Goal: Task Accomplishment & Management: Use online tool/utility

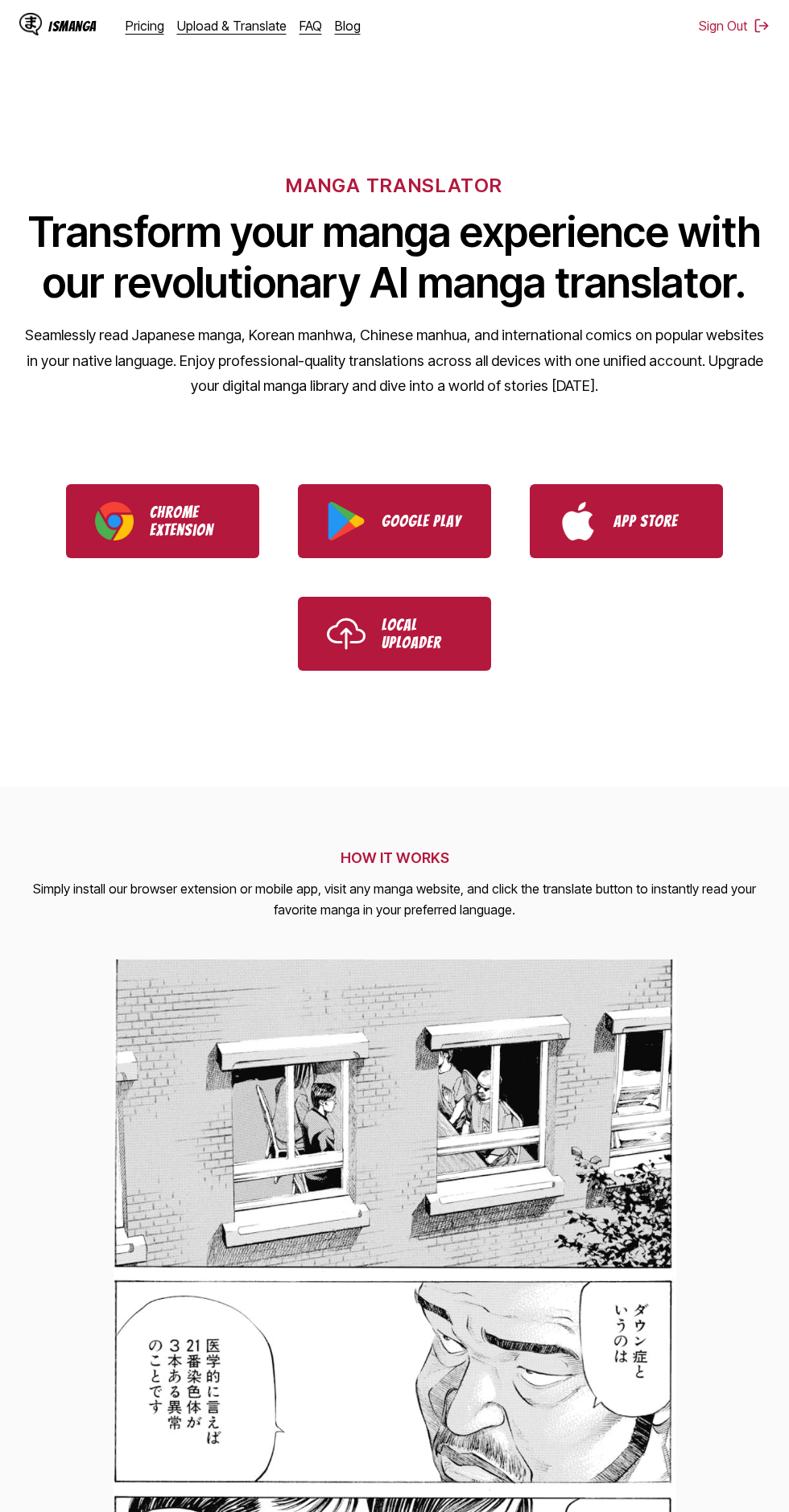
click at [250, 31] on link "Upload & Translate" at bounding box center [232, 25] width 110 height 16
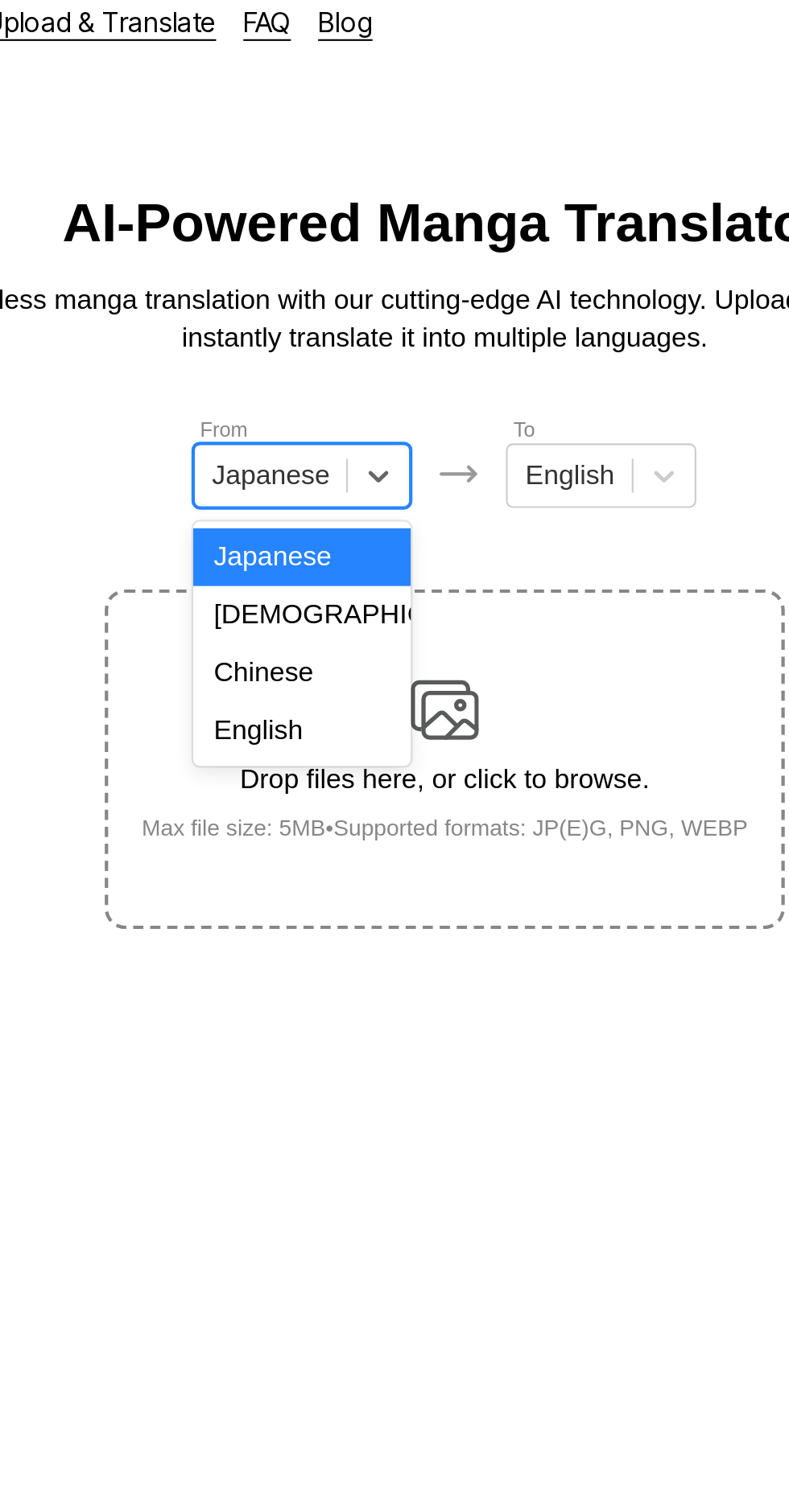
click at [342, 330] on div "Chinese" at bounding box center [326, 333] width 103 height 27
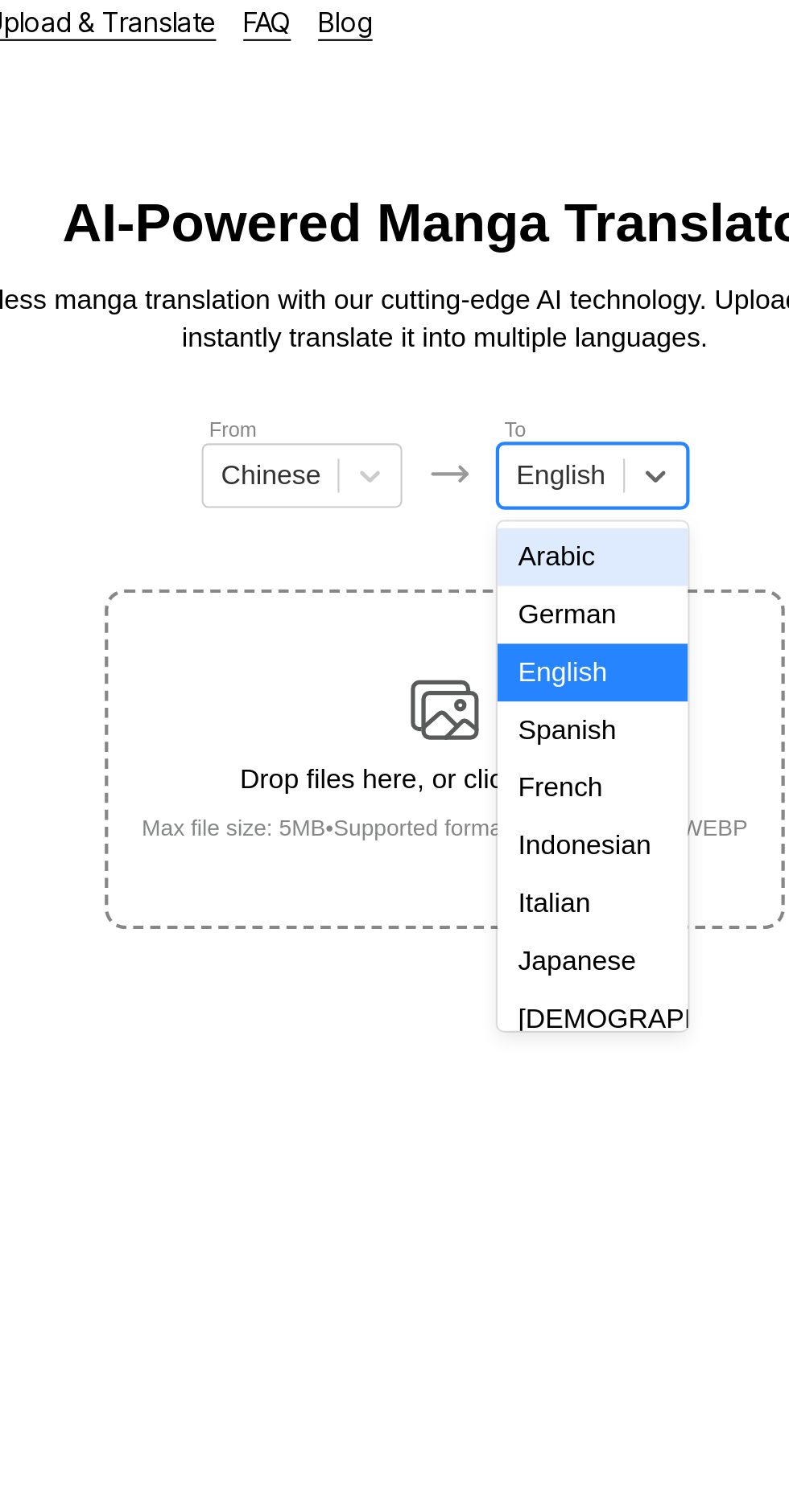
click at [473, 412] on div "Indonesian" at bounding box center [463, 416] width 89 height 27
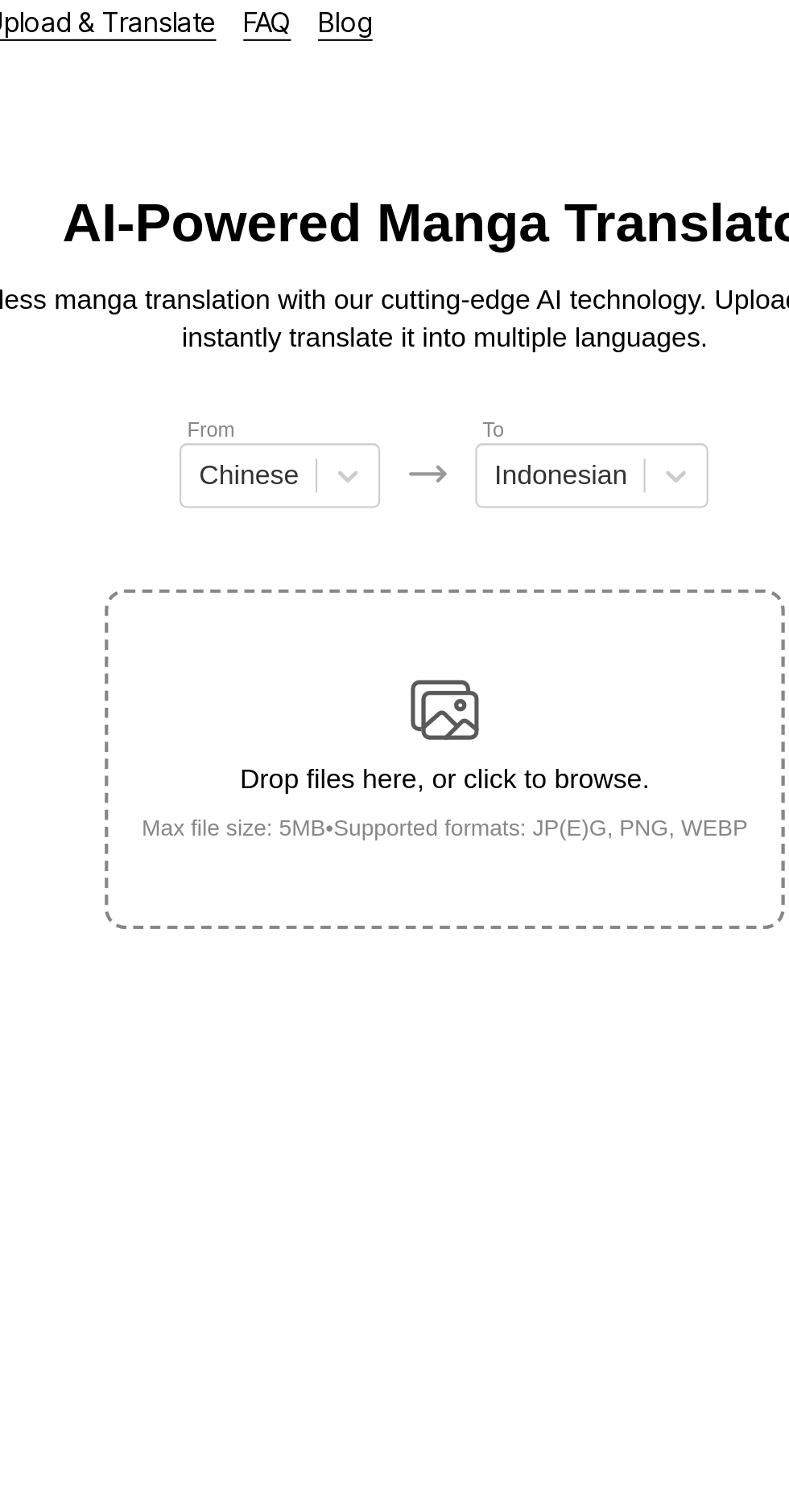
click at [404, 349] on div "Drop files here, or click to browse. Max file size: 5MB • Supported formats: JP…" at bounding box center [395, 374] width 313 height 78
click at [0, 0] on input "Drop files here, or click to browse. Max file size: 5MB • Supported formats: JP…" at bounding box center [0, 0] width 0 height 0
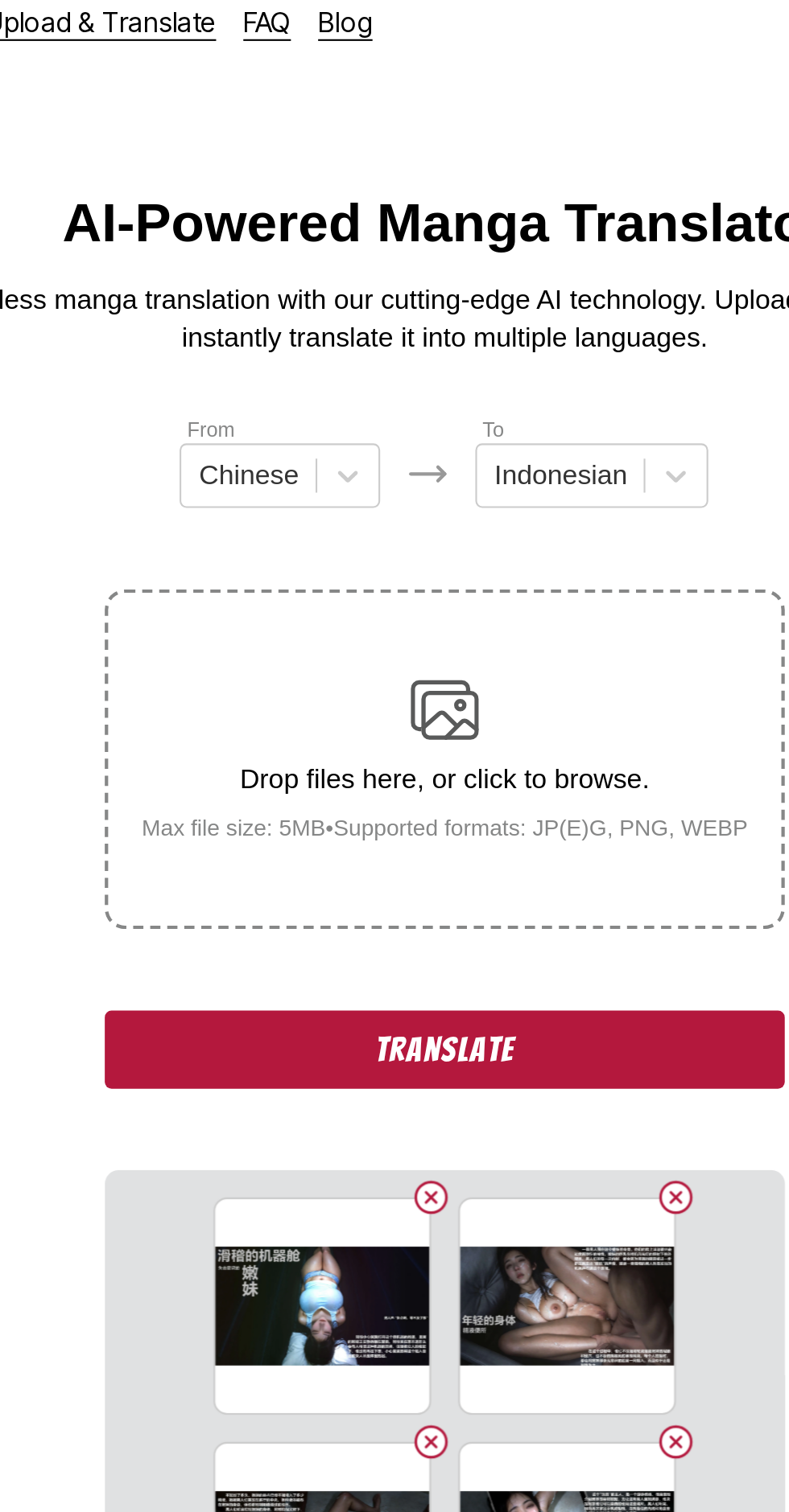
click at [290, 494] on button "Translate" at bounding box center [394, 512] width 322 height 37
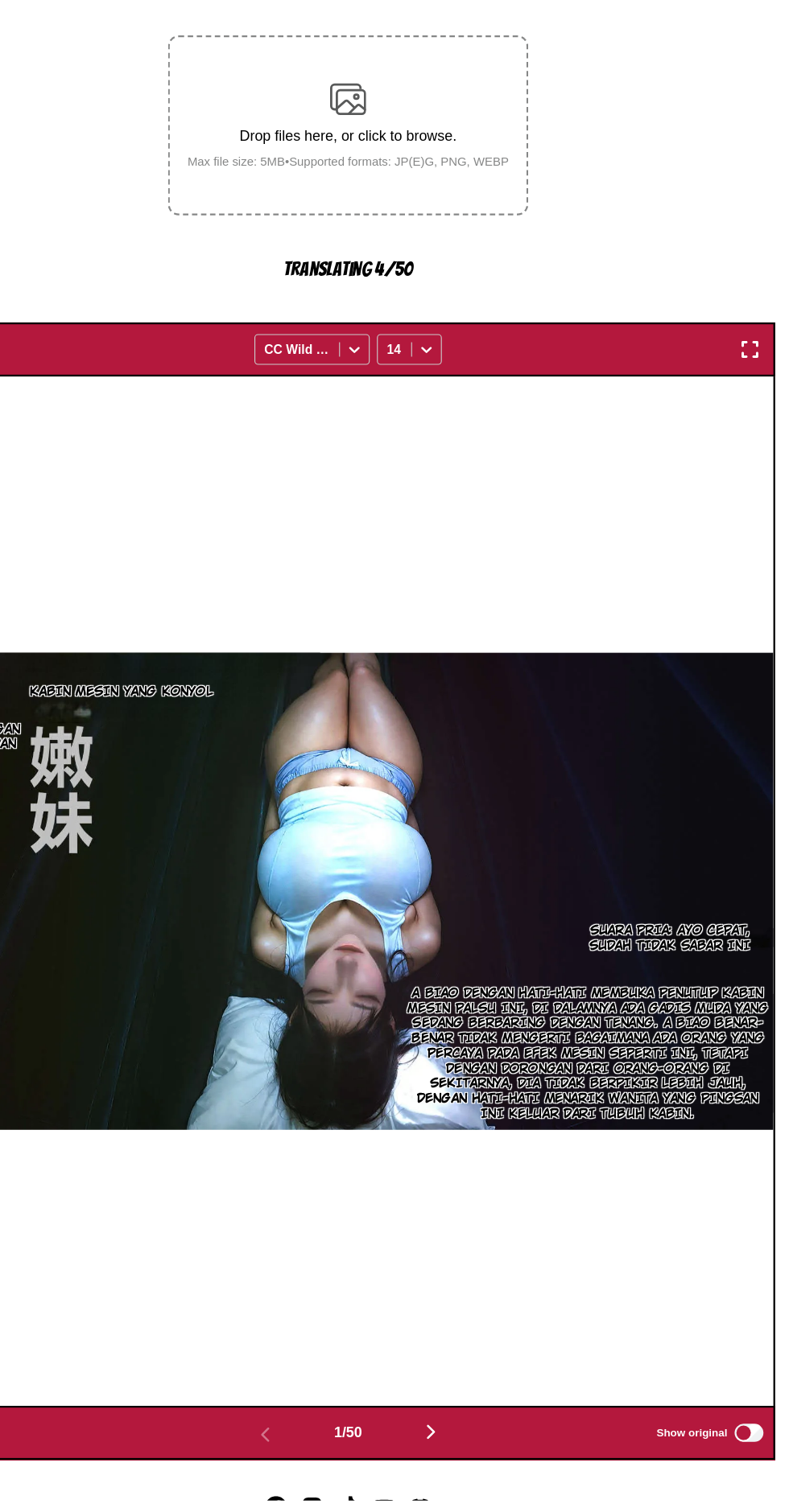
scroll to position [91, 0]
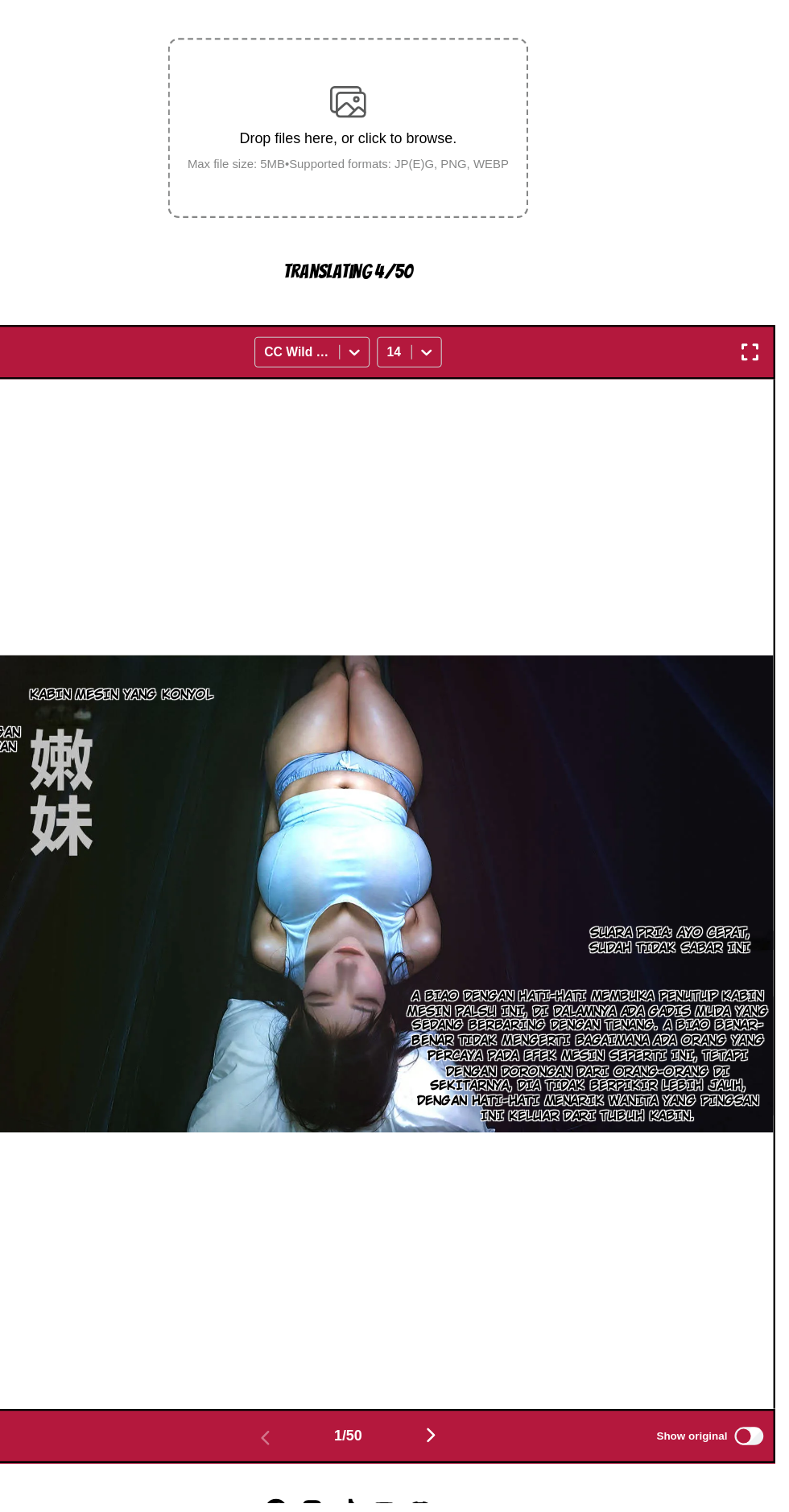
click at [465, 1442] on img "button" at bounding box center [468, 1451] width 19 height 19
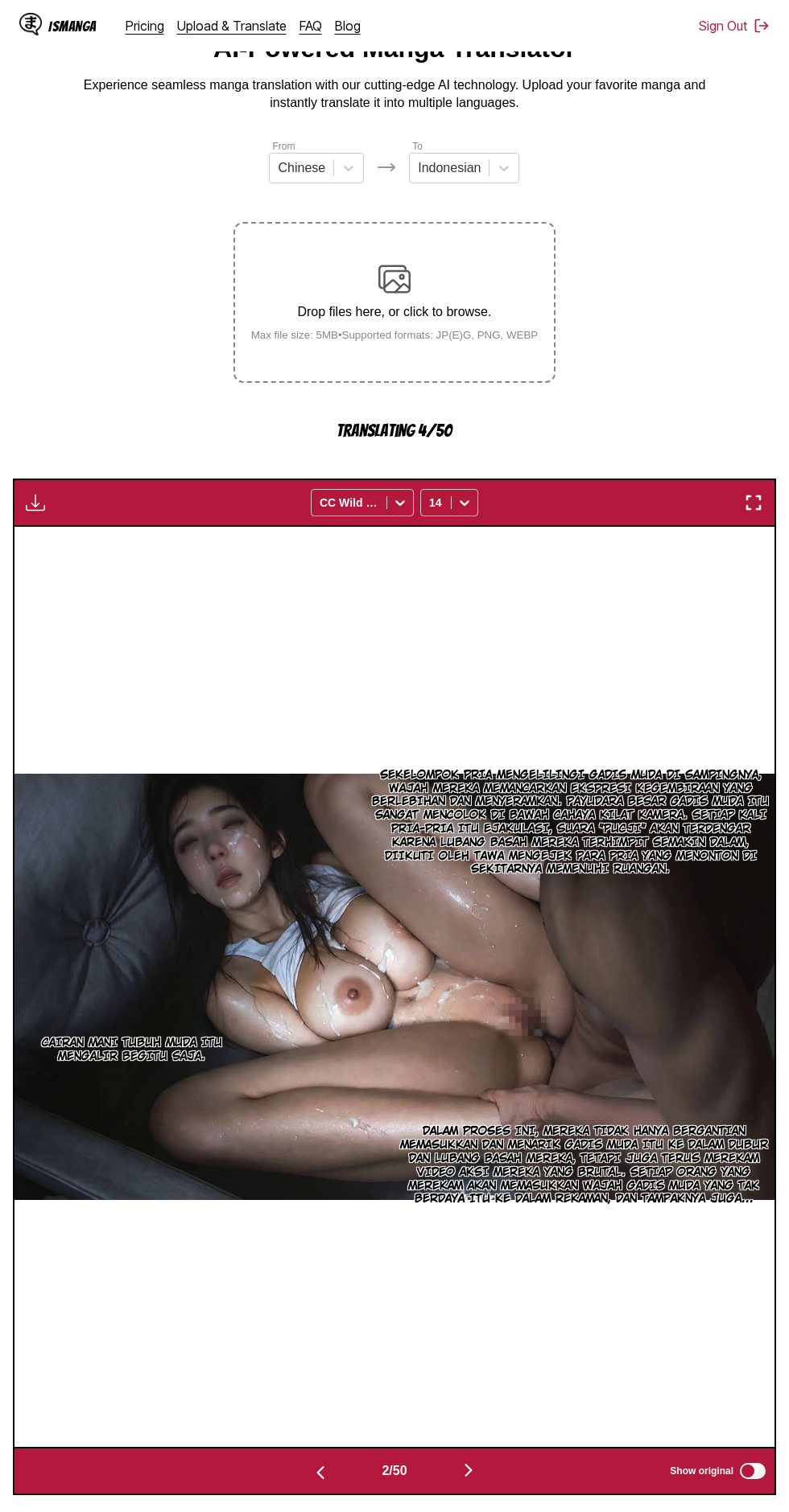
scroll to position [72, 0]
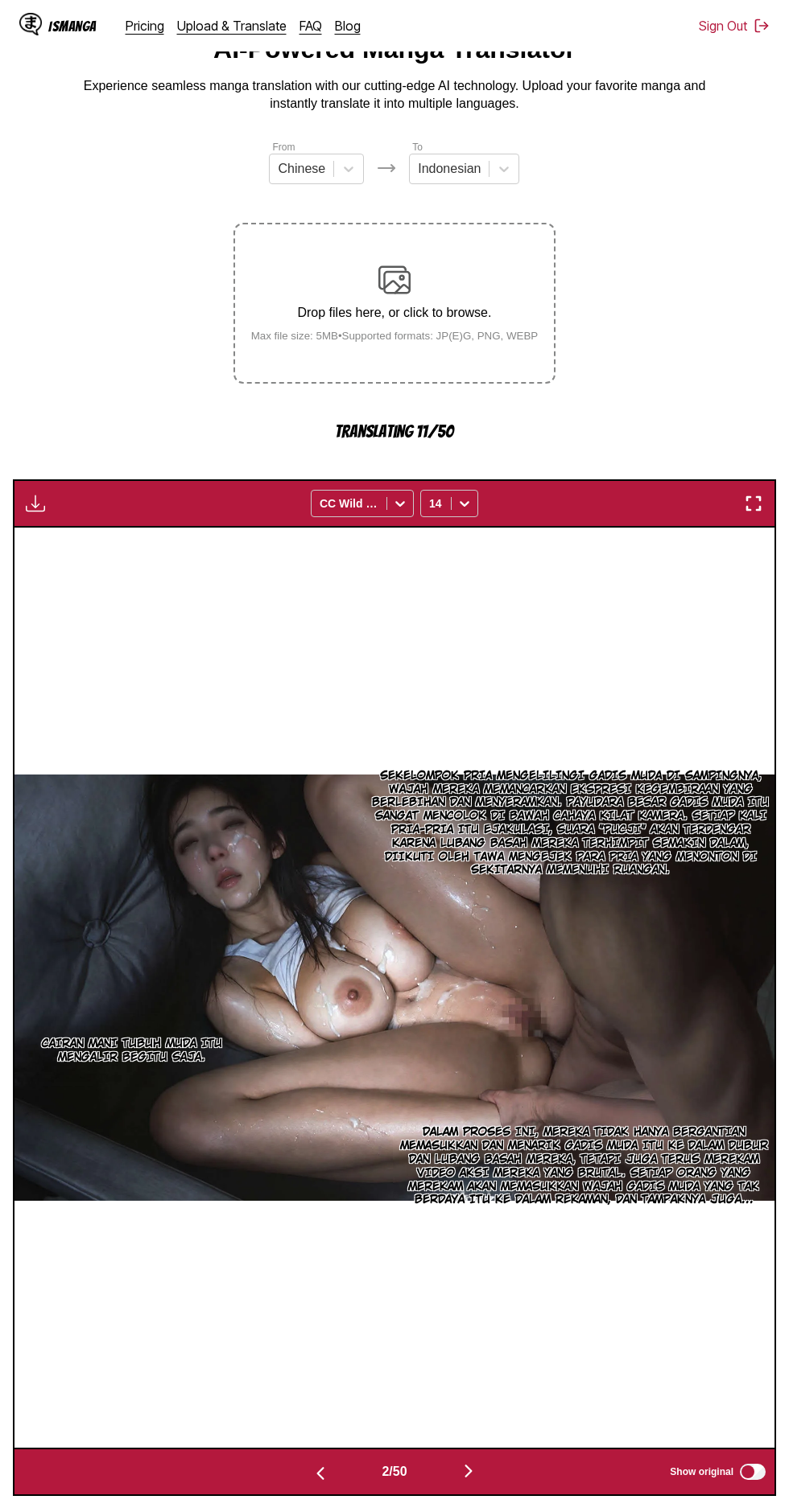
click at [473, 1462] on img "button" at bounding box center [468, 1472] width 19 height 19
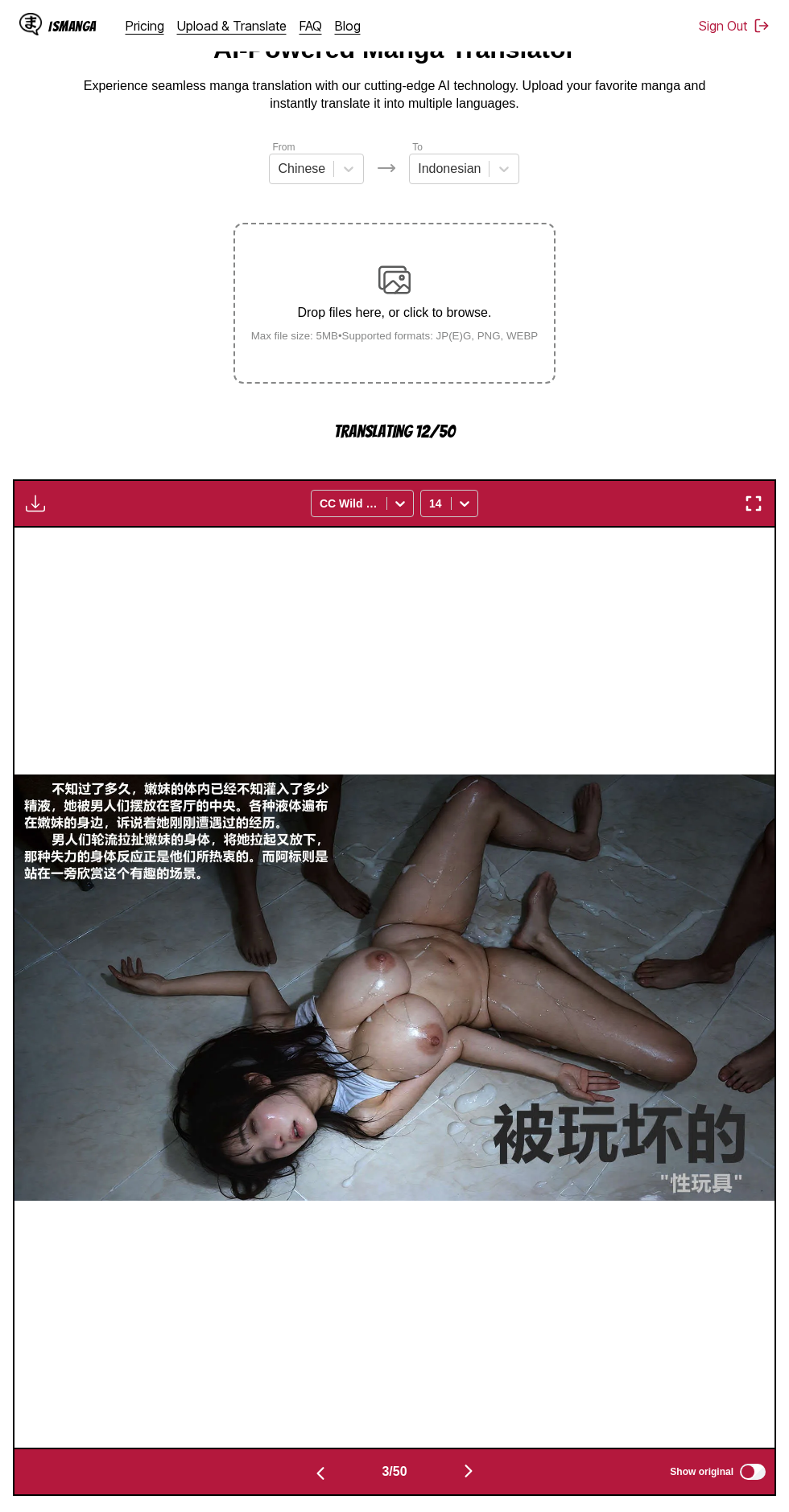
click at [471, 1462] on img "button" at bounding box center [468, 1472] width 19 height 19
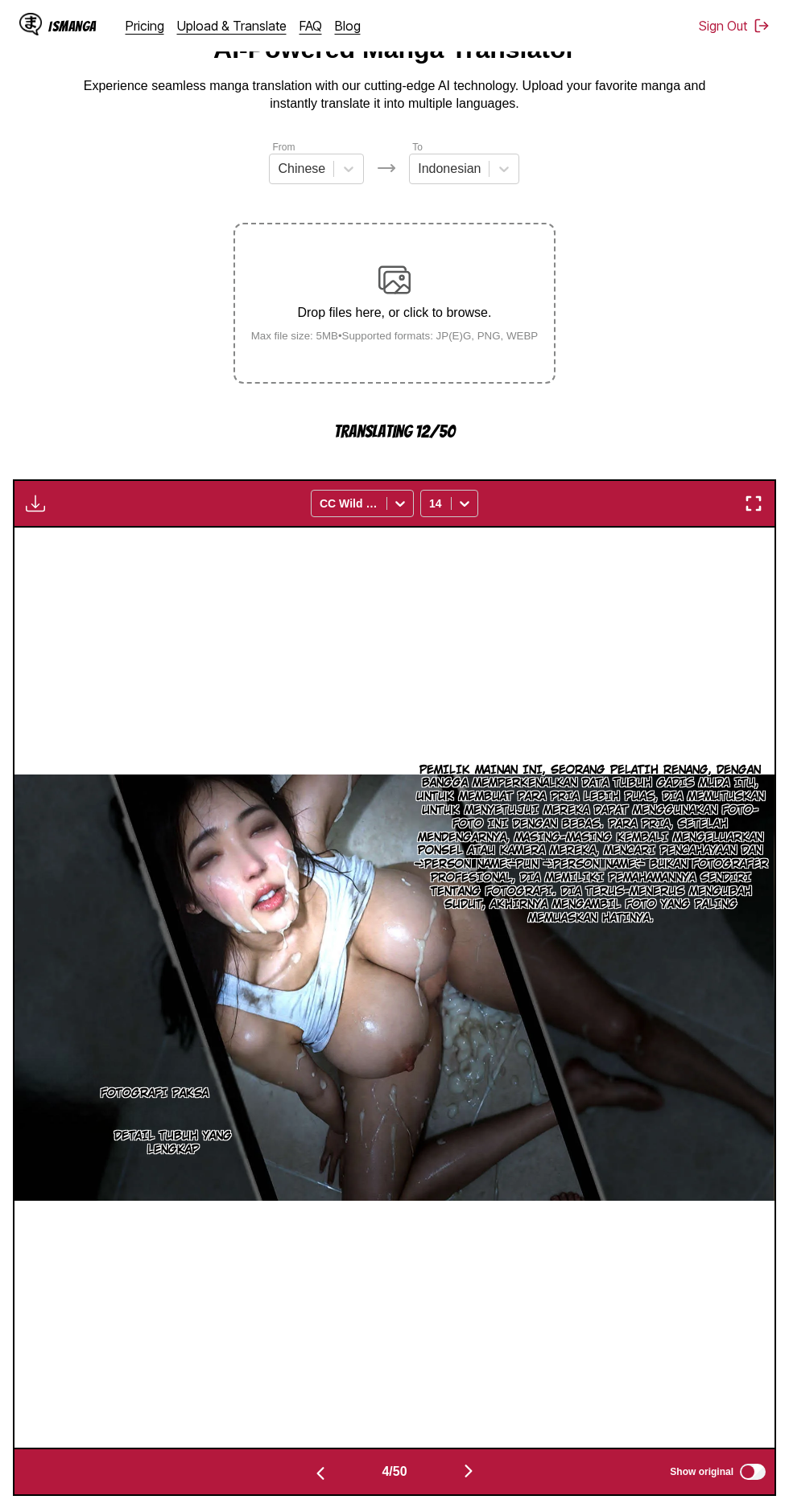
click at [472, 1462] on img "button" at bounding box center [468, 1472] width 19 height 19
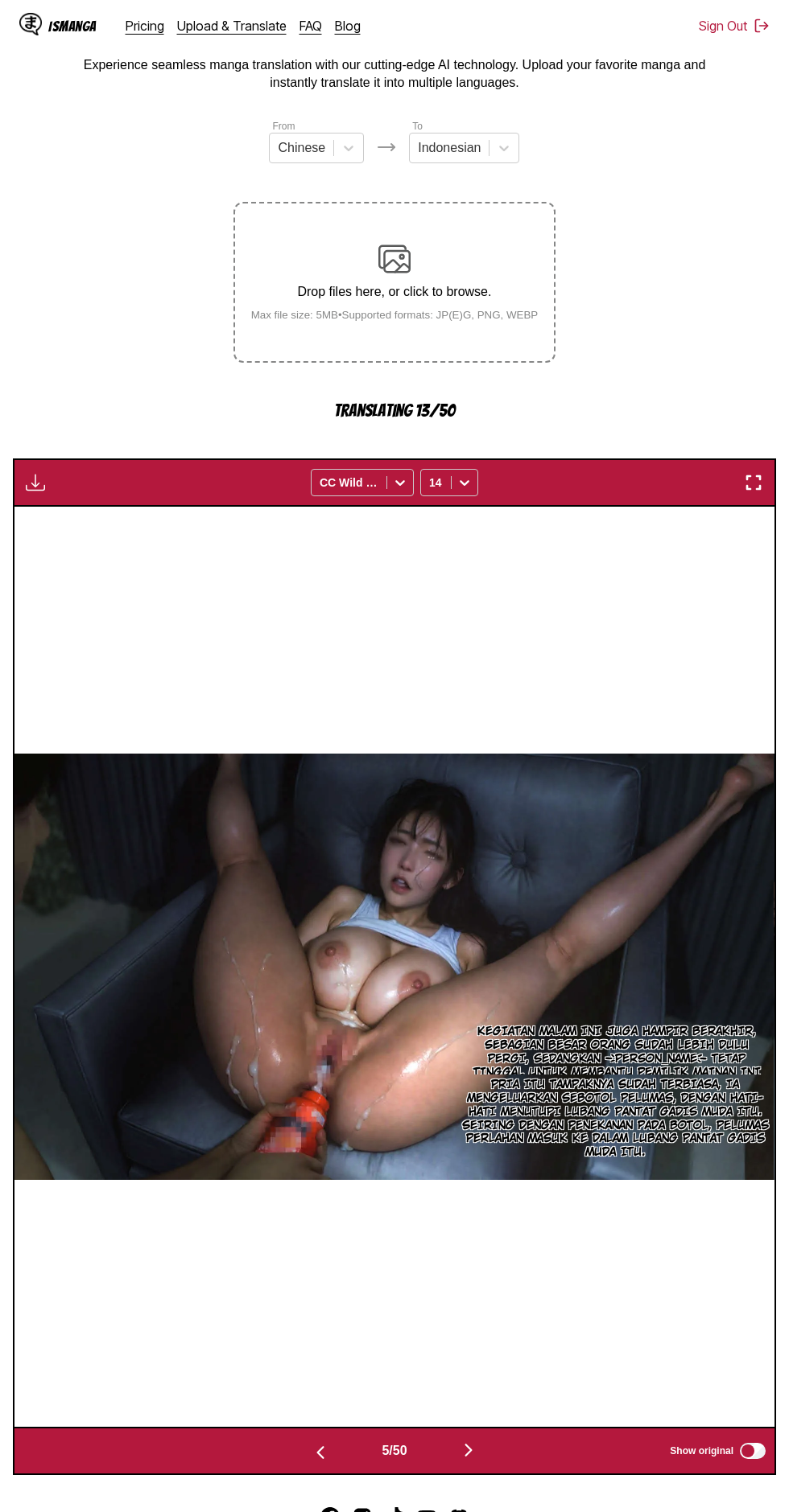
scroll to position [92, 0]
click at [466, 1441] on img "button" at bounding box center [468, 1451] width 19 height 19
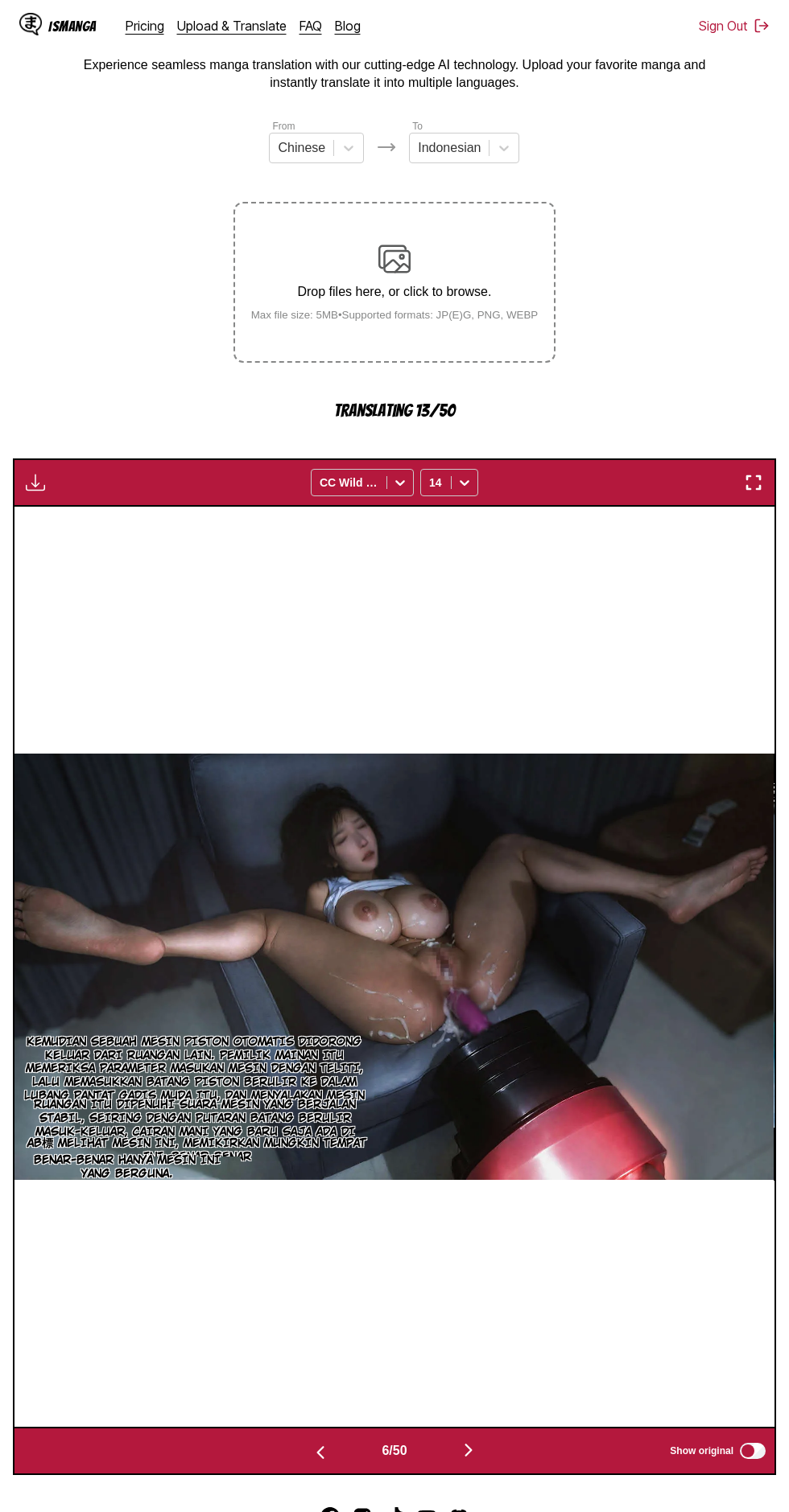
click at [472, 1441] on img "button" at bounding box center [468, 1451] width 19 height 19
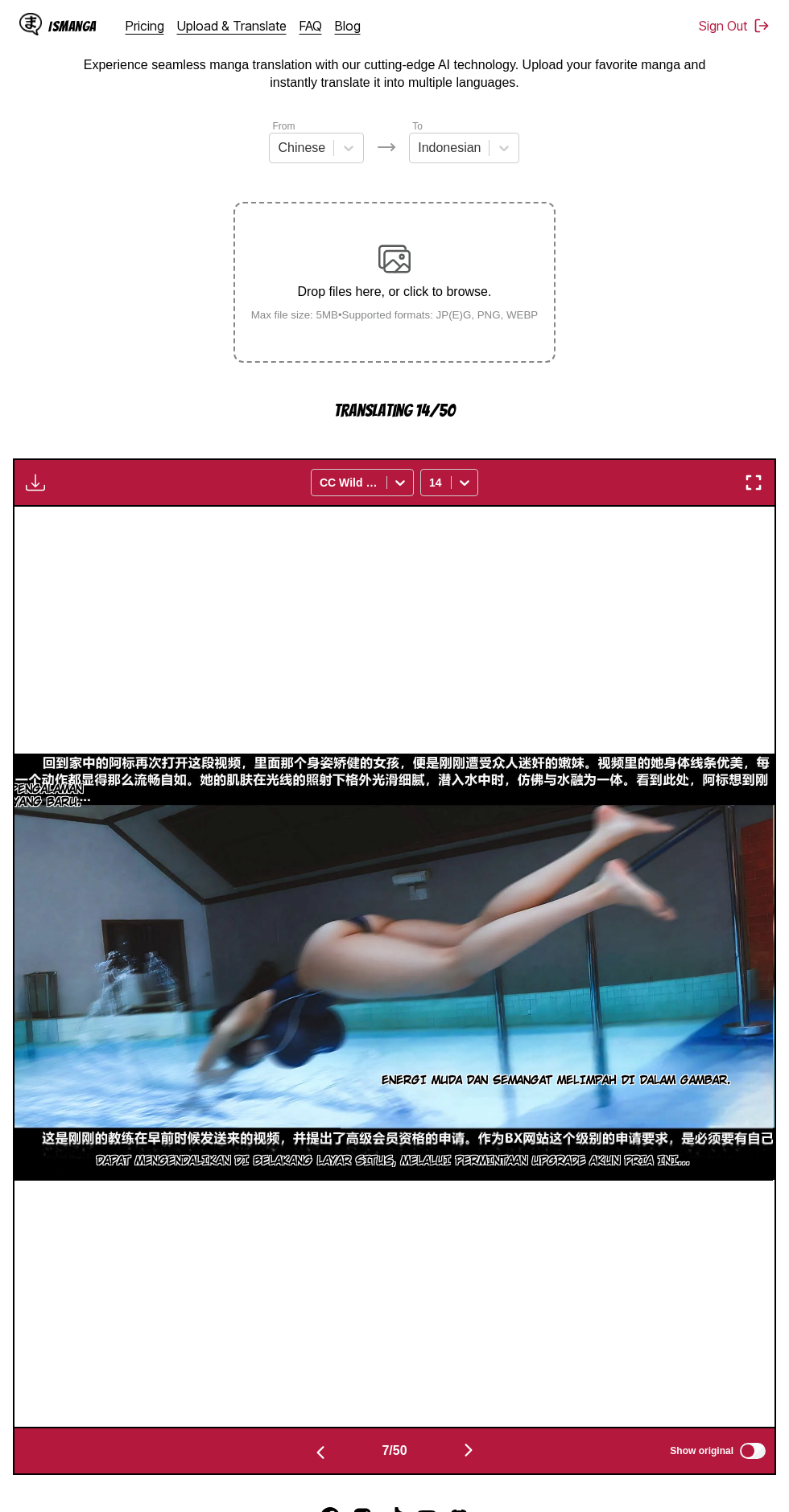
click at [318, 1443] on img "button" at bounding box center [320, 1452] width 19 height 19
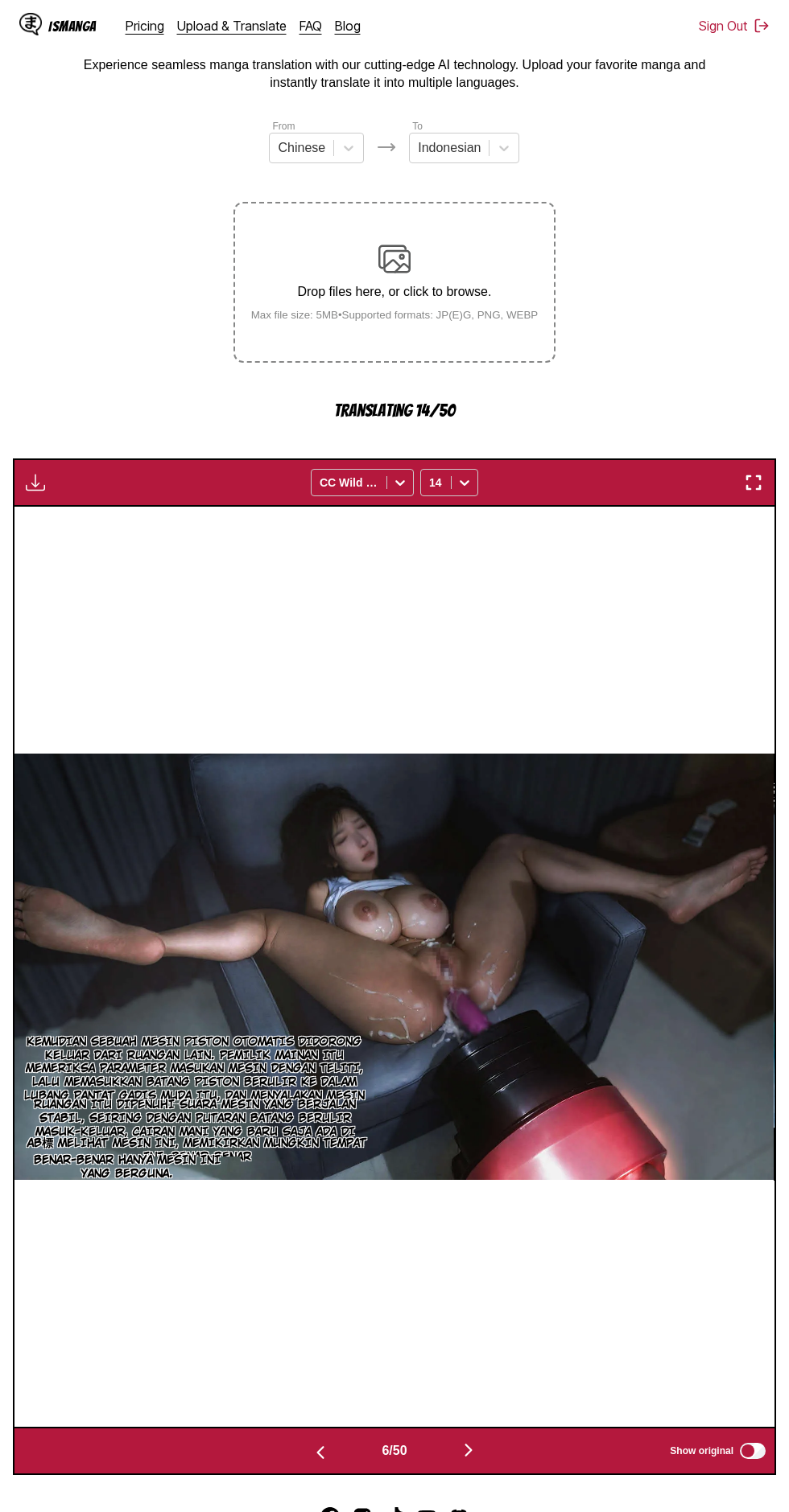
click at [474, 1441] on img "button" at bounding box center [468, 1451] width 19 height 19
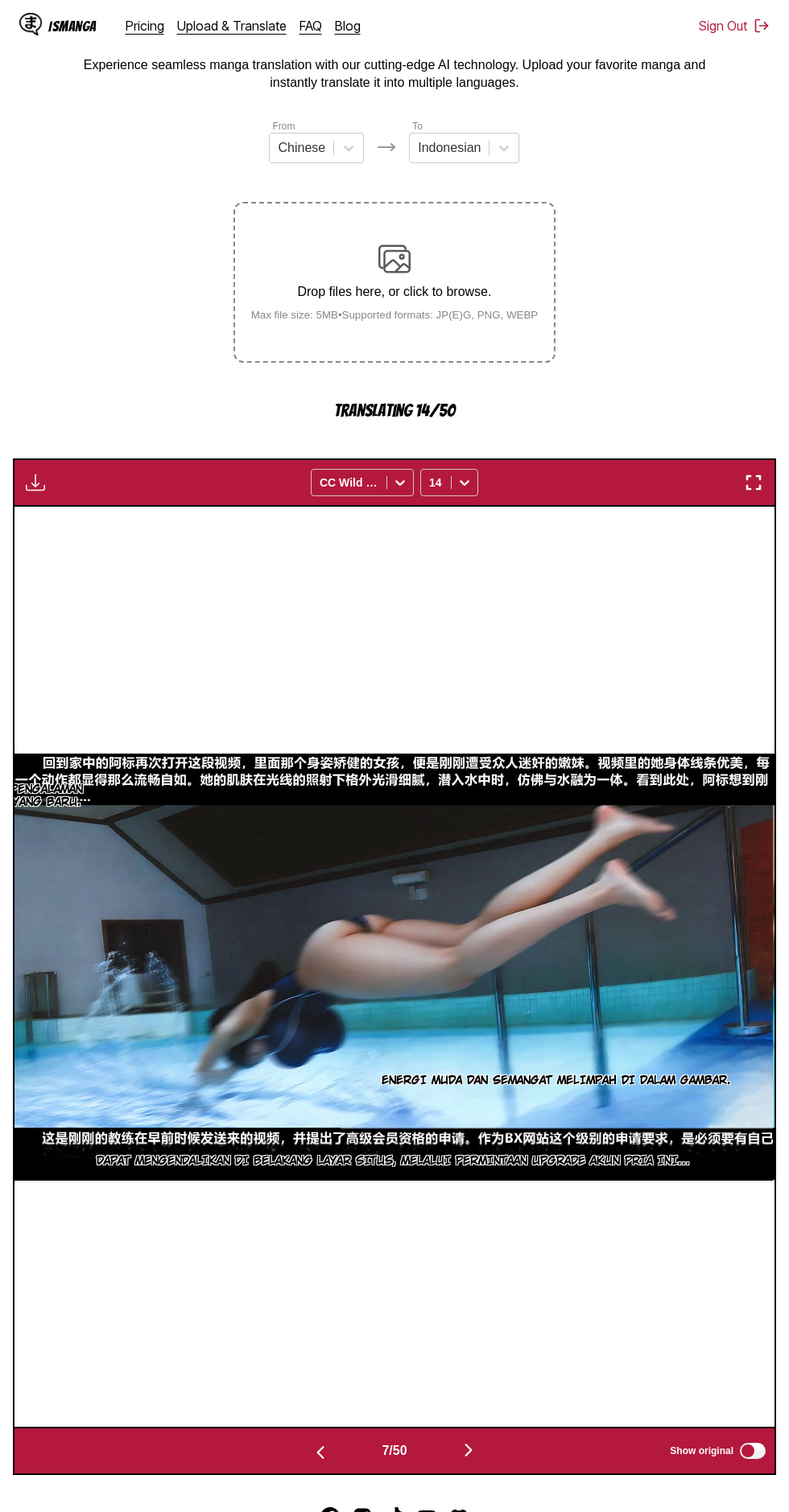
click at [473, 1440] on button "button" at bounding box center [468, 1451] width 96 height 23
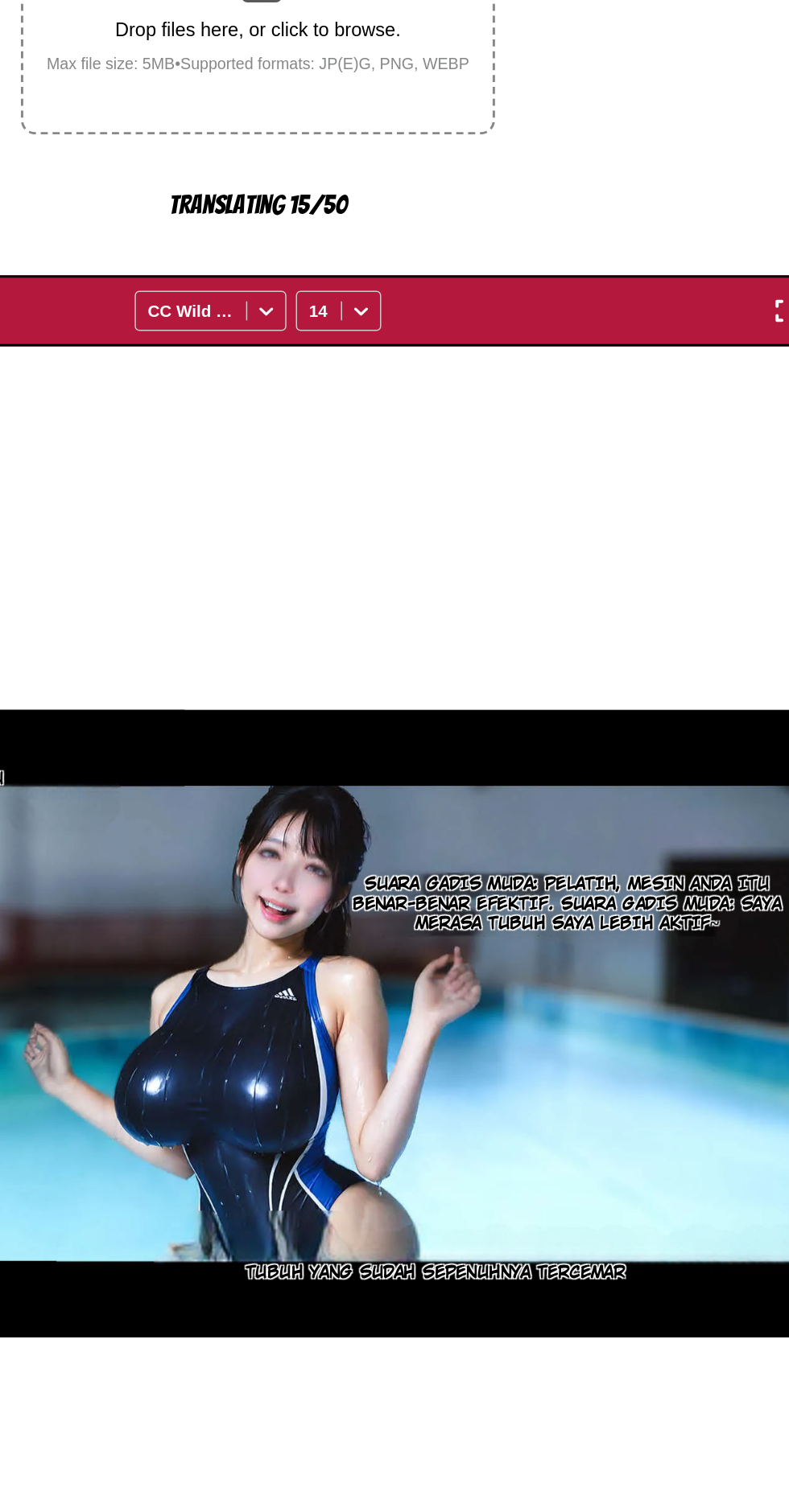
scroll to position [92, 0]
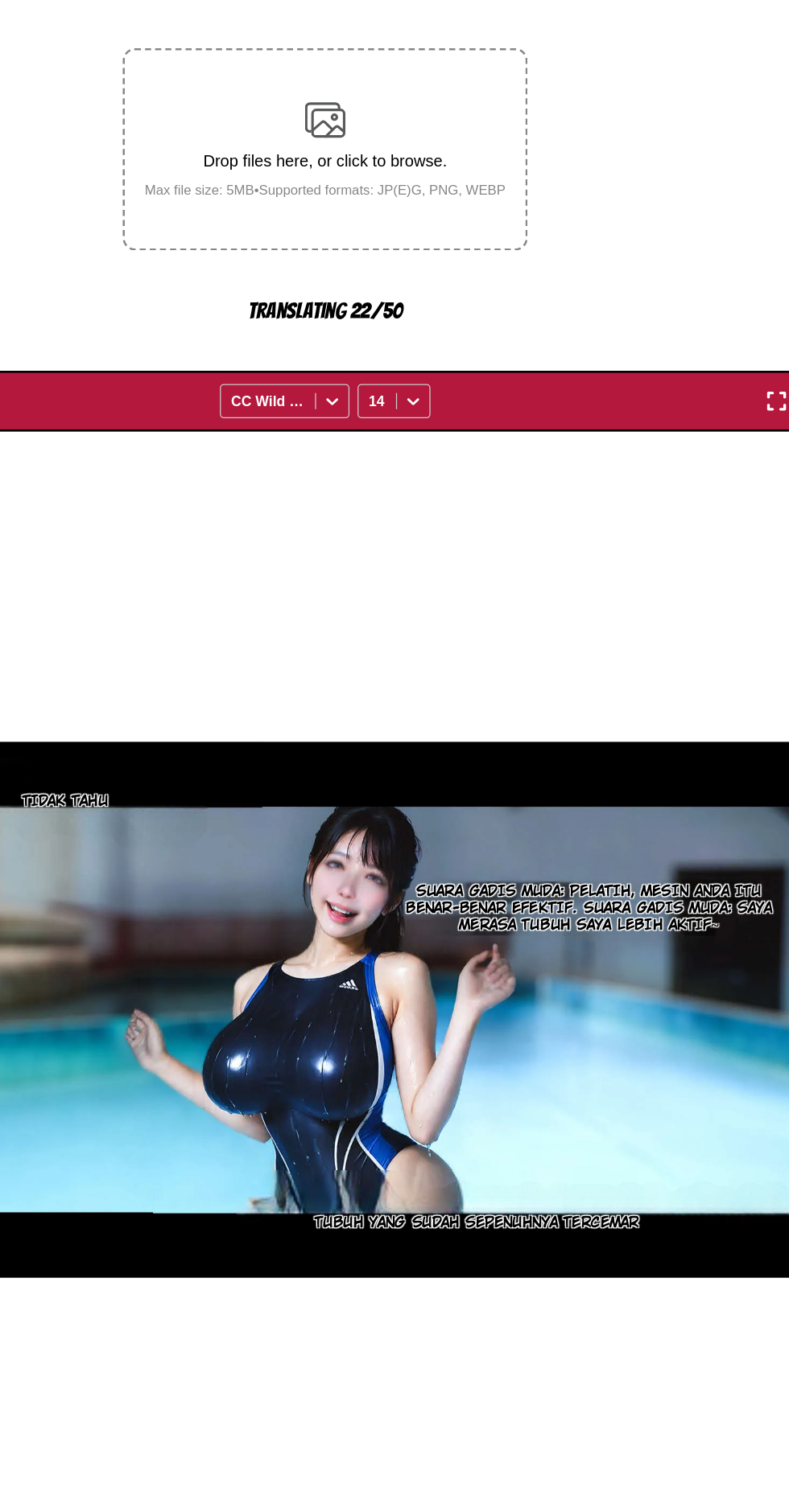
click at [476, 1441] on img "button" at bounding box center [468, 1451] width 19 height 19
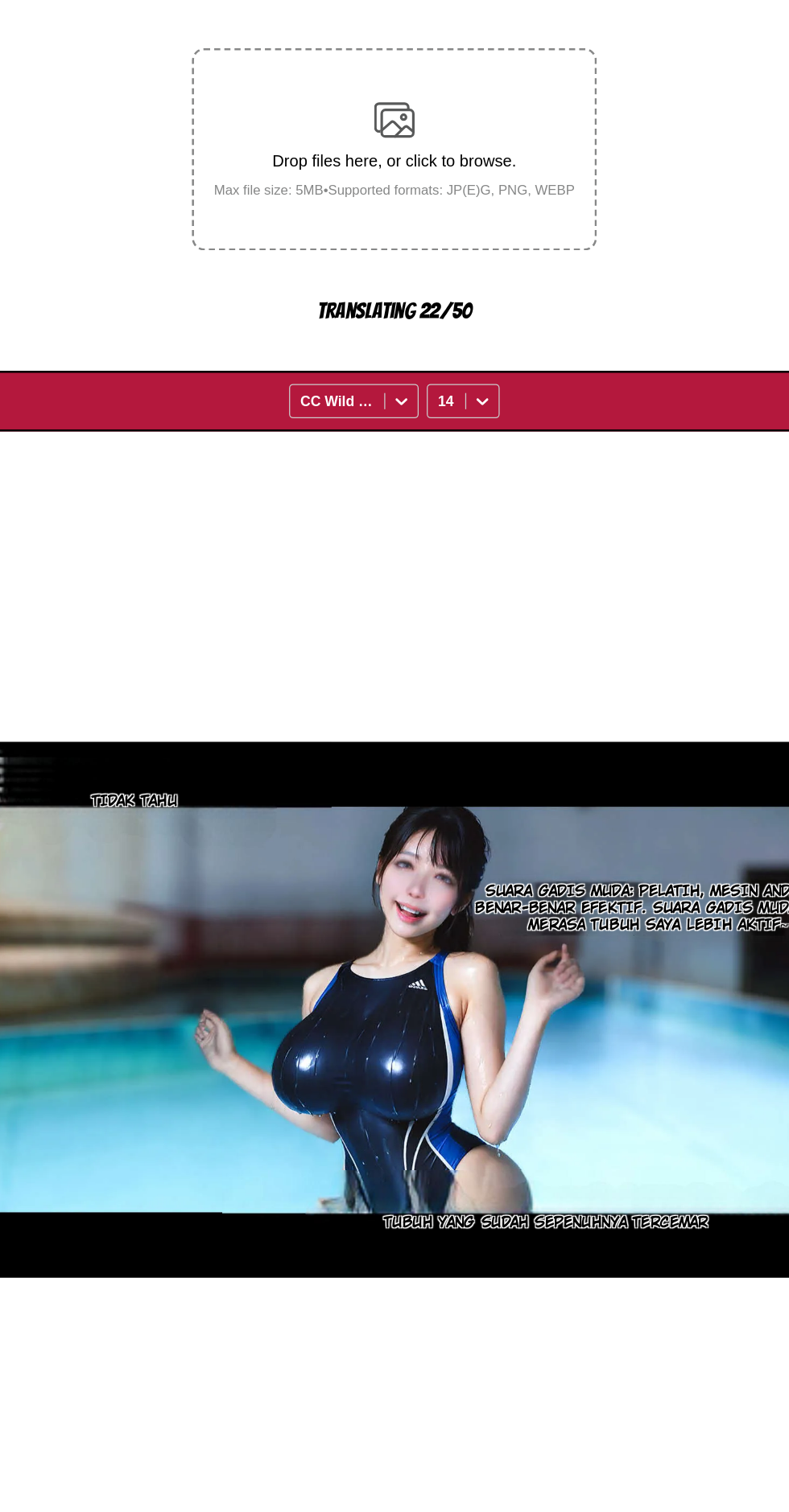
scroll to position [0, 6079]
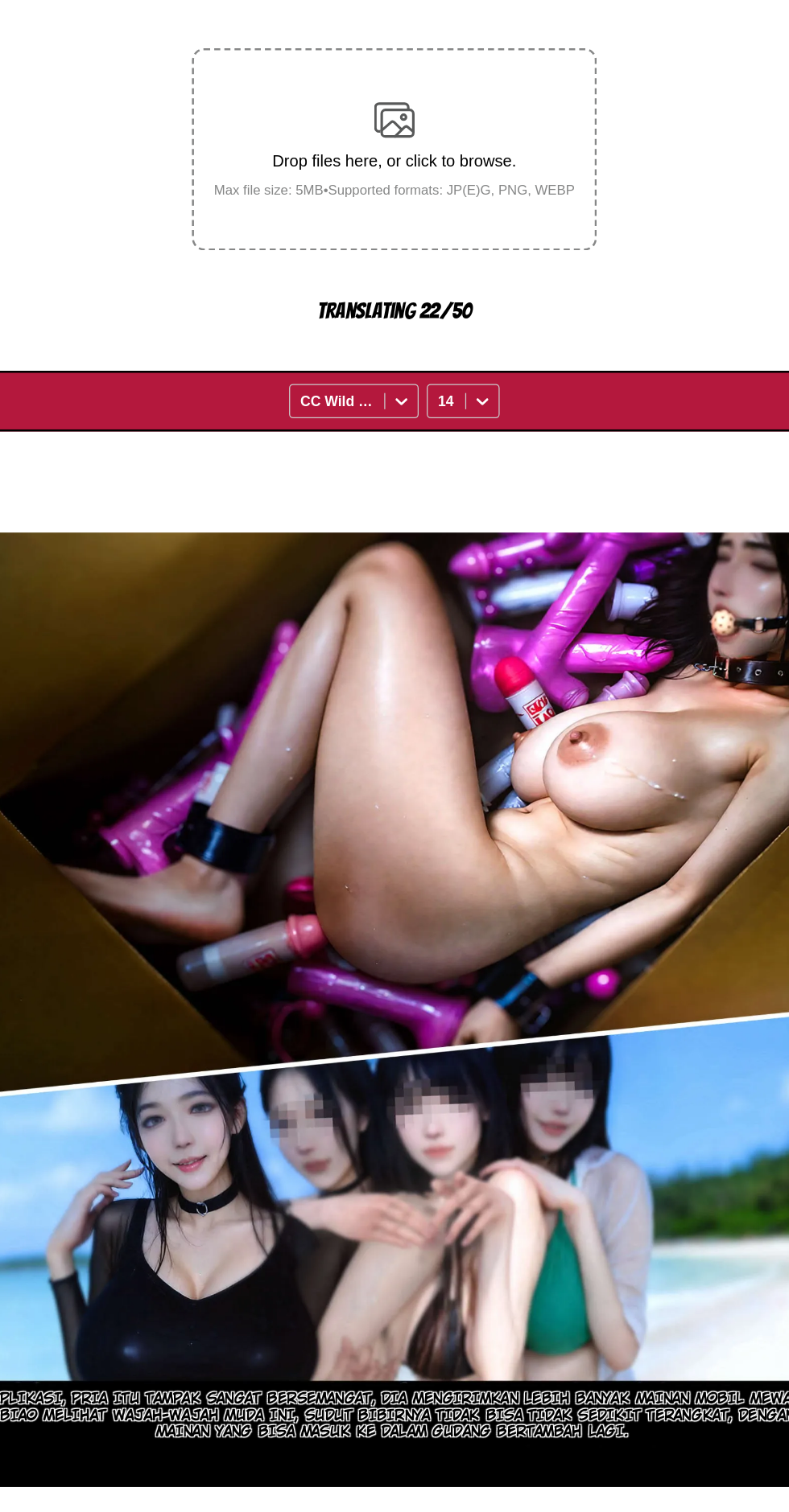
click at [474, 1441] on img "button" at bounding box center [468, 1451] width 19 height 19
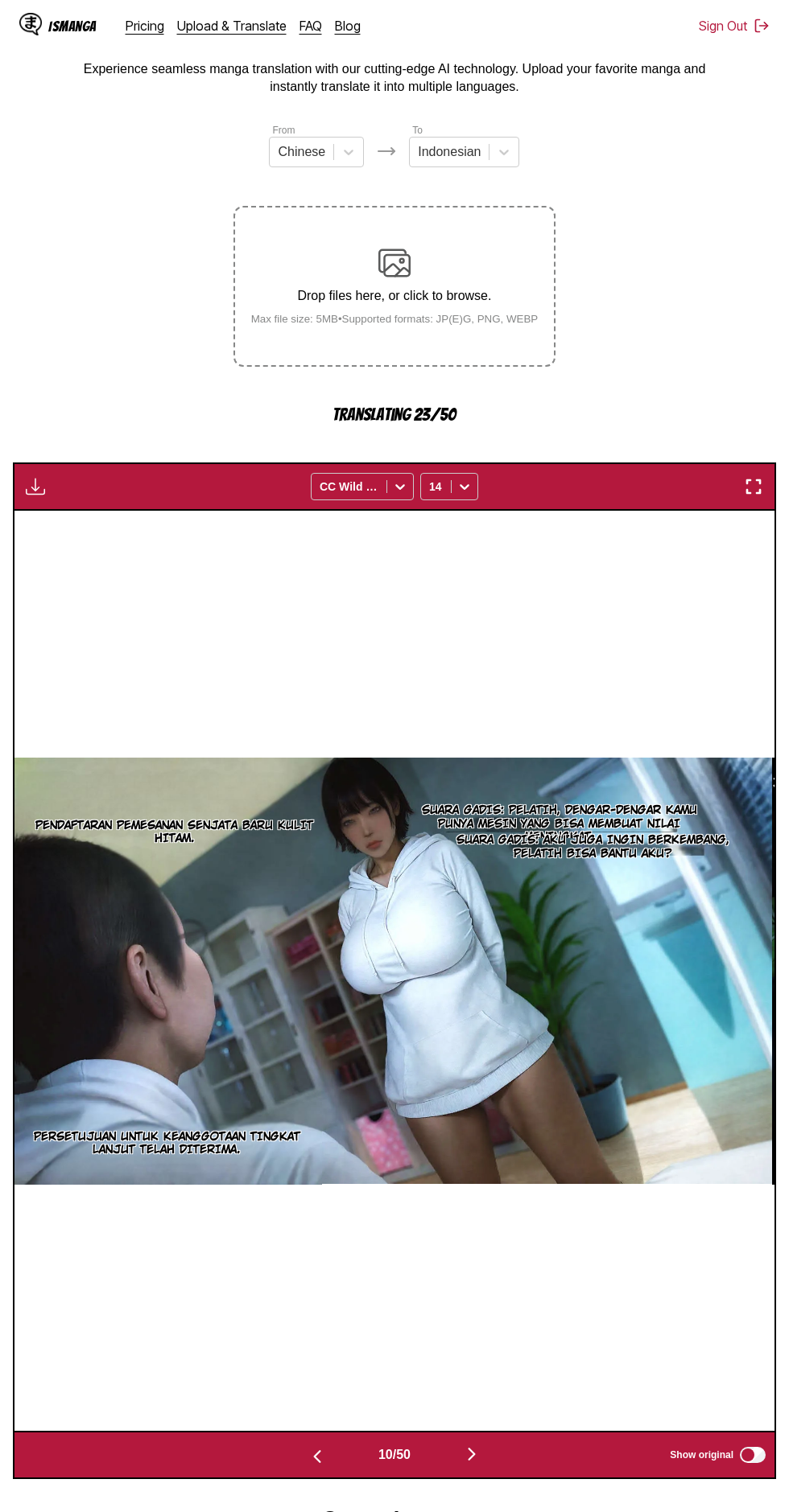
scroll to position [88, 0]
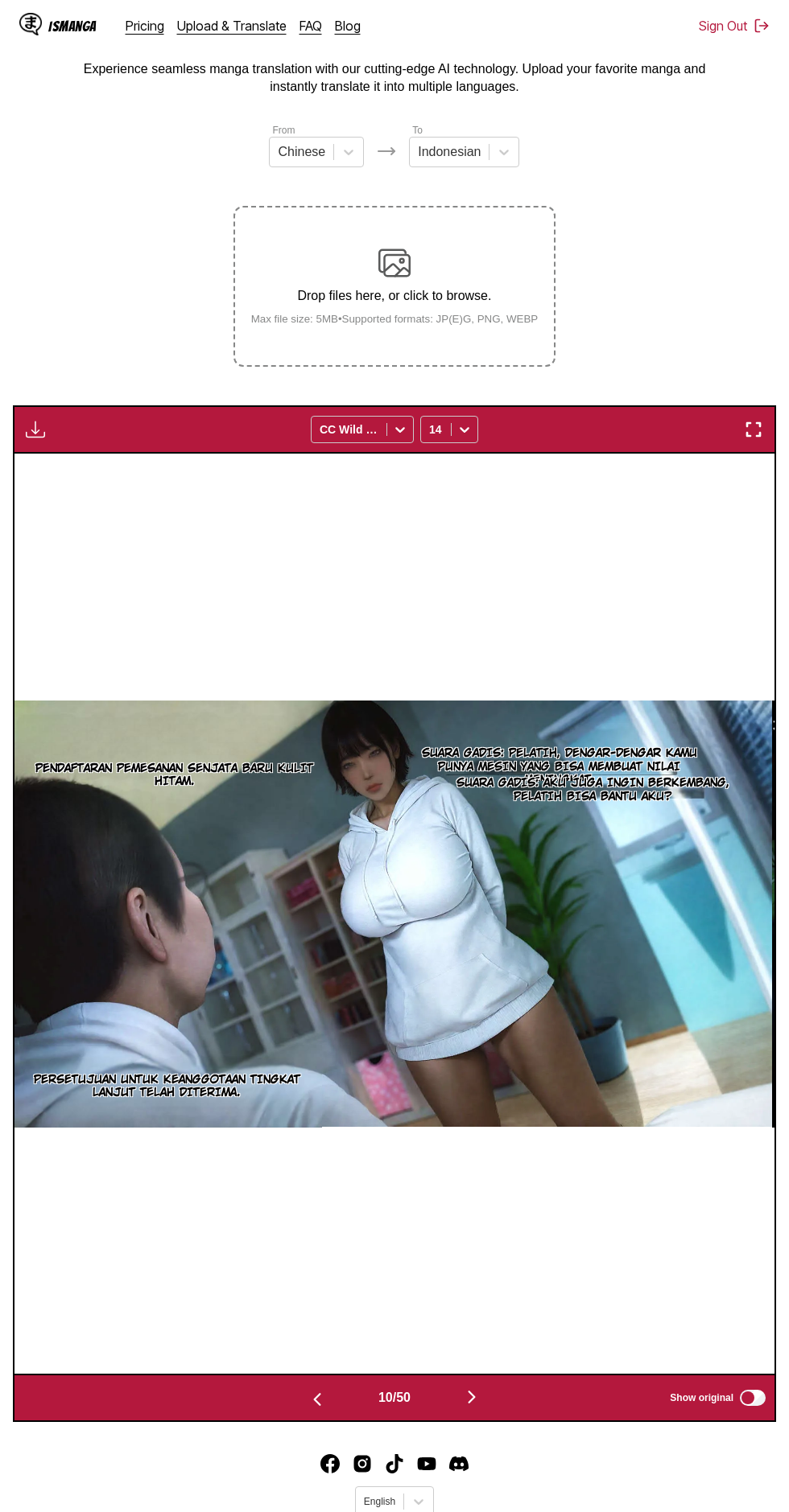
click at [453, 1387] on button "button" at bounding box center [471, 1399] width 96 height 23
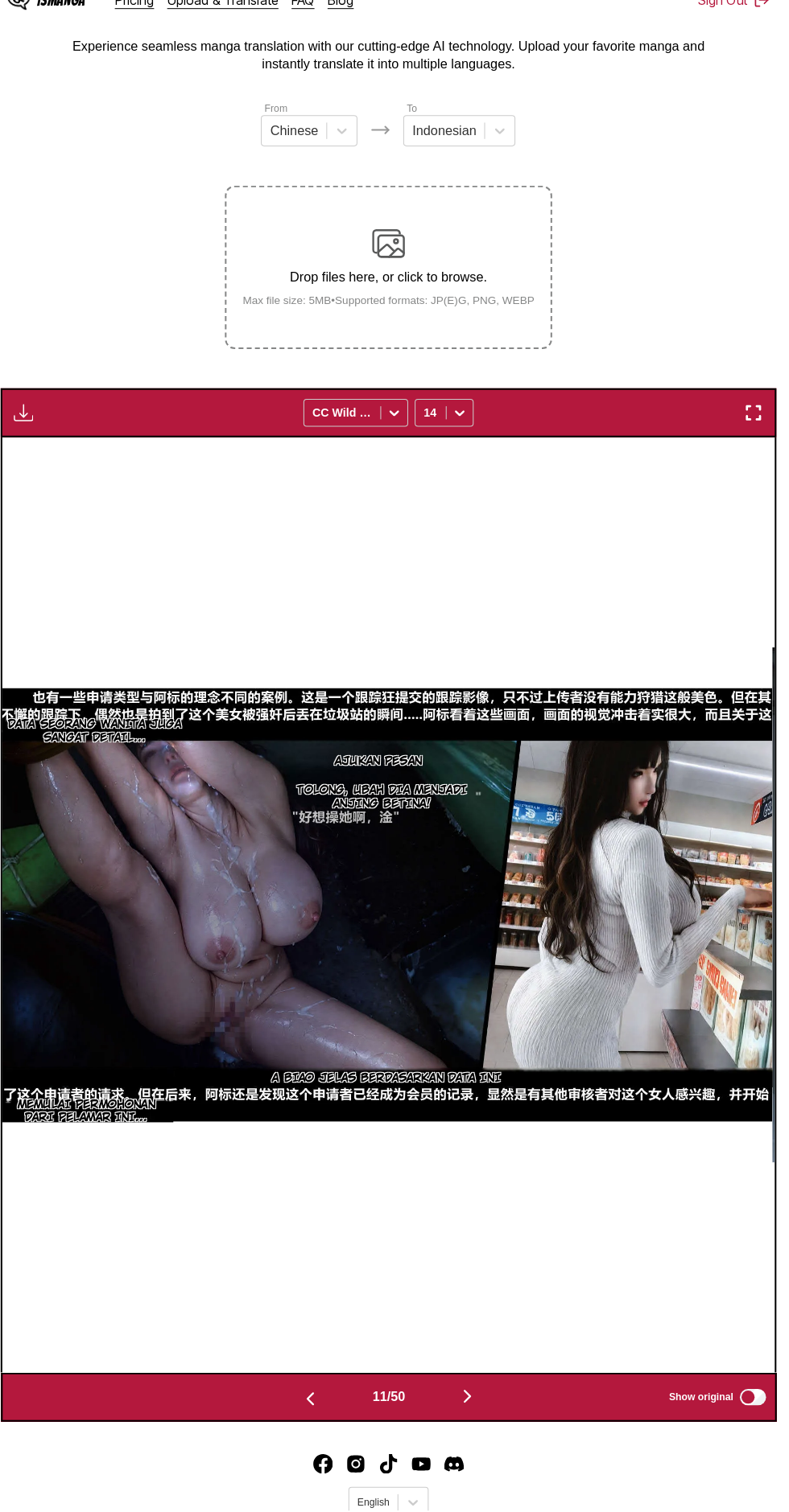
scroll to position [86, 0]
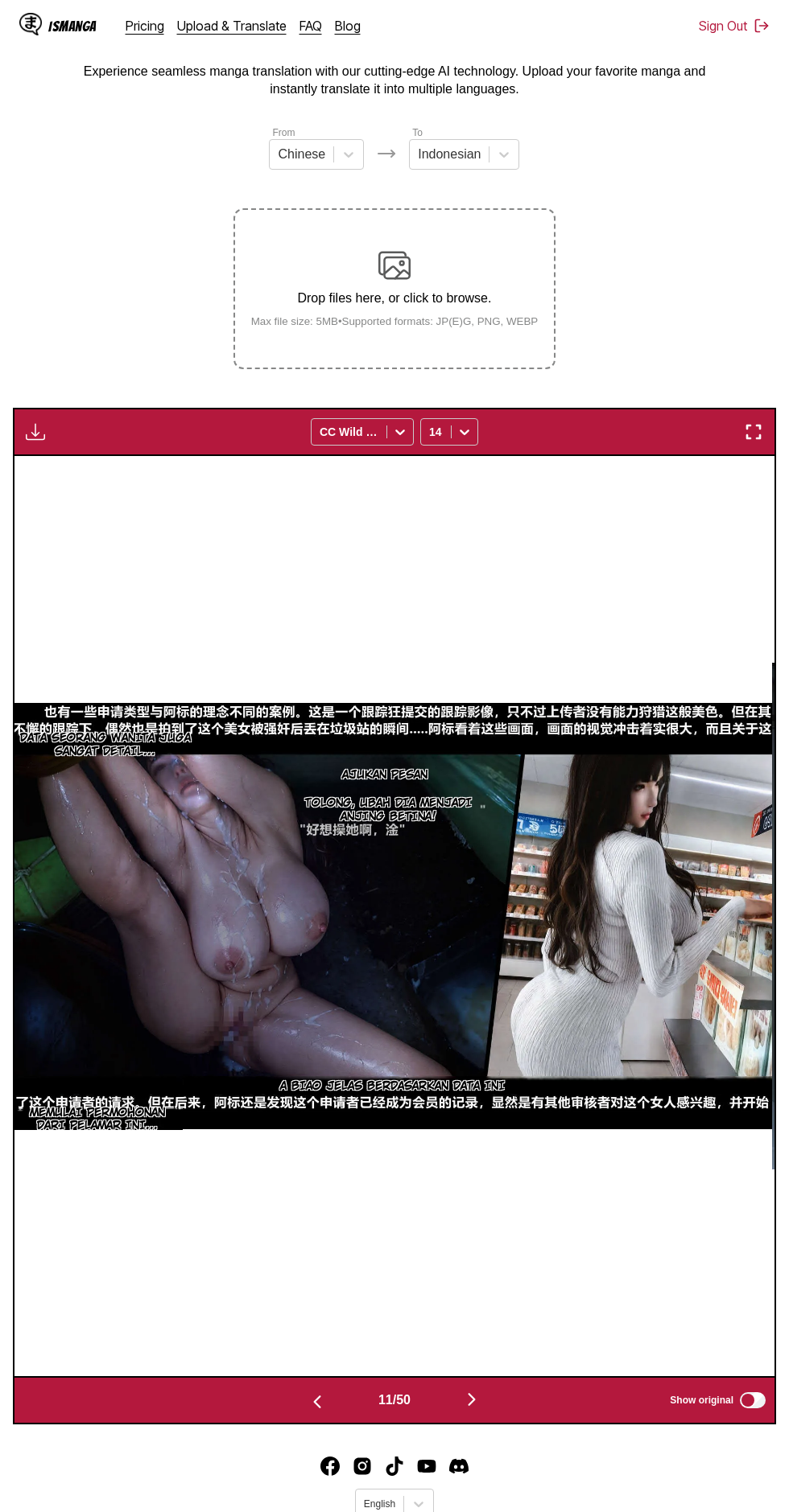
click at [497, 1389] on button "button" at bounding box center [471, 1401] width 96 height 23
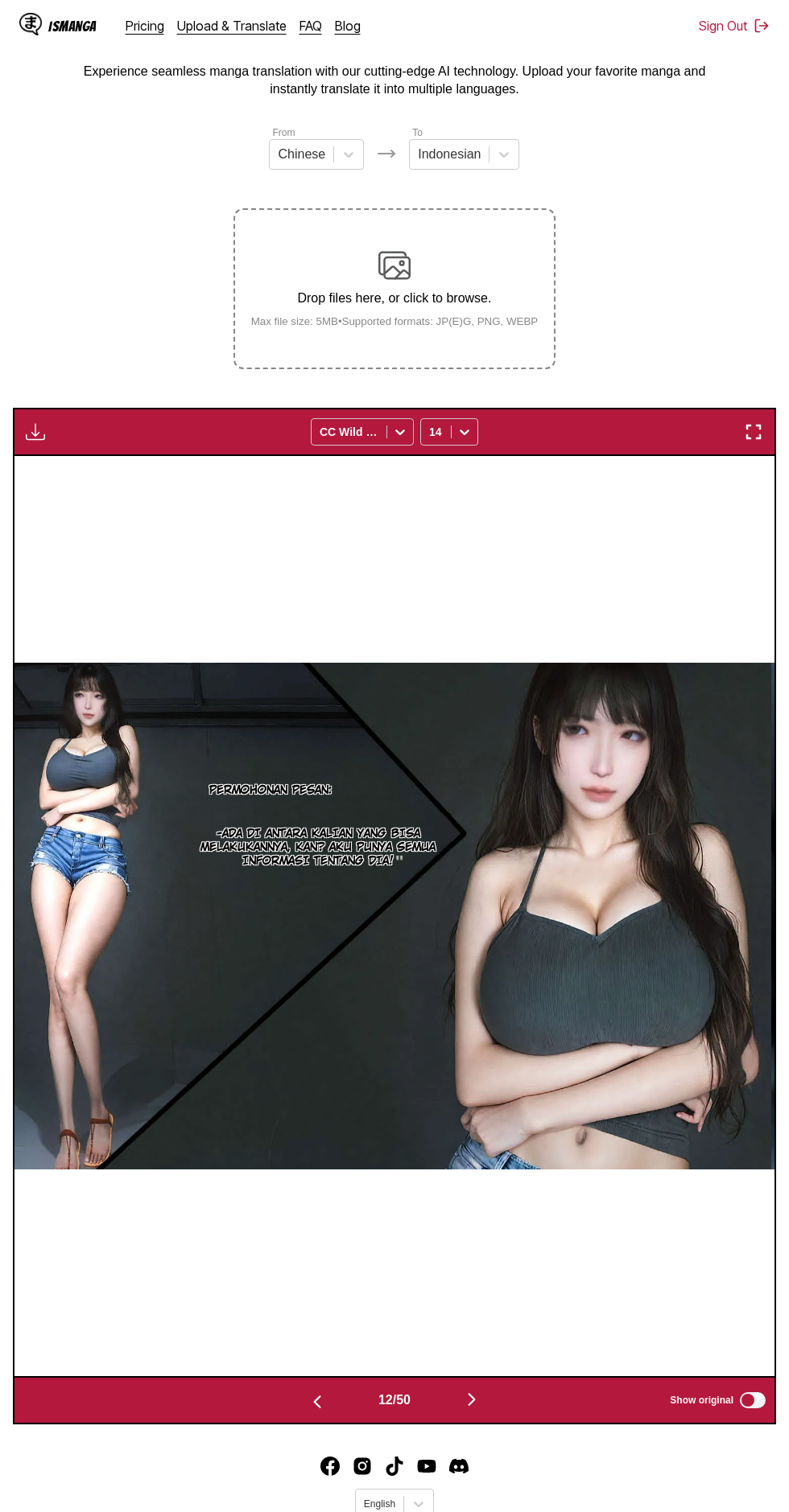
click at [503, 1389] on button "button" at bounding box center [471, 1401] width 96 height 23
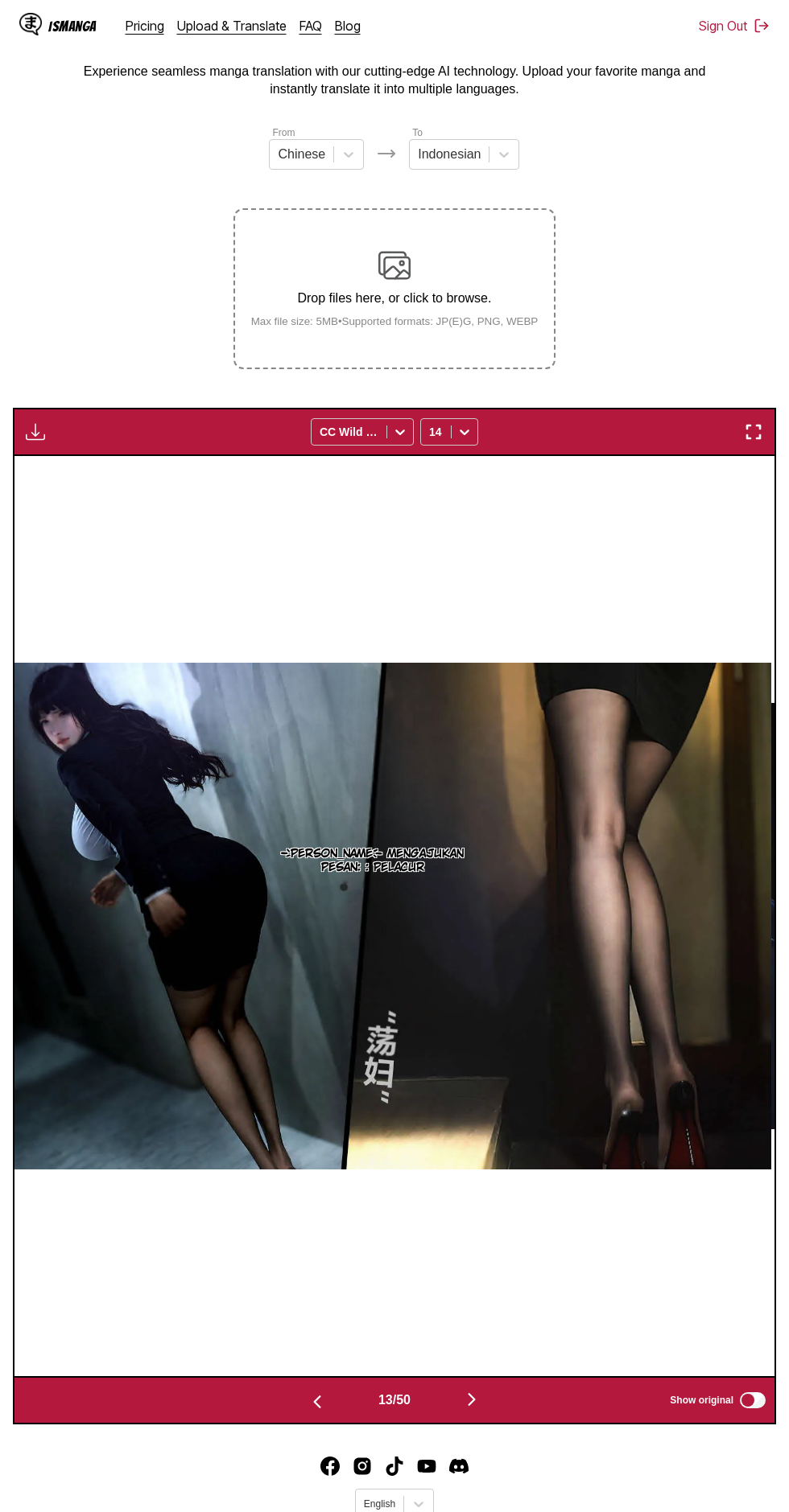
click at [507, 1389] on button "button" at bounding box center [471, 1401] width 96 height 23
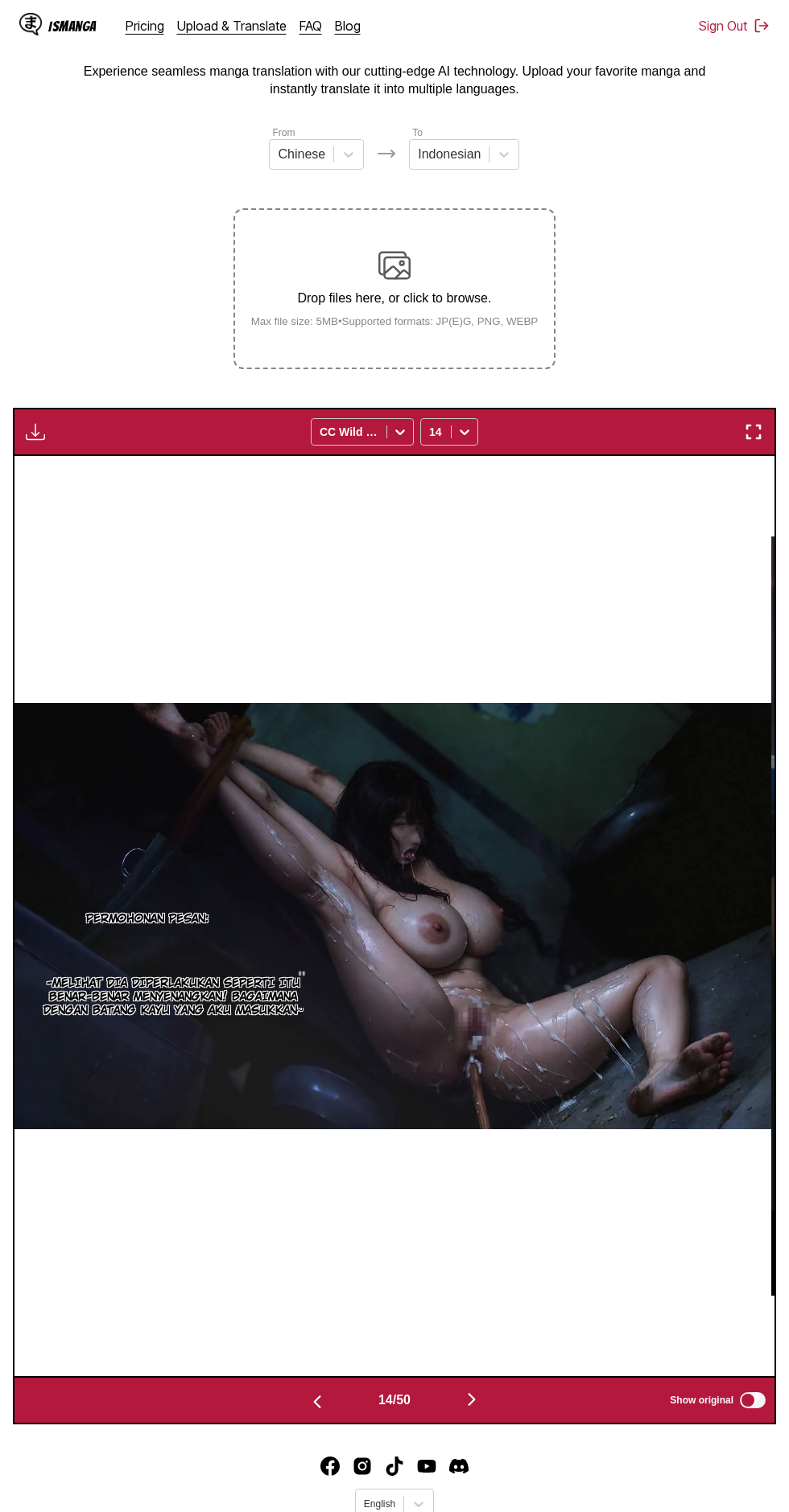
click at [501, 1389] on button "button" at bounding box center [471, 1401] width 96 height 23
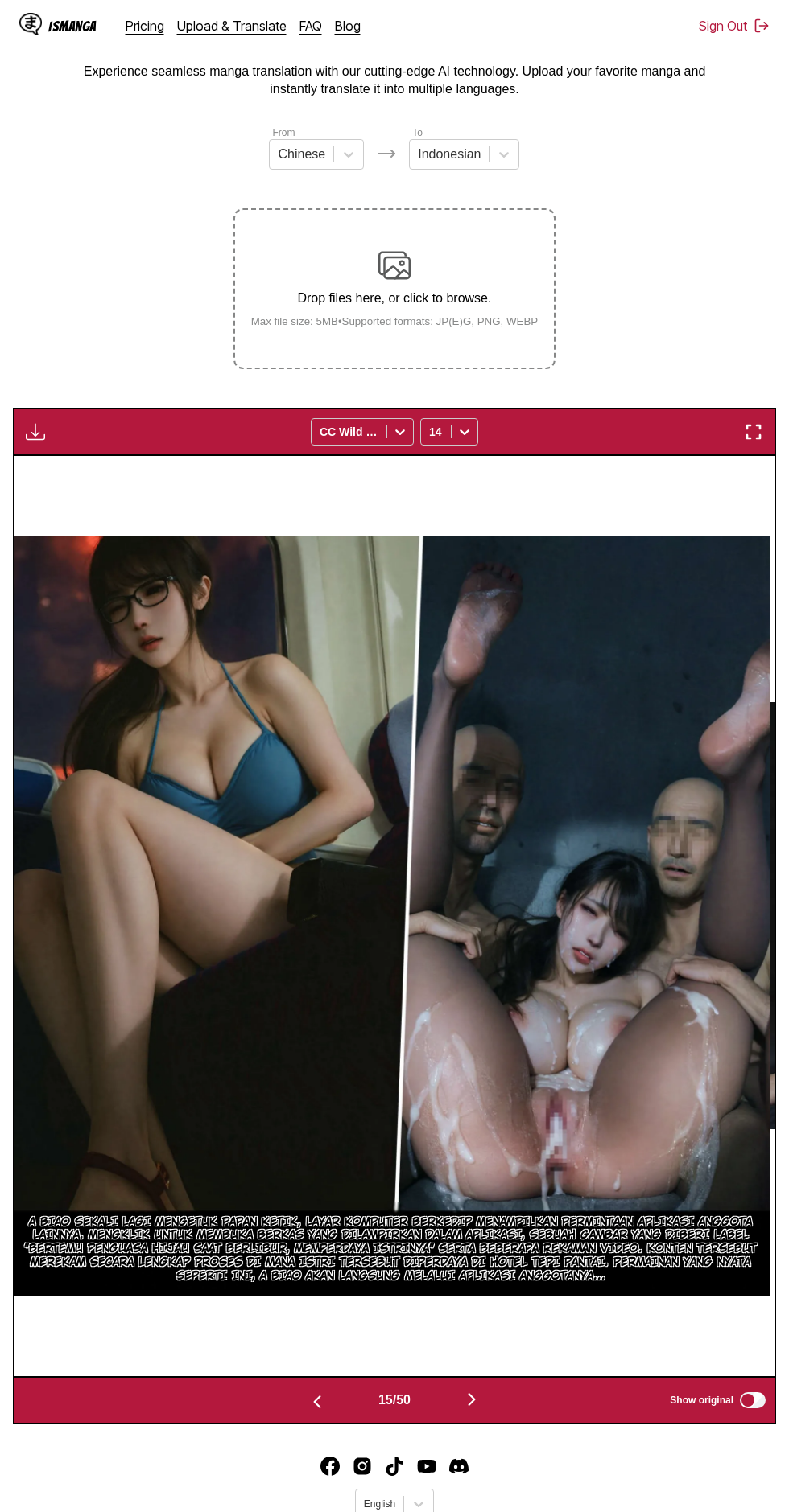
click at [505, 1389] on button "button" at bounding box center [471, 1401] width 96 height 23
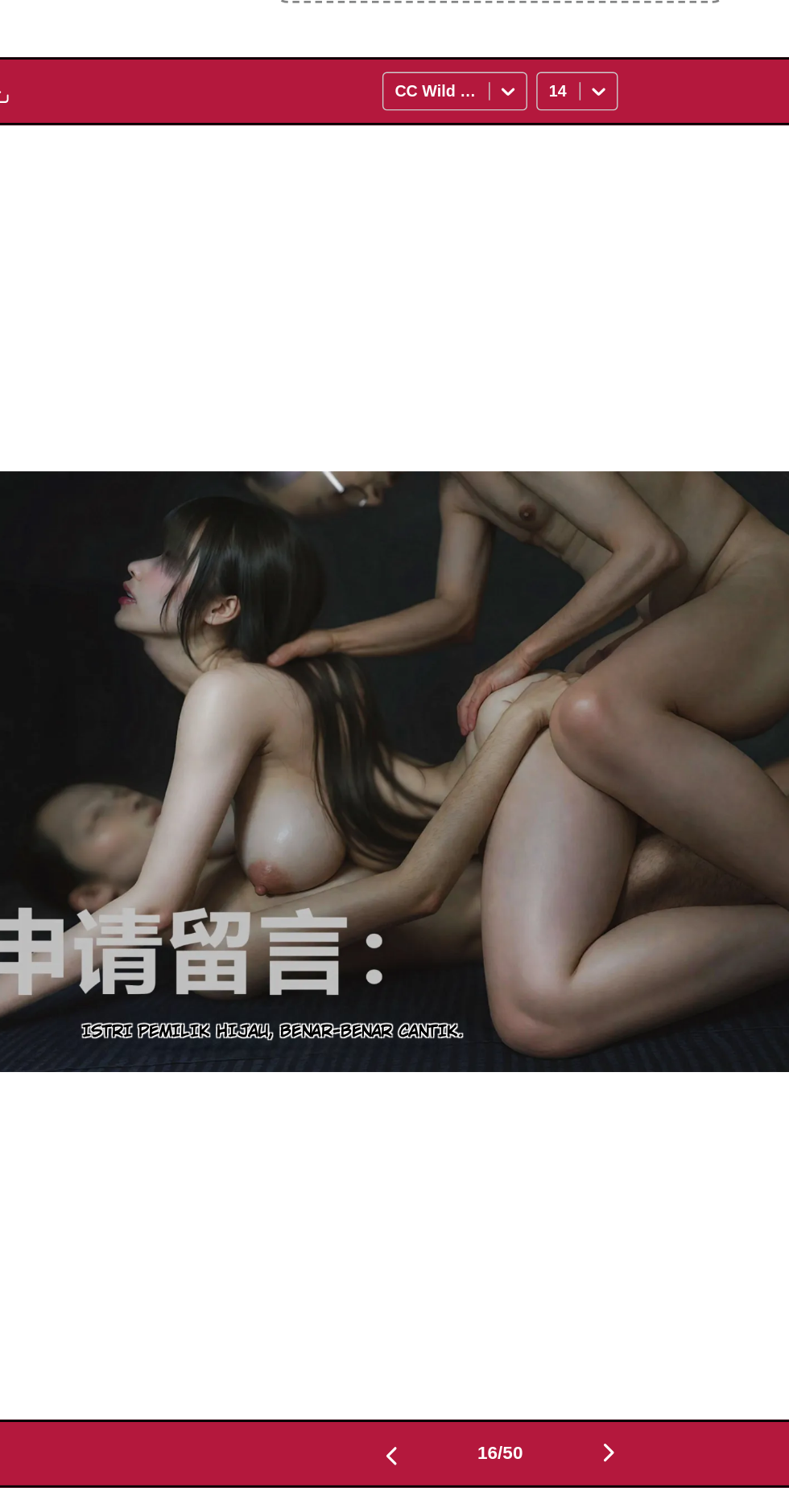
scroll to position [86, 0]
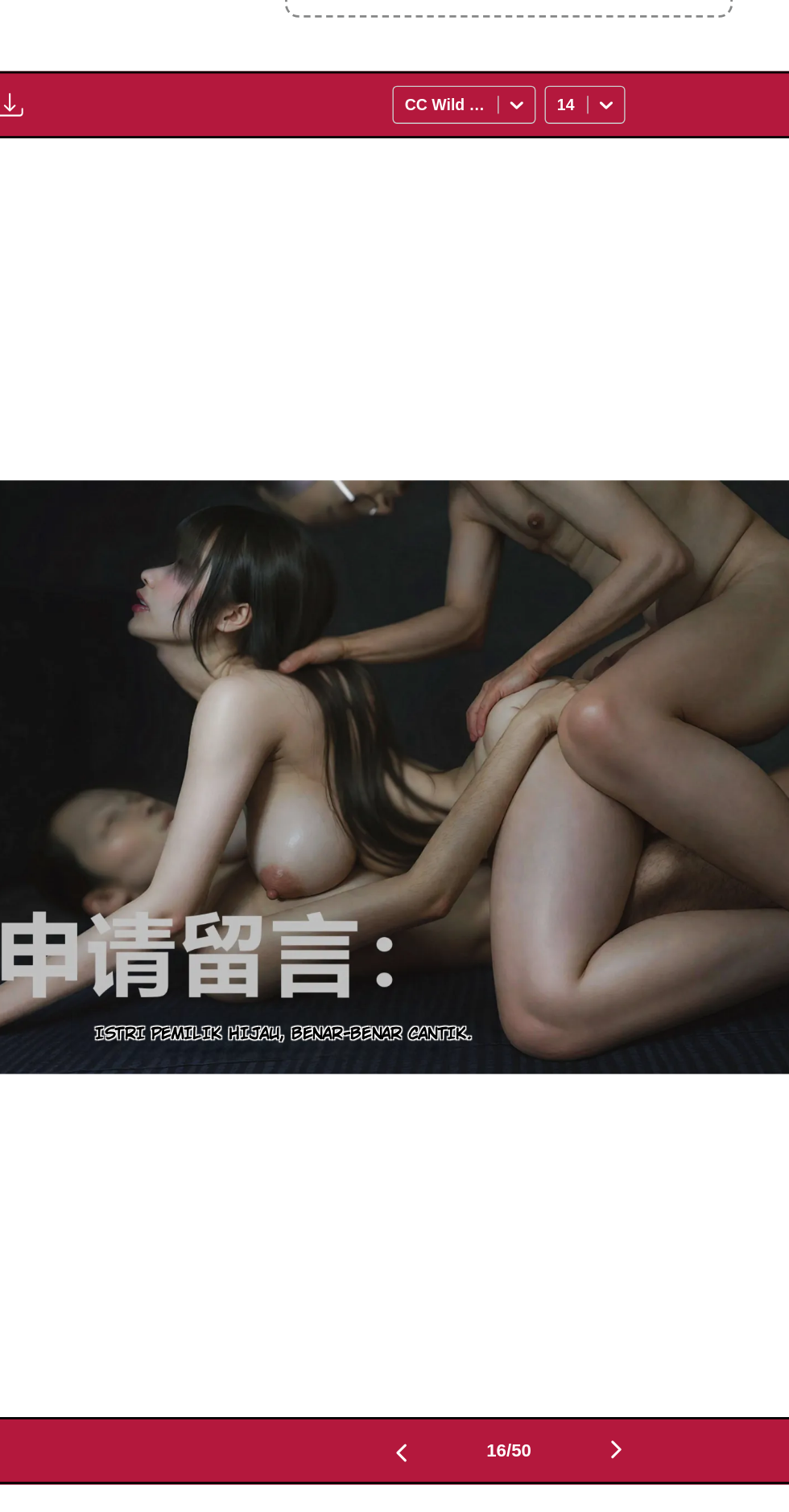
click at [492, 1389] on button "button" at bounding box center [471, 1401] width 96 height 23
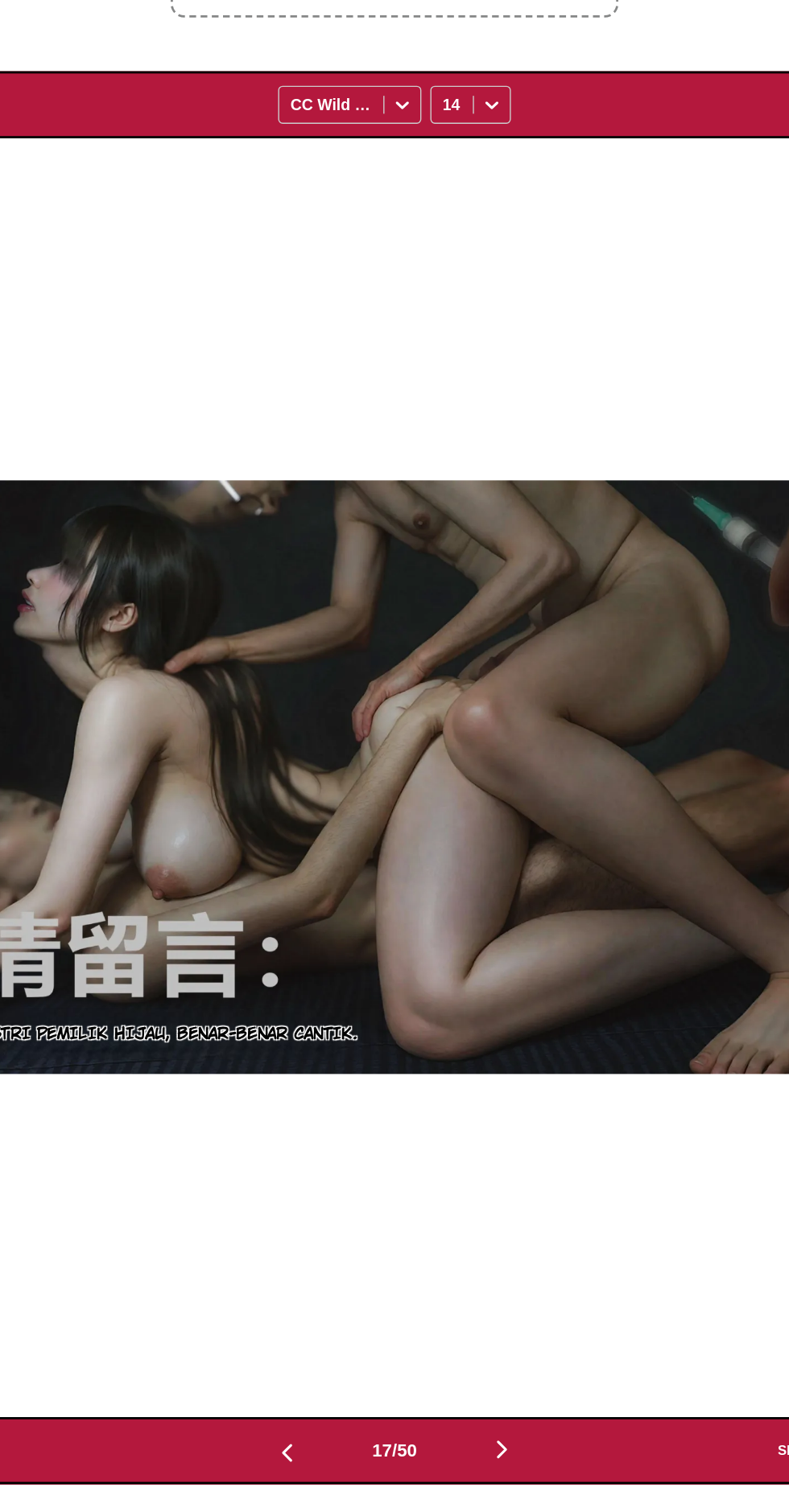
scroll to position [0, 12160]
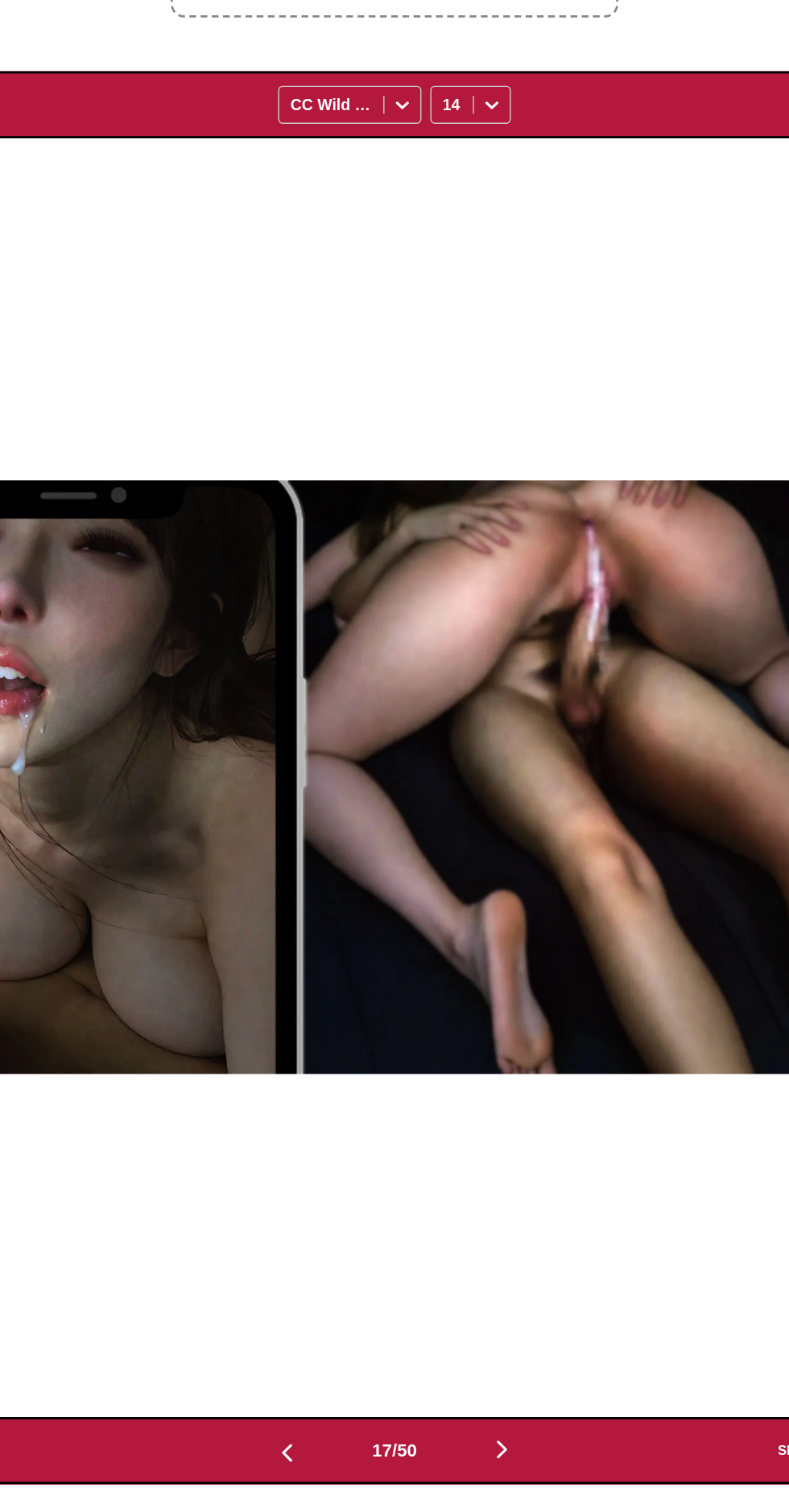
click at [489, 1389] on button "button" at bounding box center [471, 1401] width 96 height 23
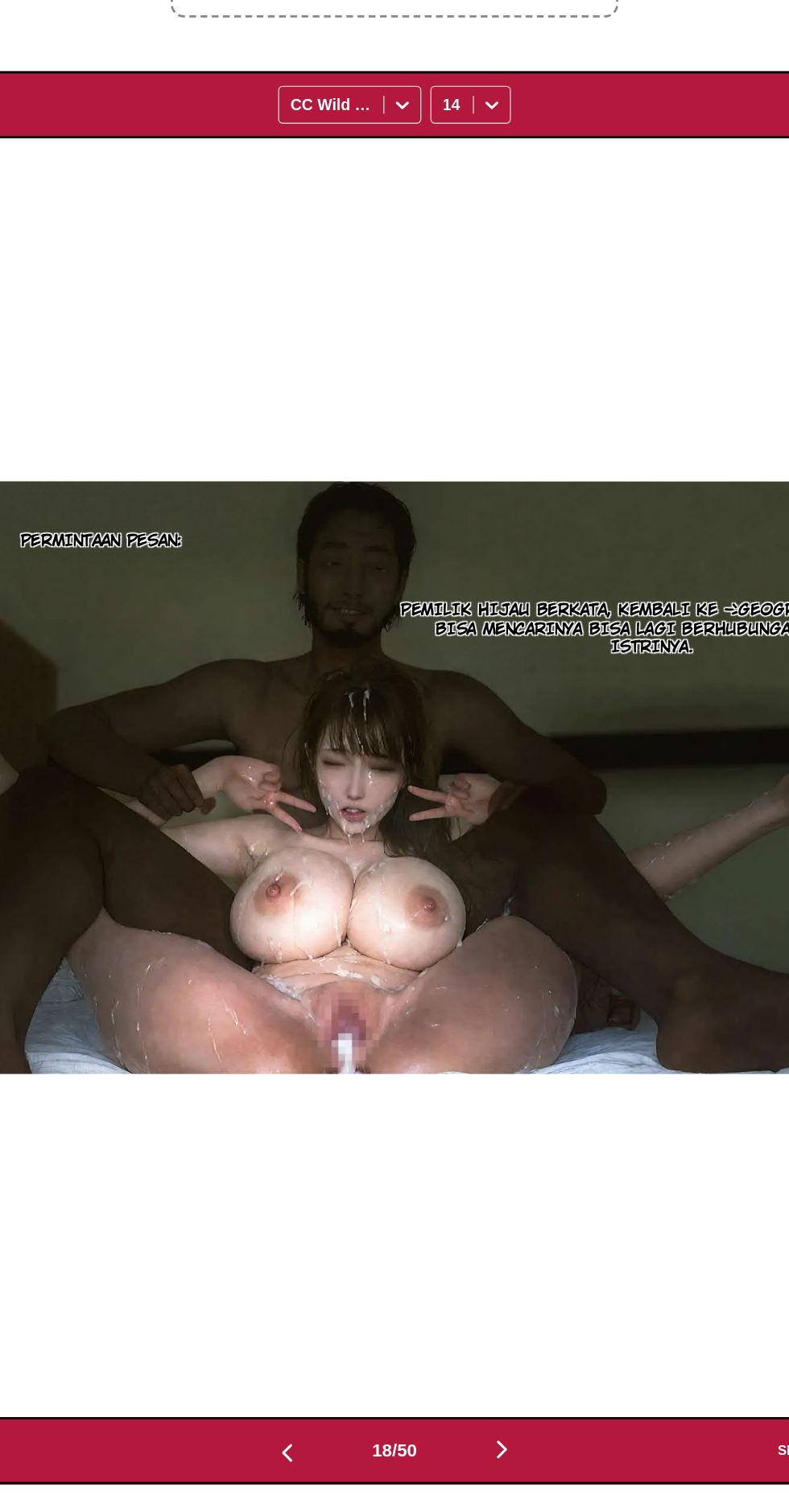
click at [498, 1389] on button "button" at bounding box center [471, 1401] width 96 height 23
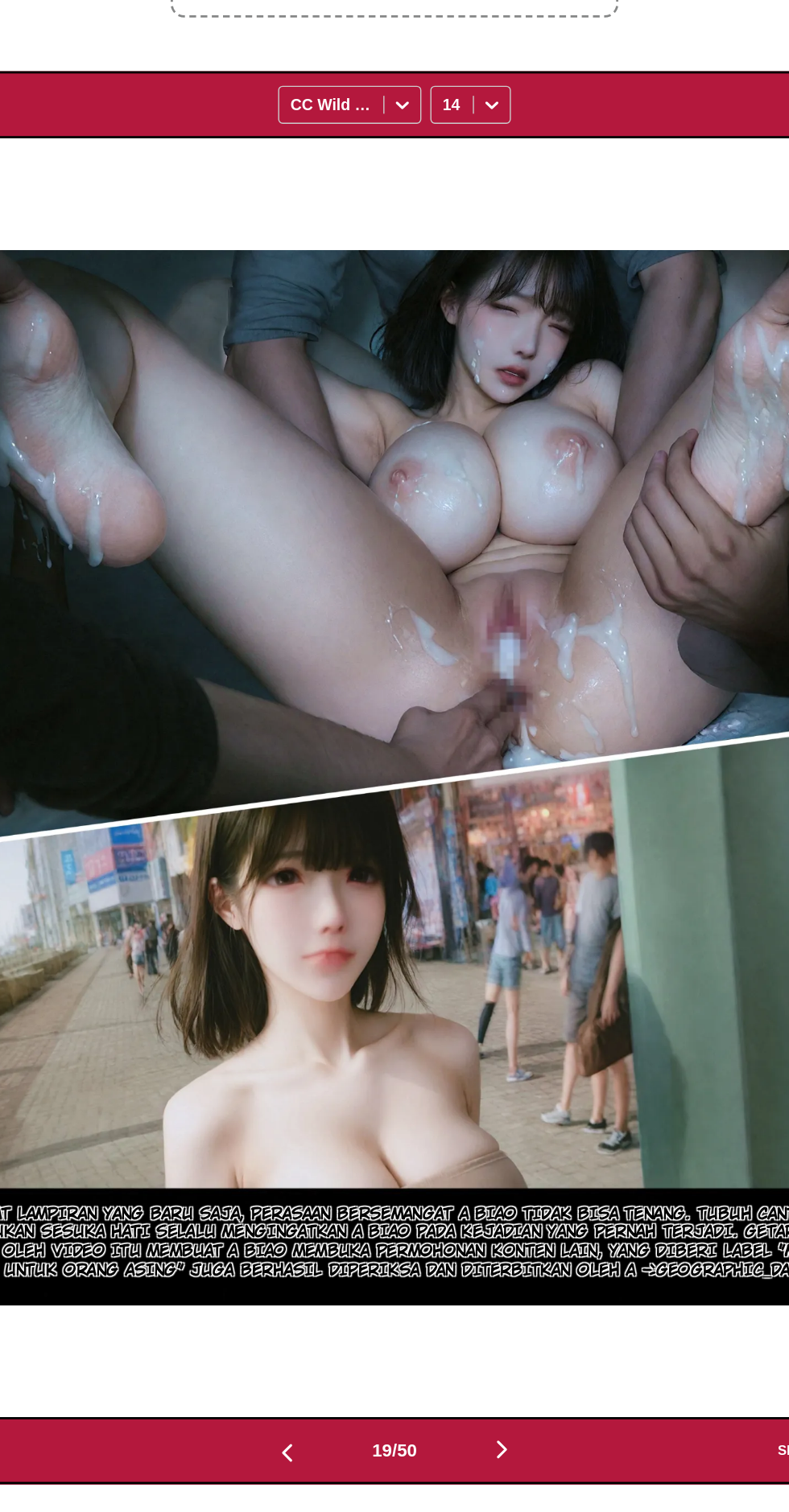
click at [487, 1389] on button "button" at bounding box center [471, 1401] width 96 height 23
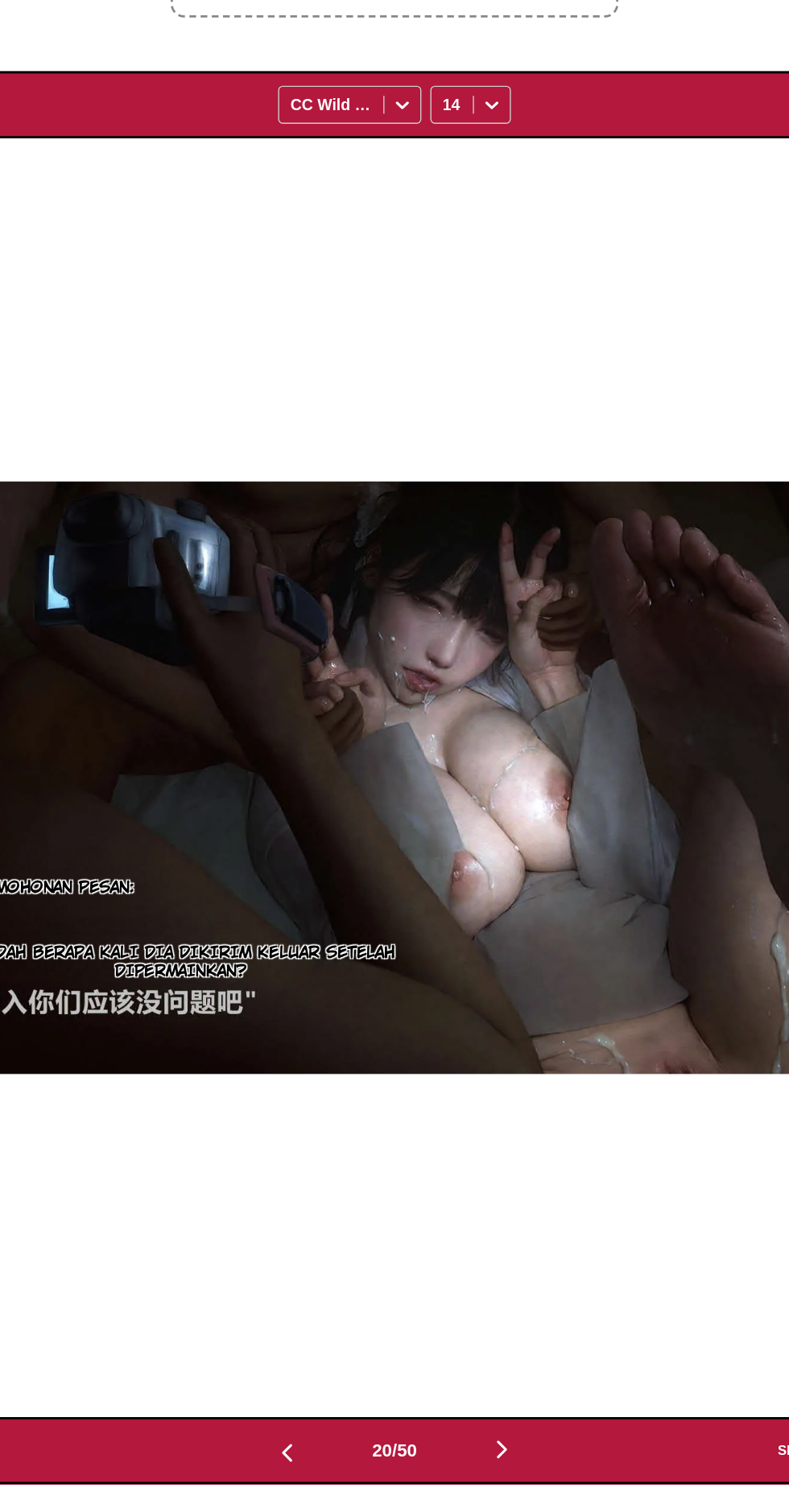
click at [498, 1389] on button "button" at bounding box center [471, 1401] width 96 height 23
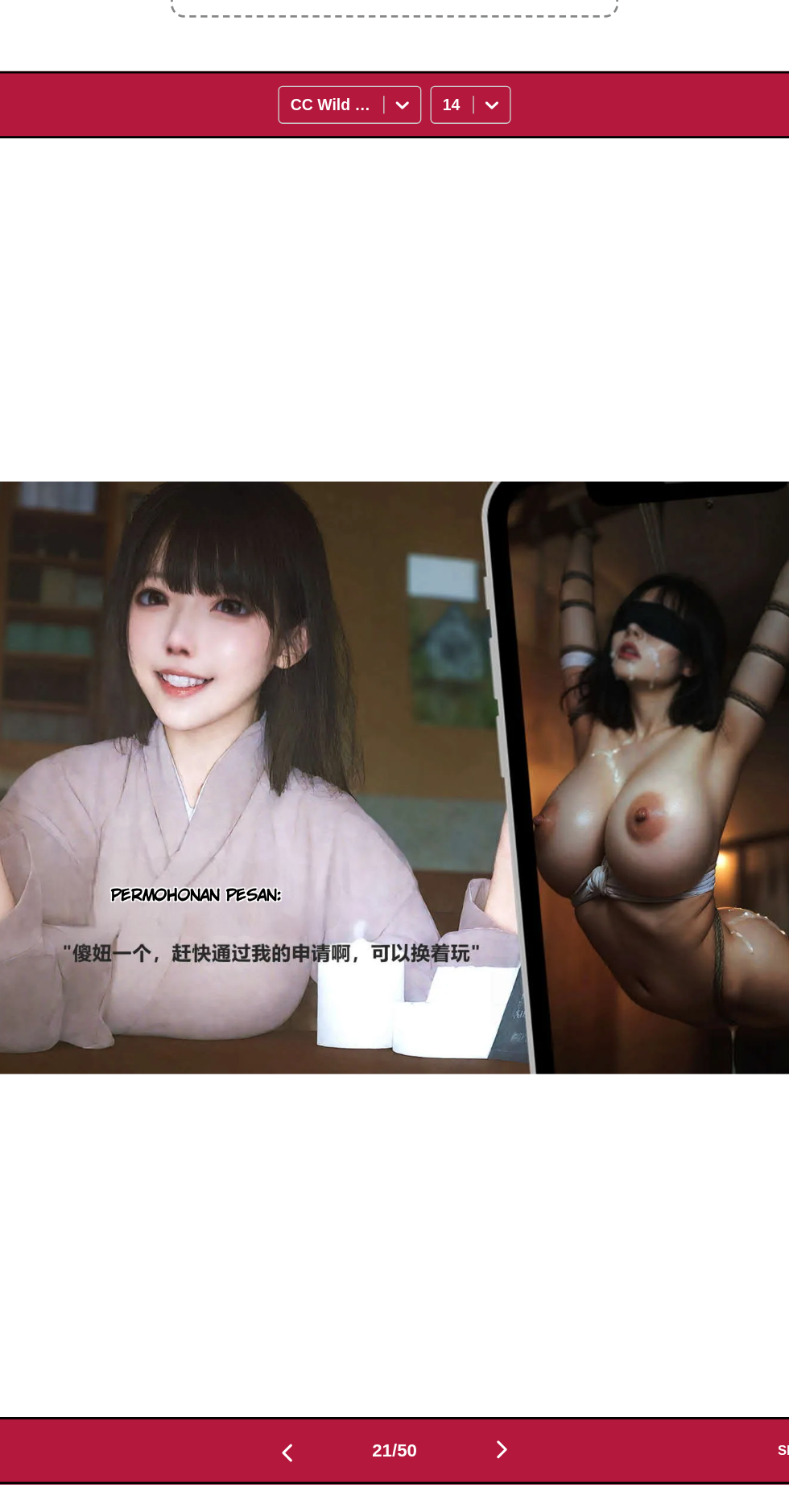
click at [496, 1389] on button "button" at bounding box center [471, 1401] width 96 height 23
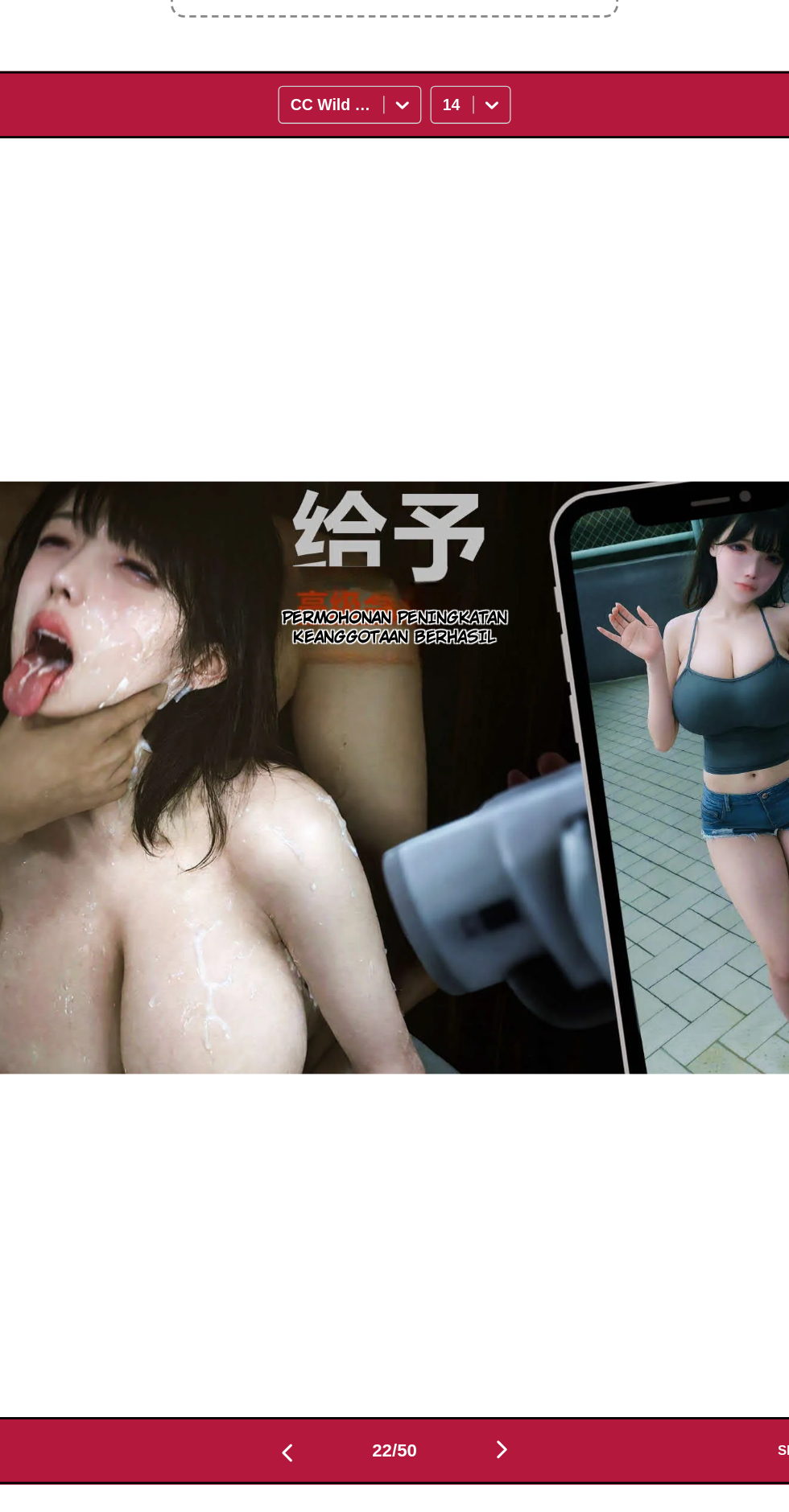
click at [499, 1389] on button "button" at bounding box center [471, 1401] width 96 height 23
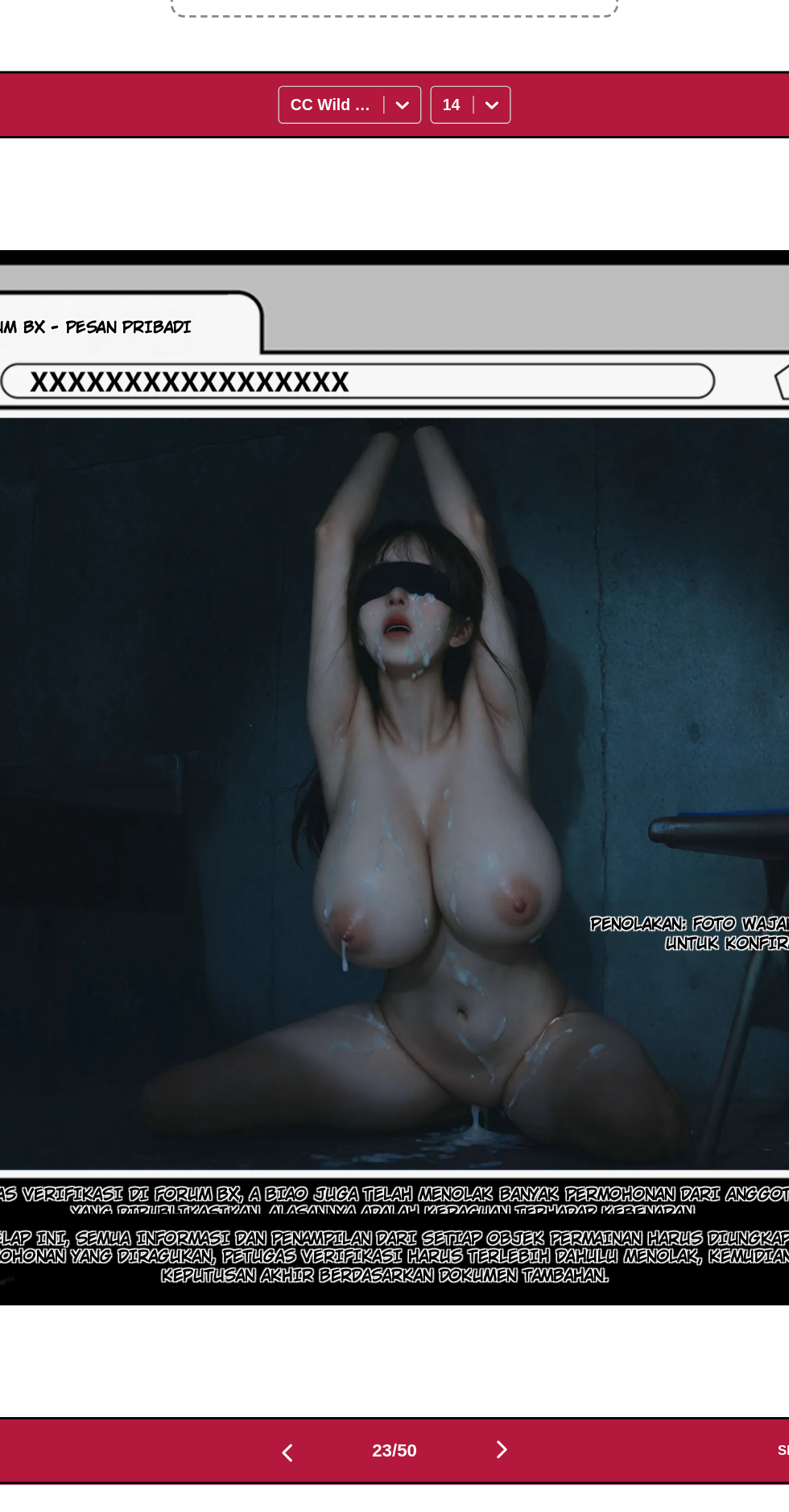
click at [483, 1389] on button "button" at bounding box center [471, 1401] width 96 height 23
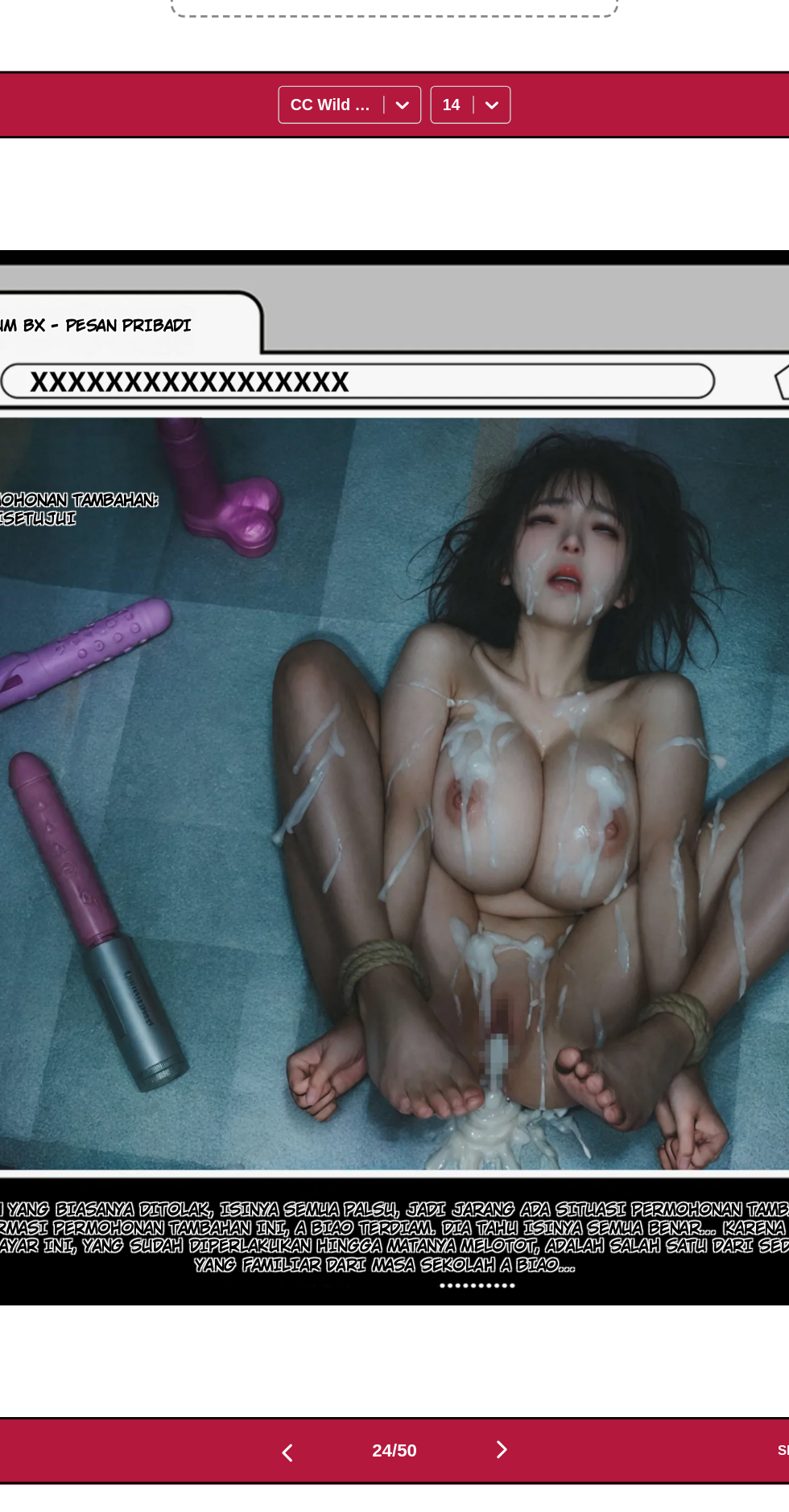
click at [483, 1389] on button "button" at bounding box center [471, 1401] width 96 height 23
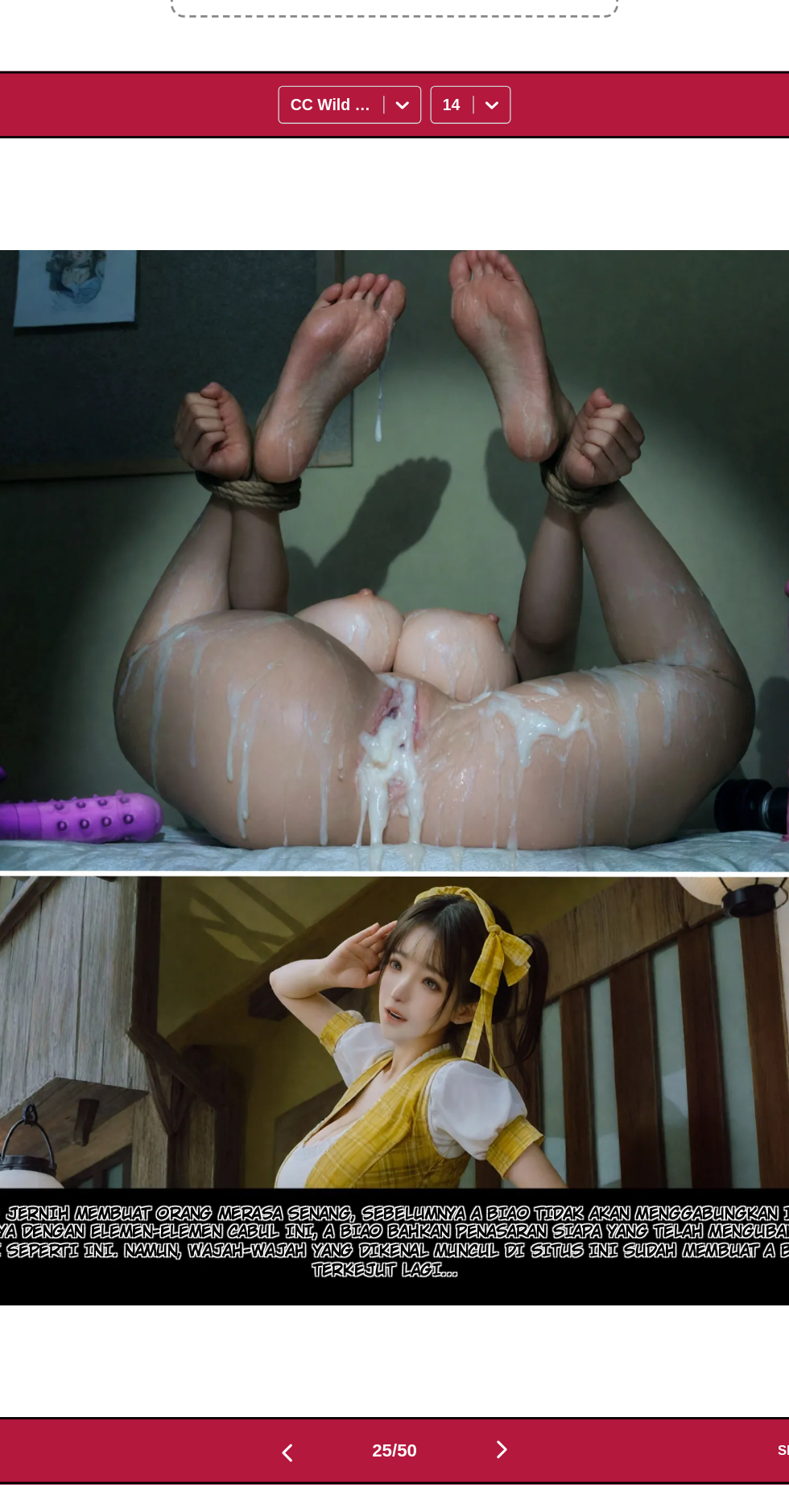
click at [487, 1389] on button "button" at bounding box center [471, 1401] width 96 height 23
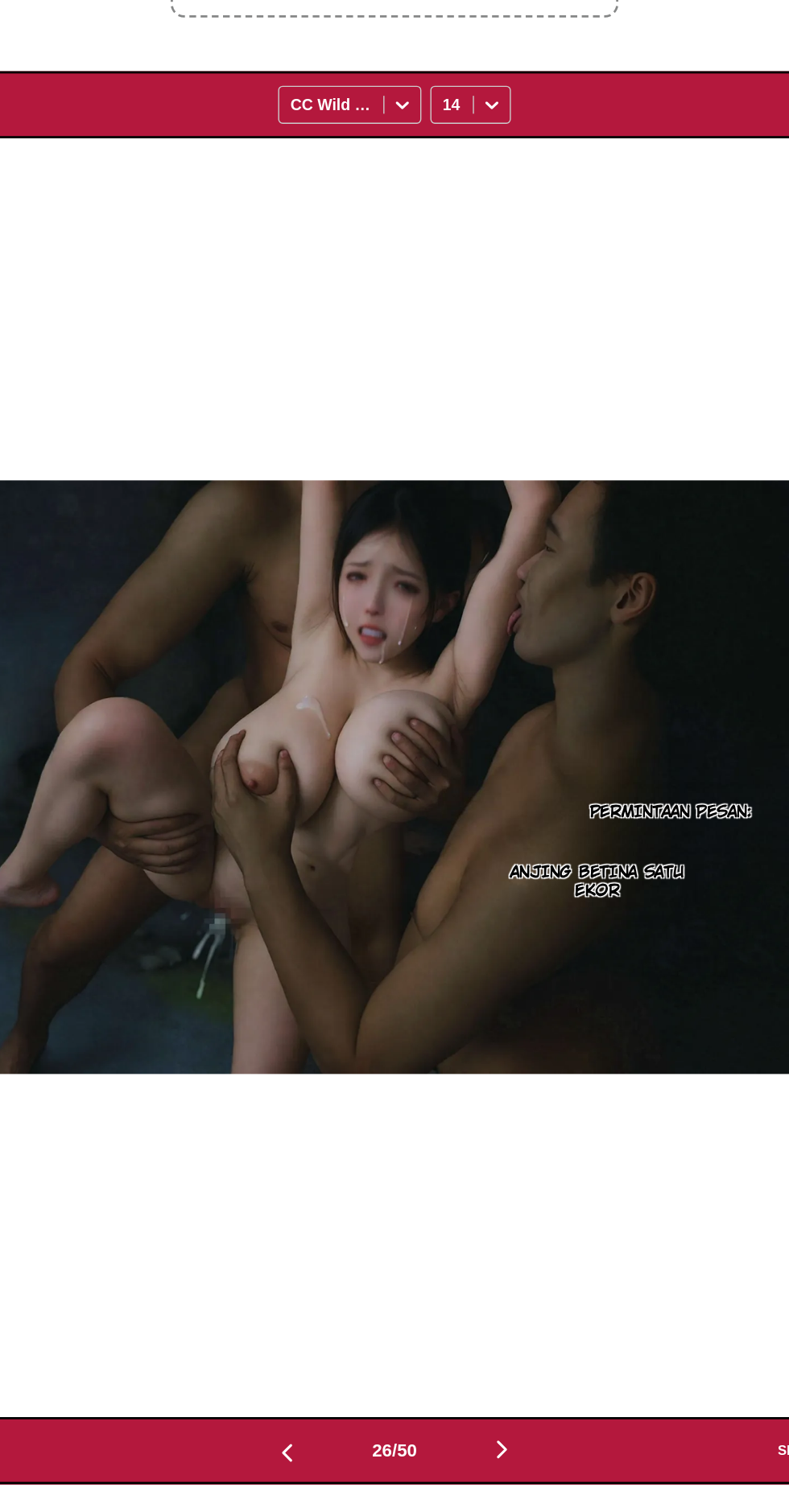
click at [492, 1389] on button "button" at bounding box center [471, 1401] width 96 height 23
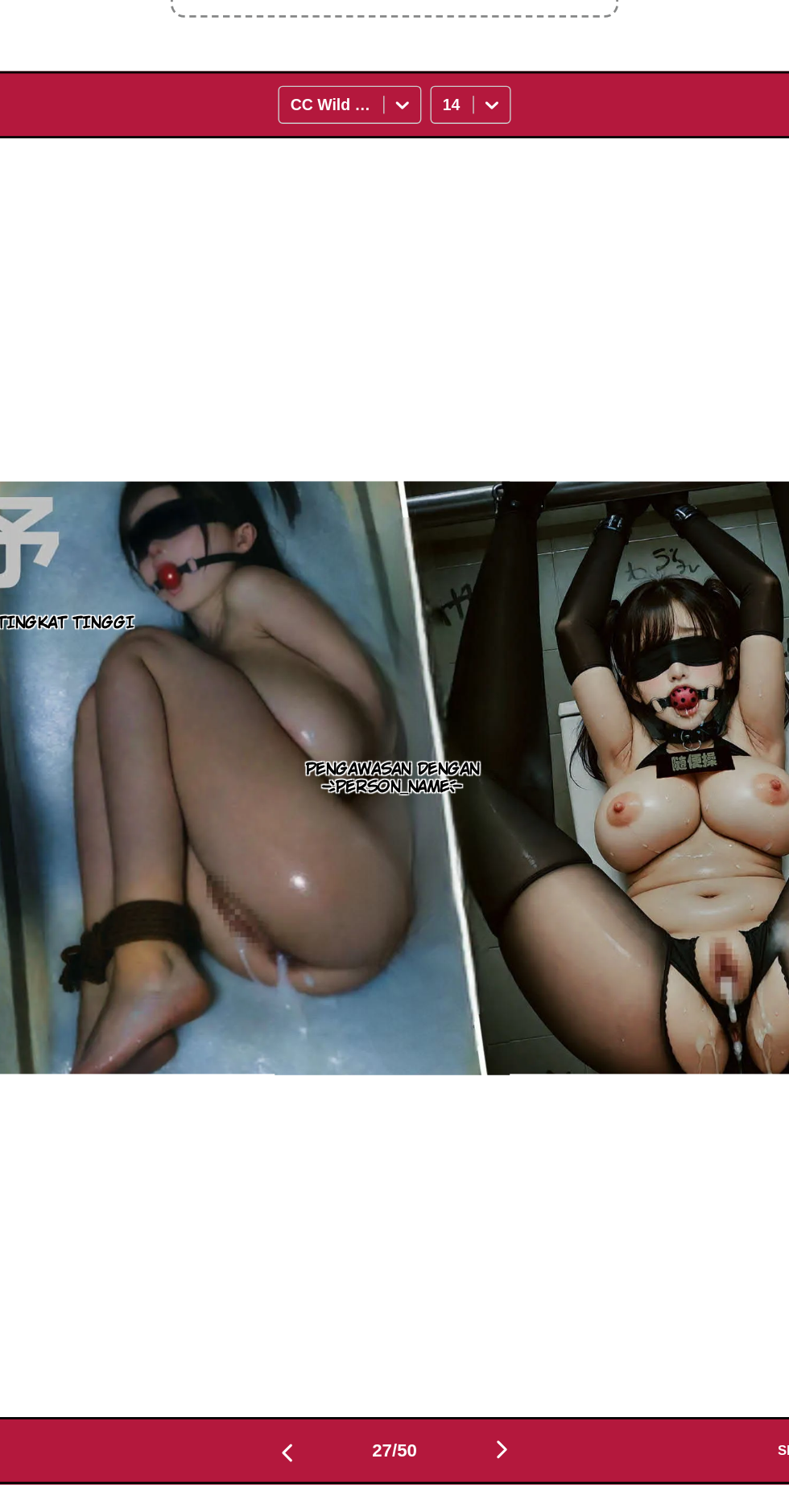
click at [484, 1389] on button "button" at bounding box center [471, 1401] width 96 height 23
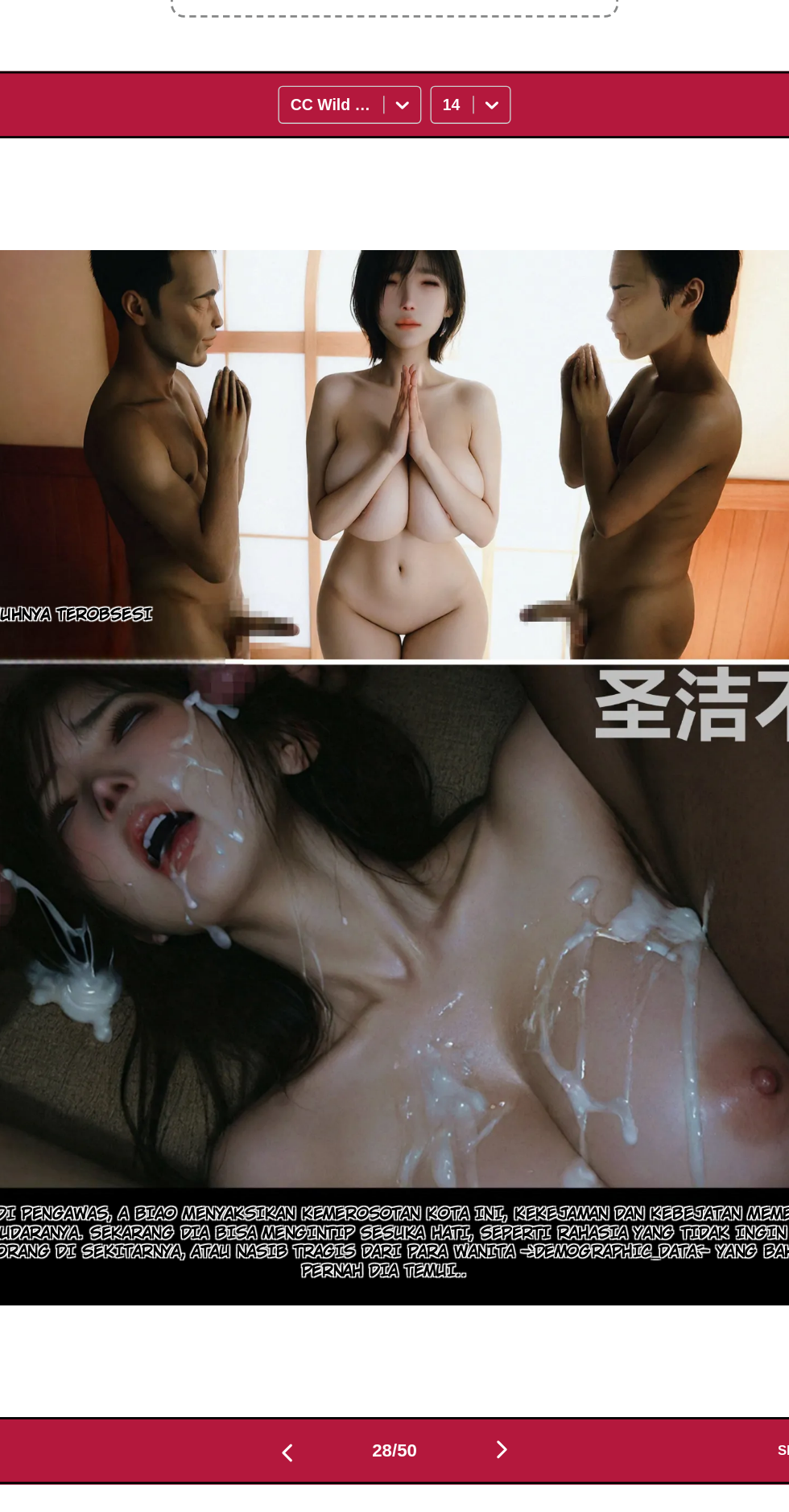
click at [491, 1389] on button "button" at bounding box center [471, 1401] width 96 height 23
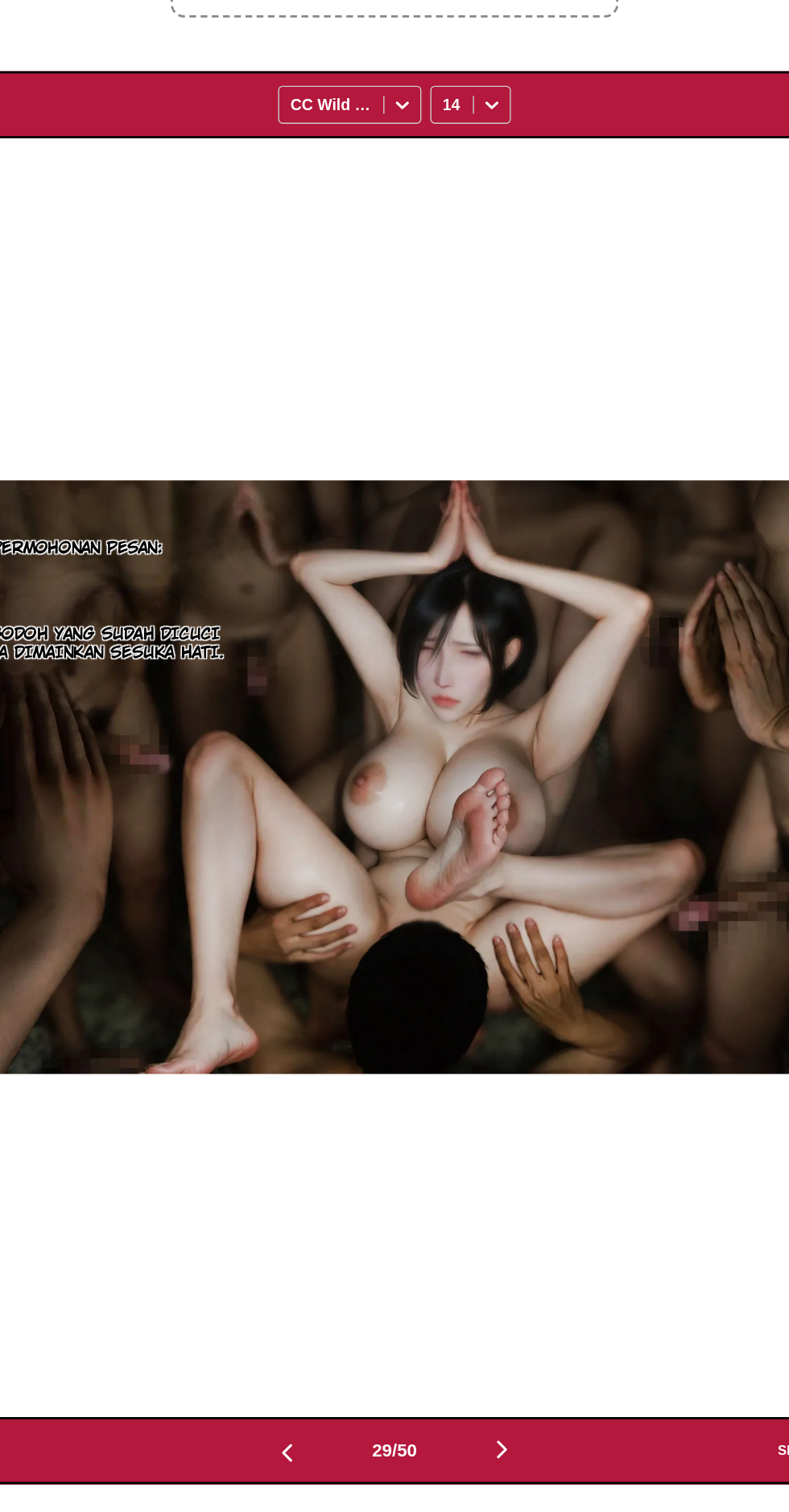
click at [487, 1389] on button "button" at bounding box center [471, 1401] width 96 height 23
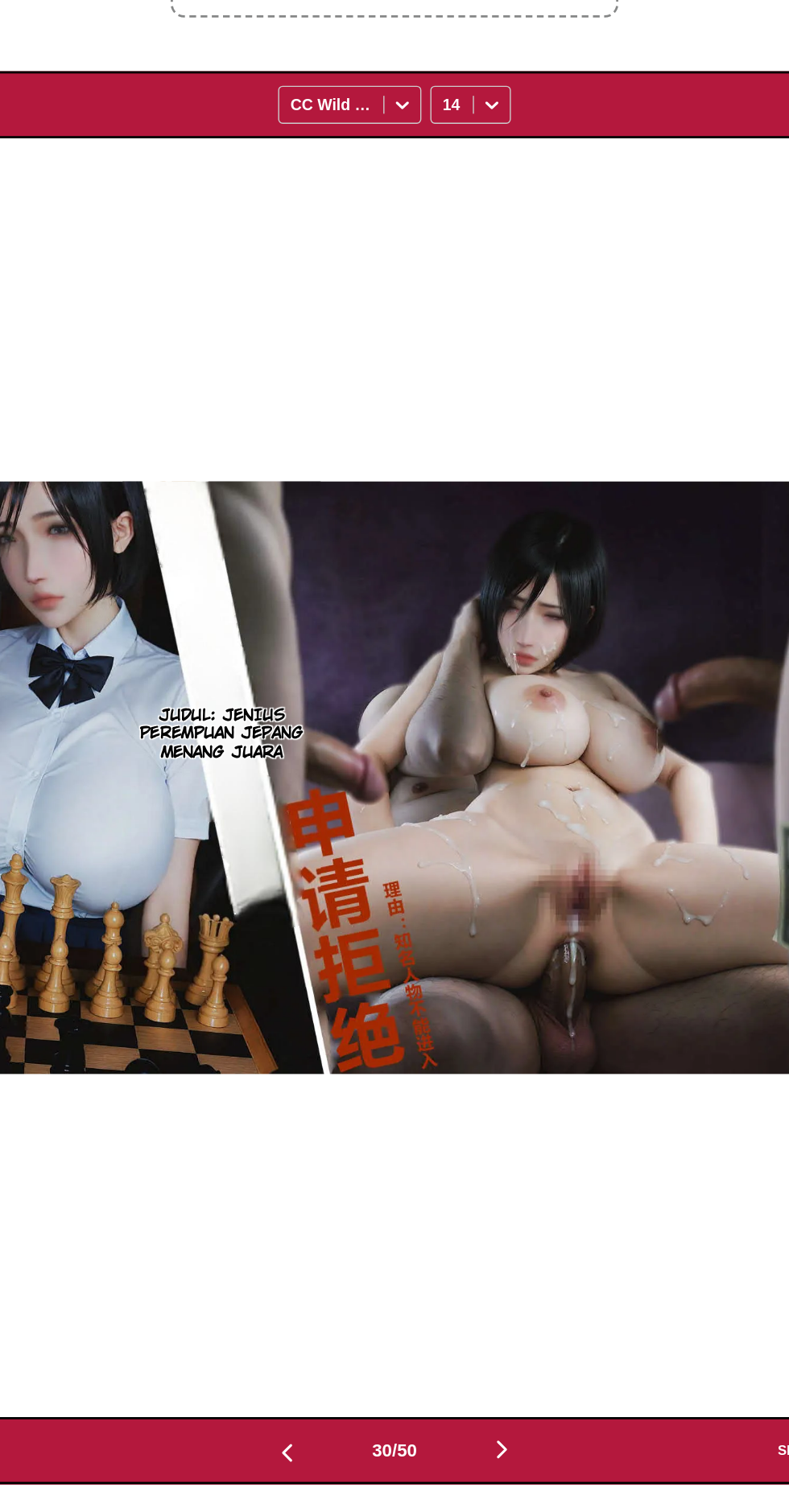
click at [497, 1389] on button "button" at bounding box center [471, 1401] width 96 height 23
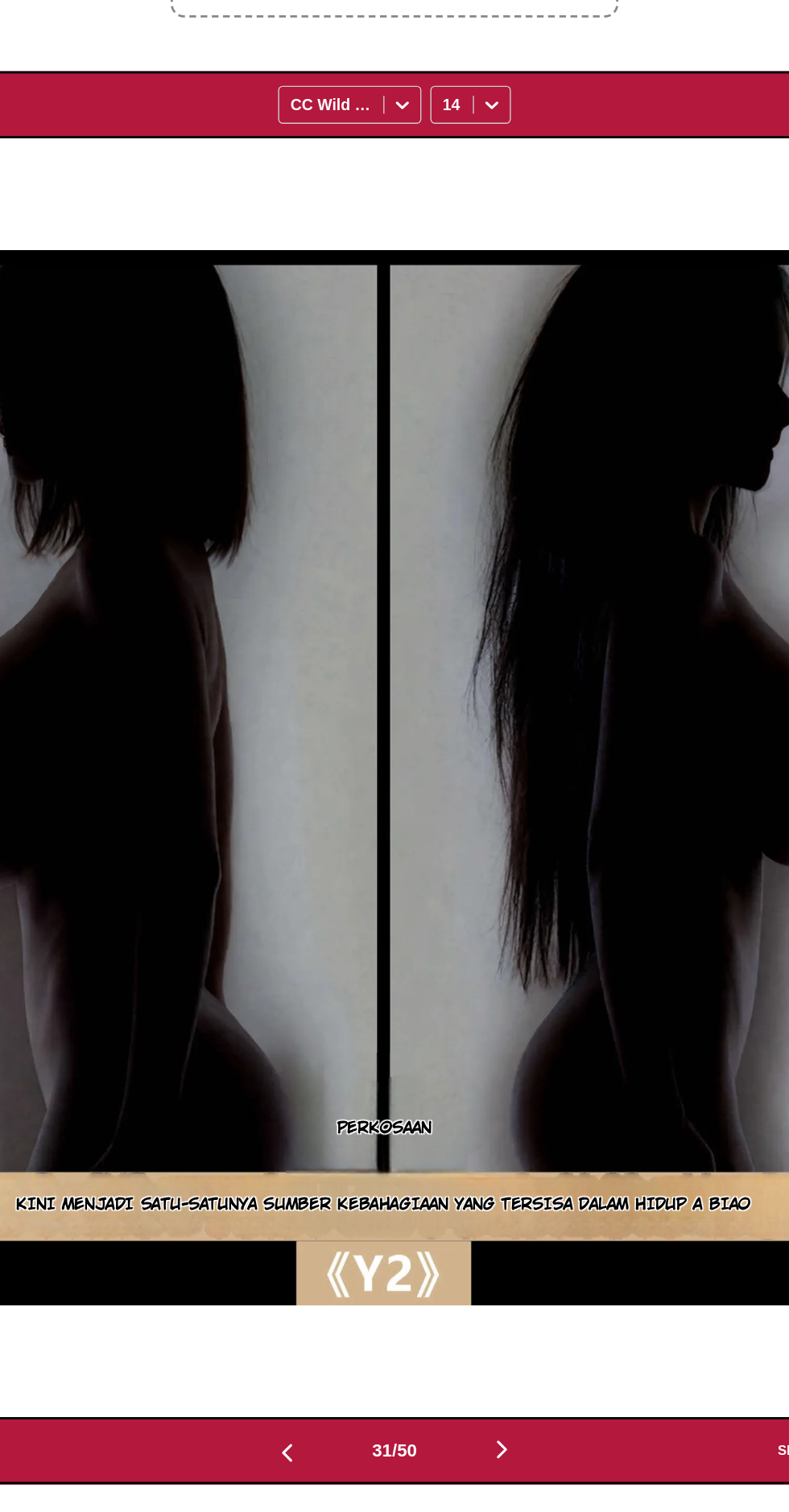
click at [491, 1389] on button "button" at bounding box center [471, 1401] width 96 height 23
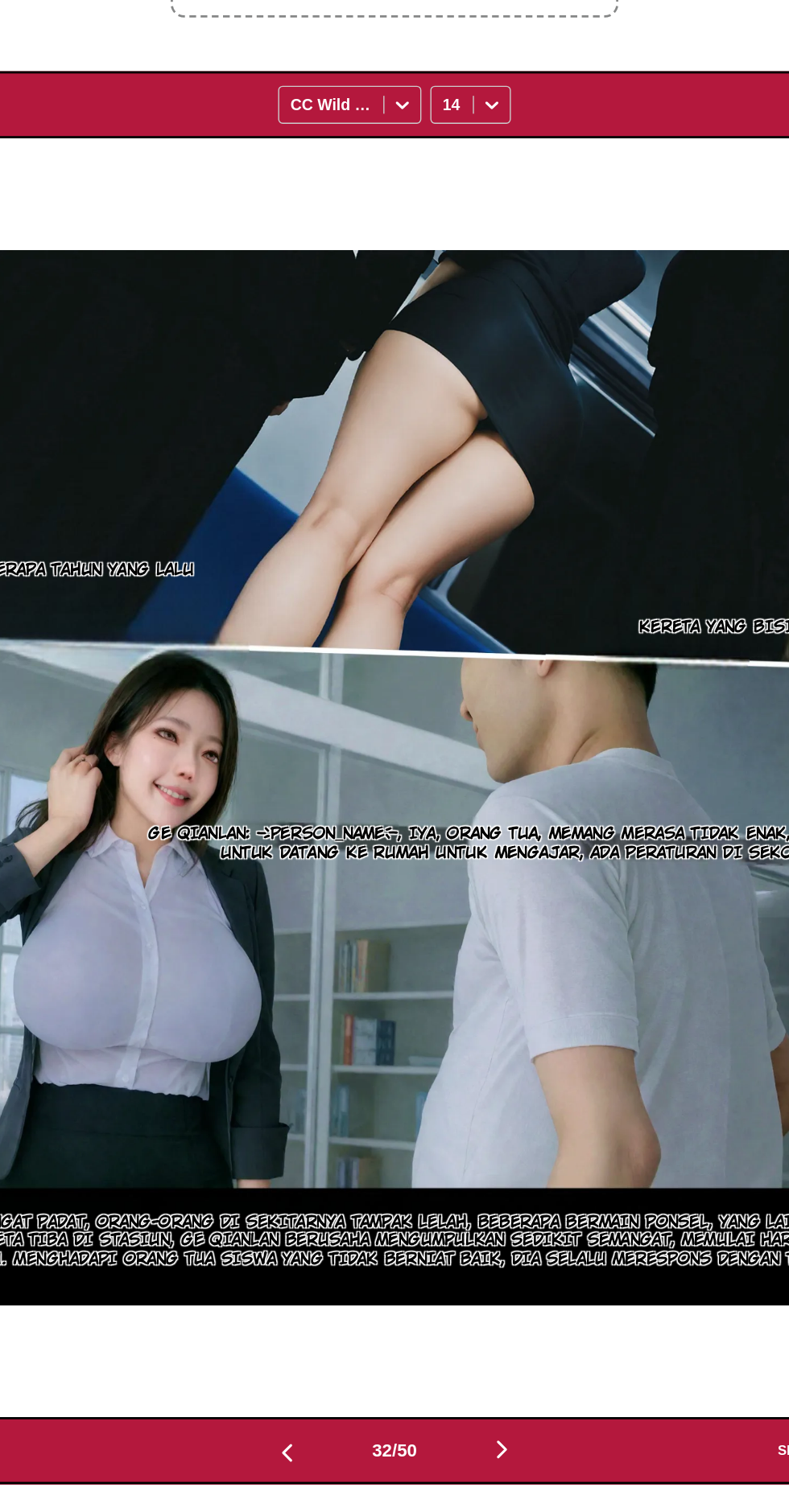
click at [497, 1389] on button "button" at bounding box center [471, 1401] width 96 height 23
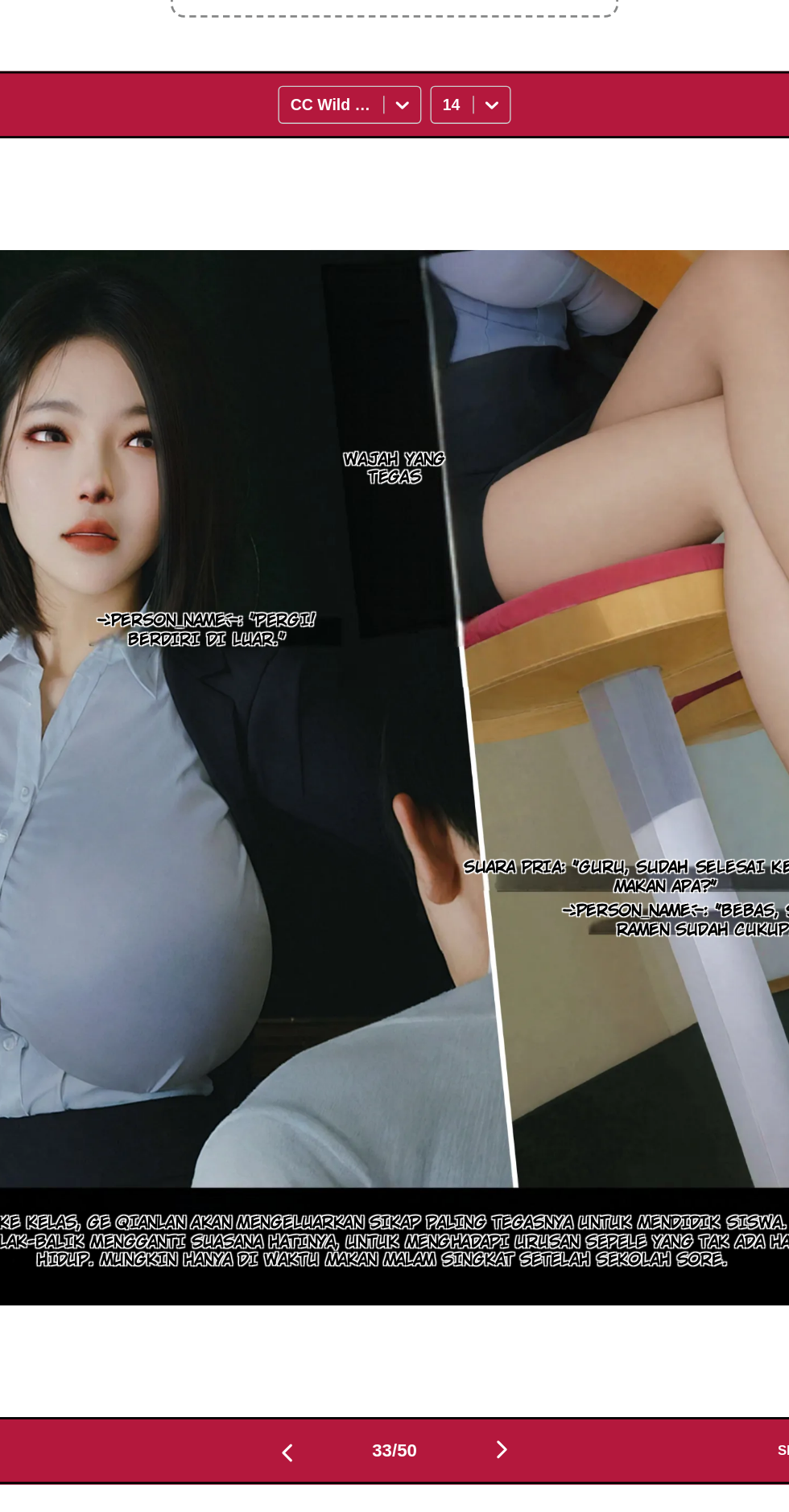
click at [493, 1389] on button "button" at bounding box center [471, 1401] width 96 height 23
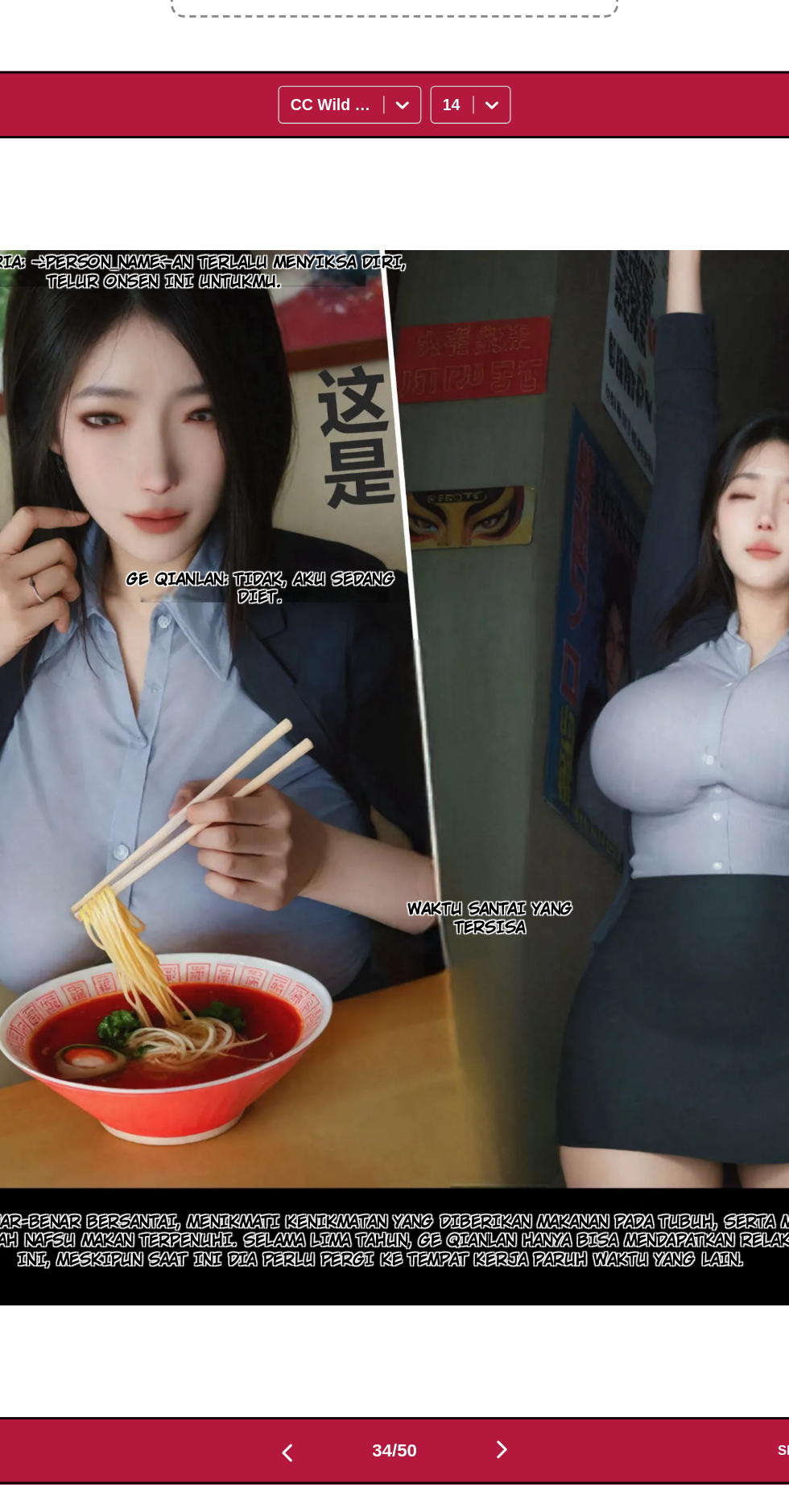
click at [497, 1389] on button "button" at bounding box center [471, 1401] width 96 height 23
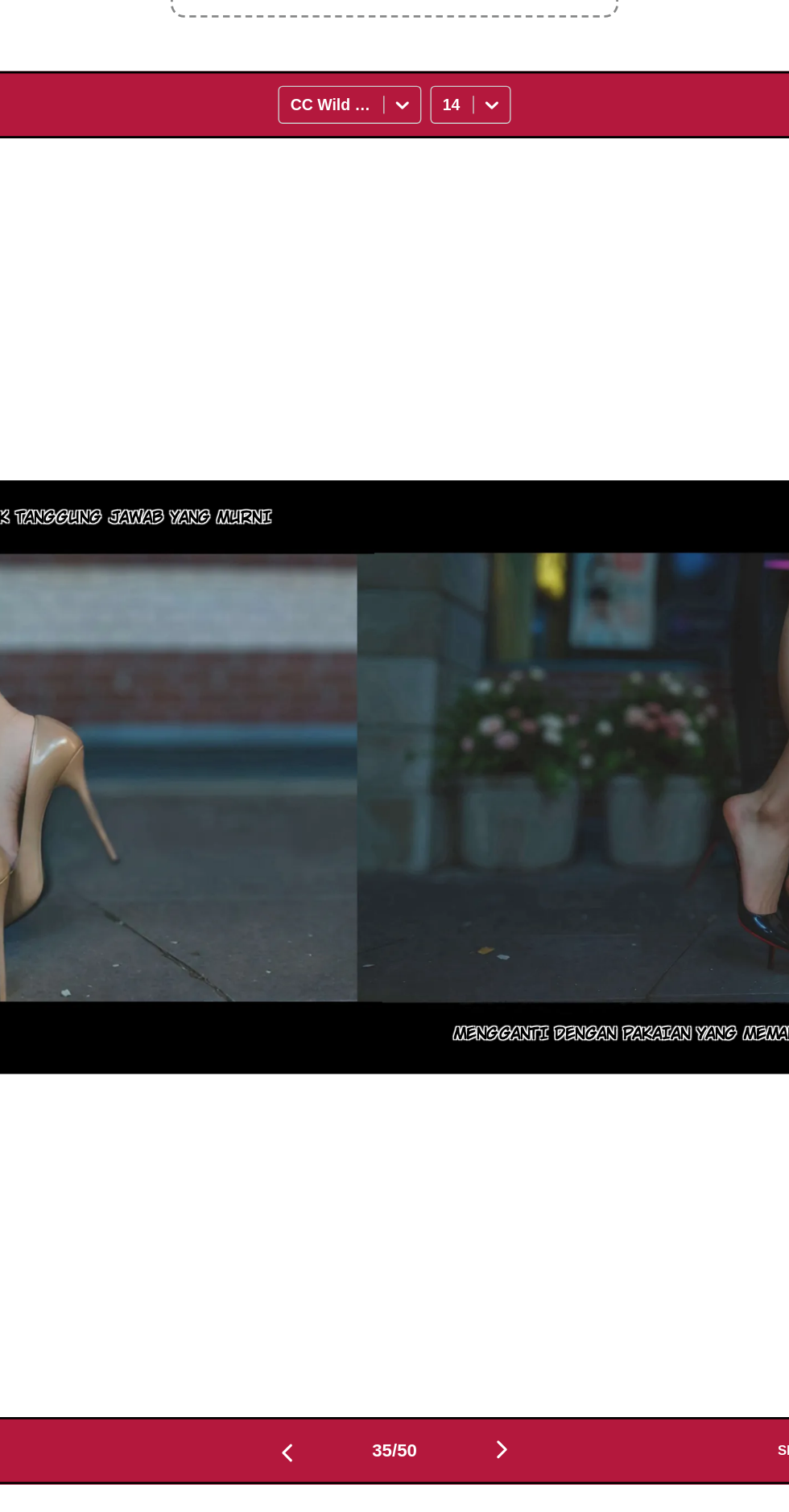
click at [498, 1389] on button "button" at bounding box center [471, 1401] width 96 height 23
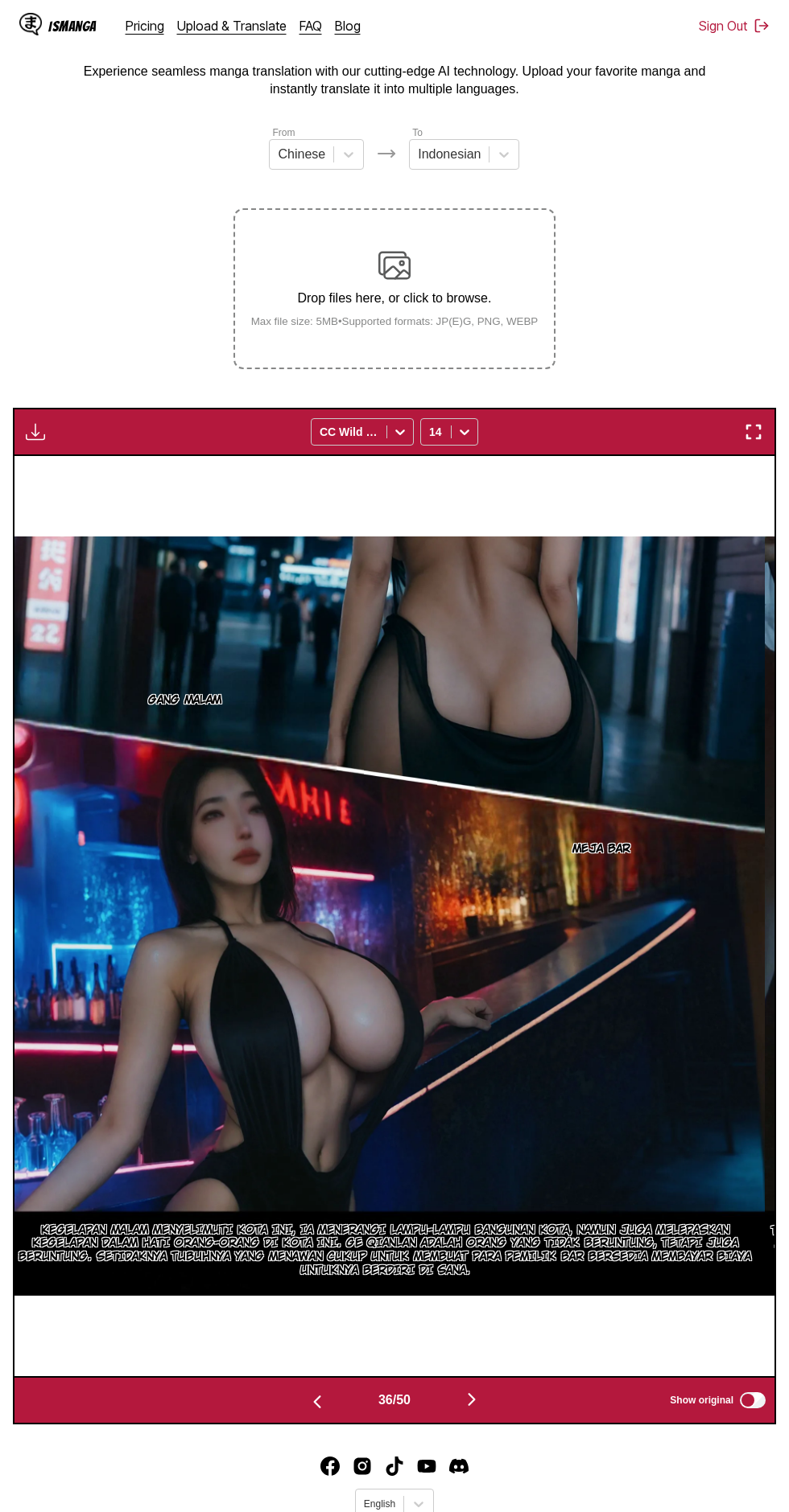
scroll to position [86, 0]
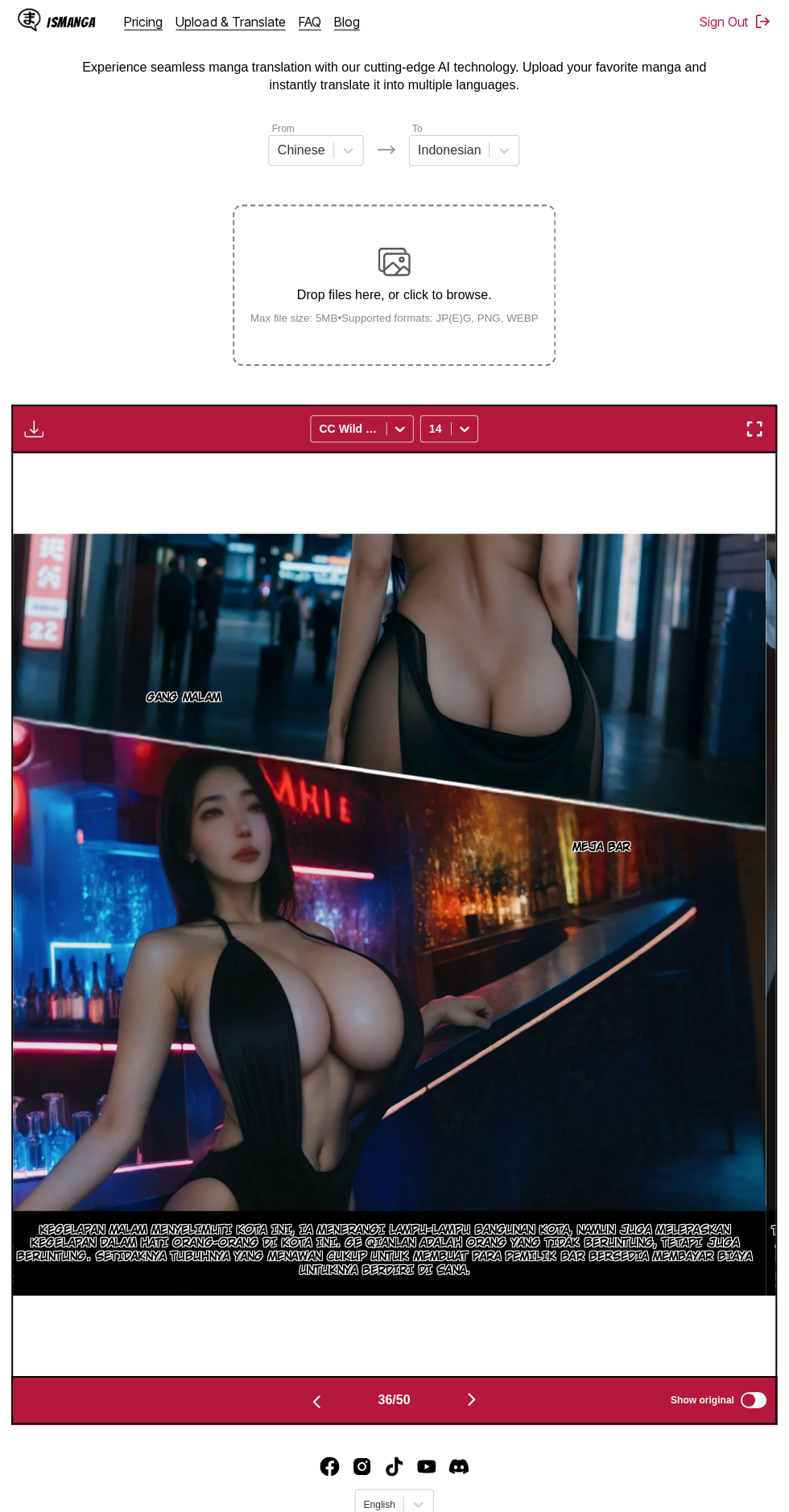
click at [500, 1389] on button "button" at bounding box center [471, 1401] width 96 height 23
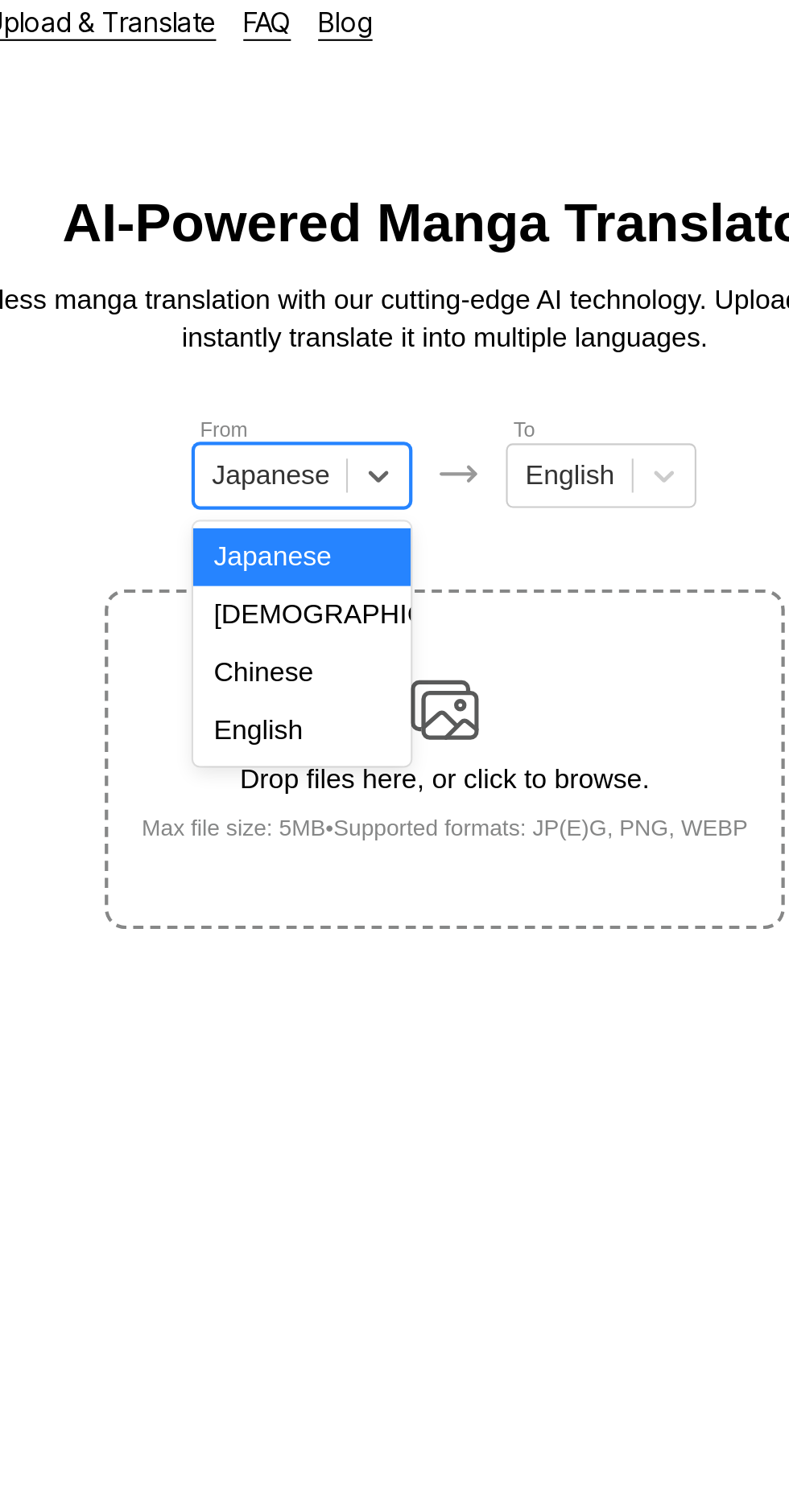
click at [351, 354] on div "English" at bounding box center [326, 361] width 103 height 27
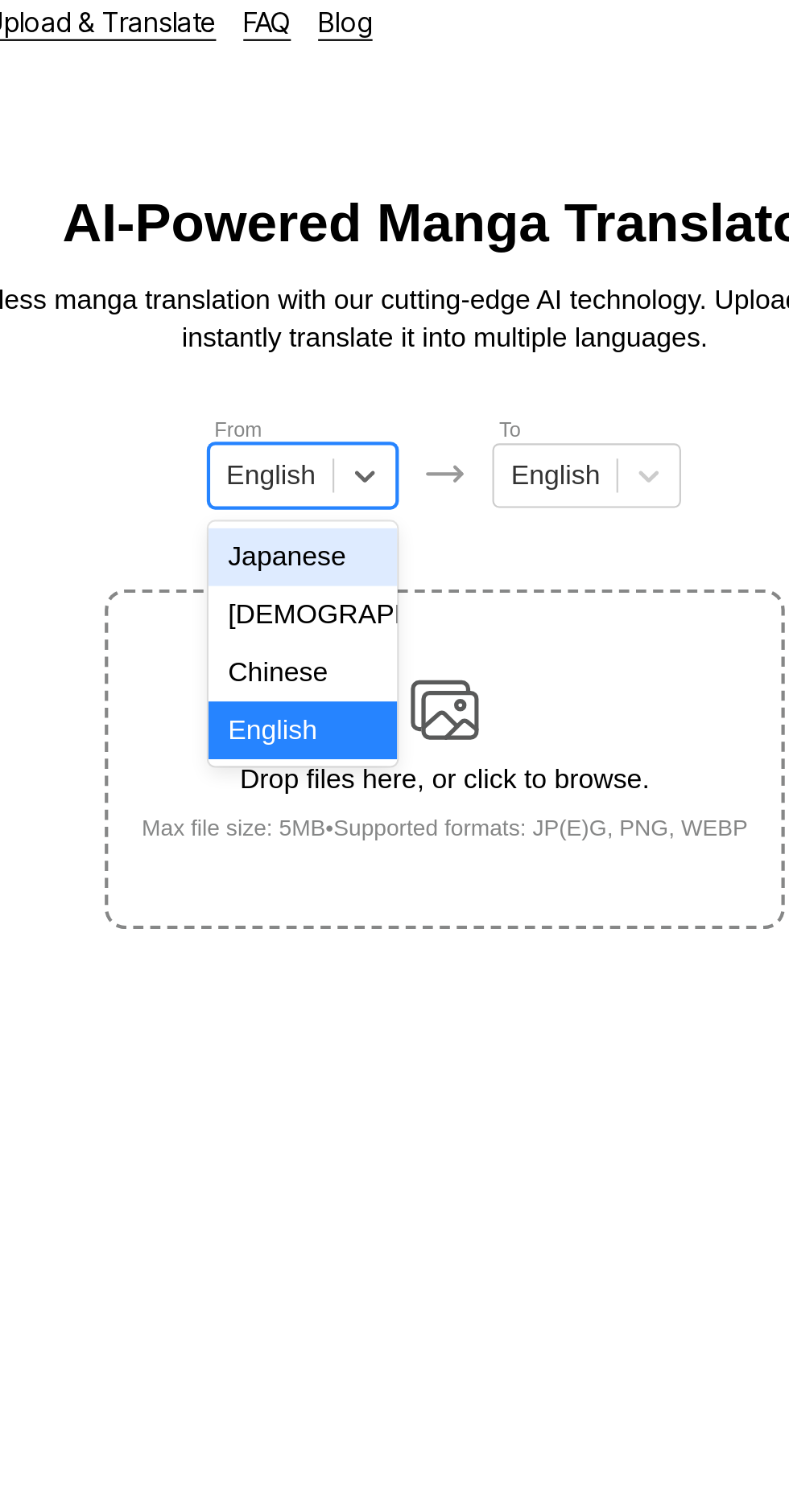
click at [353, 329] on div "Chinese" at bounding box center [327, 333] width 89 height 27
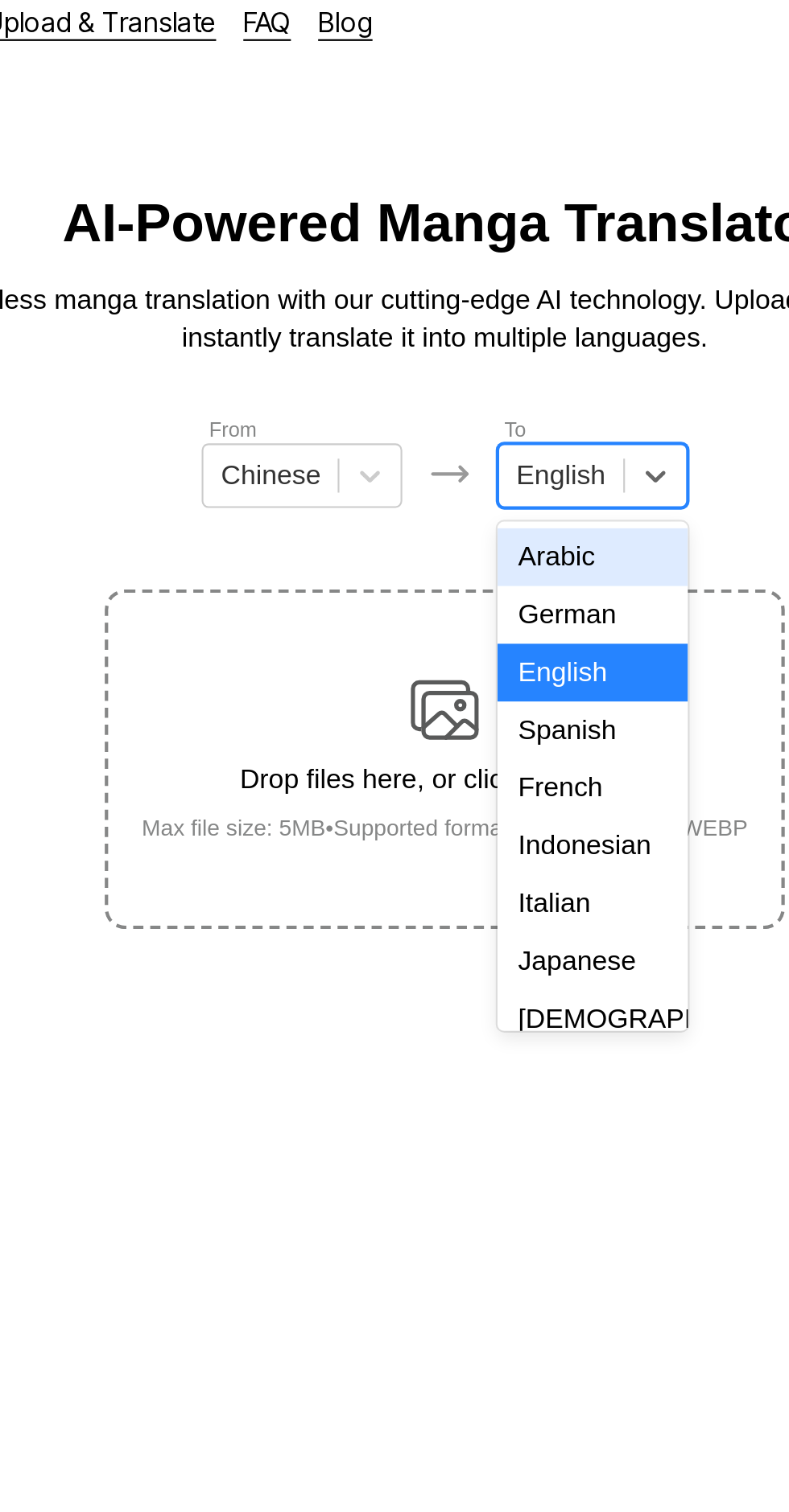
click at [476, 408] on div "Indonesian" at bounding box center [463, 416] width 89 height 27
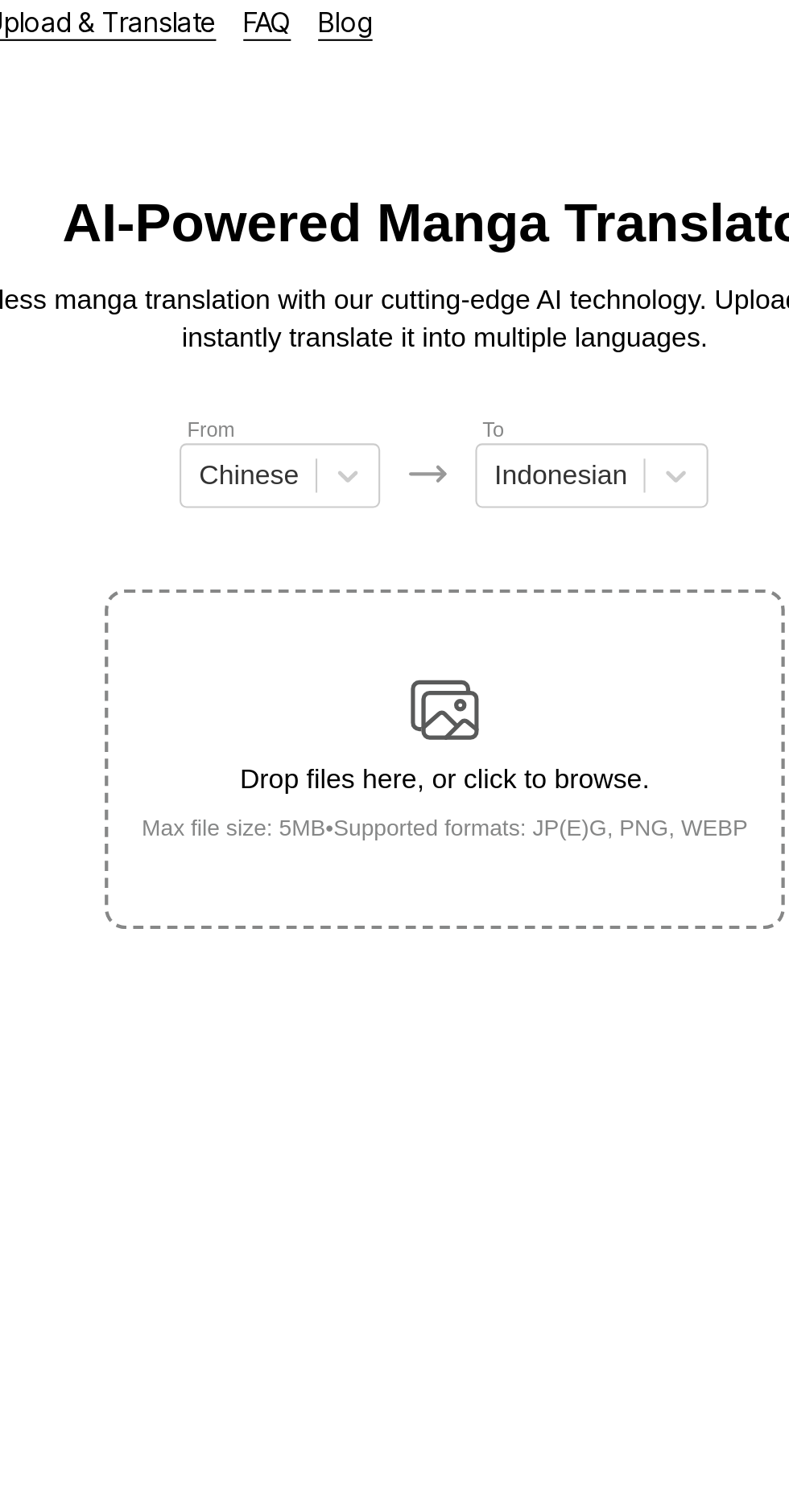
click at [412, 335] on div "Drop files here, or click to browse. Max file size: 5MB • Supported formats: JP…" at bounding box center [395, 374] width 313 height 78
click at [0, 0] on input "Drop files here, or click to browse. Max file size: 5MB • Supported formats: JP…" at bounding box center [0, 0] width 0 height 0
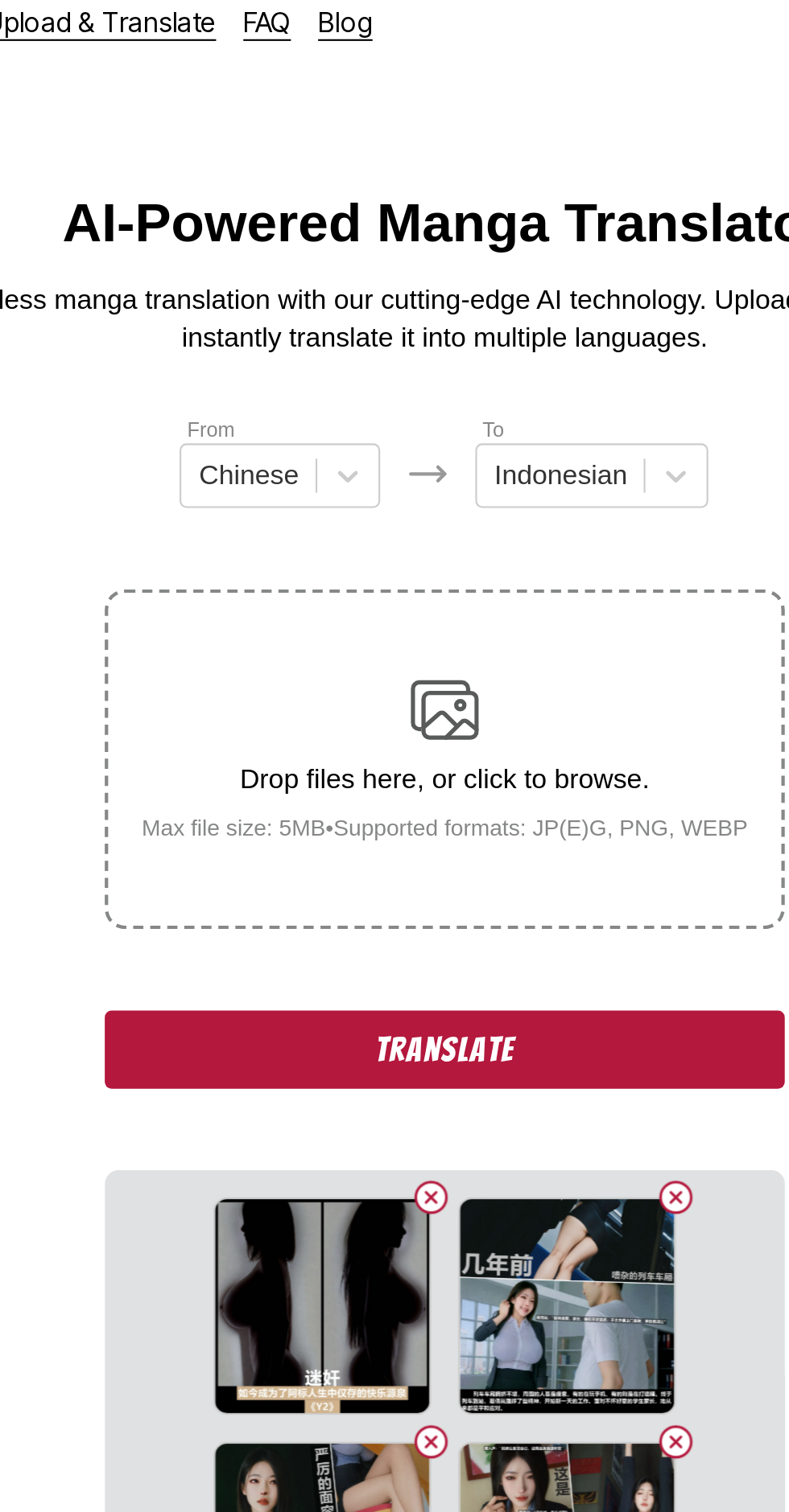
click at [296, 494] on button "Translate" at bounding box center [394, 512] width 322 height 37
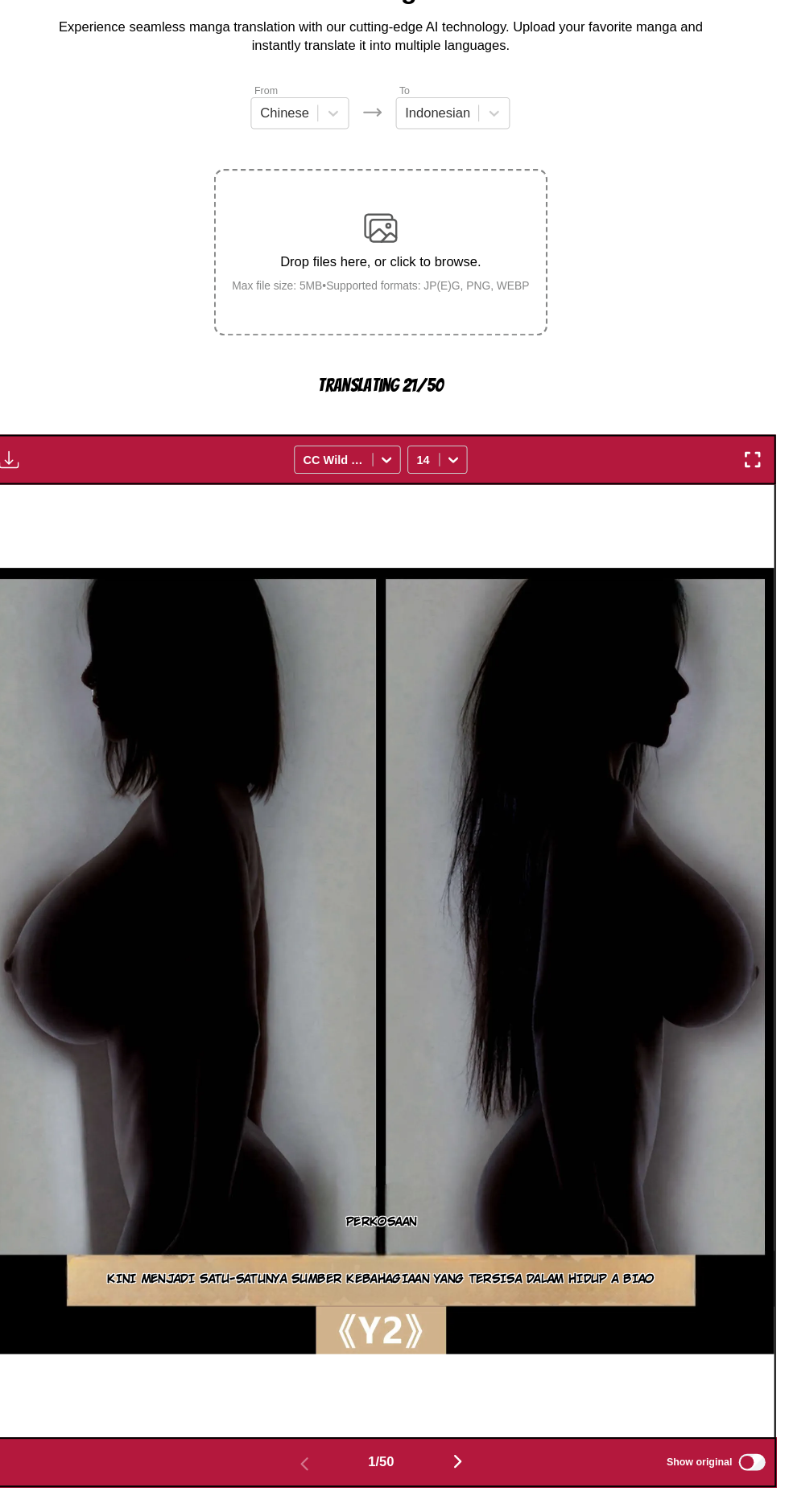
scroll to position [76, 0]
click at [468, 1457] on img "button" at bounding box center [468, 1467] width 19 height 19
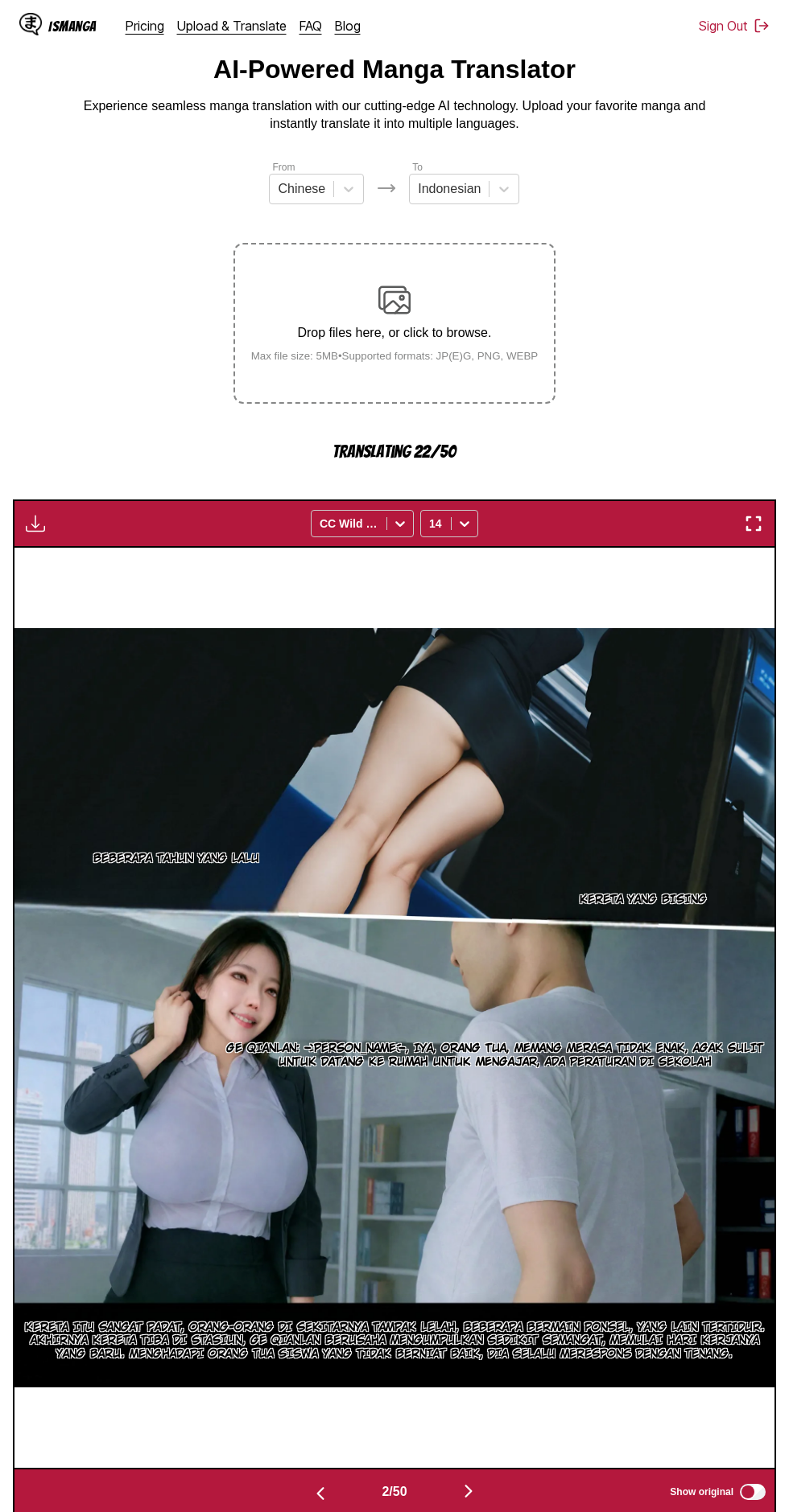
scroll to position [52, 0]
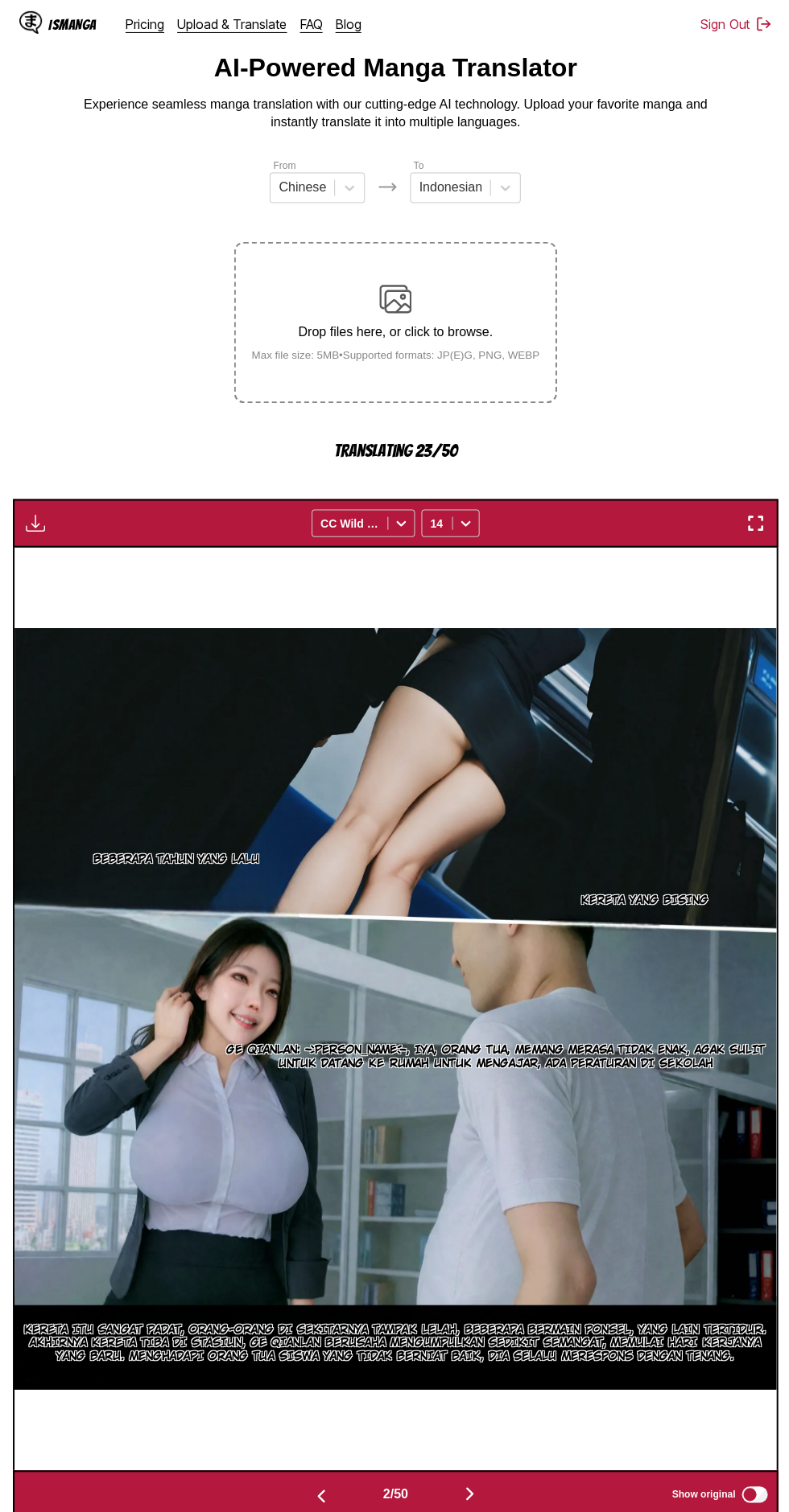
click at [476, 1482] on img "button" at bounding box center [468, 1492] width 19 height 19
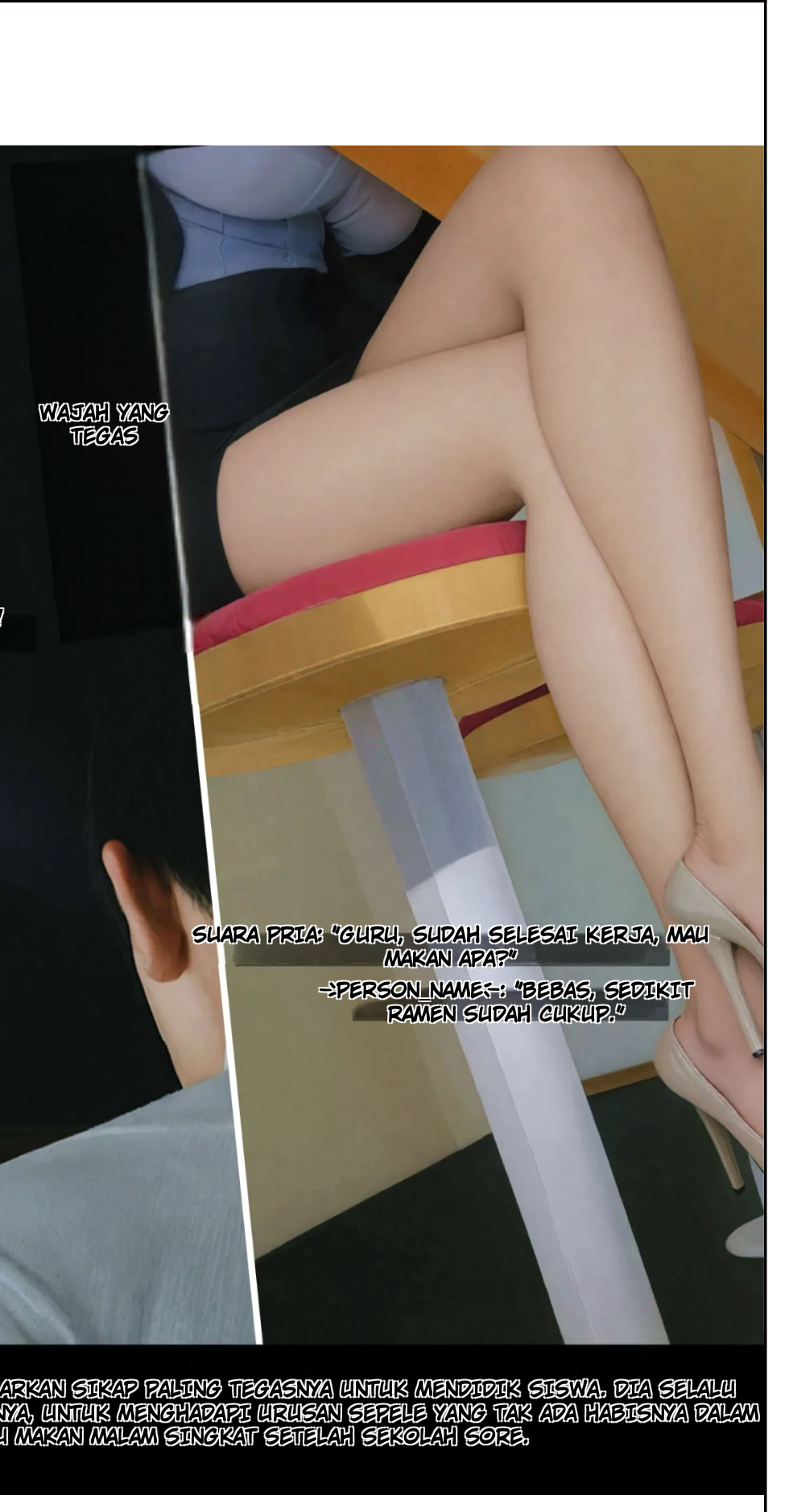
scroll to position [55, 0]
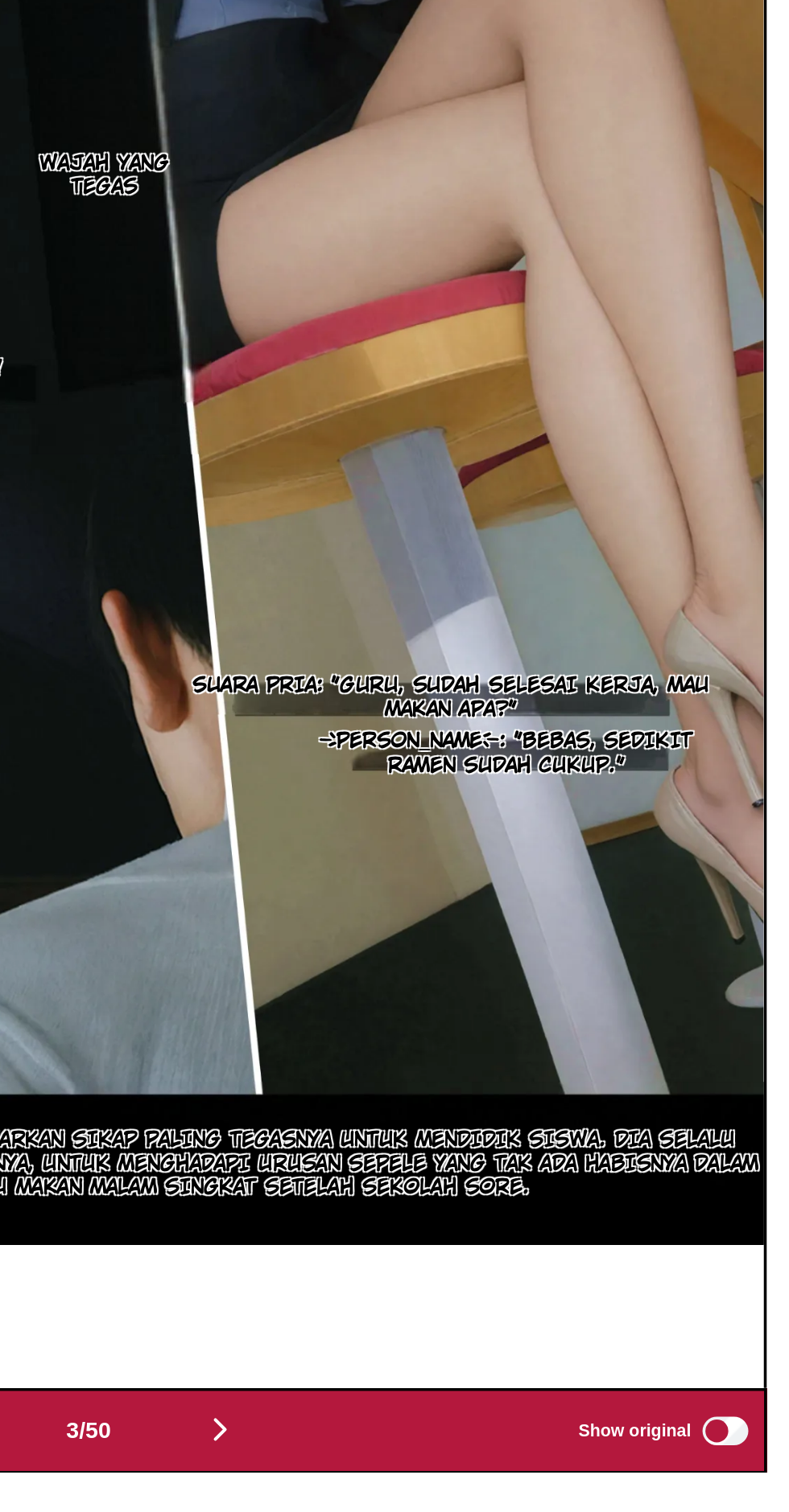
click at [463, 1478] on img "button" at bounding box center [468, 1488] width 19 height 19
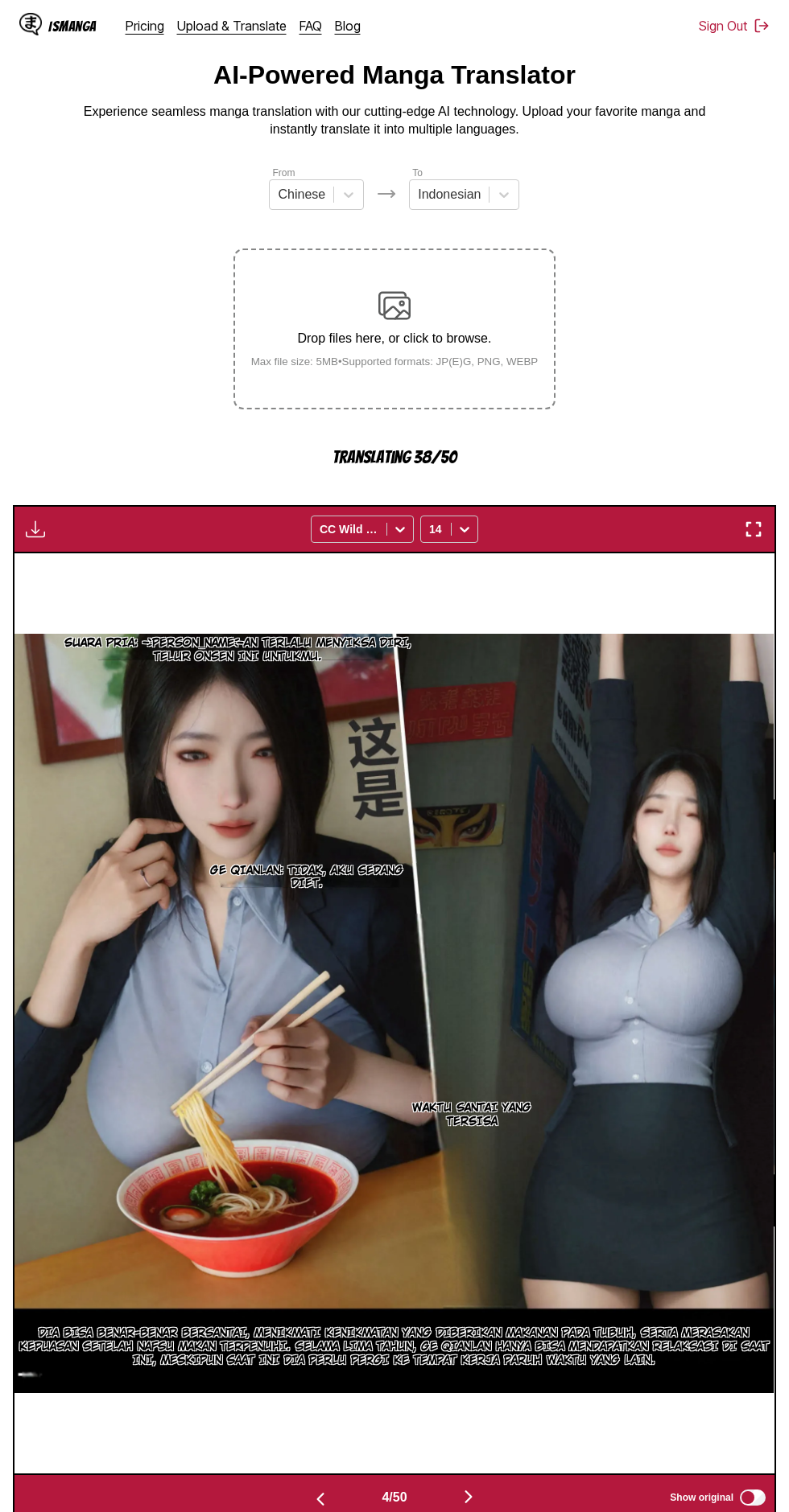
scroll to position [33, 0]
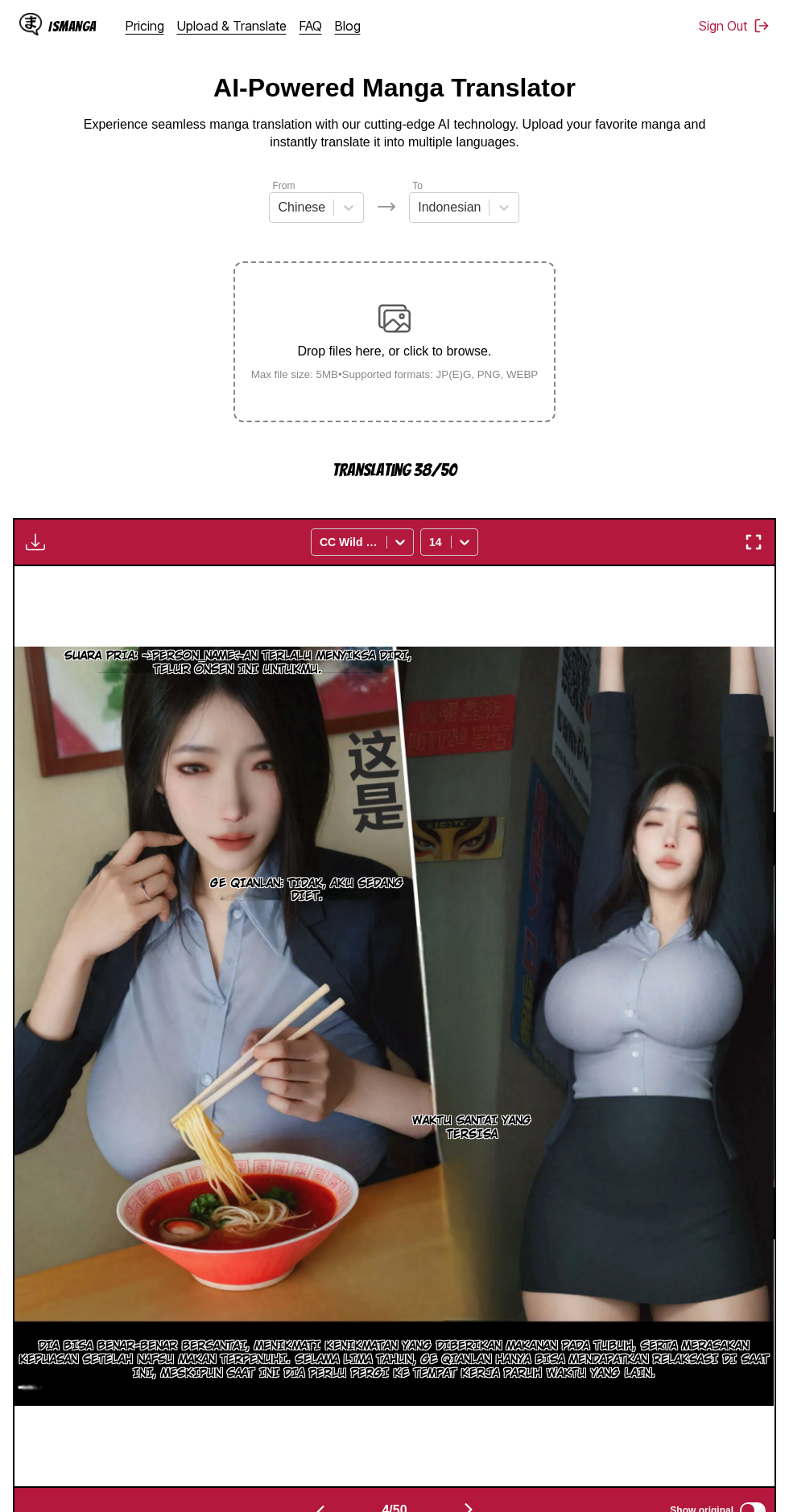
click at [471, 1500] on img "button" at bounding box center [468, 1510] width 19 height 19
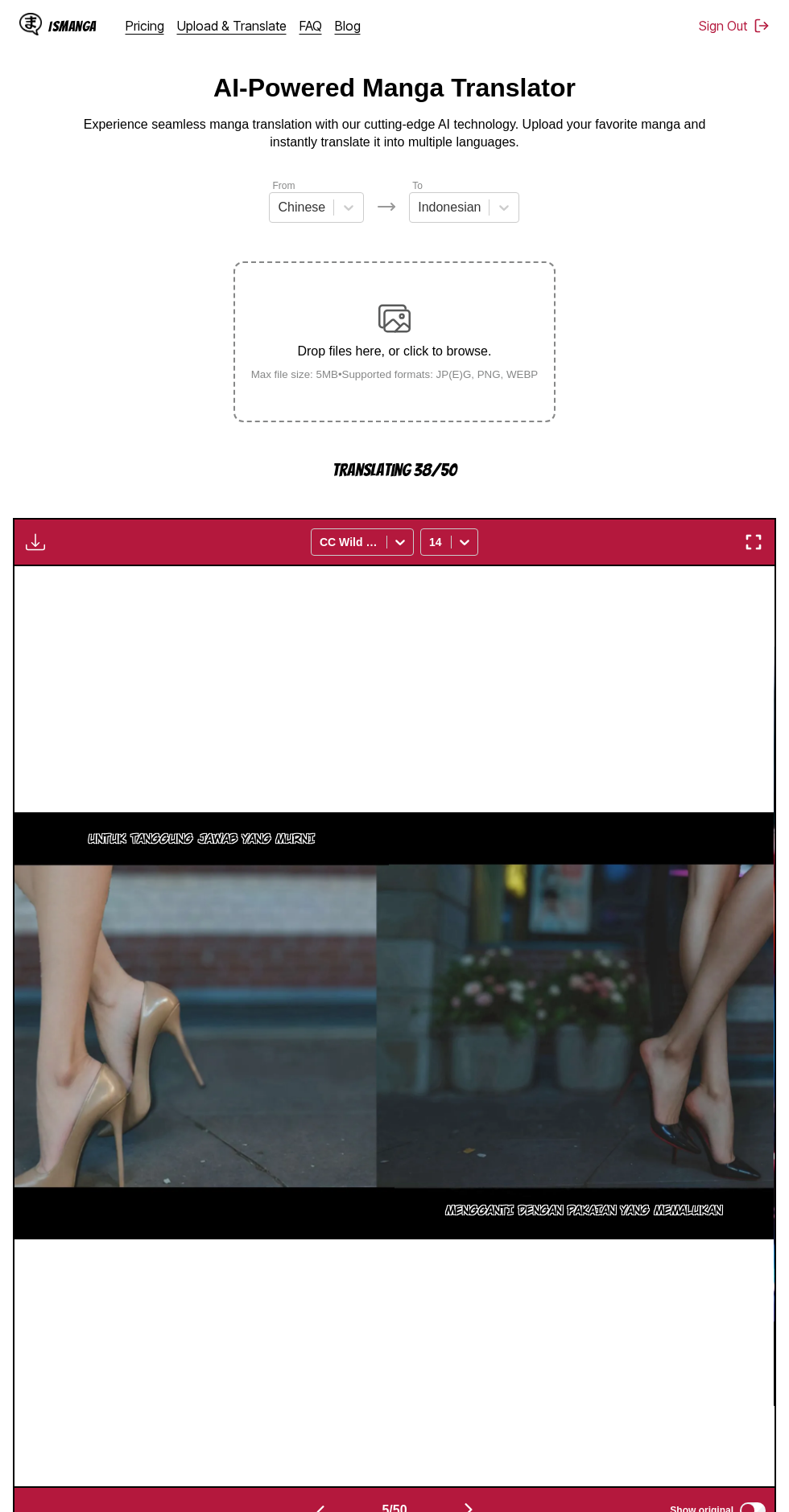
click at [477, 1500] on img "button" at bounding box center [468, 1510] width 19 height 19
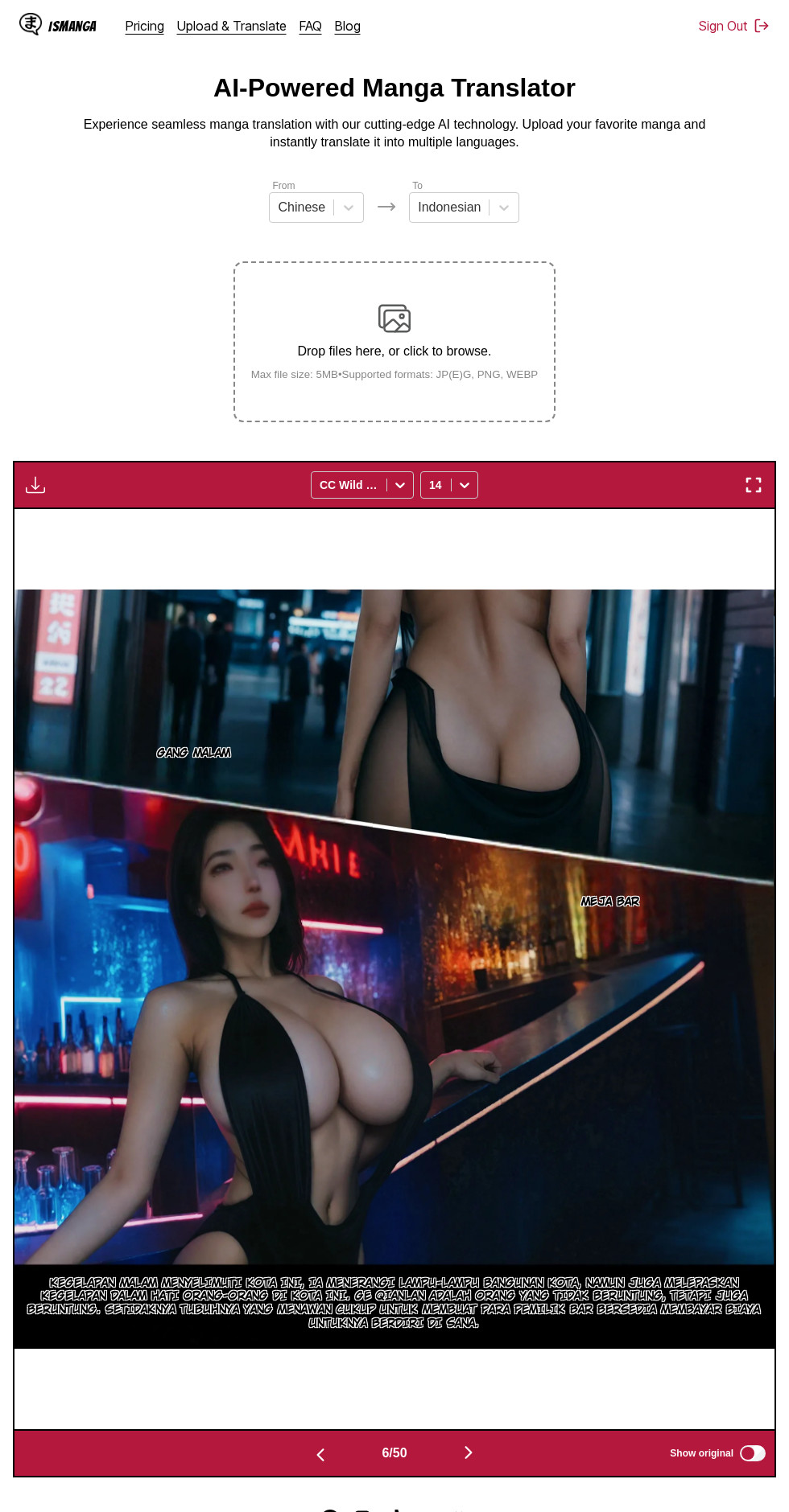
click at [28, 476] on img "button" at bounding box center [36, 485] width 19 height 19
click at [79, 520] on button "Download All" at bounding box center [78, 539] width 103 height 38
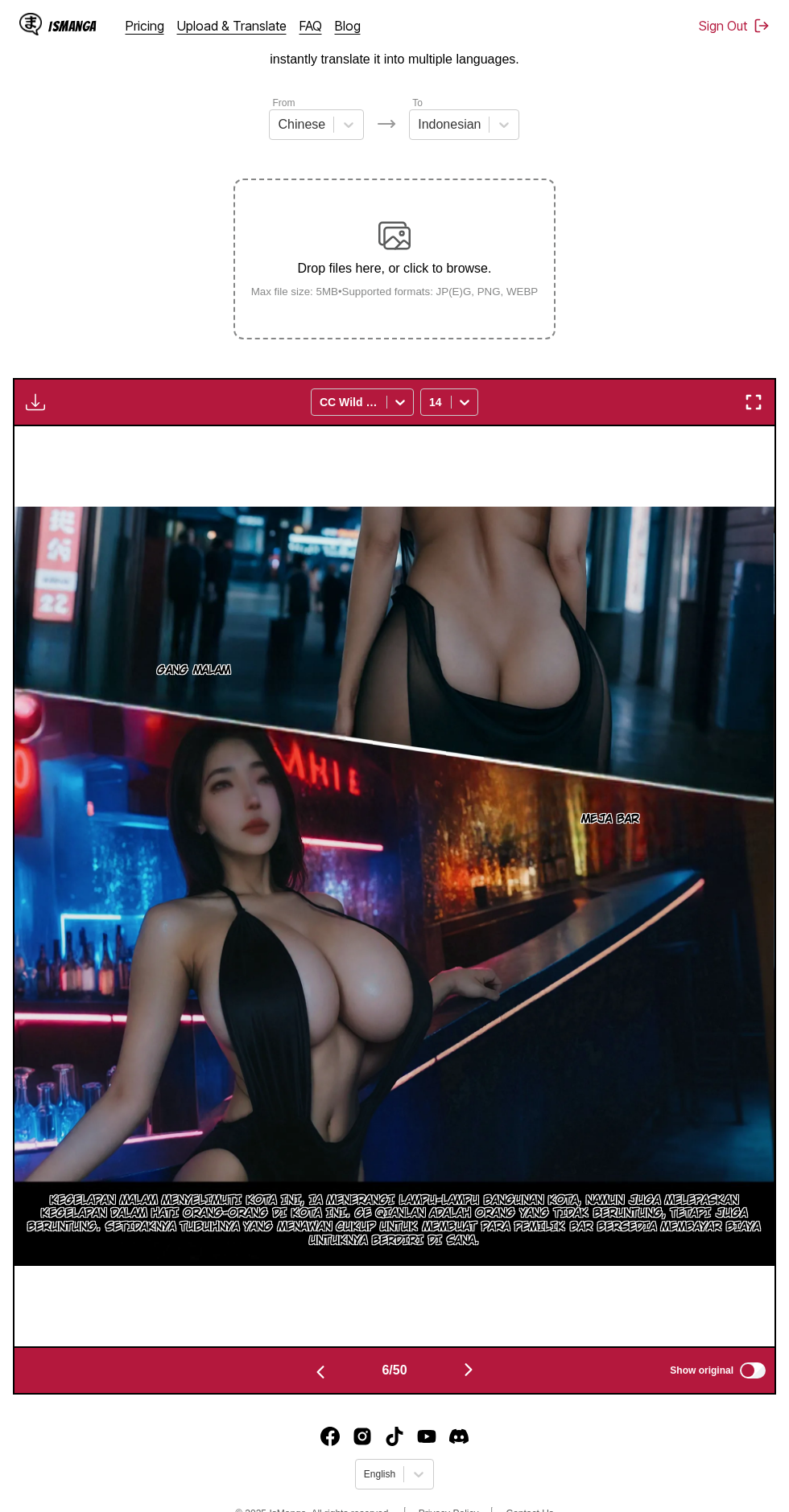
scroll to position [0, 0]
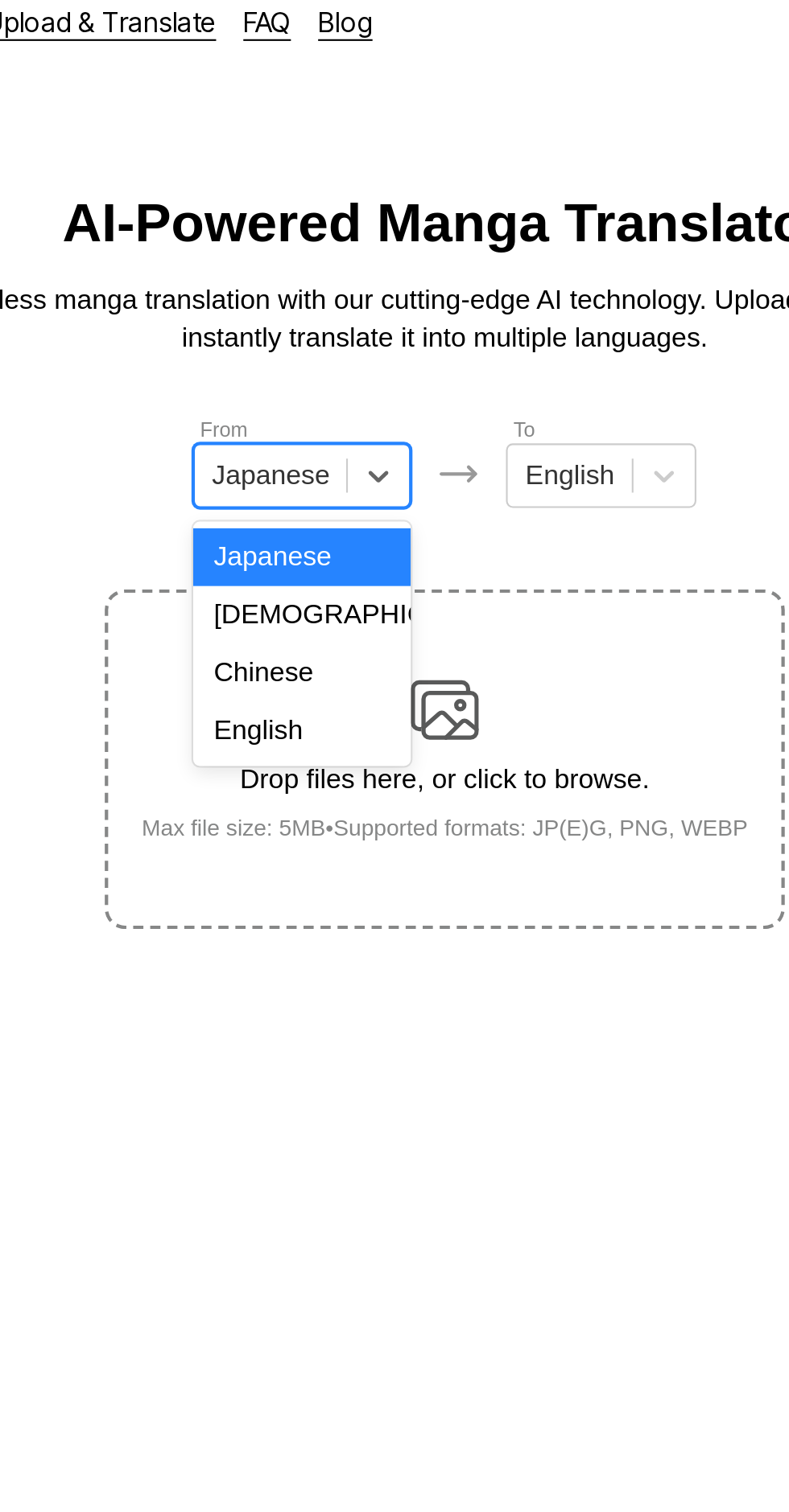
click at [330, 341] on div "Chinese" at bounding box center [326, 333] width 103 height 27
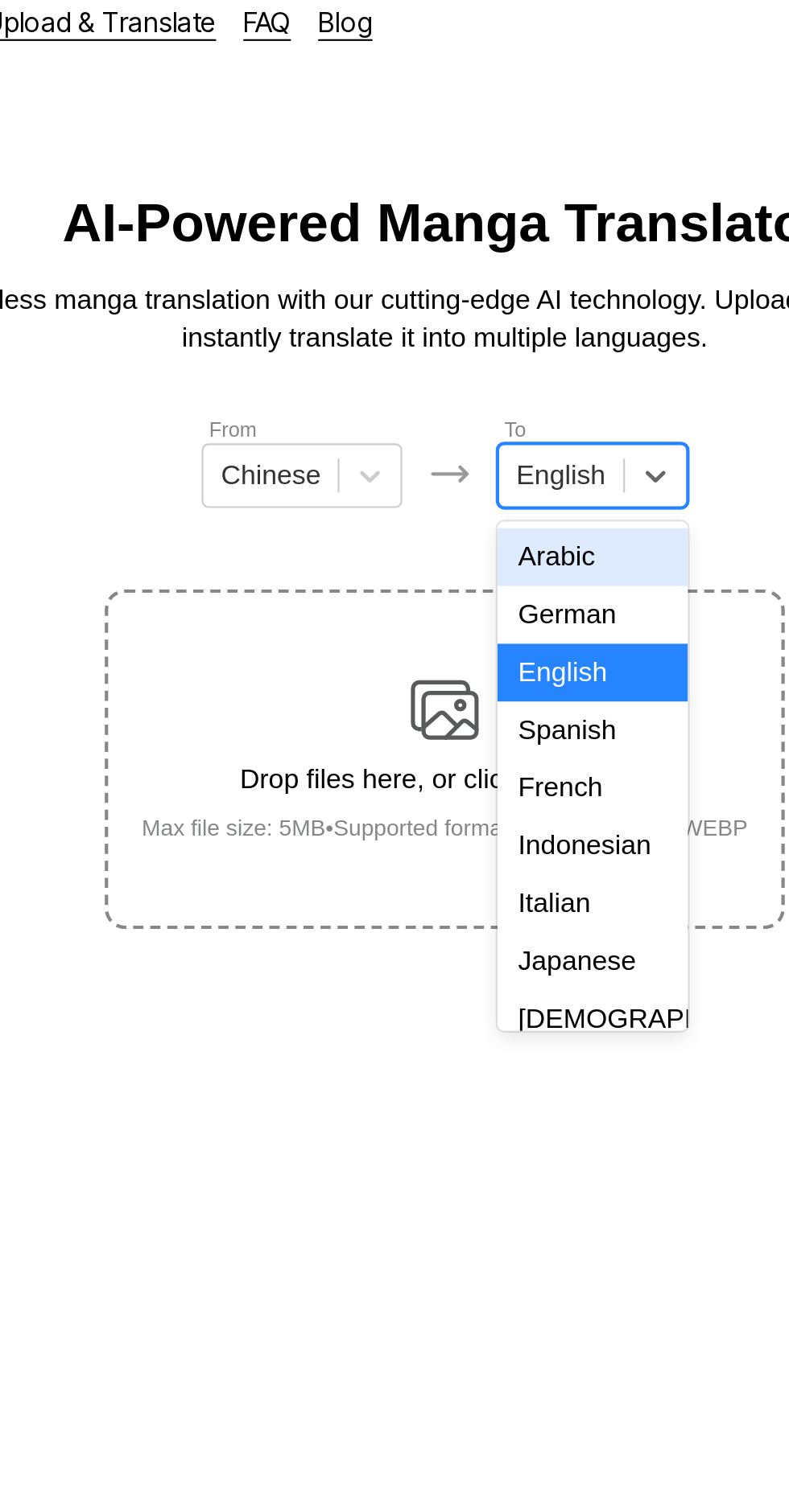
click at [471, 412] on div "Indonesian" at bounding box center [463, 416] width 89 height 27
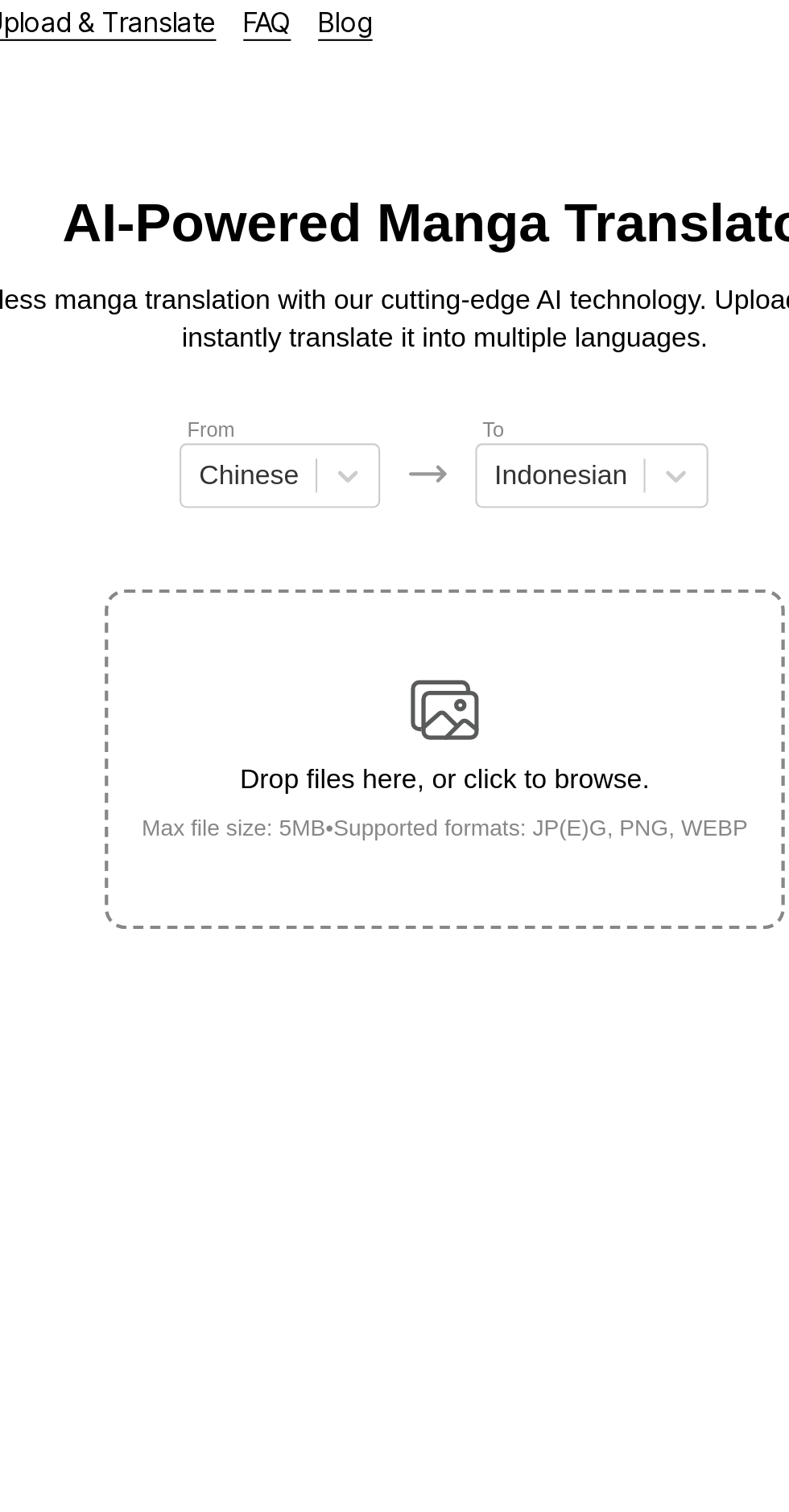
click at [422, 349] on div "Drop files here, or click to browse. Max file size: 5MB • Supported formats: JP…" at bounding box center [395, 374] width 313 height 78
click at [0, 0] on input "Drop files here, or click to browse. Max file size: 5MB • Supported formats: JP…" at bounding box center [0, 0] width 0 height 0
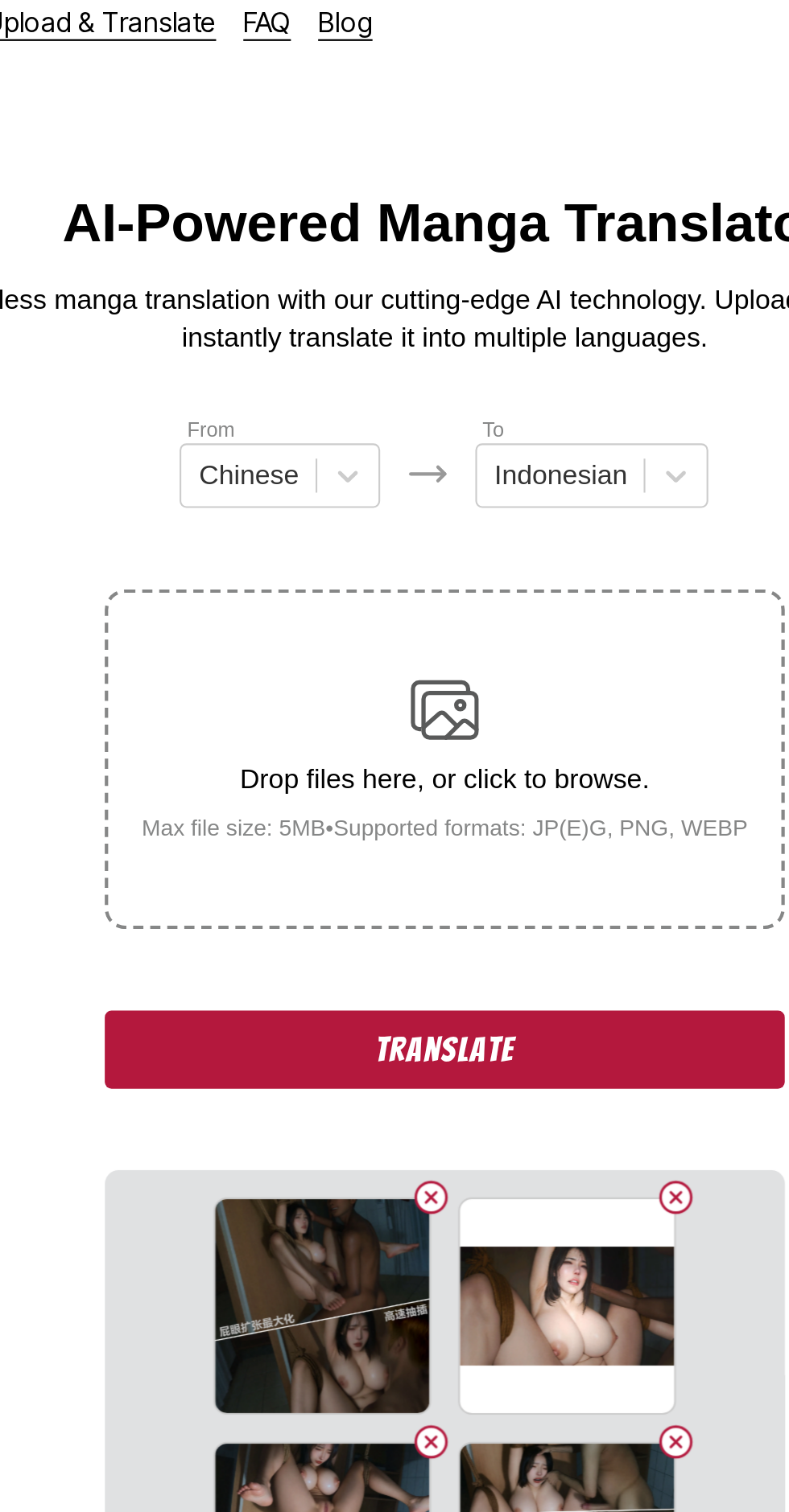
click at [462, 494] on button "Translate" at bounding box center [394, 512] width 322 height 37
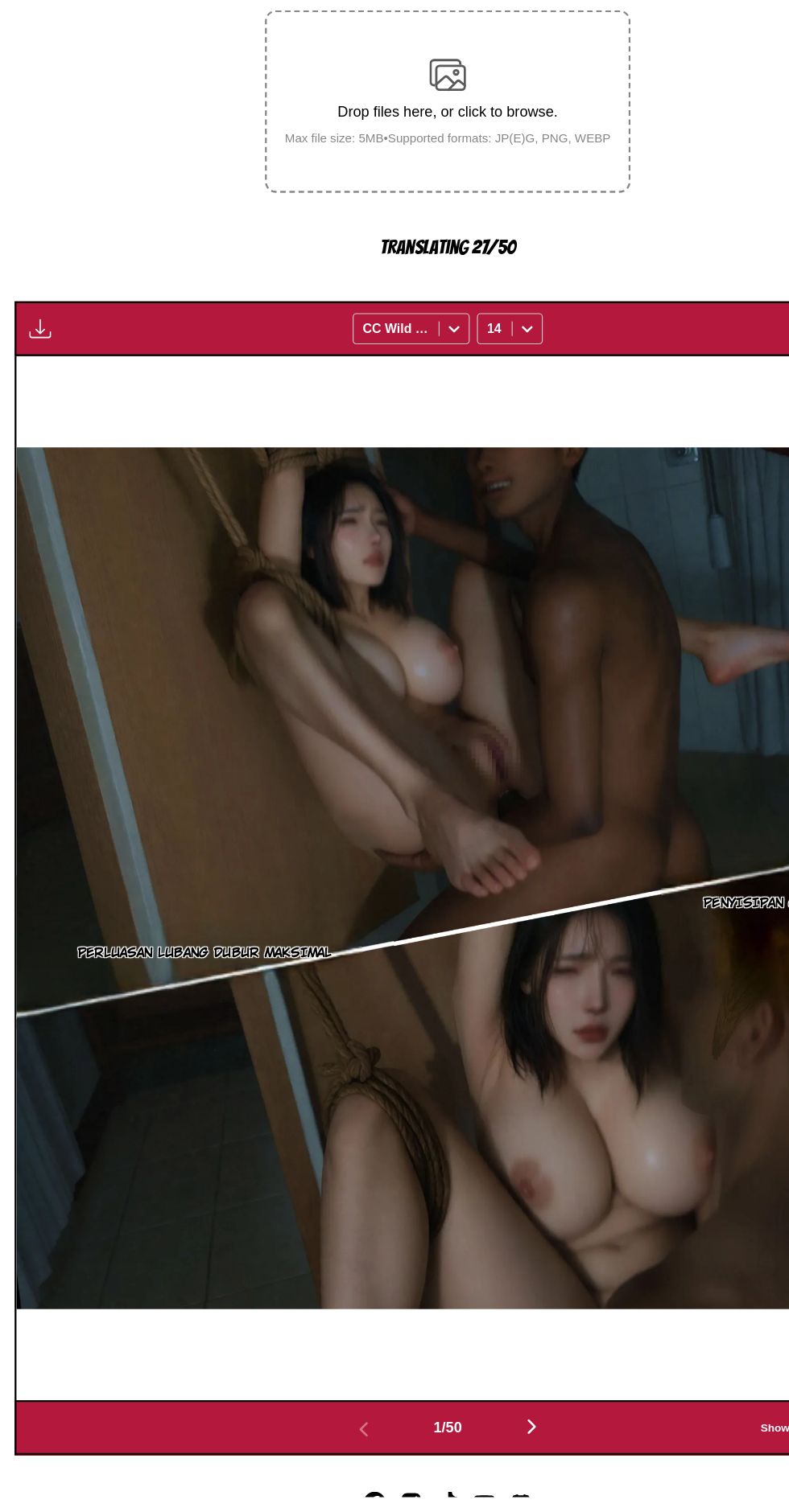
scroll to position [92, 0]
click at [479, 1440] on button "button" at bounding box center [468, 1451] width 96 height 23
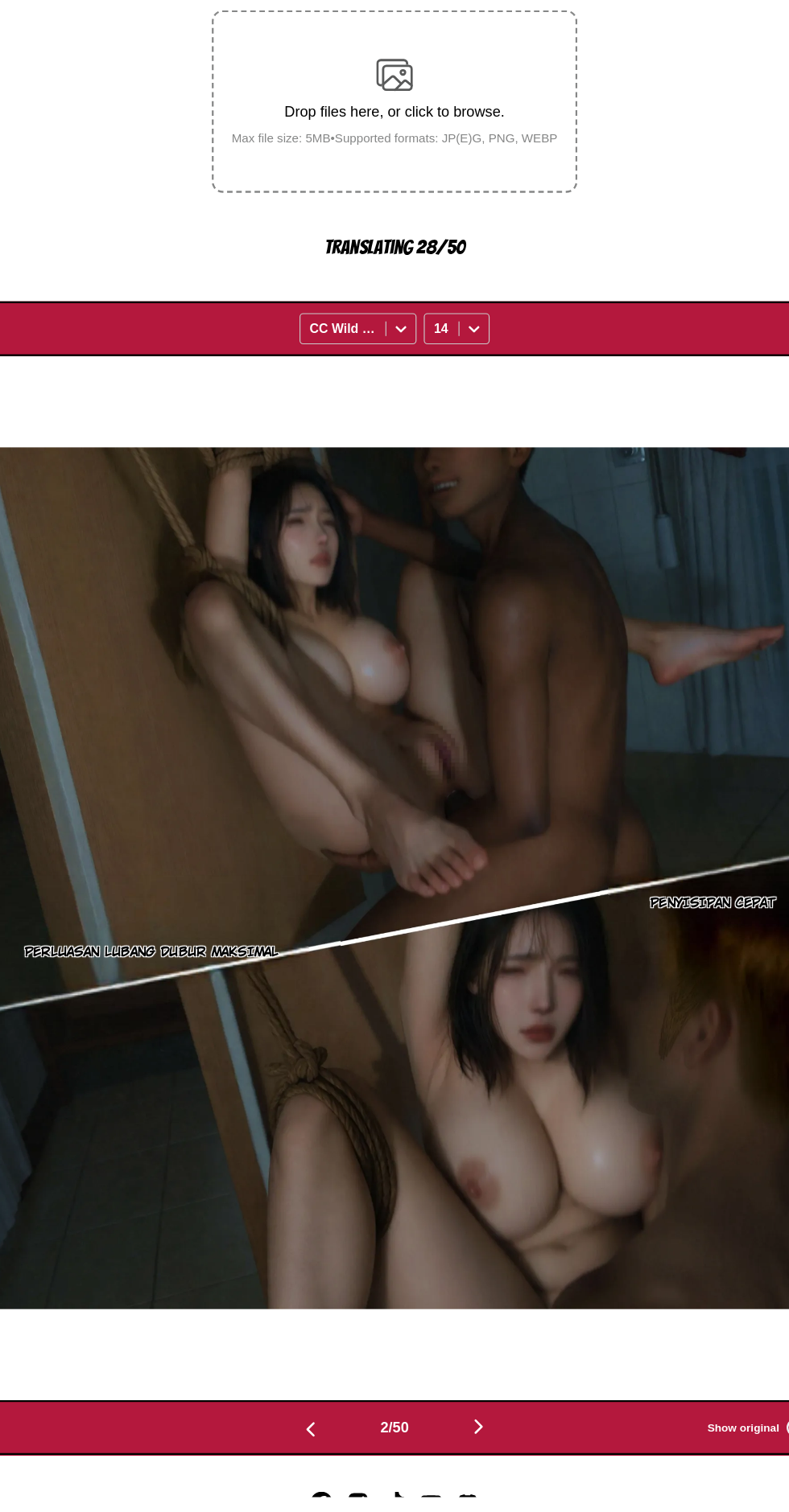
scroll to position [0, 760]
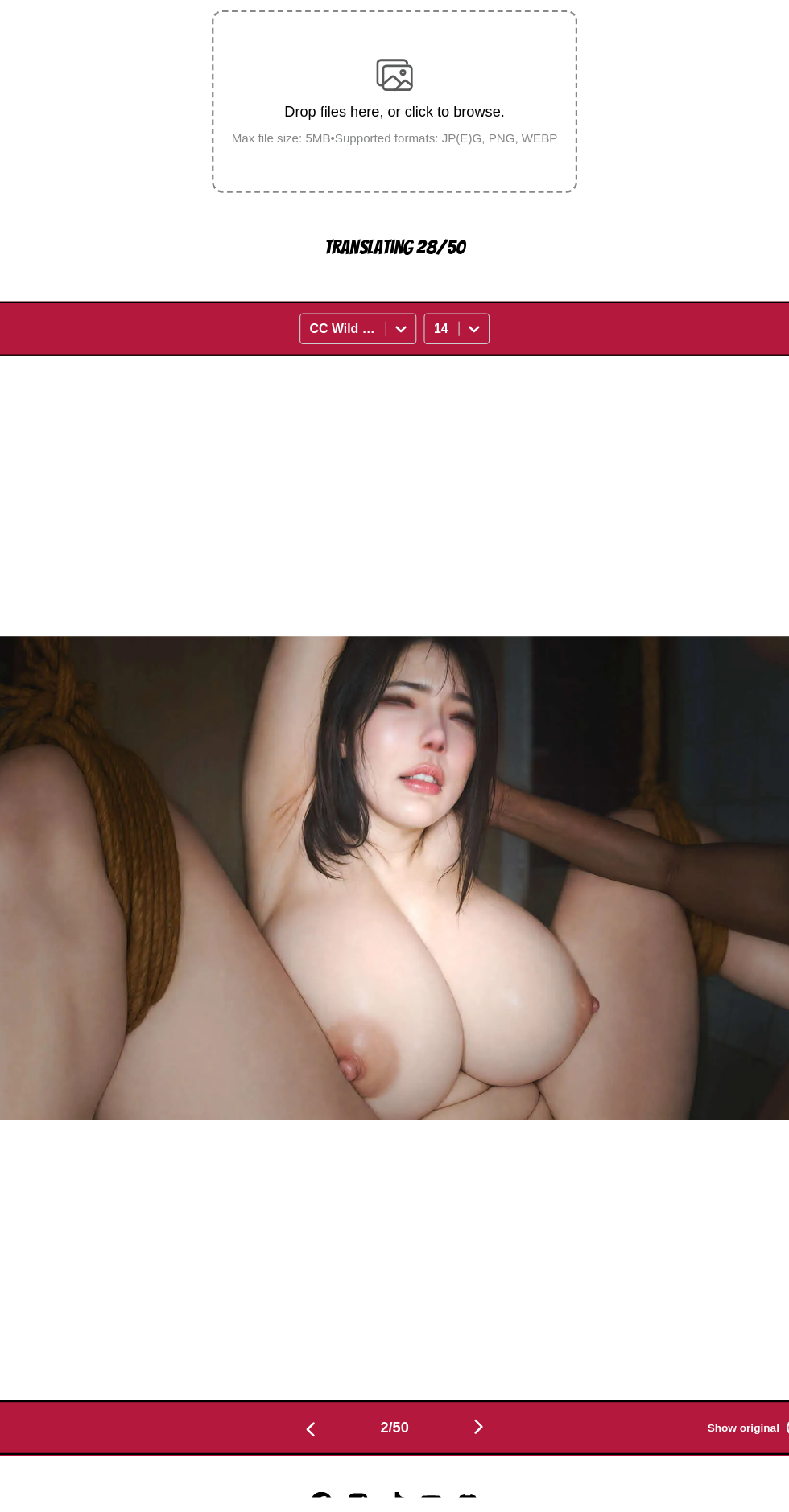
click at [481, 1440] on button "button" at bounding box center [468, 1451] width 96 height 23
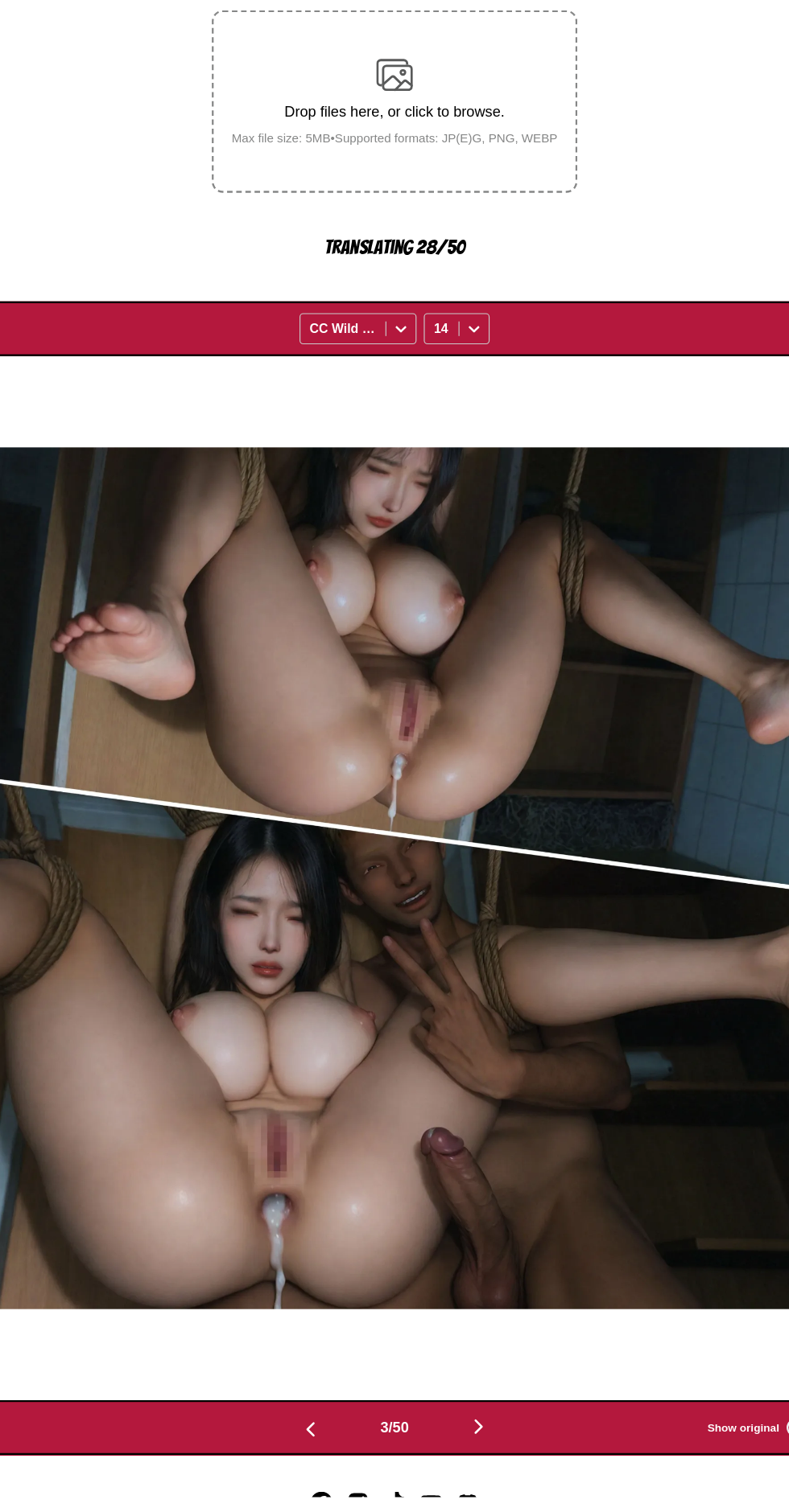
click at [491, 1440] on button "button" at bounding box center [468, 1451] width 96 height 23
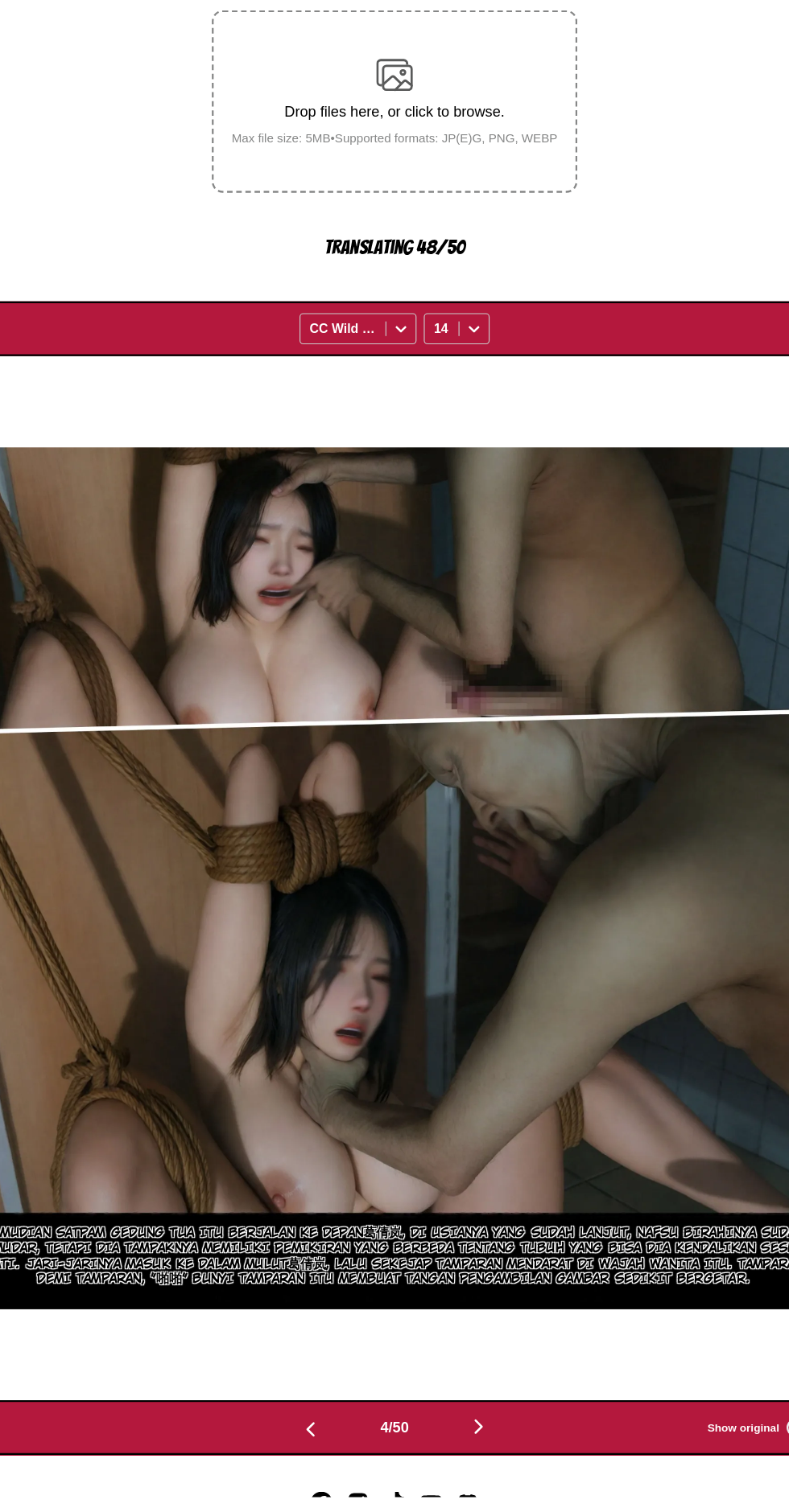
click at [461, 1441] on img "button" at bounding box center [468, 1451] width 19 height 19
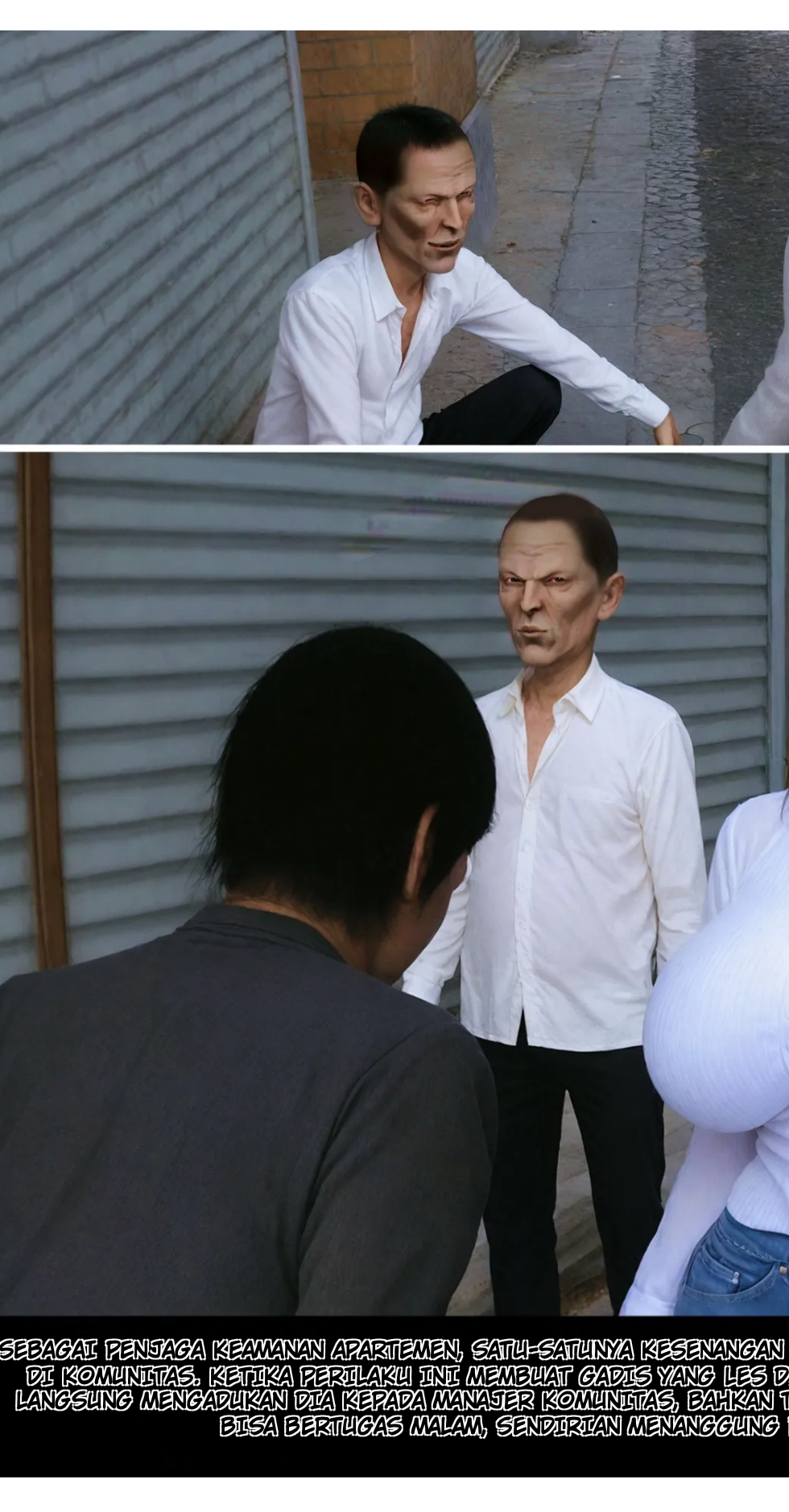
scroll to position [92, 0]
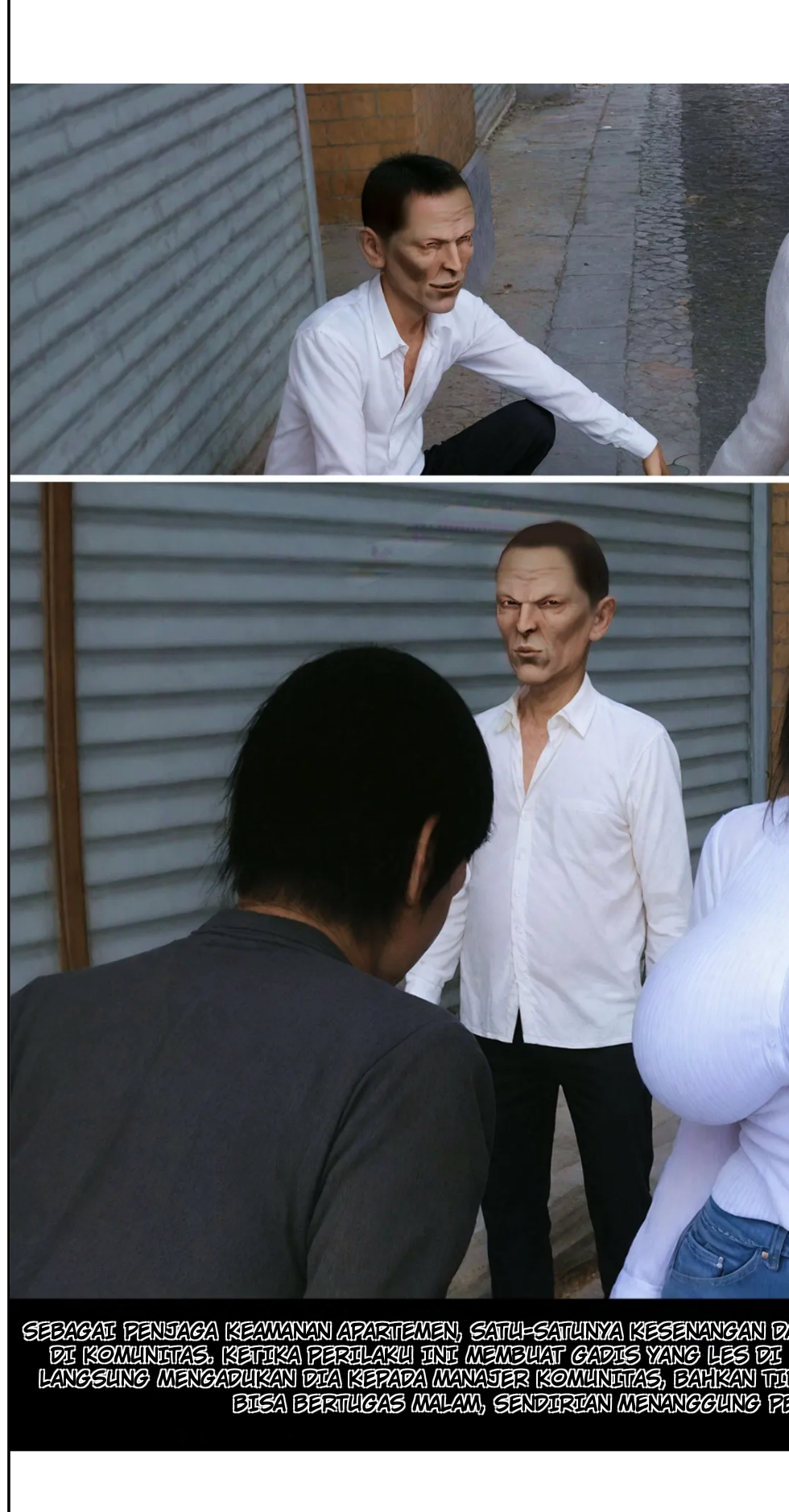
click at [317, 1443] on img "button" at bounding box center [320, 1452] width 19 height 19
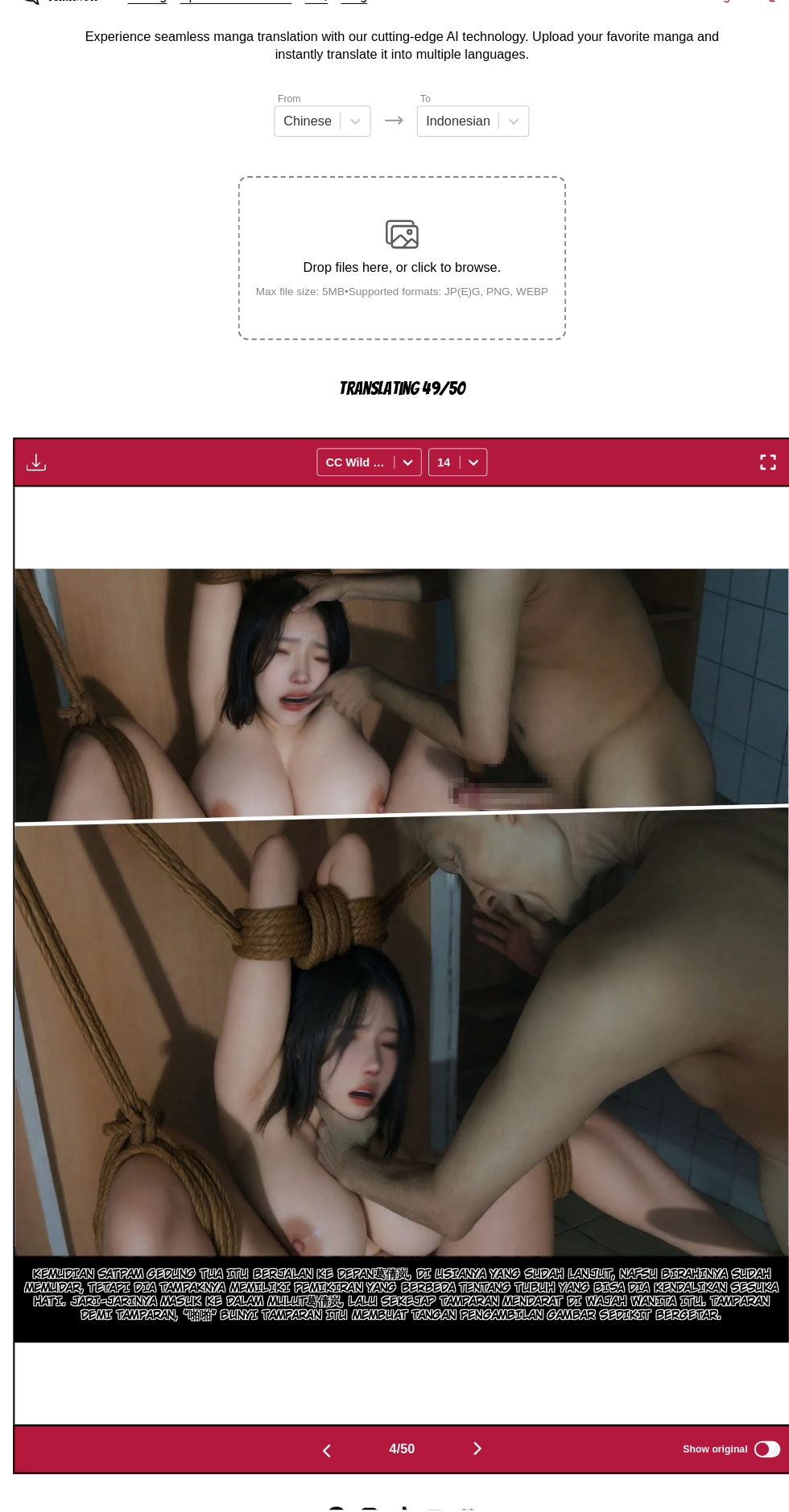
scroll to position [91, 0]
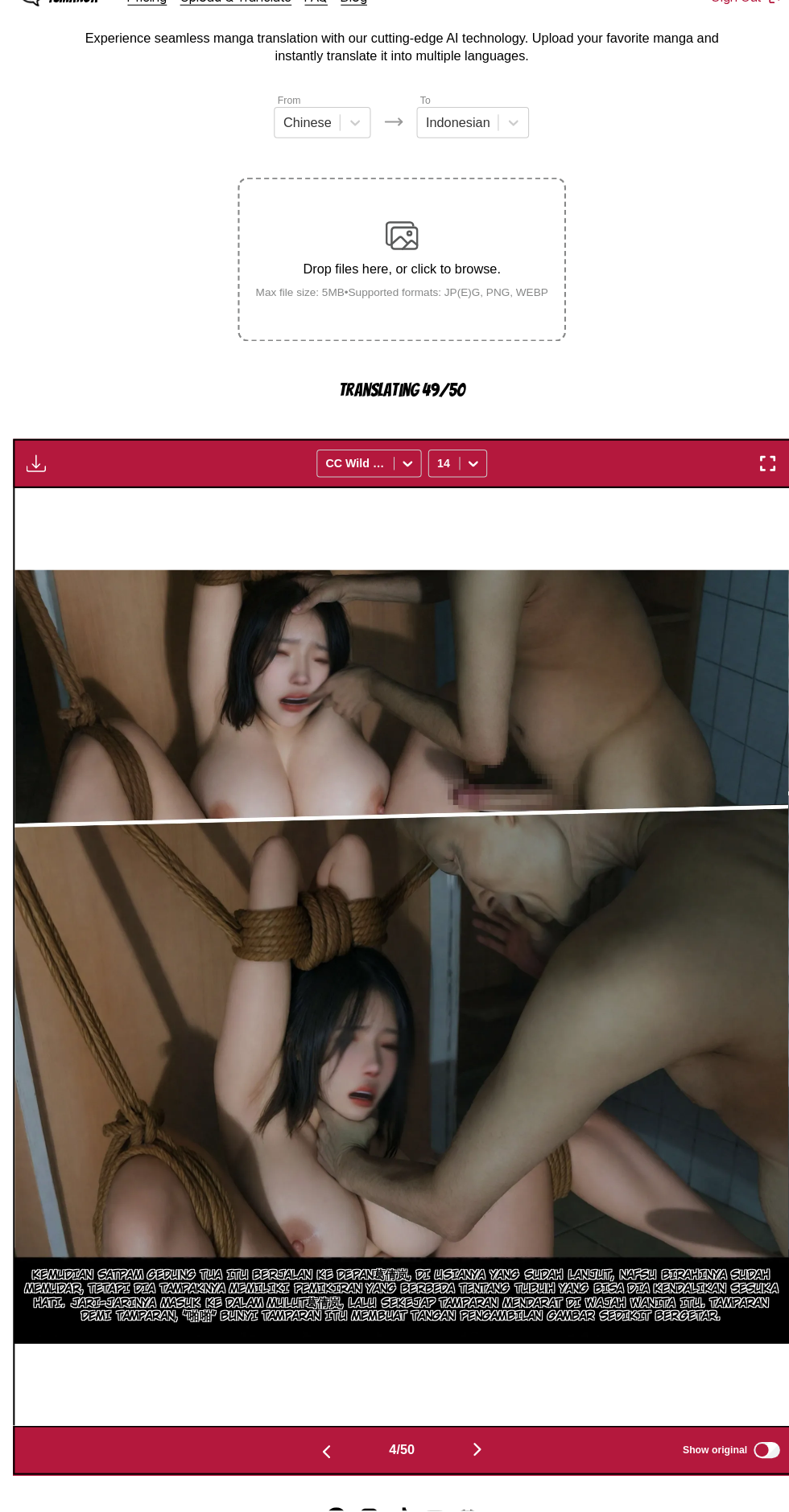
click at [496, 1442] on button "button" at bounding box center [468, 1453] width 96 height 23
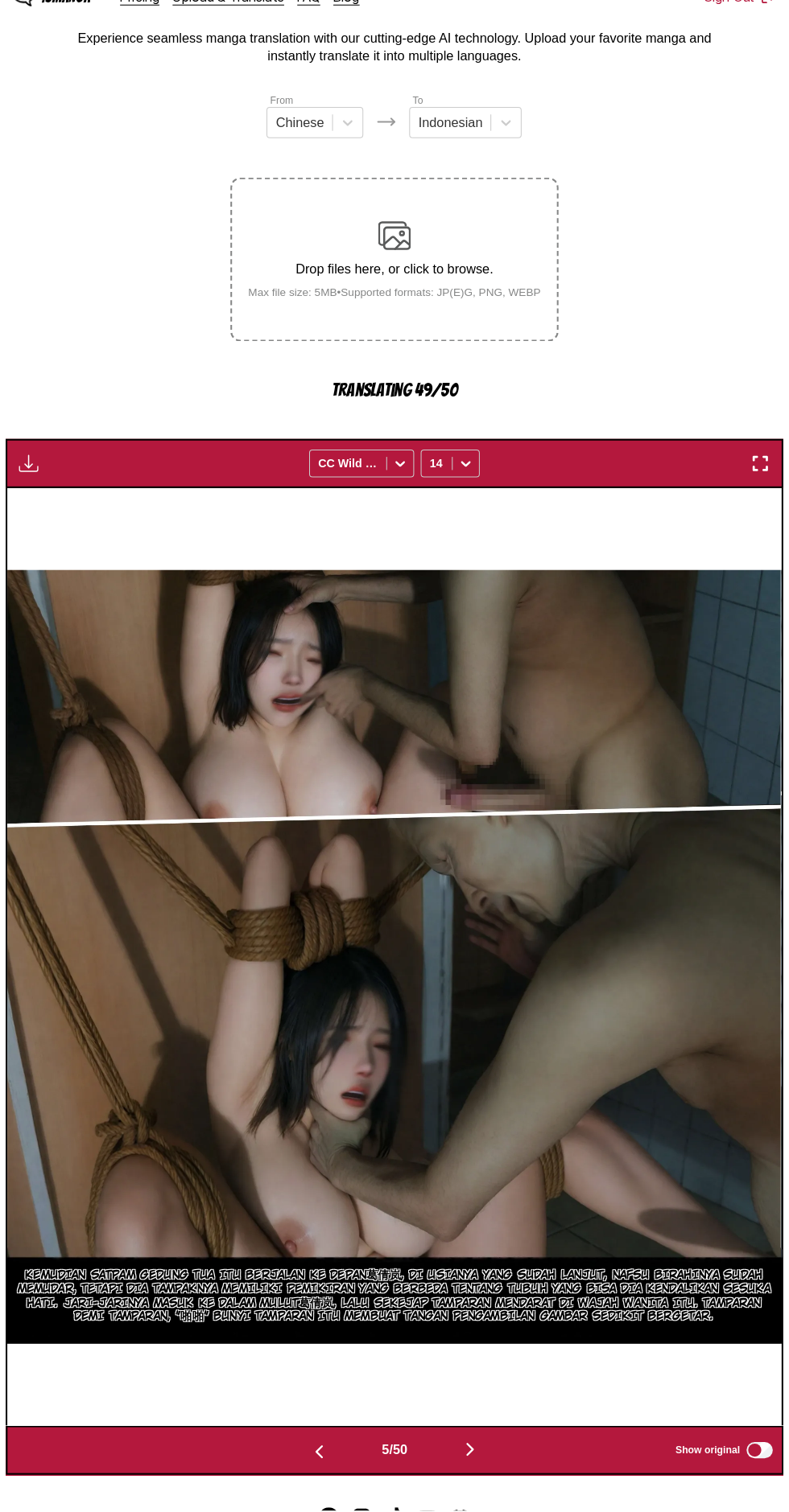
scroll to position [0, 3040]
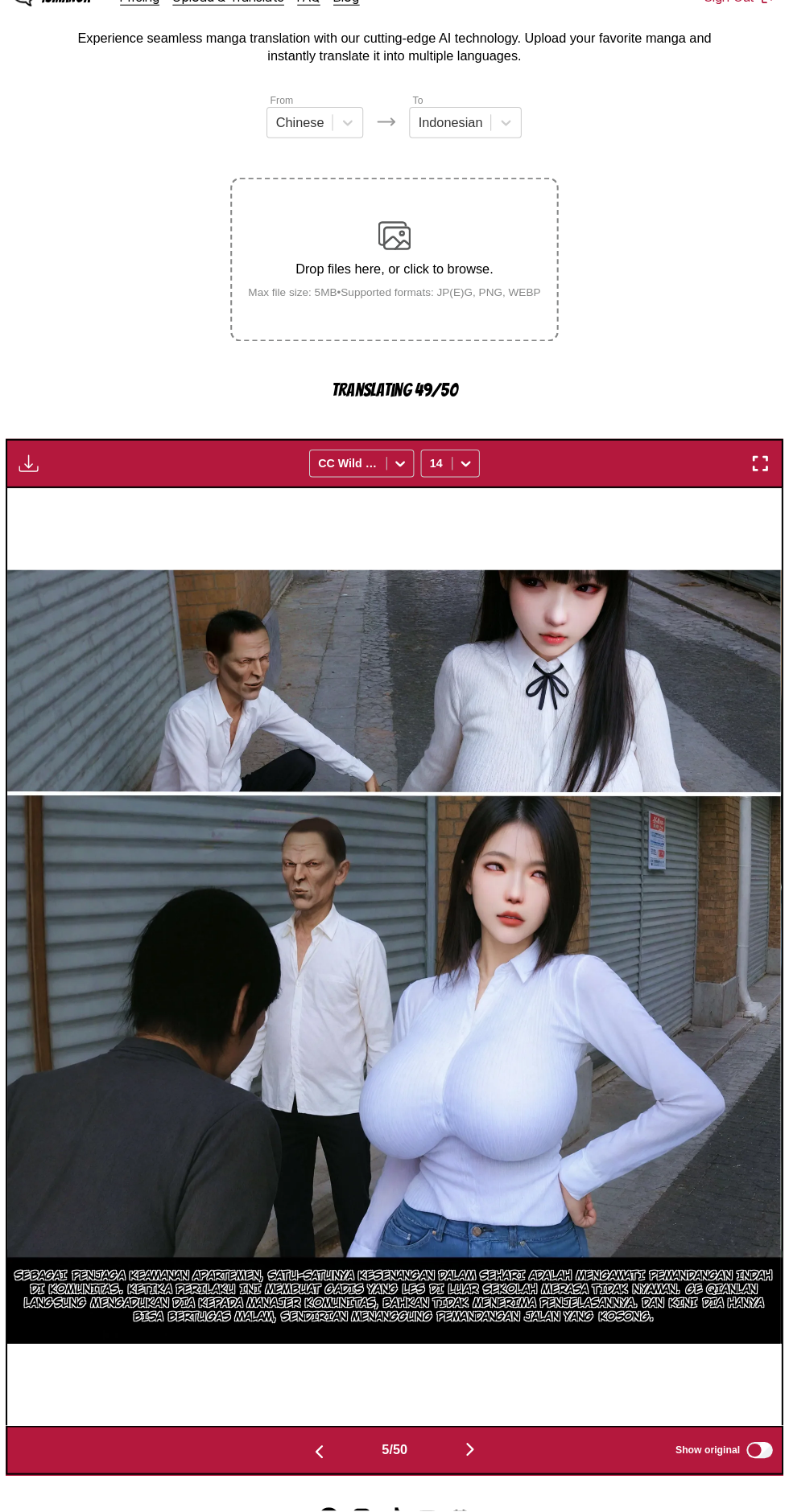
click at [468, 1443] on img "button" at bounding box center [468, 1452] width 19 height 19
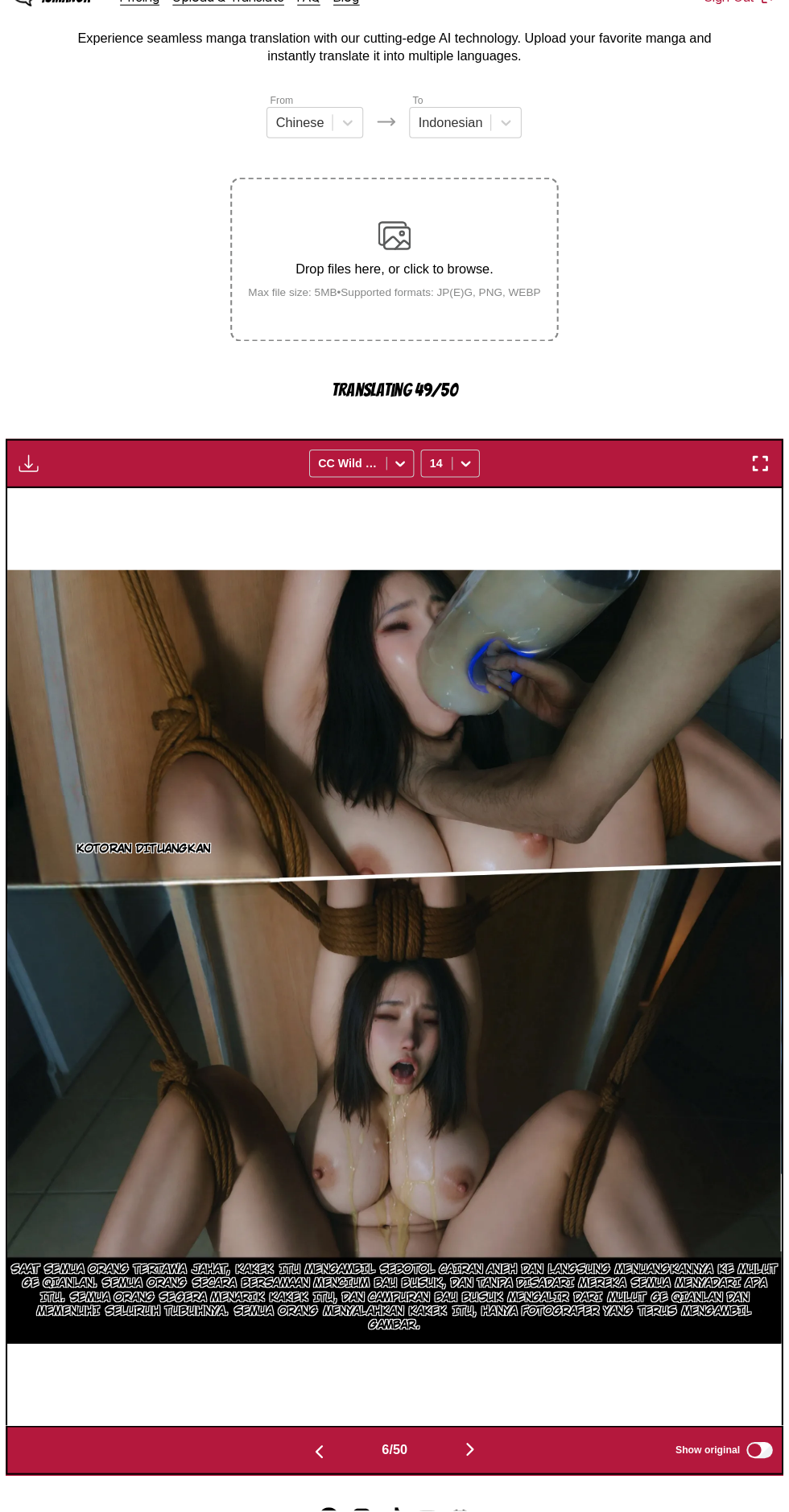
click at [317, 1445] on img "button" at bounding box center [320, 1454] width 19 height 19
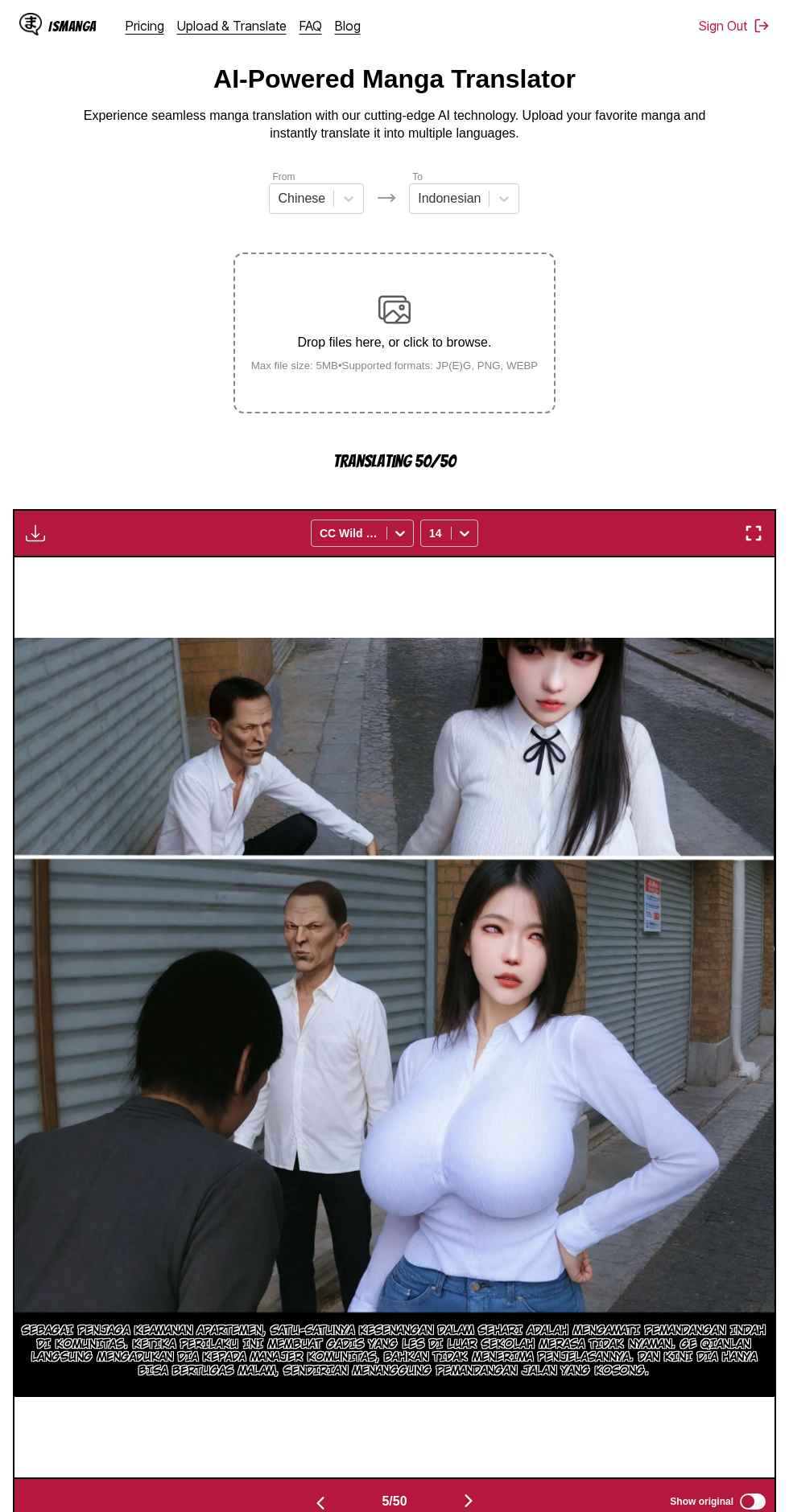
scroll to position [37, 0]
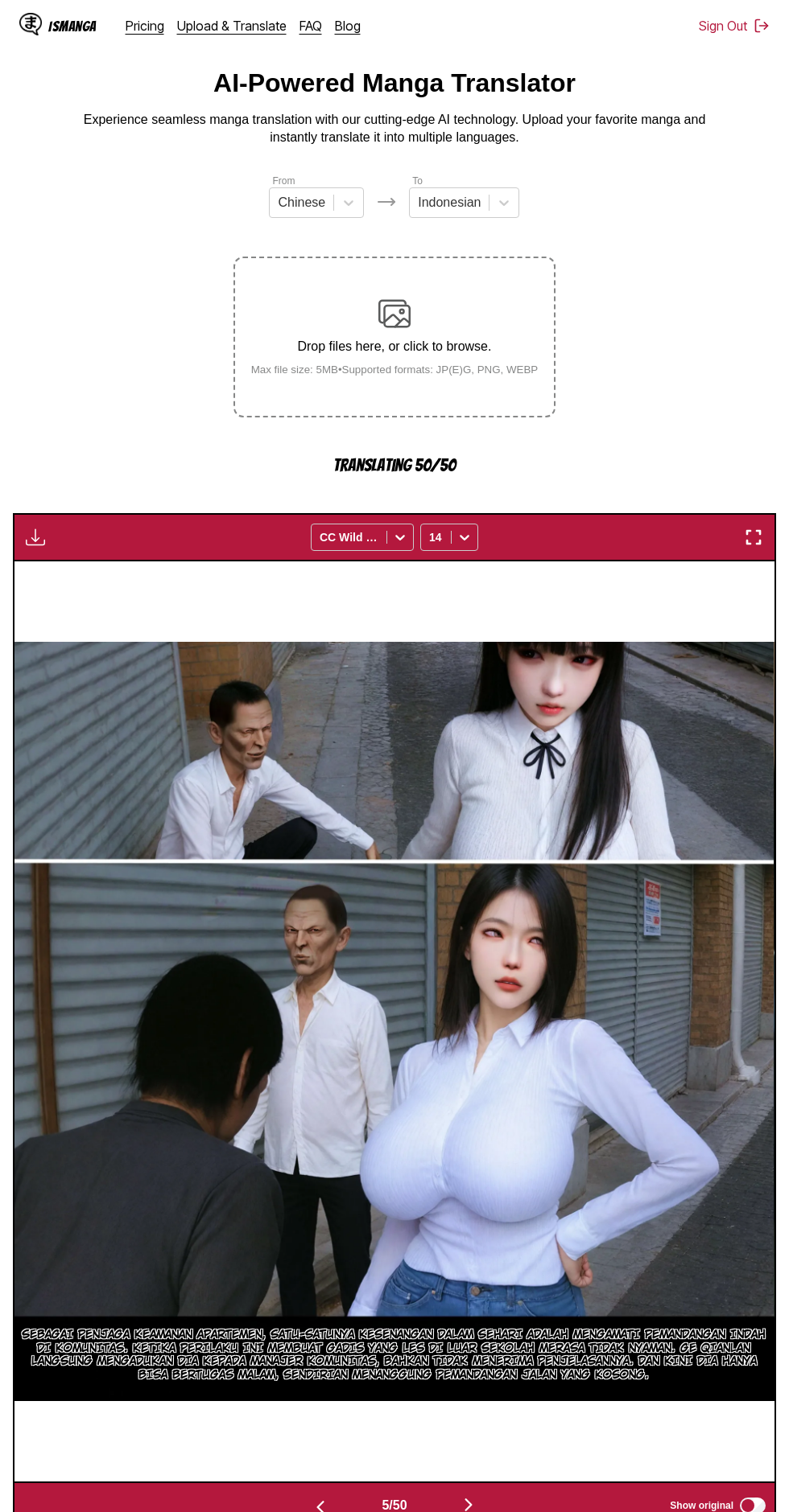
click at [463, 1496] on img "button" at bounding box center [468, 1505] width 19 height 19
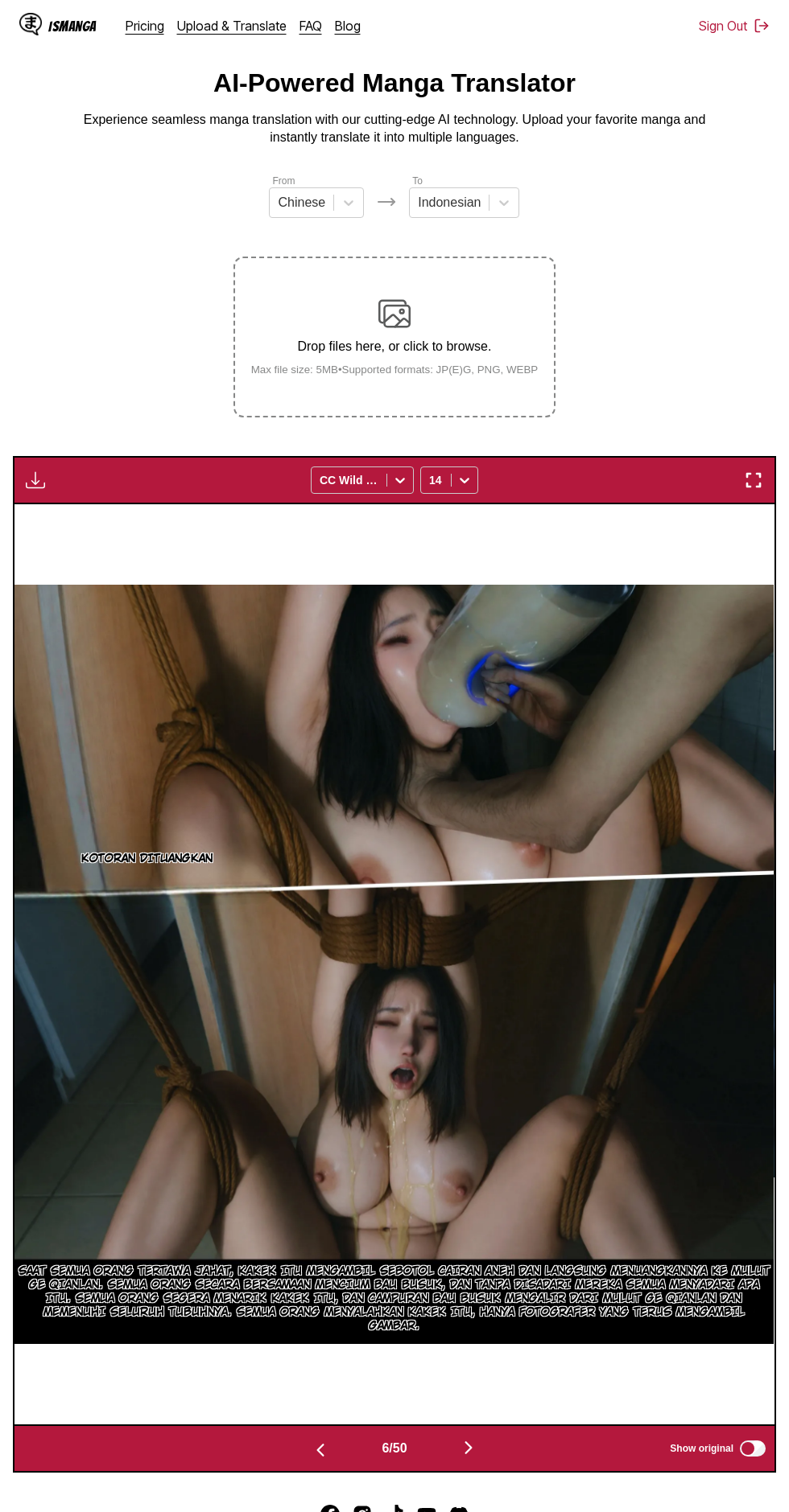
click at [458, 1437] on button "button" at bounding box center [468, 1449] width 96 height 23
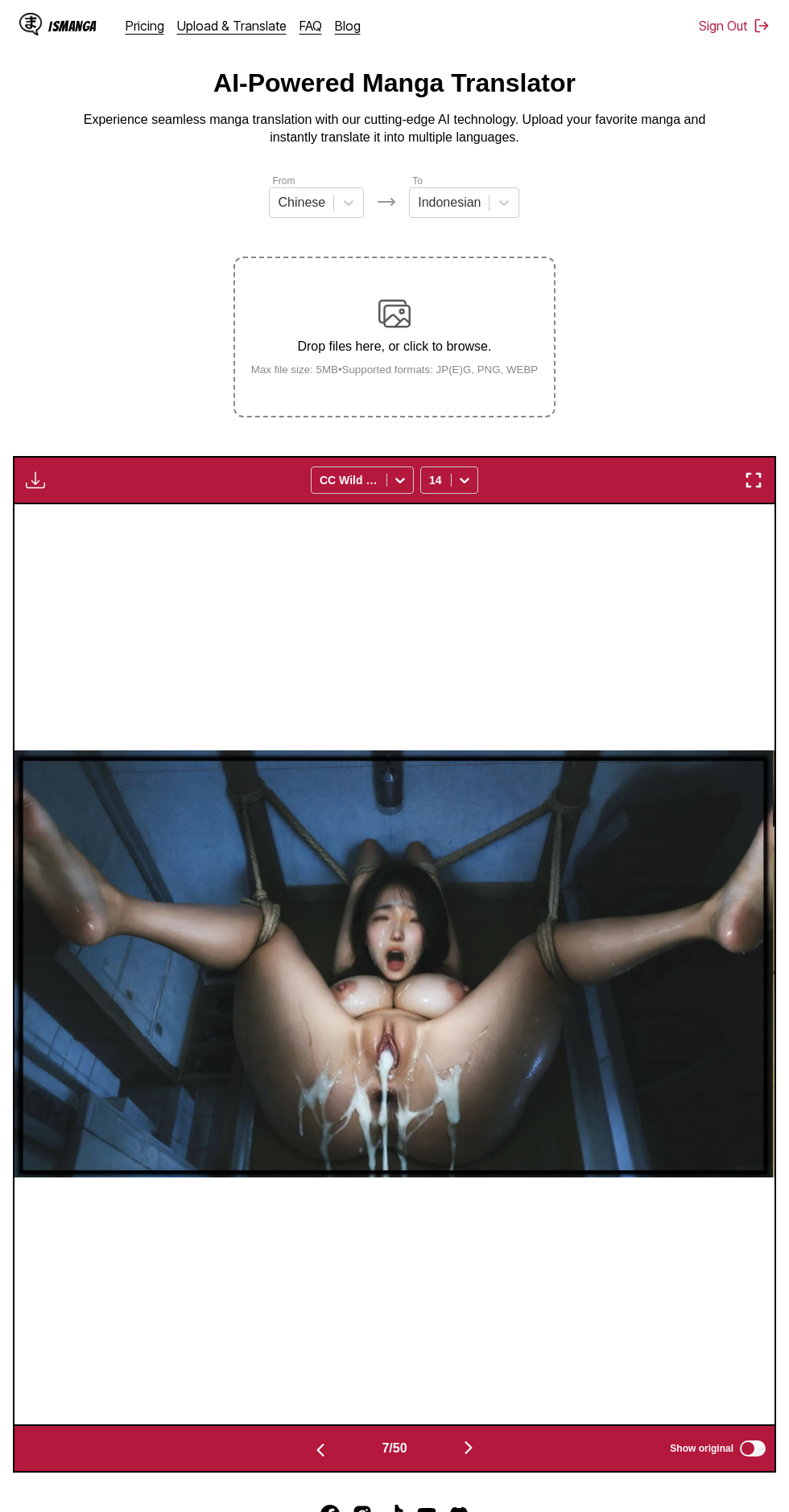
click at [467, 1438] on img "button" at bounding box center [468, 1448] width 19 height 19
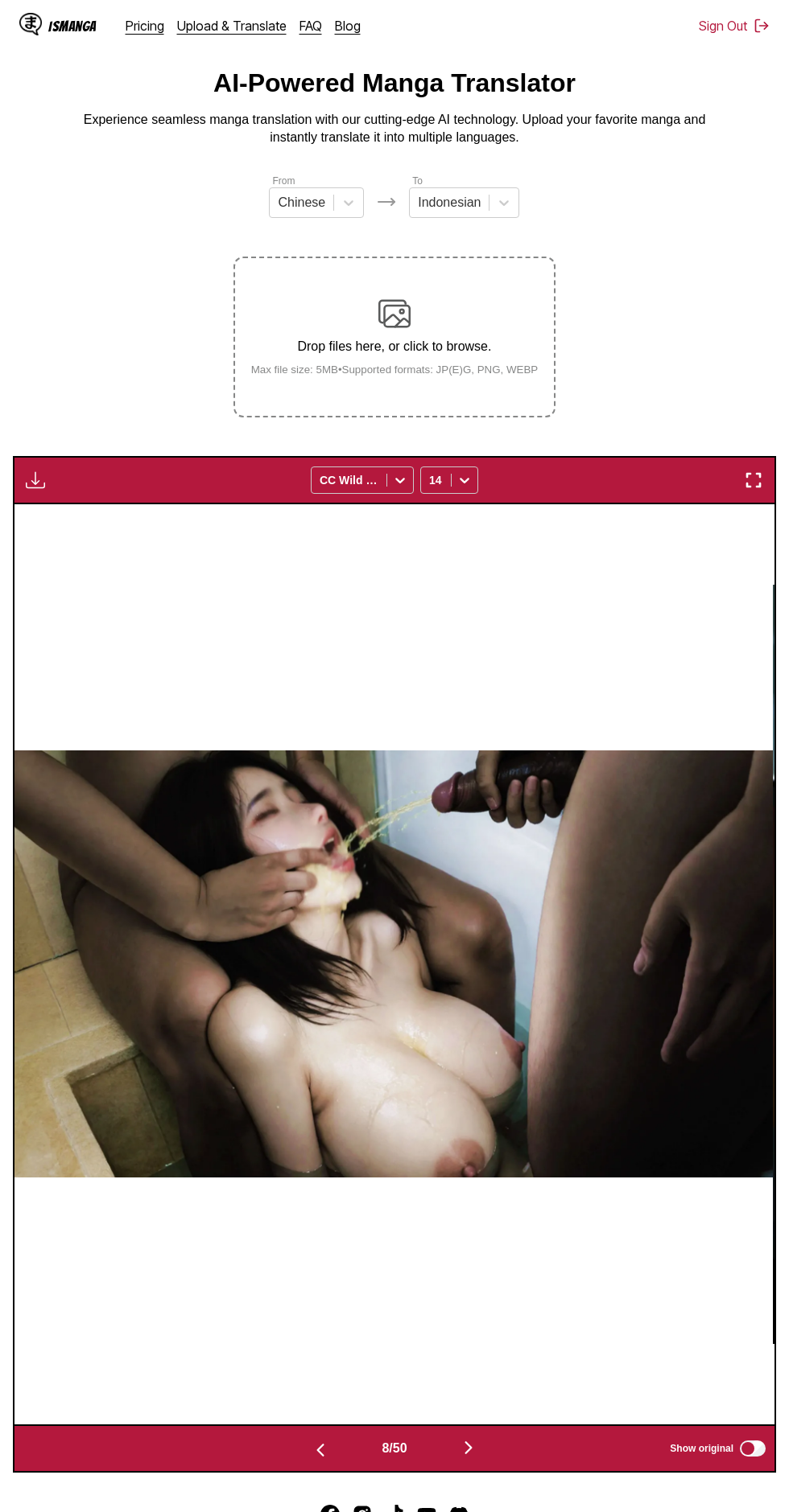
click at [466, 1438] on img "button" at bounding box center [468, 1448] width 19 height 19
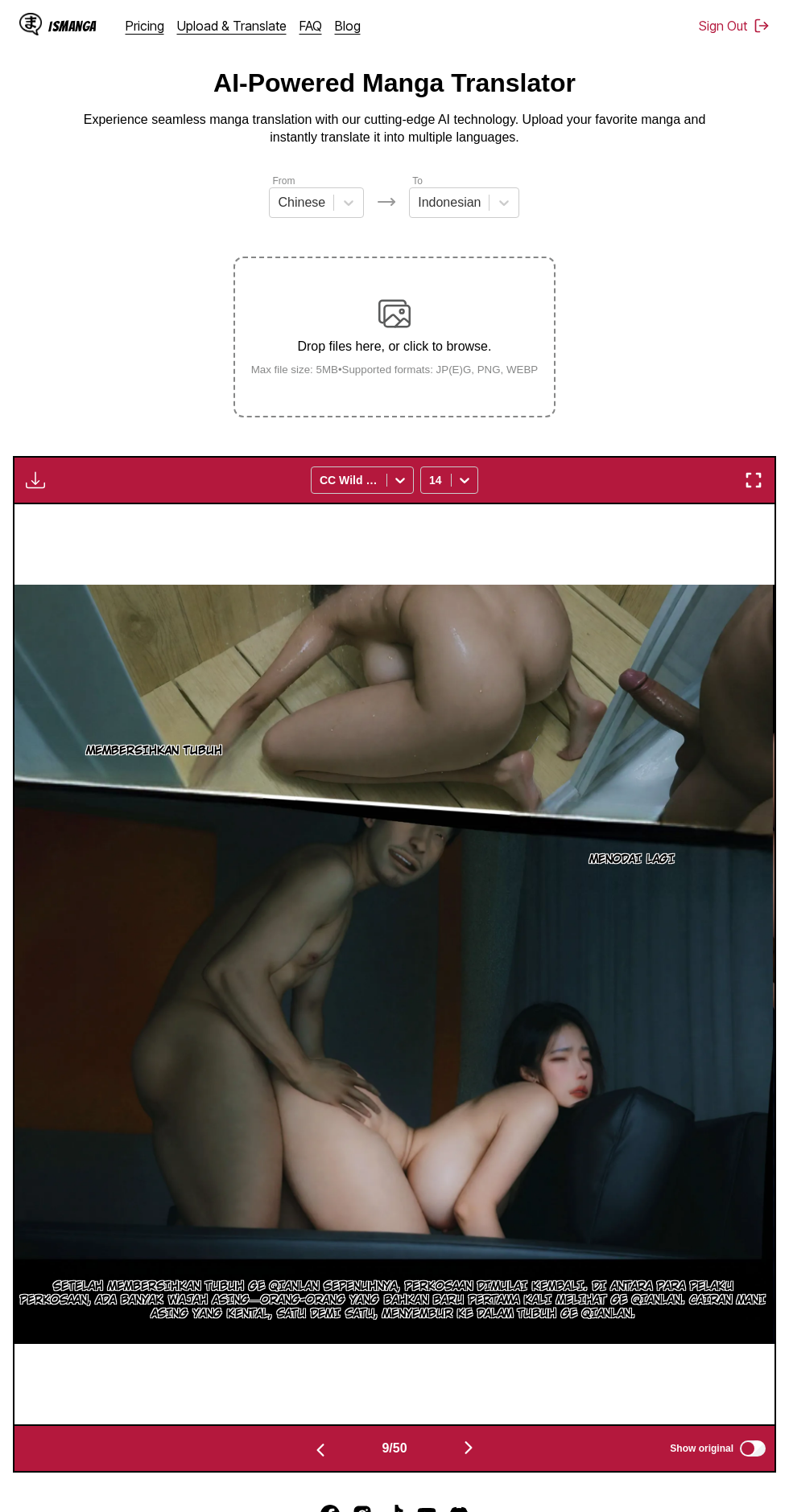
click at [30, 416] on section "From Chinese To Indonesian Drop files here, or click to browse. Max file size: …" at bounding box center [394, 822] width 763 height 1300
click at [0, 438] on main "AI-Powered Manga Translator Experience seamless manga translation with our cutt…" at bounding box center [394, 770] width 789 height 1404
click at [27, 471] on img "button" at bounding box center [36, 480] width 19 height 19
click at [48, 515] on button "Download All" at bounding box center [78, 534] width 103 height 38
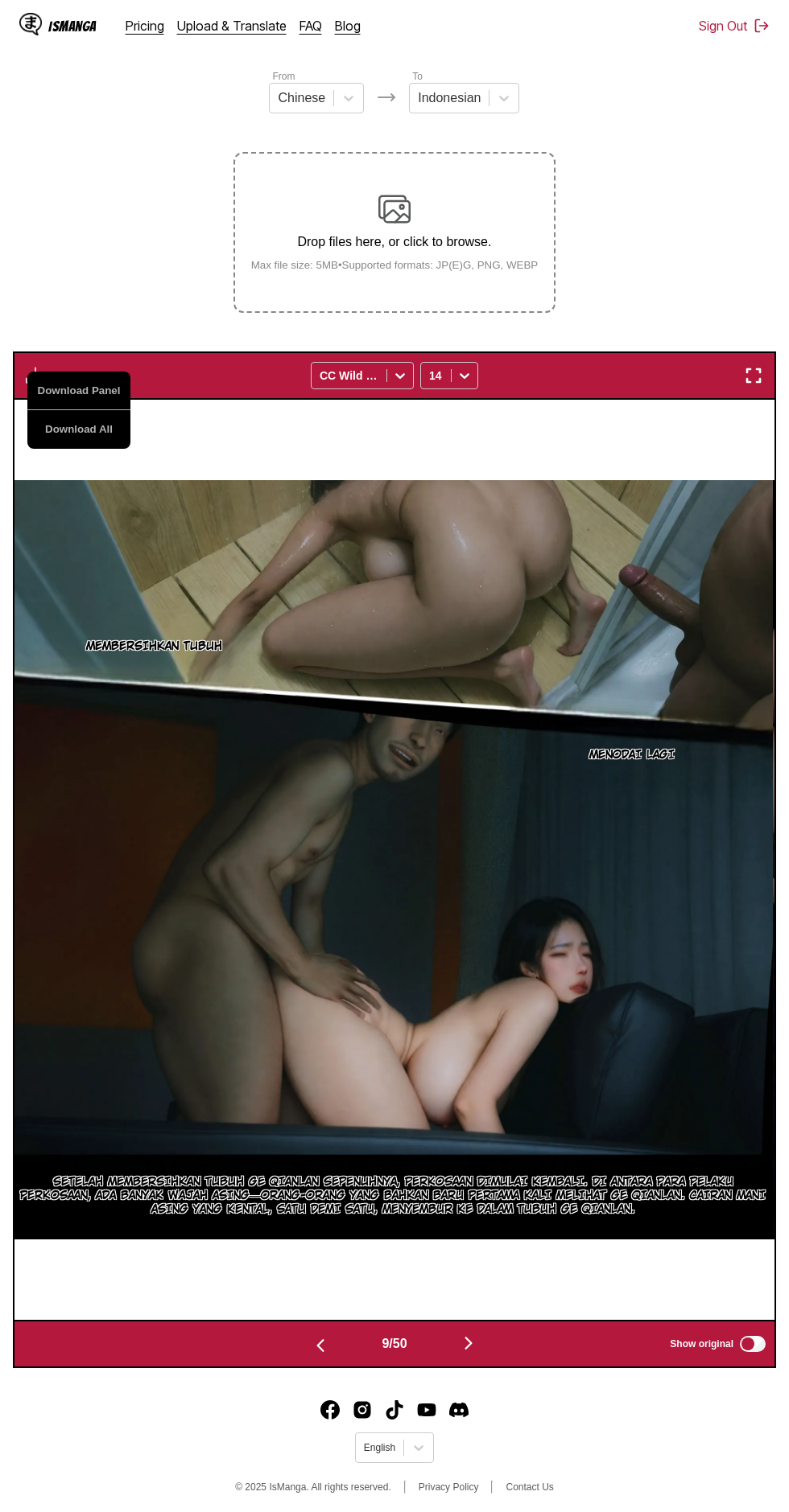
scroll to position [151, 0]
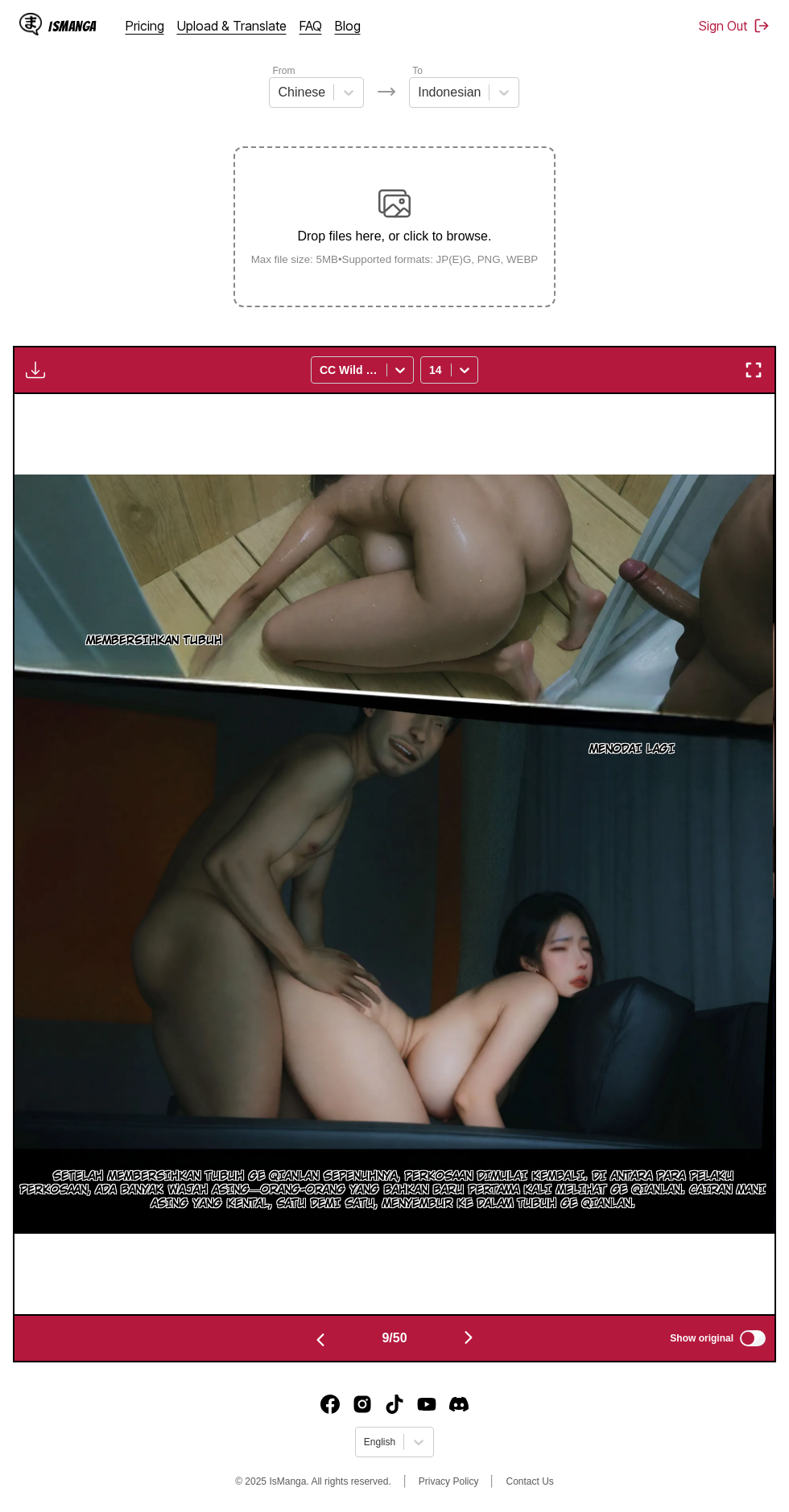
click at [470, 1329] on img "button" at bounding box center [468, 1338] width 19 height 19
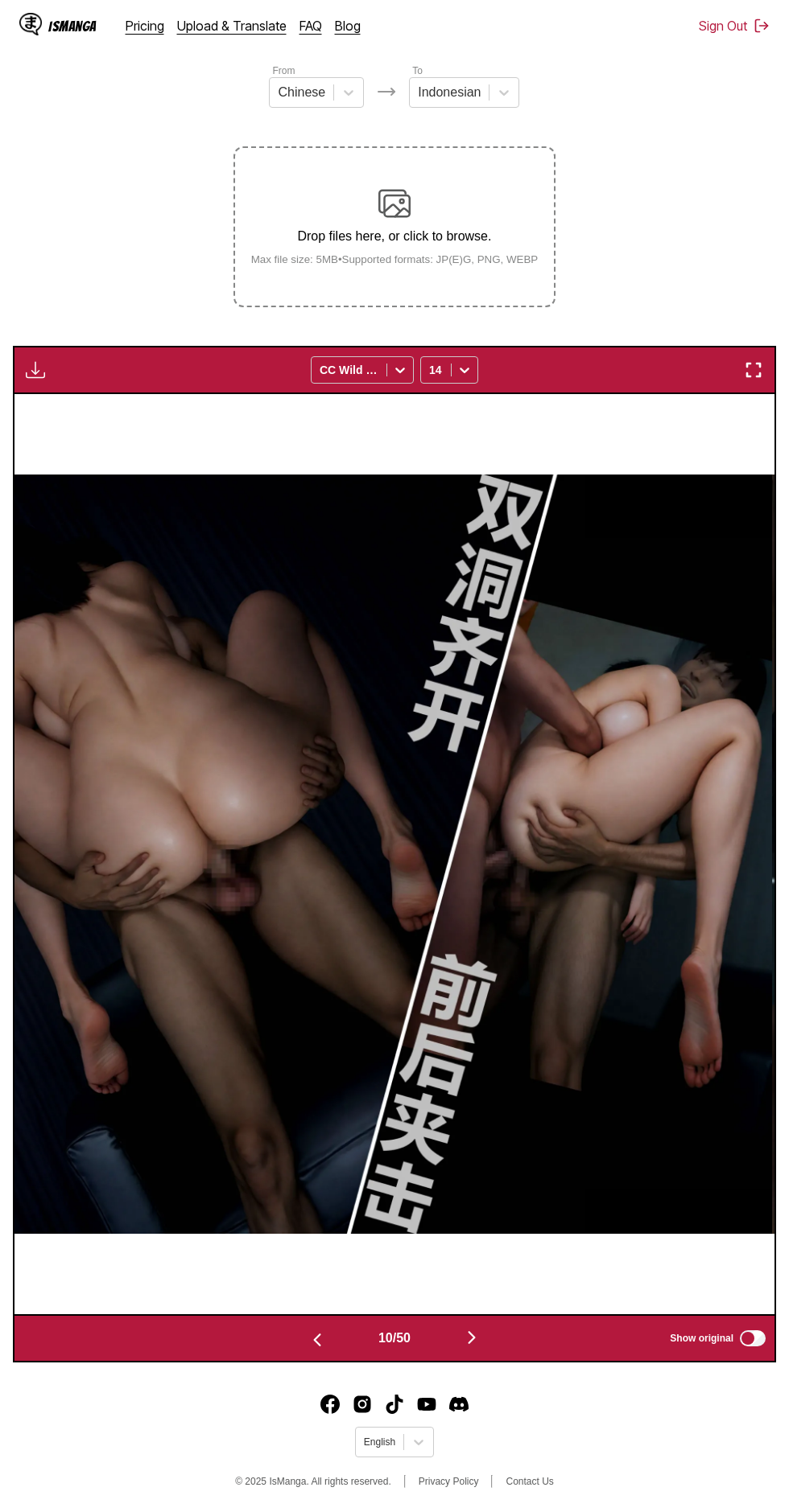
click at [479, 1329] on img "button" at bounding box center [472, 1338] width 19 height 19
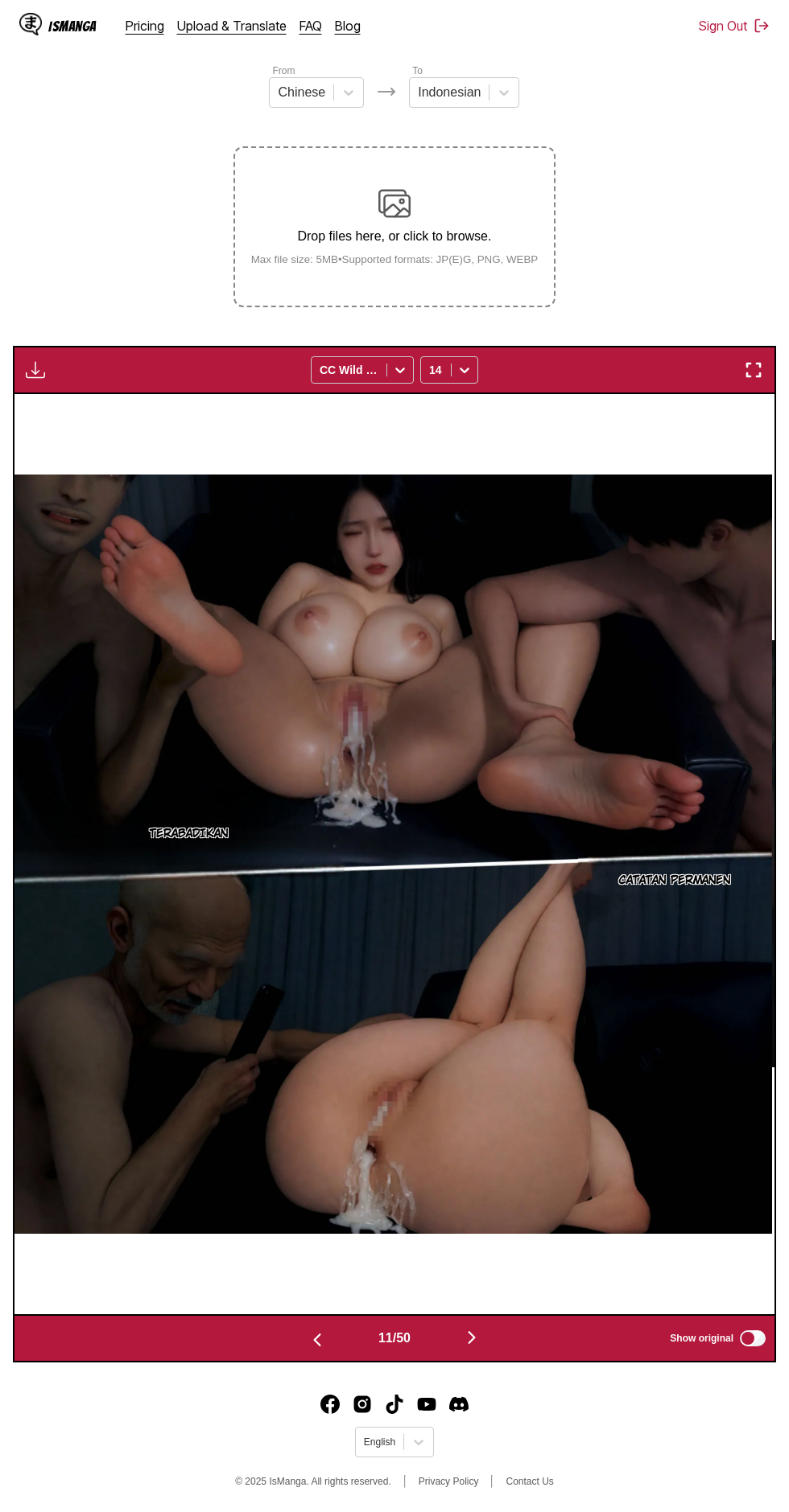
click at [498, 1328] on button "button" at bounding box center [471, 1339] width 96 height 23
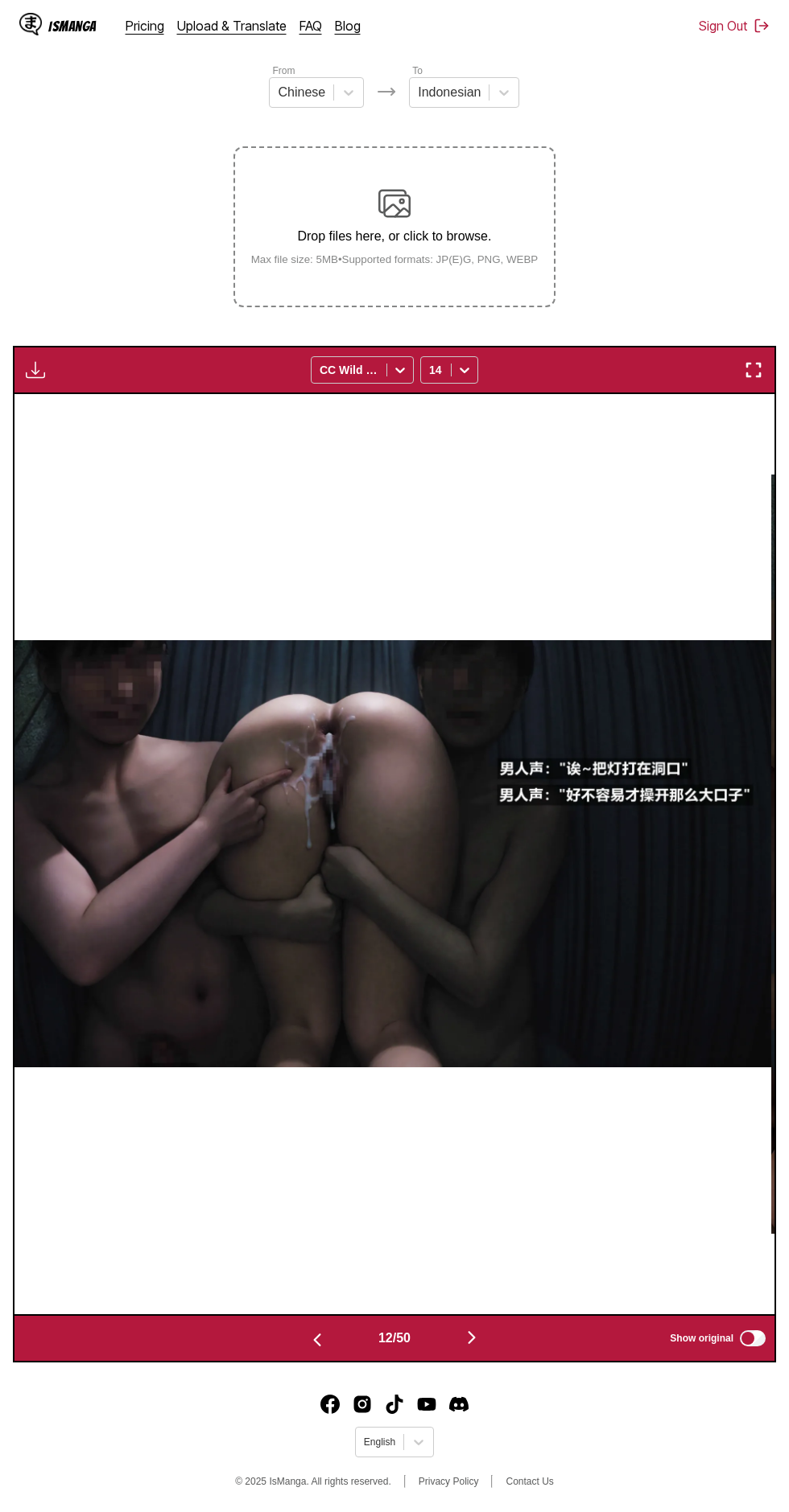
click at [486, 1328] on button "button" at bounding box center [471, 1339] width 96 height 23
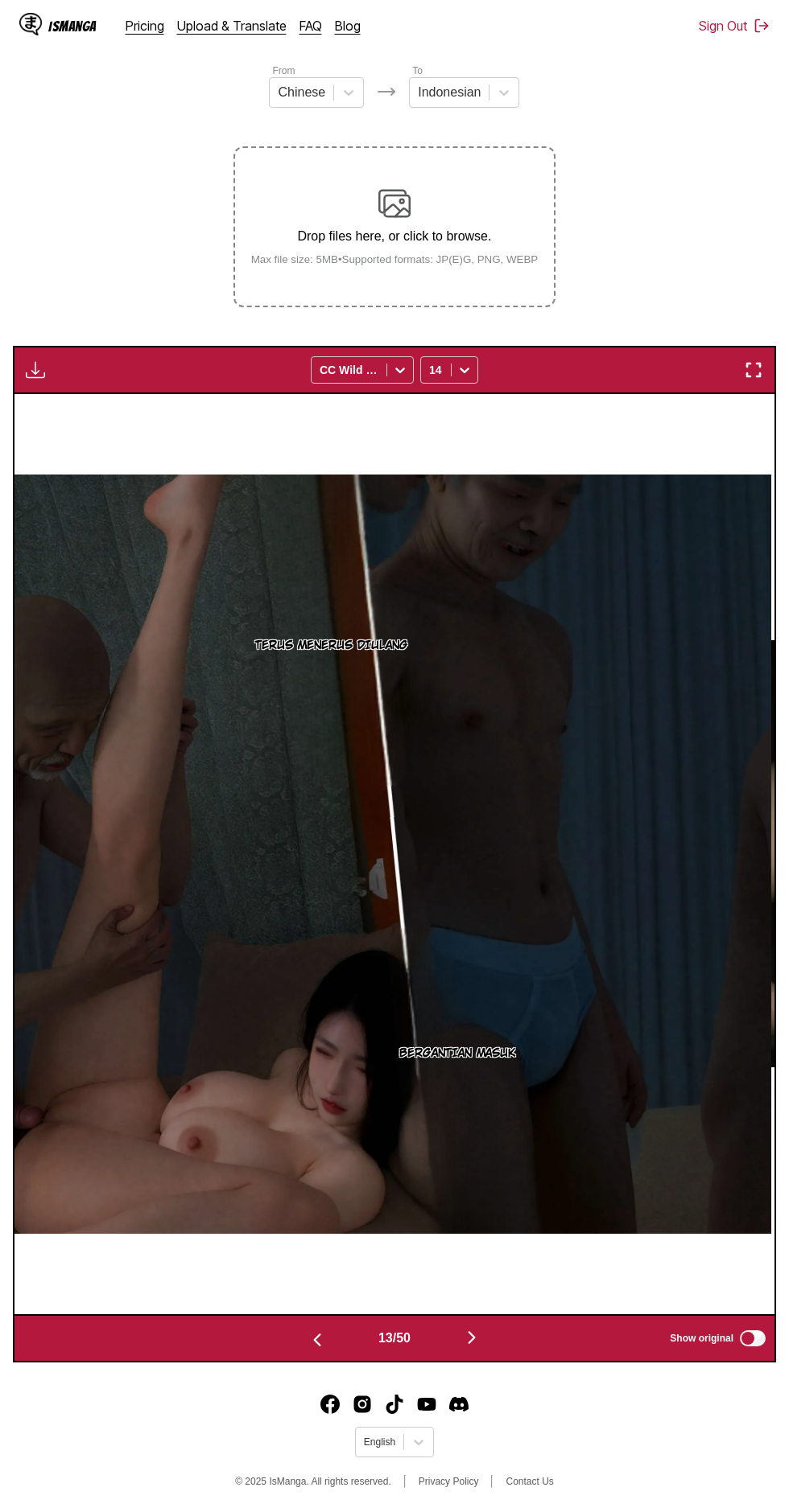
click at [493, 1328] on button "button" at bounding box center [471, 1339] width 96 height 23
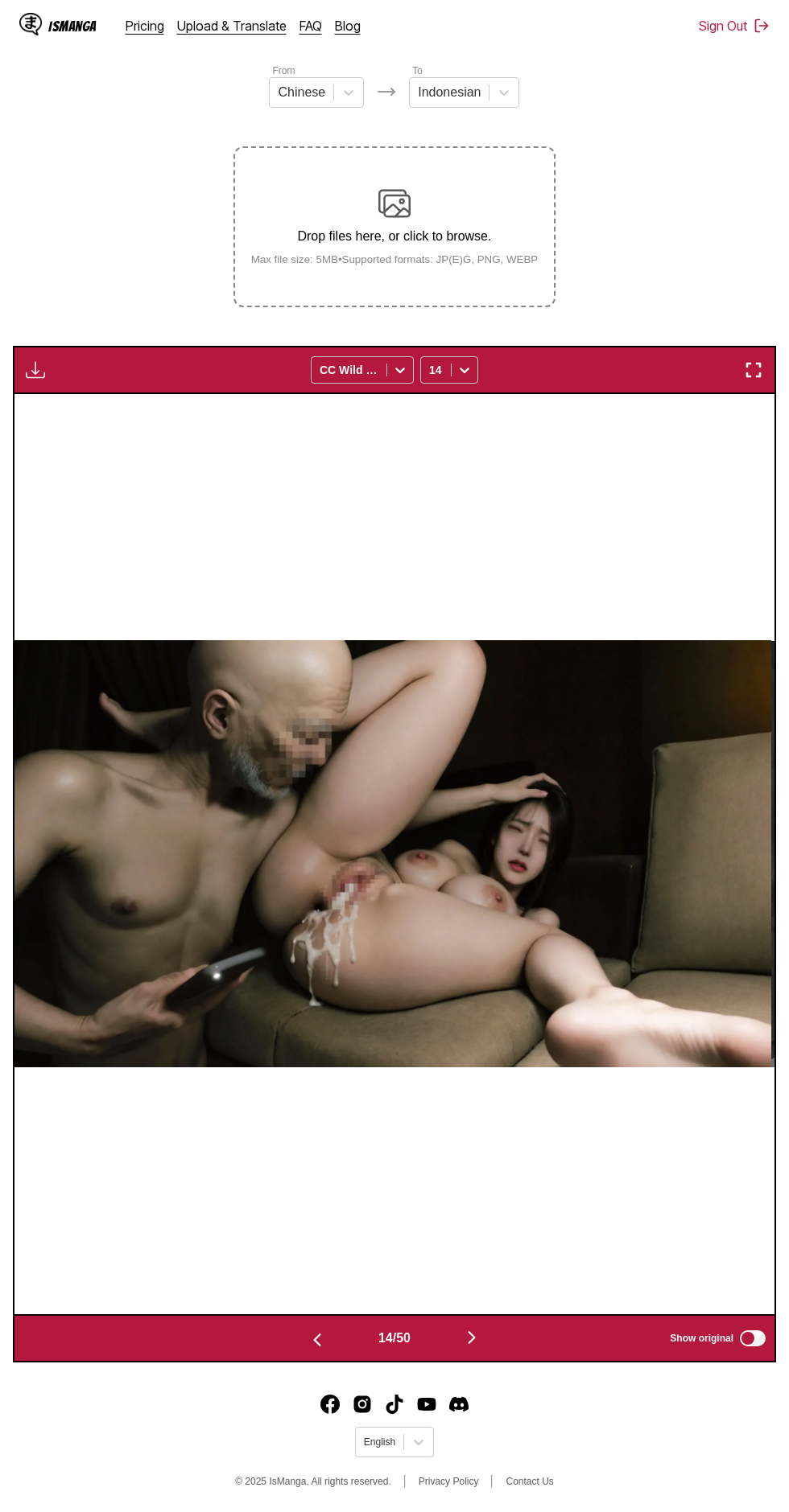
click at [502, 1328] on button "button" at bounding box center [471, 1339] width 96 height 23
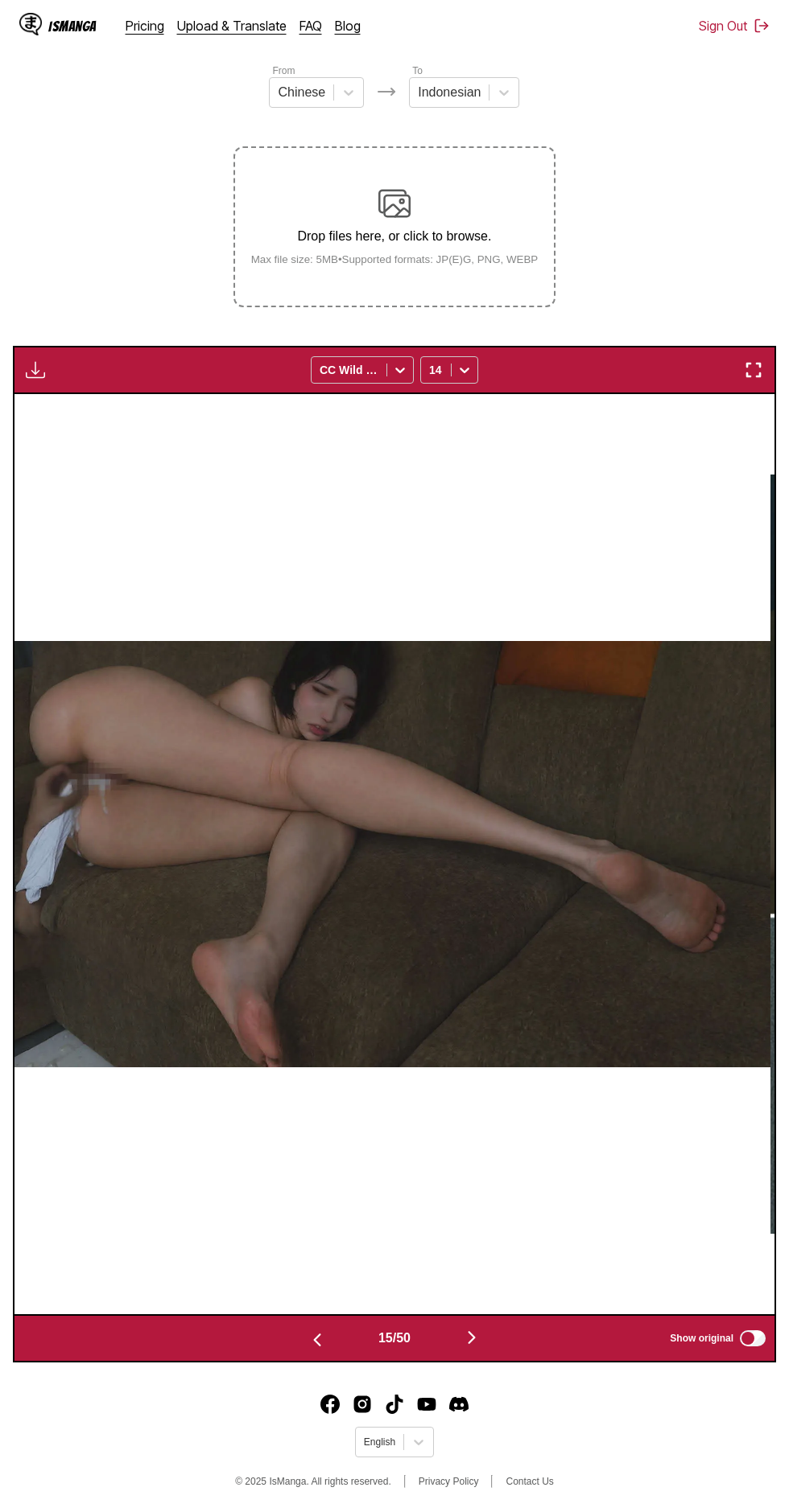
click at [501, 1328] on button "button" at bounding box center [471, 1339] width 96 height 23
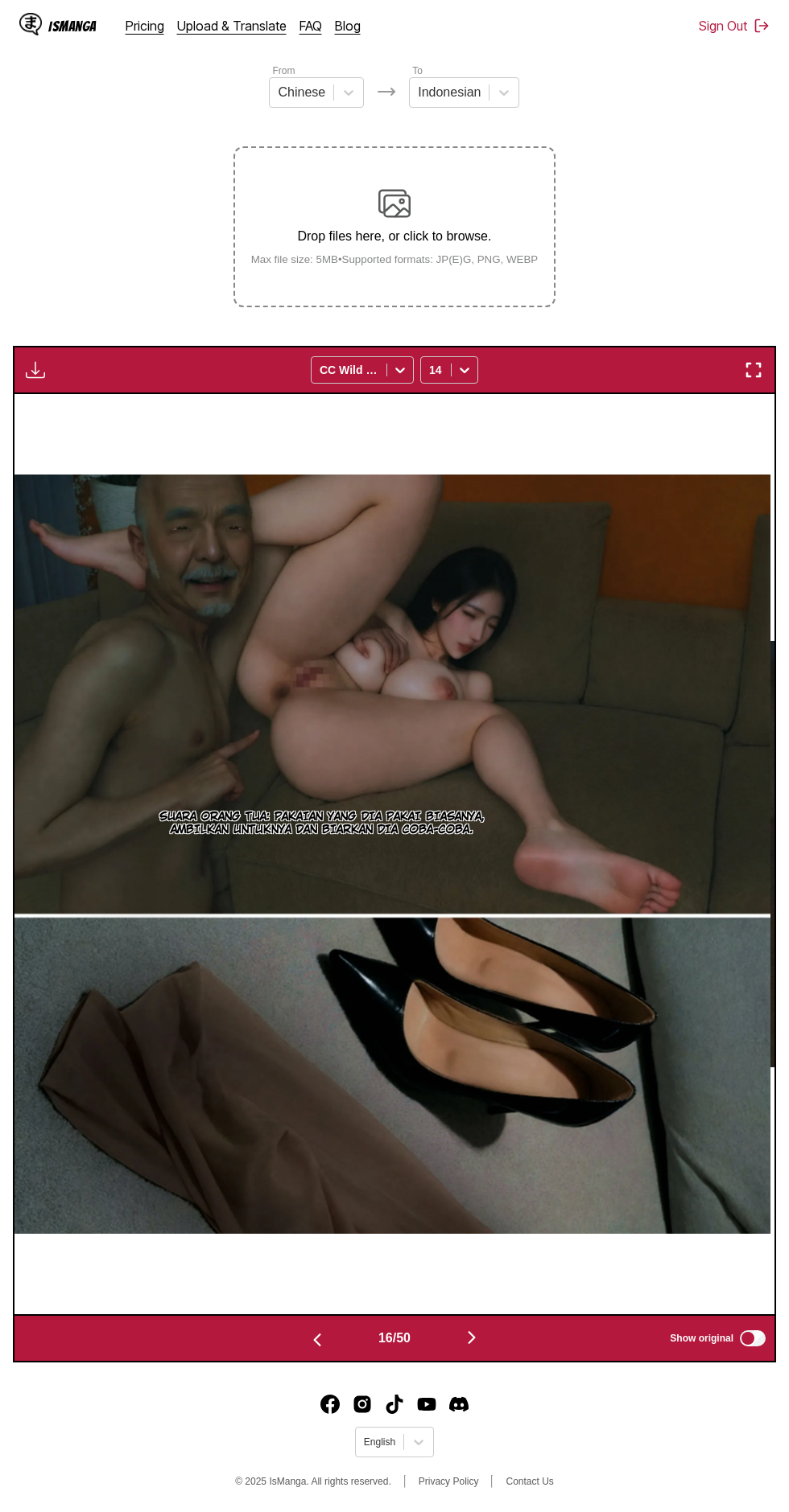
scroll to position [0, 0]
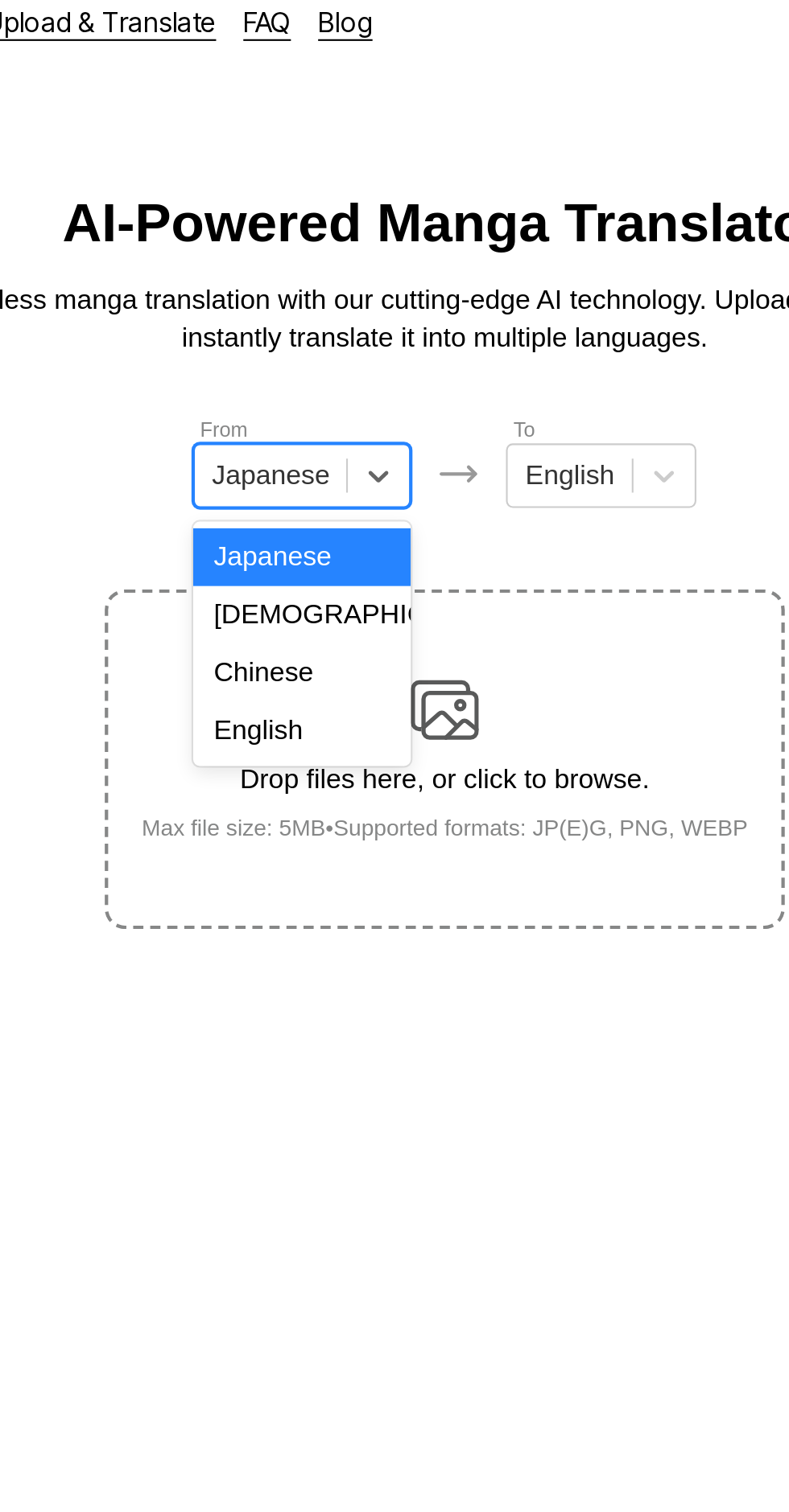
click at [333, 364] on div "English" at bounding box center [326, 361] width 103 height 27
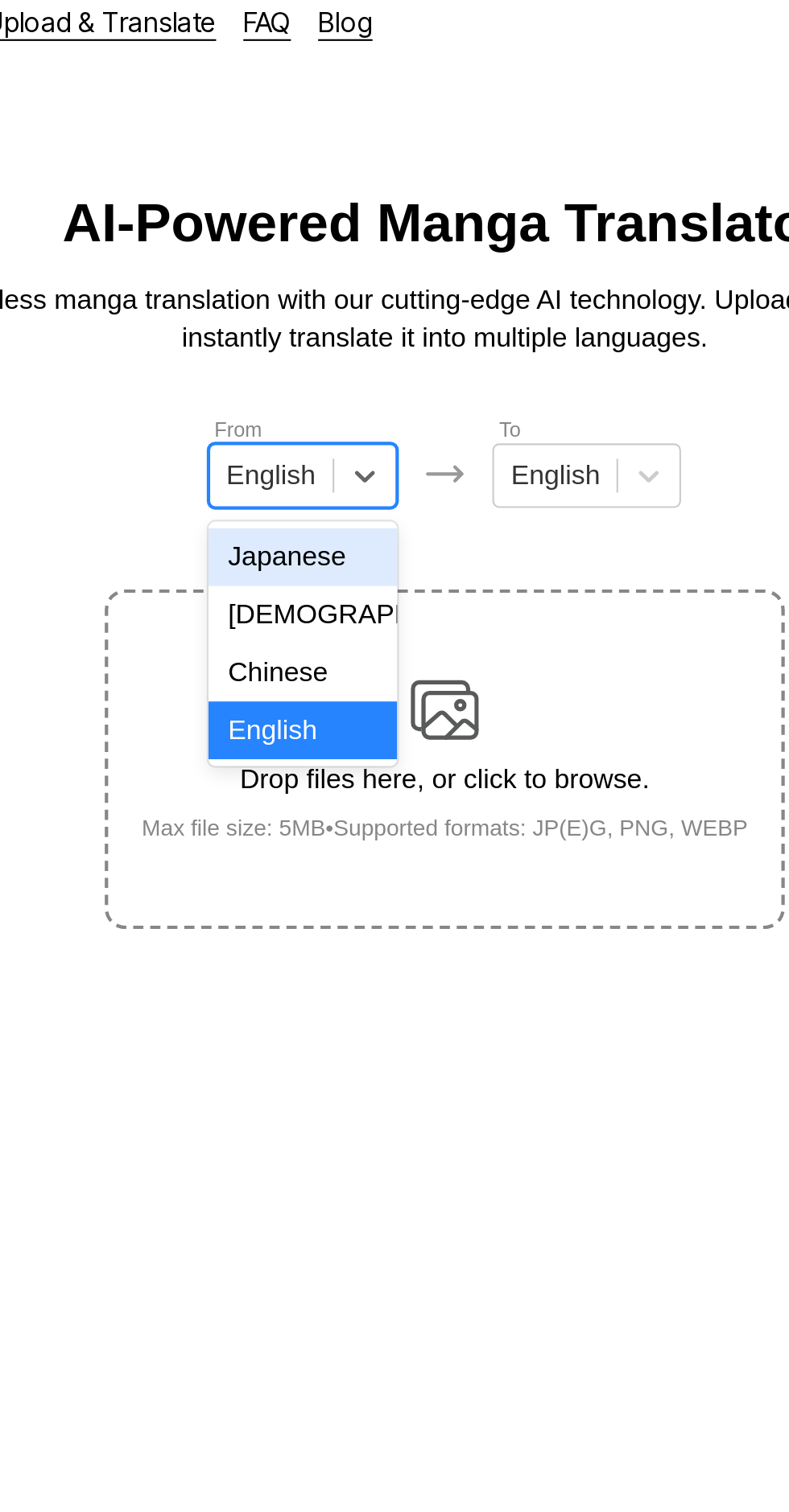
click at [344, 334] on div "Chinese" at bounding box center [327, 333] width 89 height 27
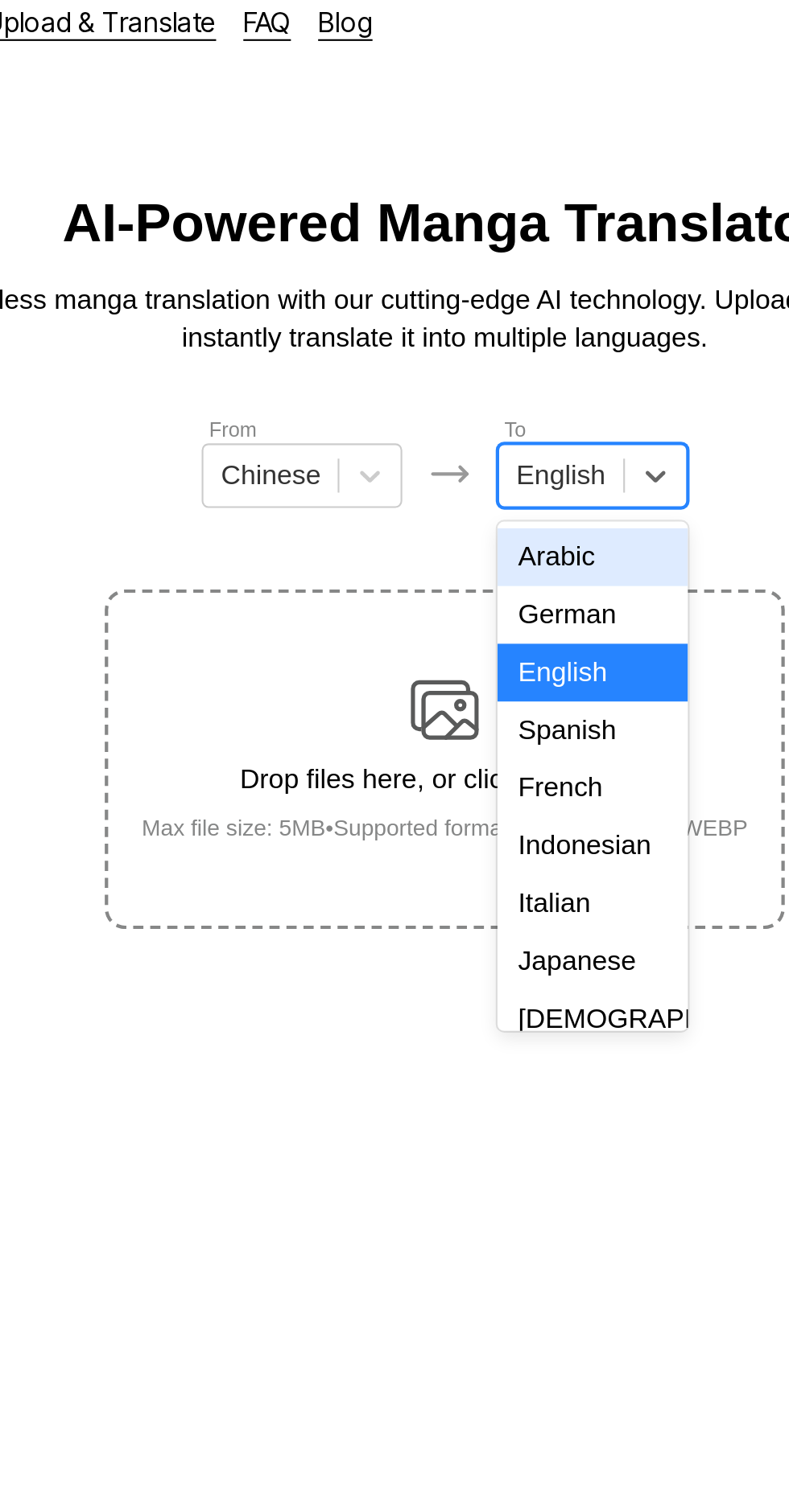
click at [469, 412] on div "Indonesian" at bounding box center [463, 416] width 89 height 27
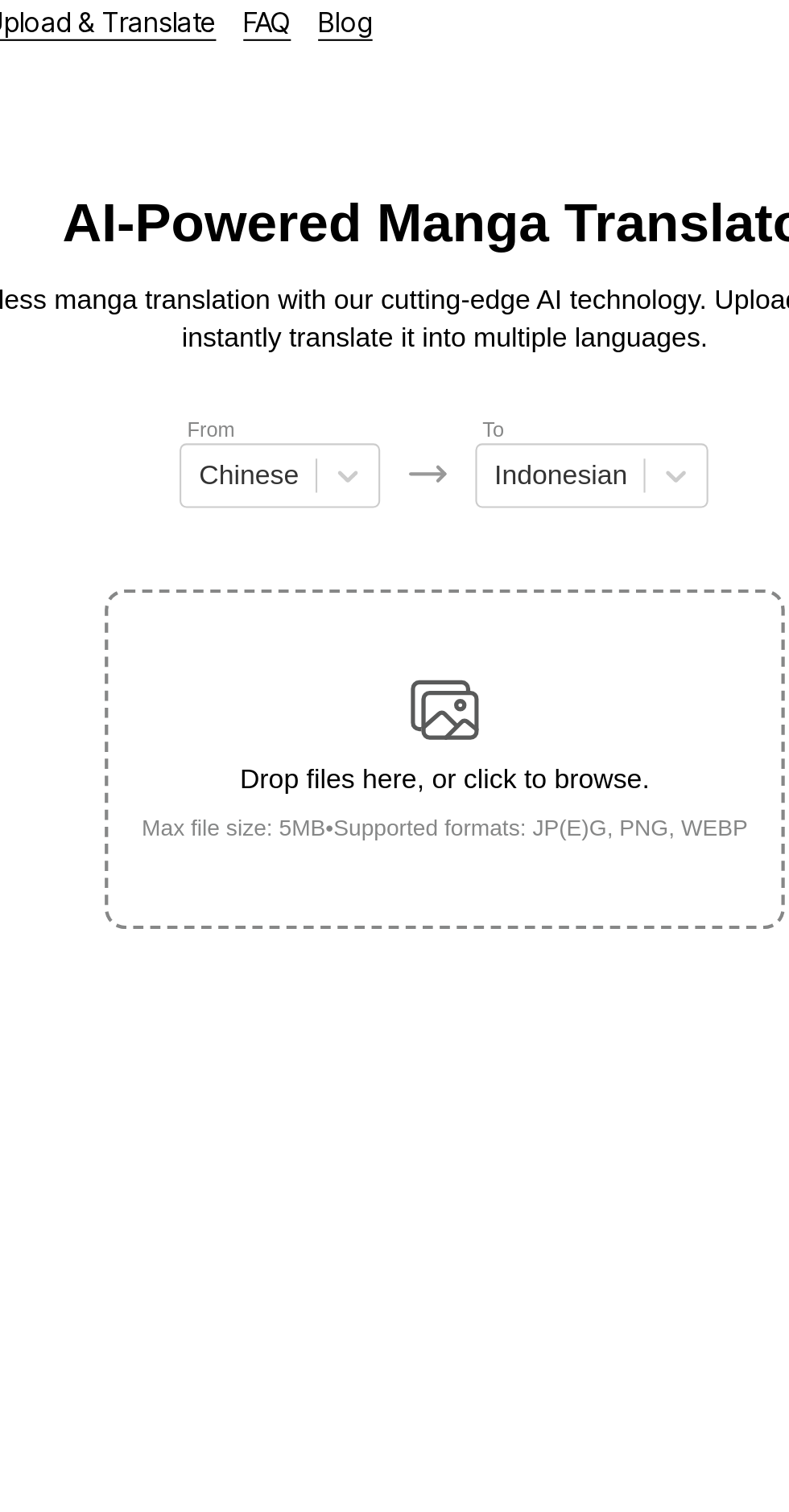
click at [408, 335] on img at bounding box center [394, 351] width 32 height 32
click at [0, 0] on input "Drop files here, or click to browse. Max file size: 5MB • Supported formats: JP…" at bounding box center [0, 0] width 0 height 0
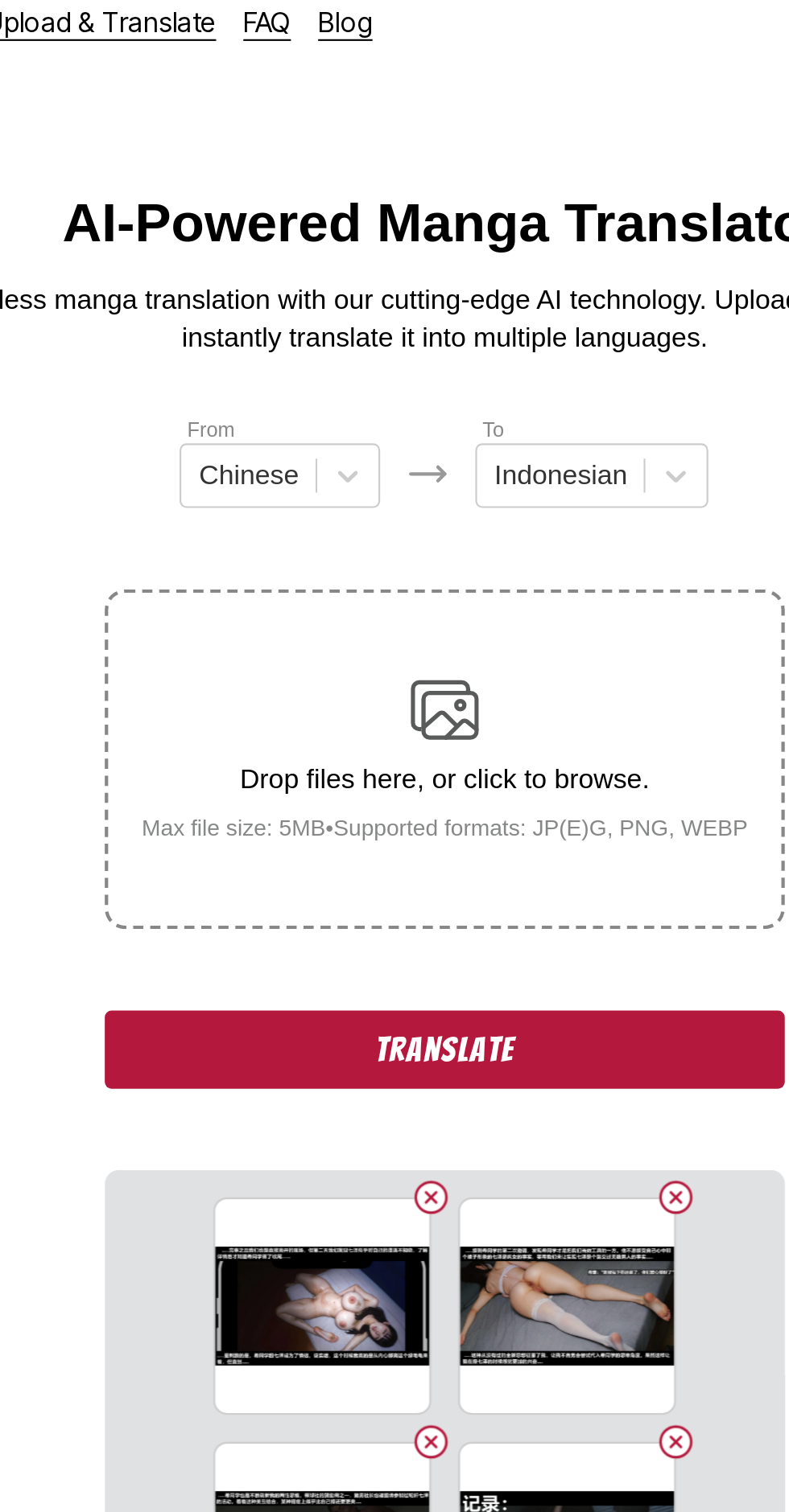
click at [280, 494] on button "Translate" at bounding box center [394, 512] width 322 height 37
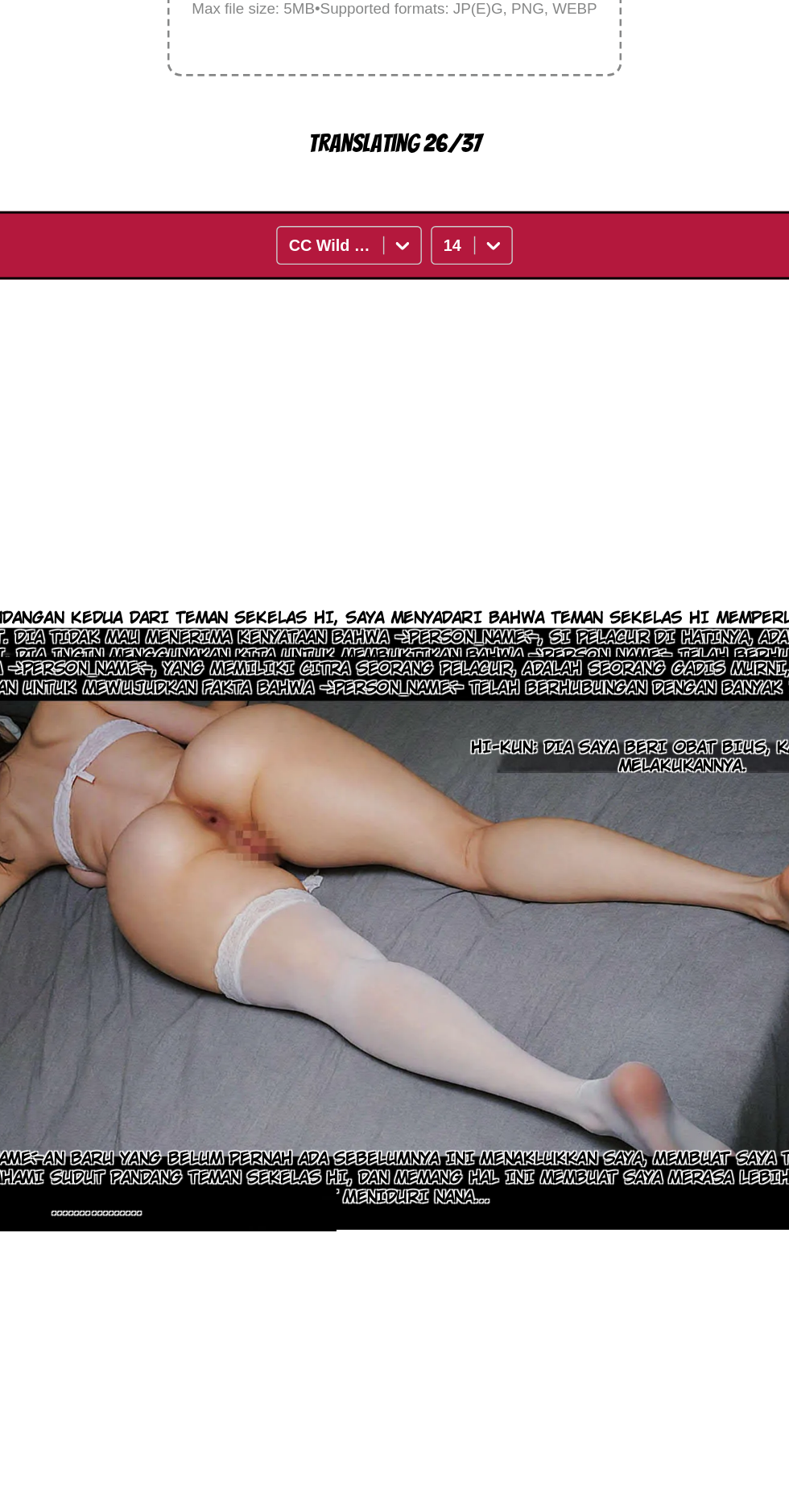
scroll to position [0, 1519]
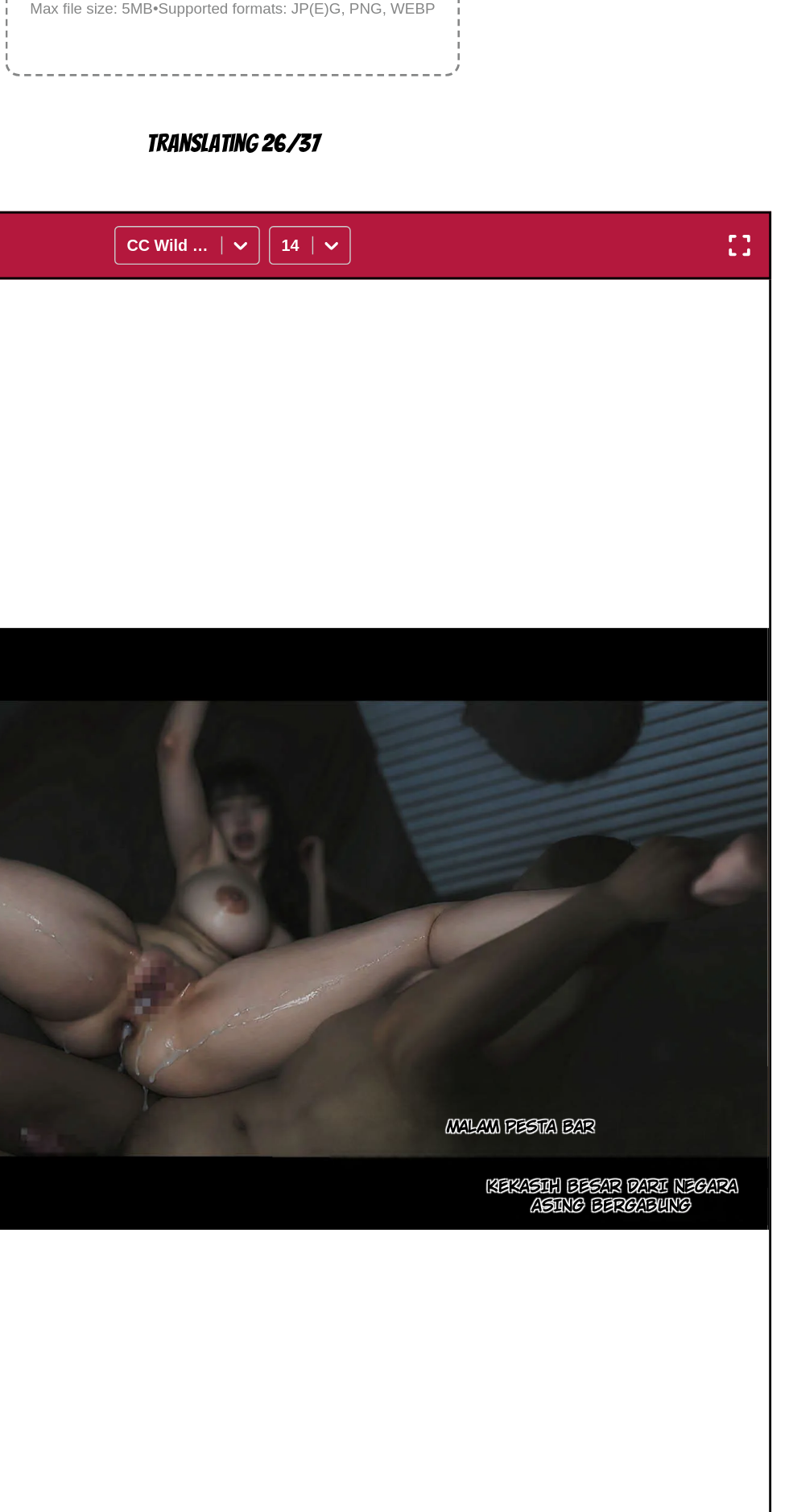
scroll to position [0, 0]
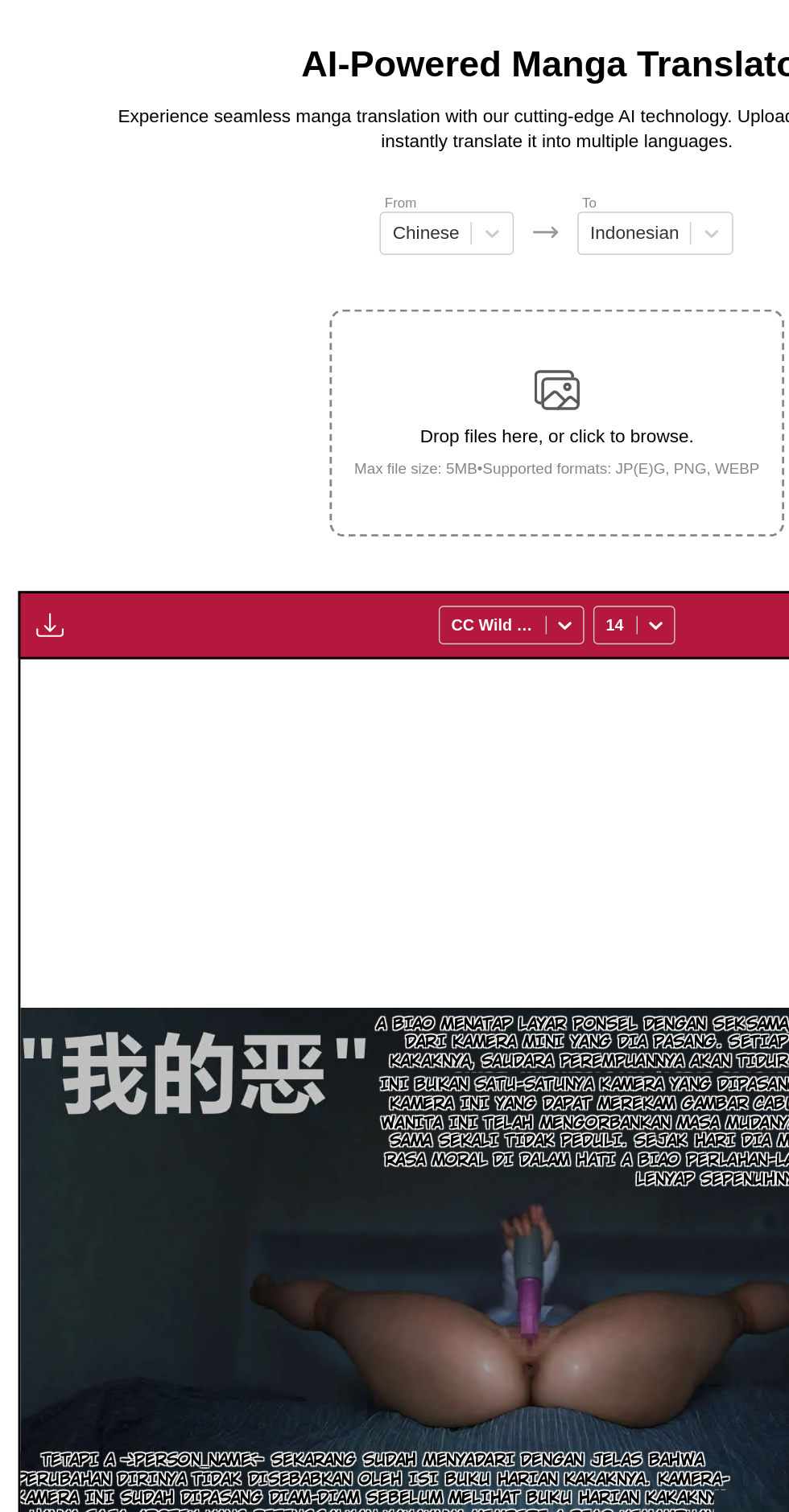
click at [47, 507] on button "button" at bounding box center [36, 518] width 29 height 21
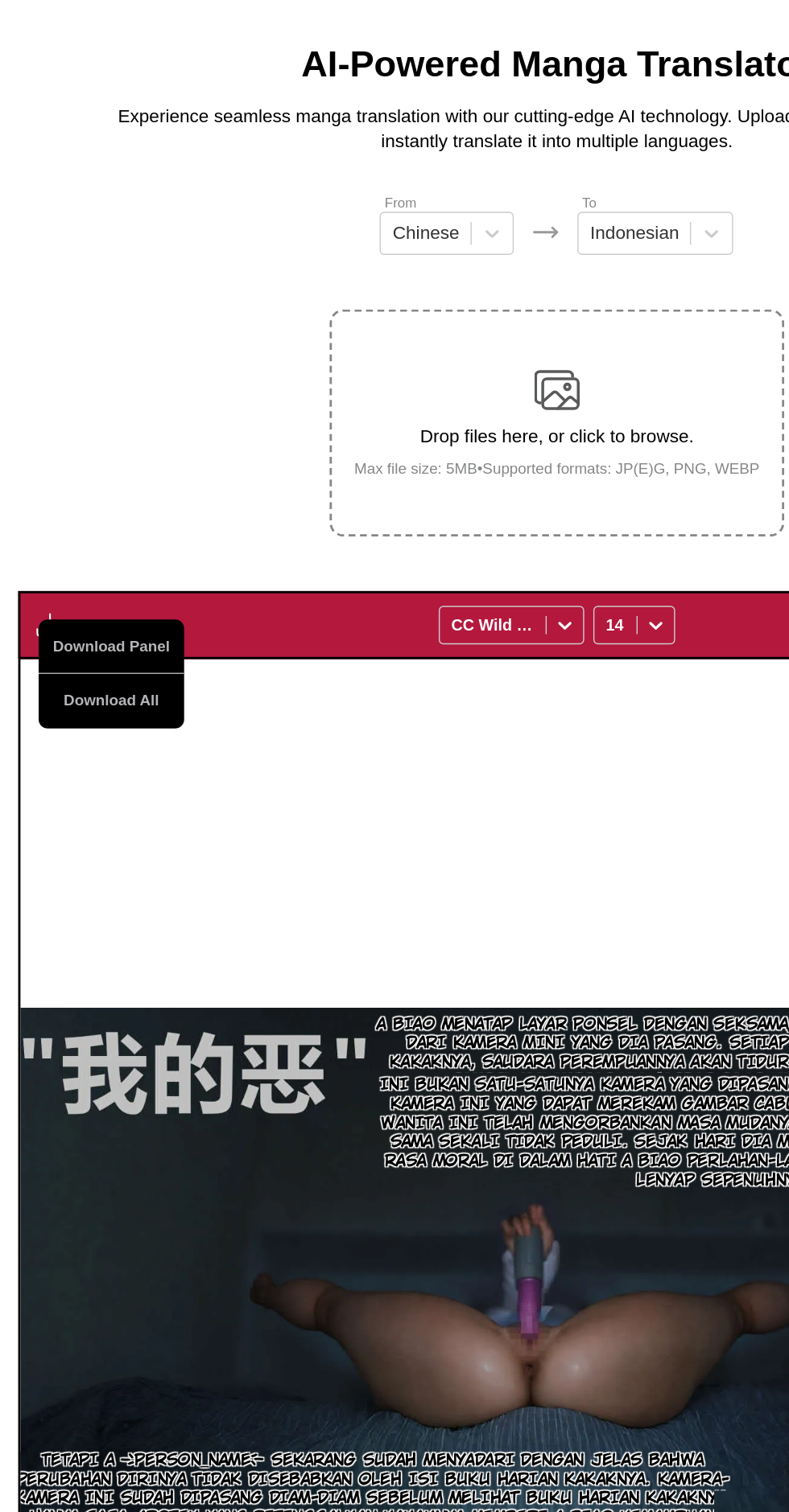
click at [64, 552] on button "Download All" at bounding box center [78, 572] width 103 height 38
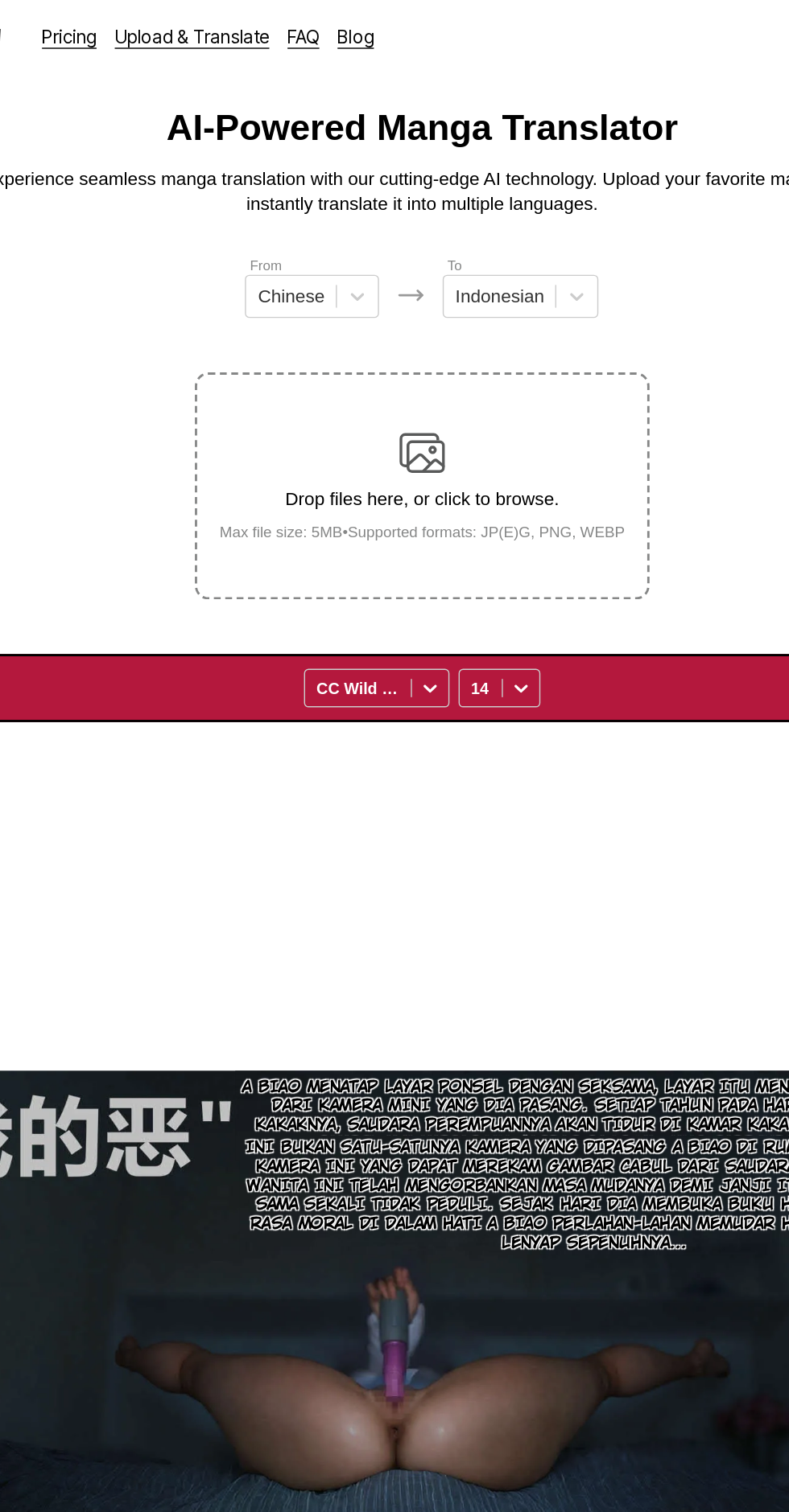
scroll to position [0, 0]
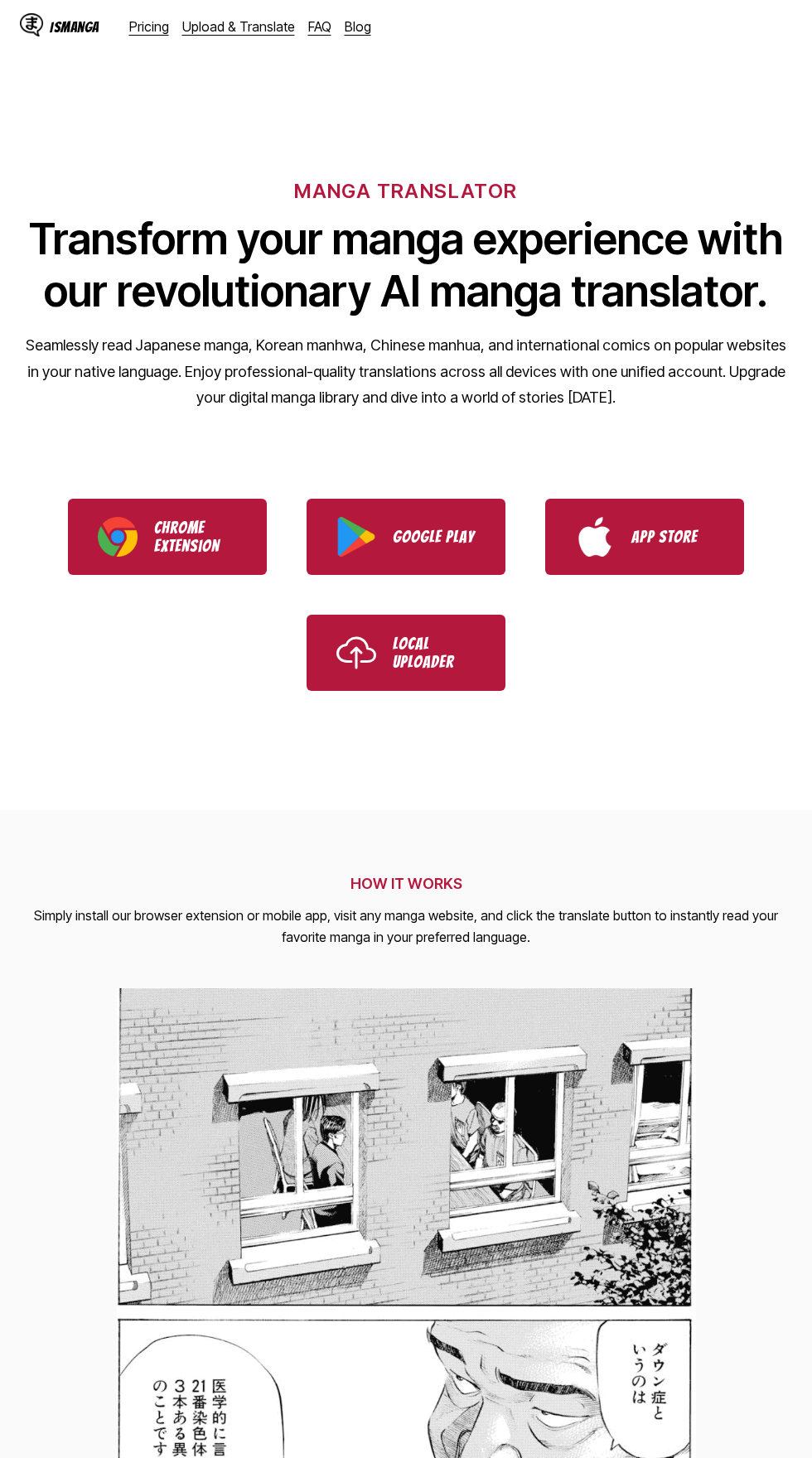
click at [247, 27] on link "Upload & Translate" at bounding box center [238, 26] width 113 height 17
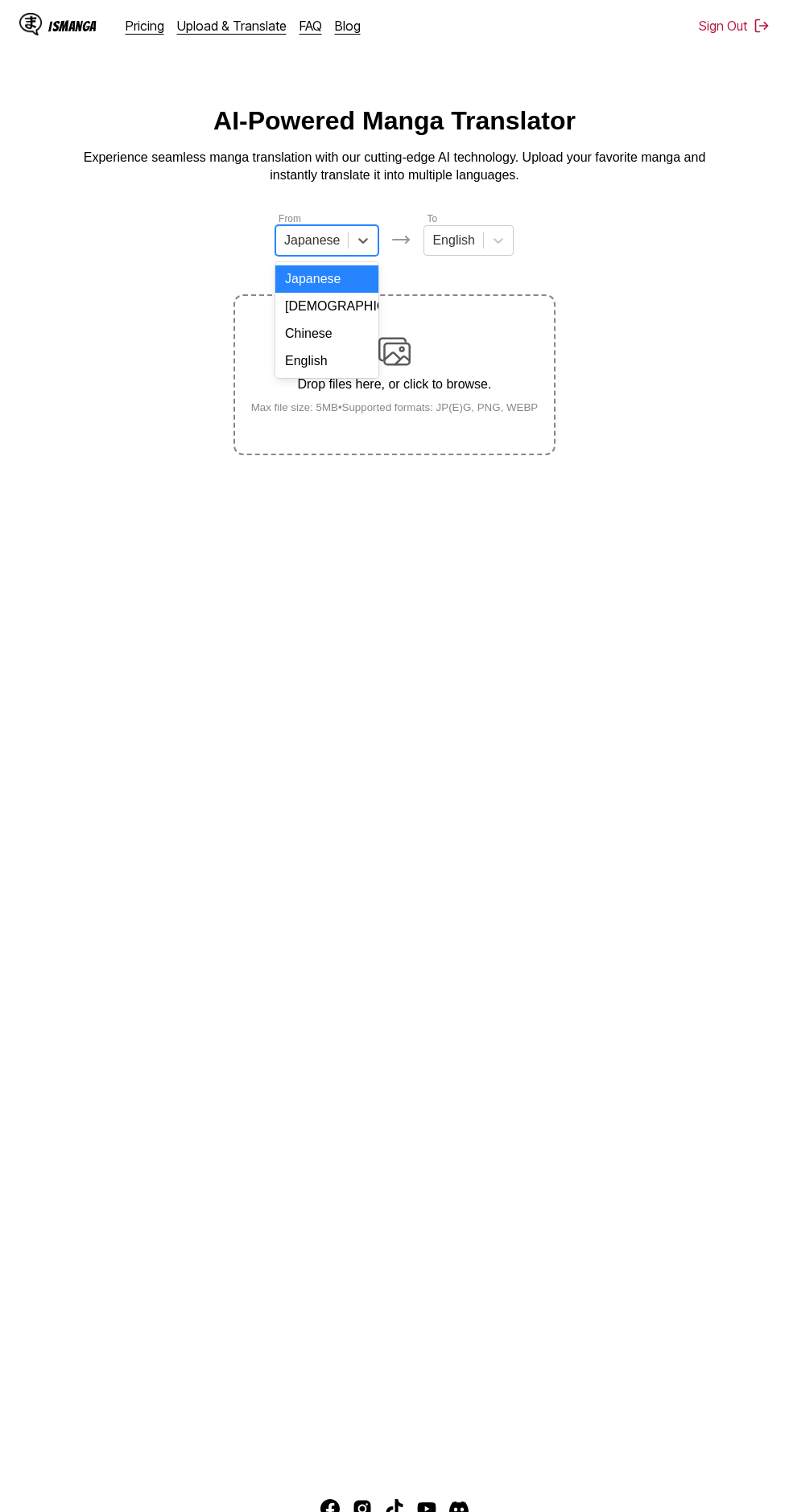
click at [360, 367] on div "English" at bounding box center [326, 361] width 103 height 27
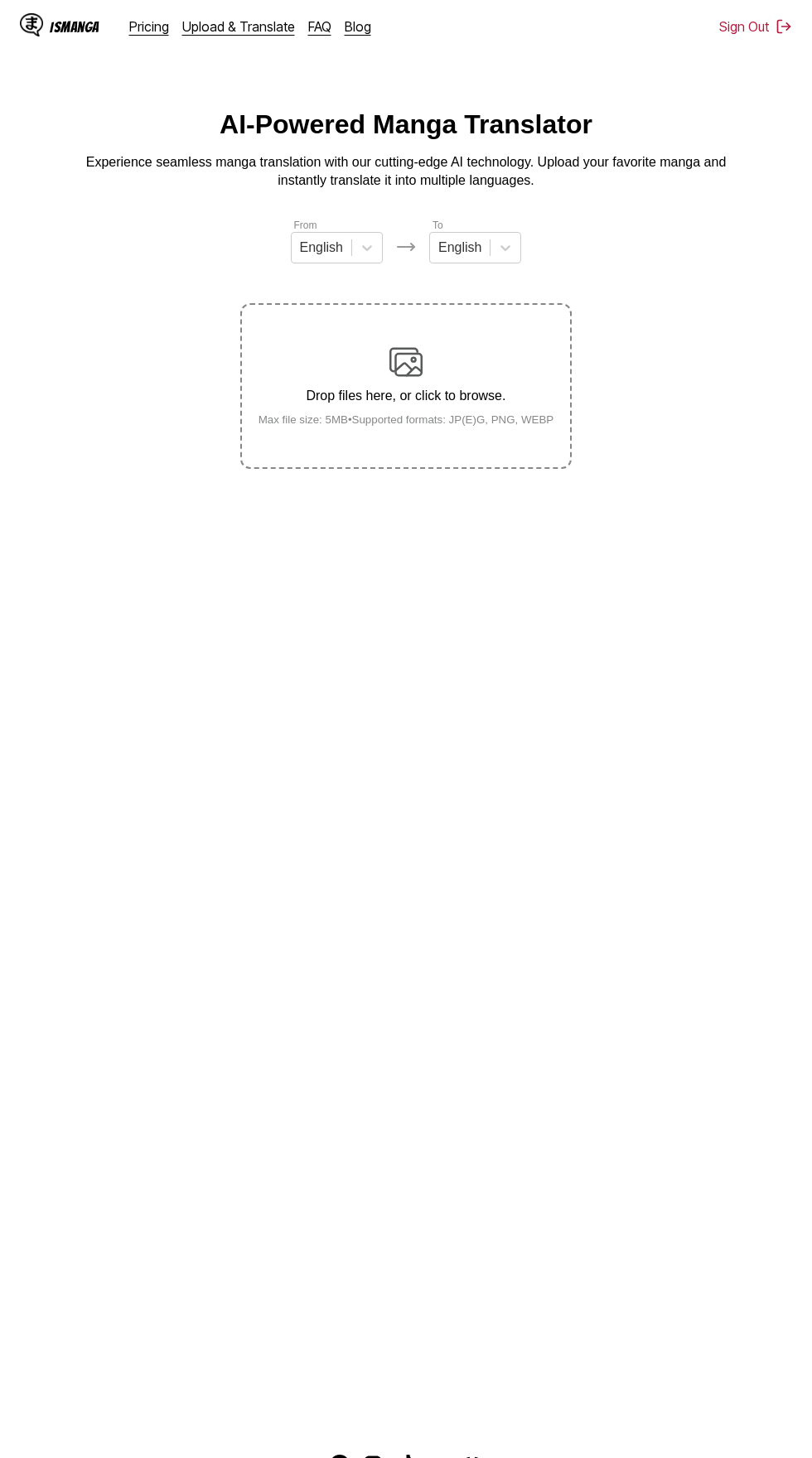
click at [424, 345] on div "Drop files here, or click to browse. Max file size: 5MB • Supported formats: JP…" at bounding box center [406, 385] width 322 height 80
click at [0, 0] on input "Drop files here, or click to browse. Max file size: 5MB • Supported formats: JP…" at bounding box center [0, 0] width 0 height 0
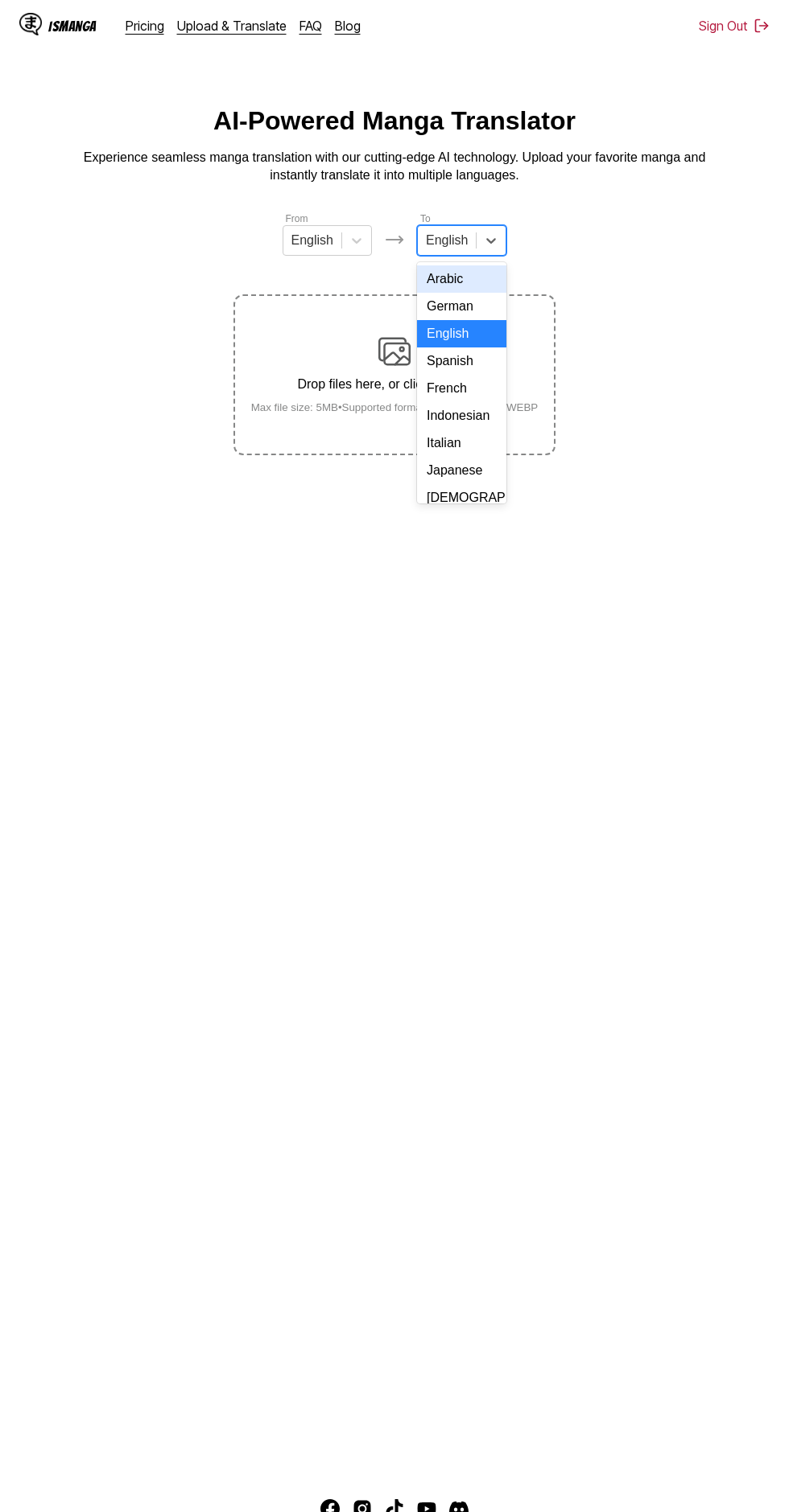
click at [486, 407] on div "Indonesian" at bounding box center [461, 416] width 89 height 27
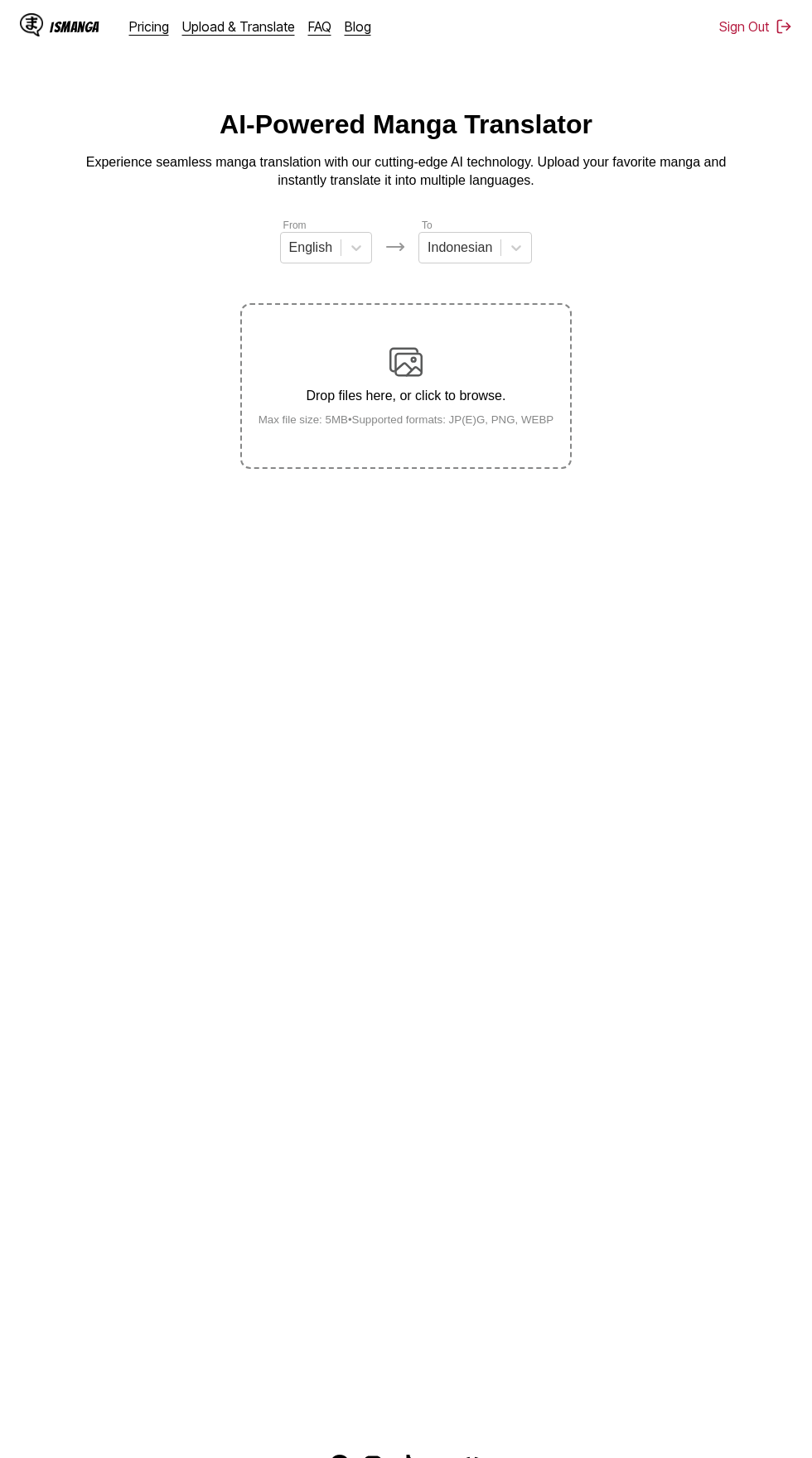
click at [428, 350] on div "Drop files here, or click to browse. Max file size: 5MB • Supported formats: JP…" at bounding box center [406, 385] width 322 height 80
click at [0, 0] on input "Drop files here, or click to browse. Max file size: 5MB • Supported formats: JP…" at bounding box center [0, 0] width 0 height 0
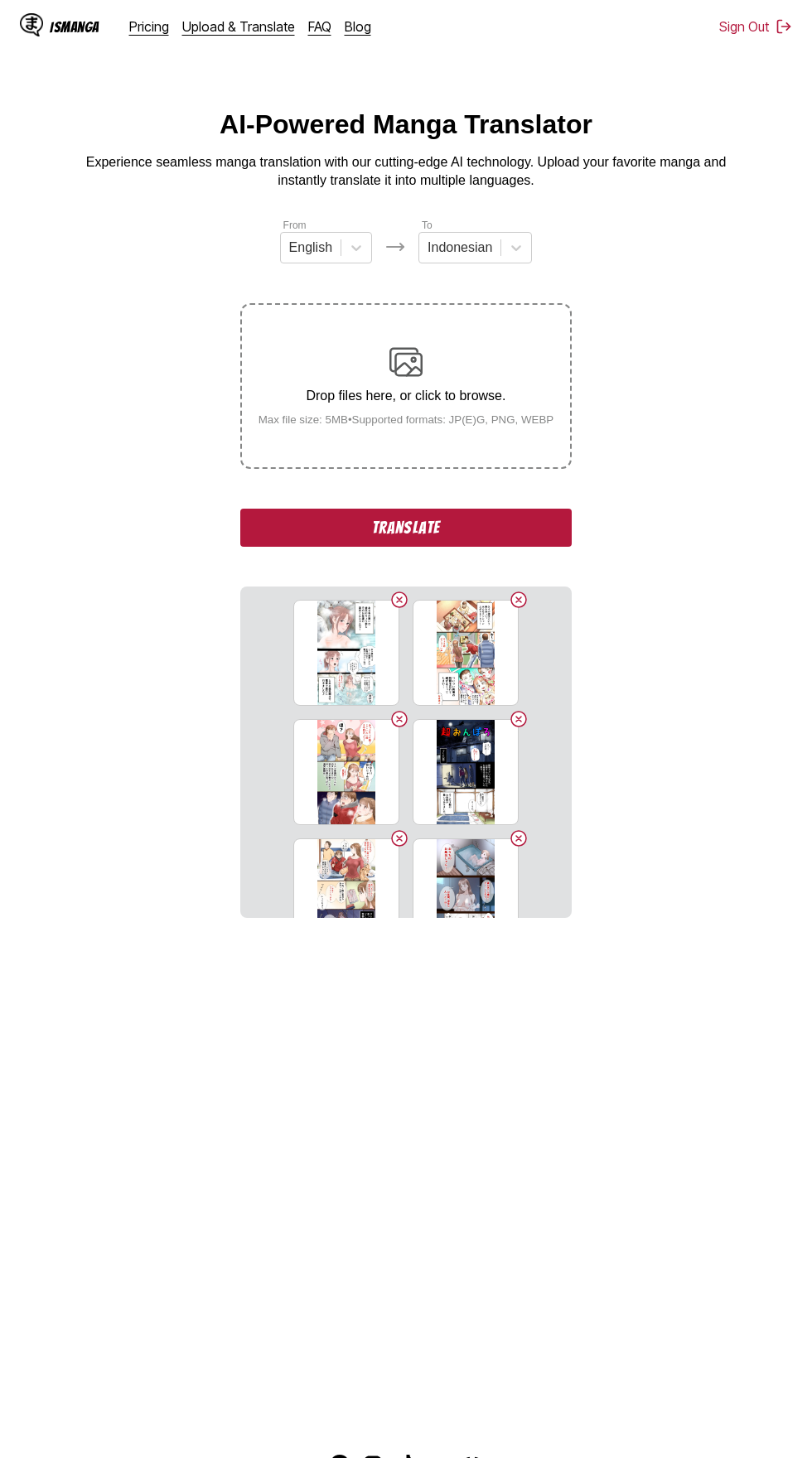
click at [346, 508] on button "Translate" at bounding box center [406, 527] width 331 height 39
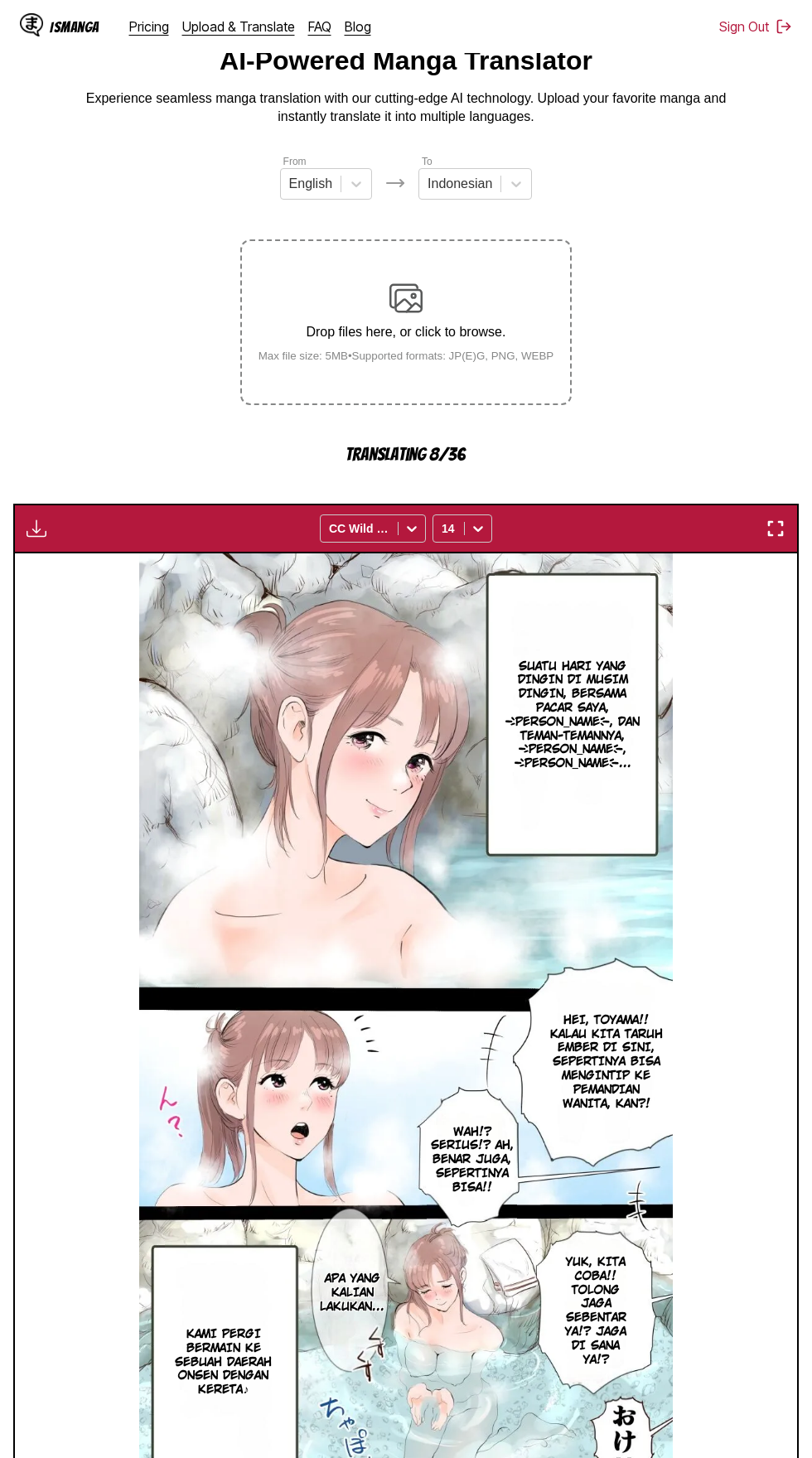
scroll to position [63, 0]
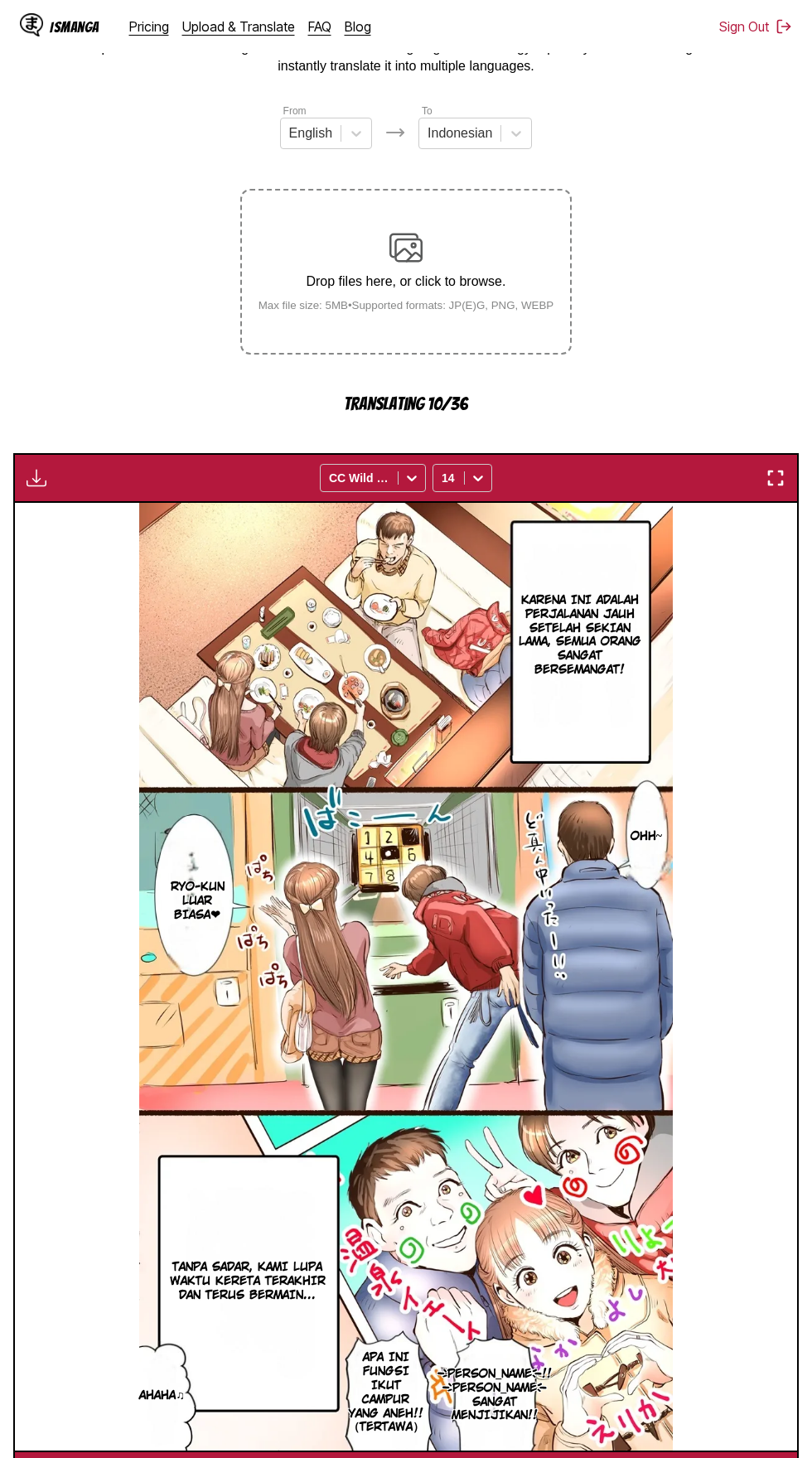
scroll to position [179, 0]
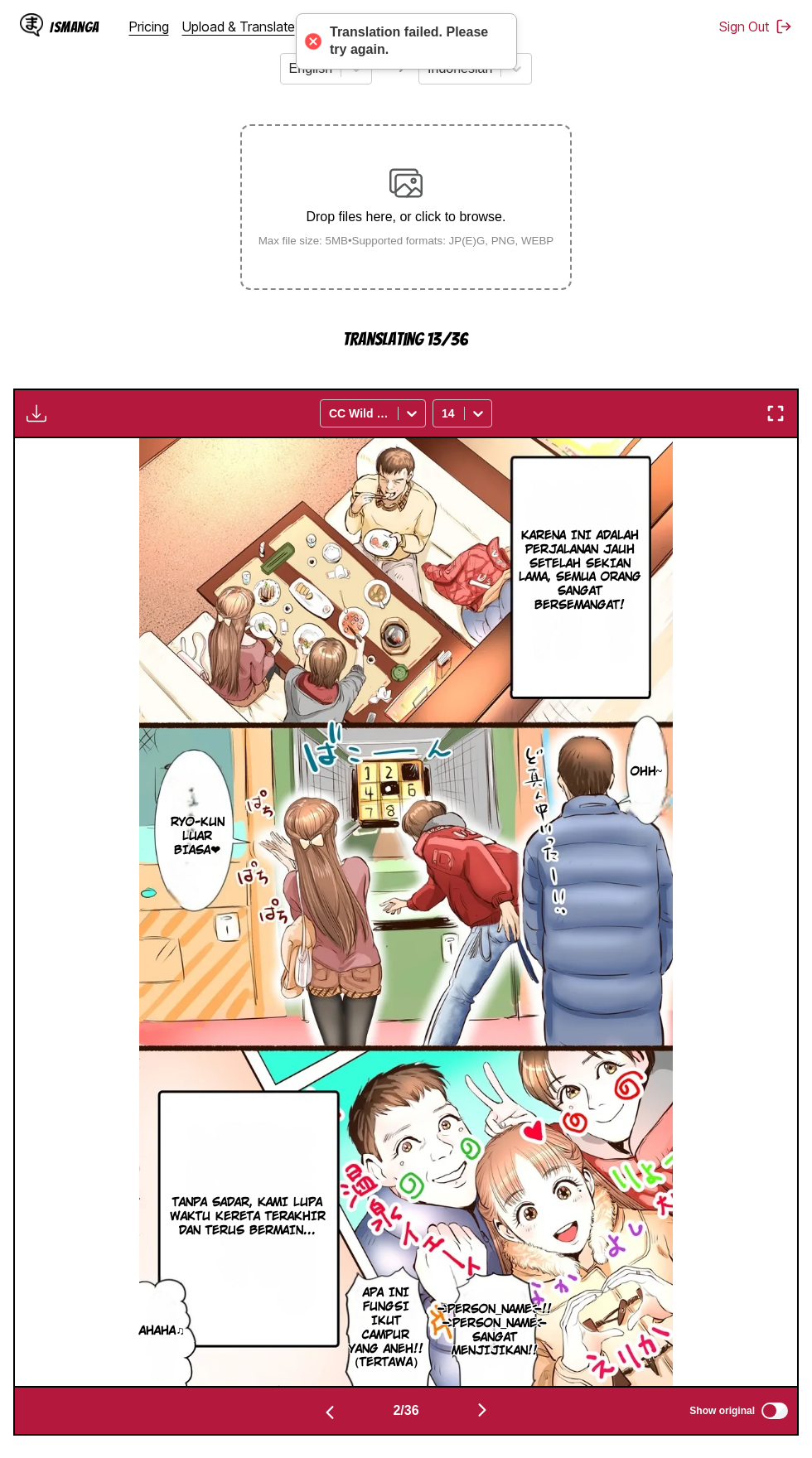
click at [494, 1399] on button "button" at bounding box center [482, 1411] width 99 height 24
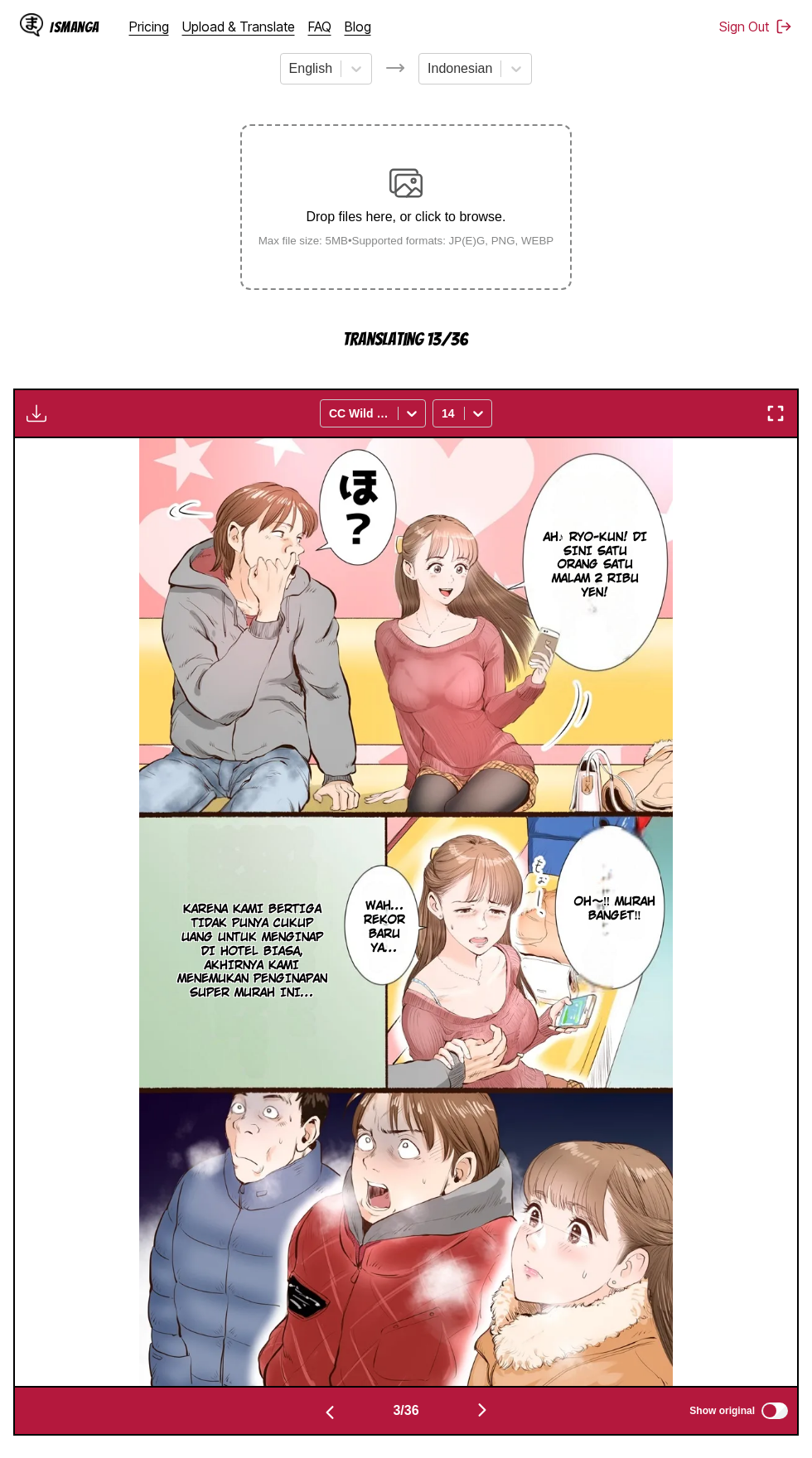
click at [496, 1399] on button "button" at bounding box center [482, 1411] width 99 height 24
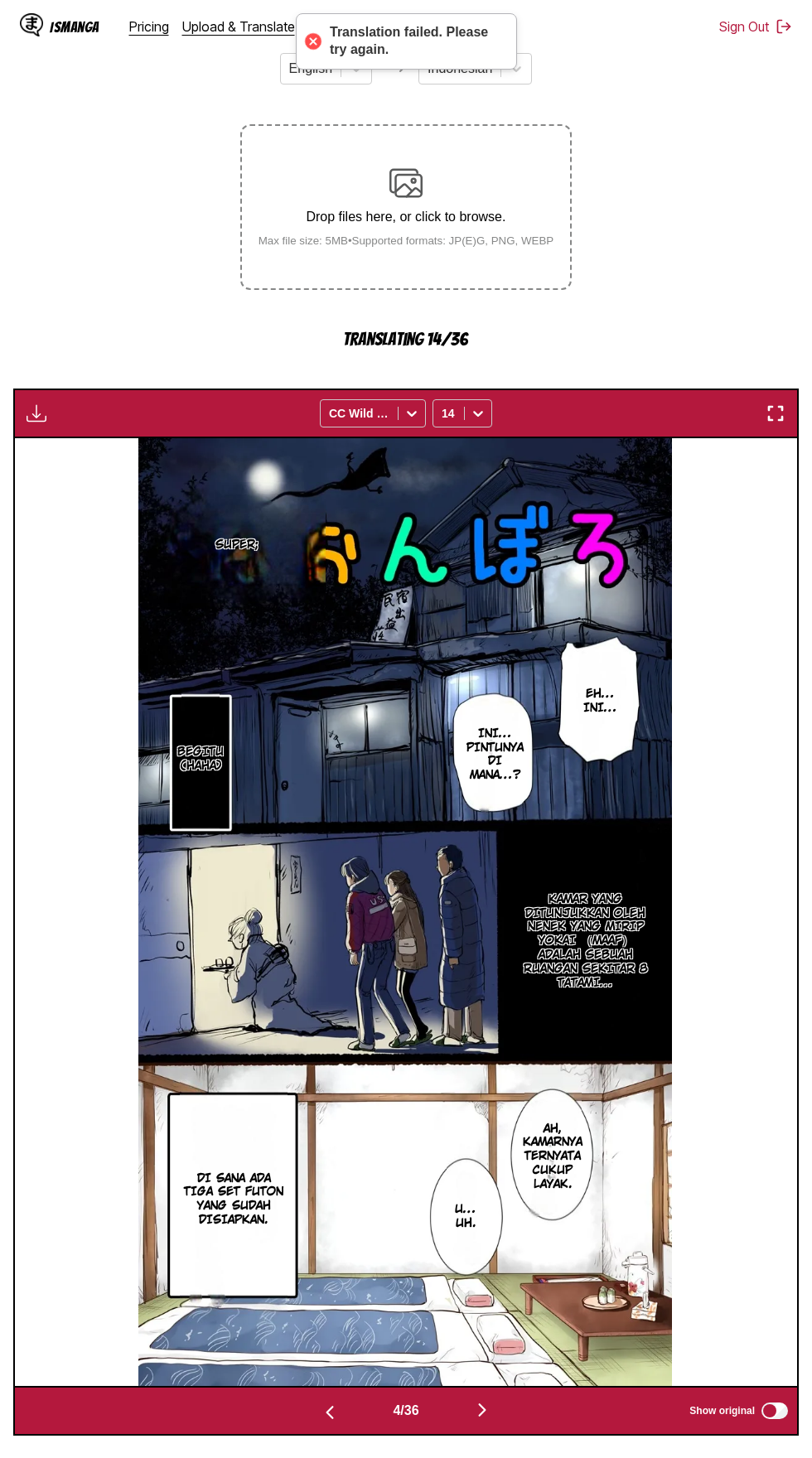
click at [484, 1400] on img "button" at bounding box center [482, 1410] width 20 height 20
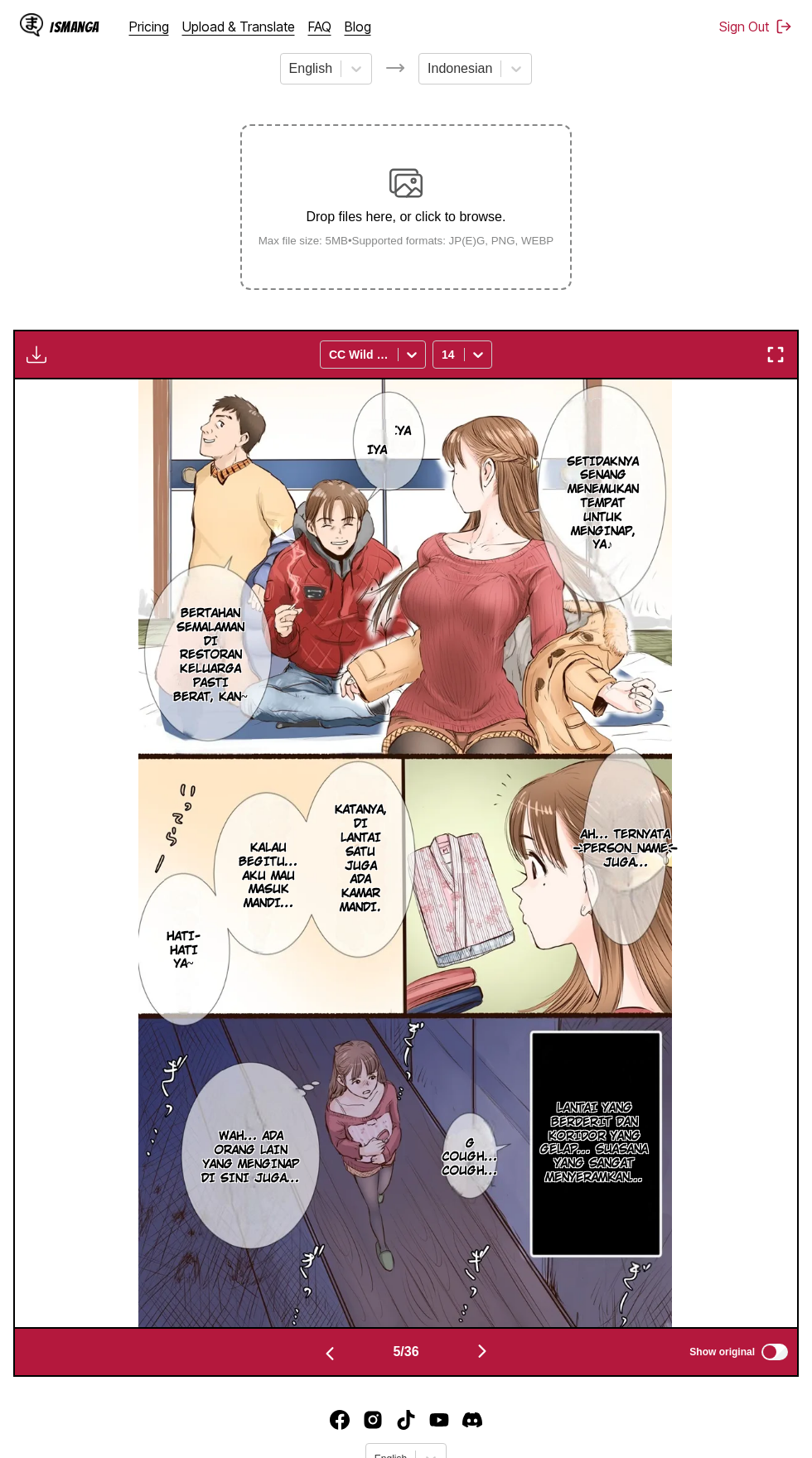
click at [31, 344] on img "button" at bounding box center [37, 354] width 20 height 20
click at [53, 396] on button "Download All" at bounding box center [80, 410] width 106 height 40
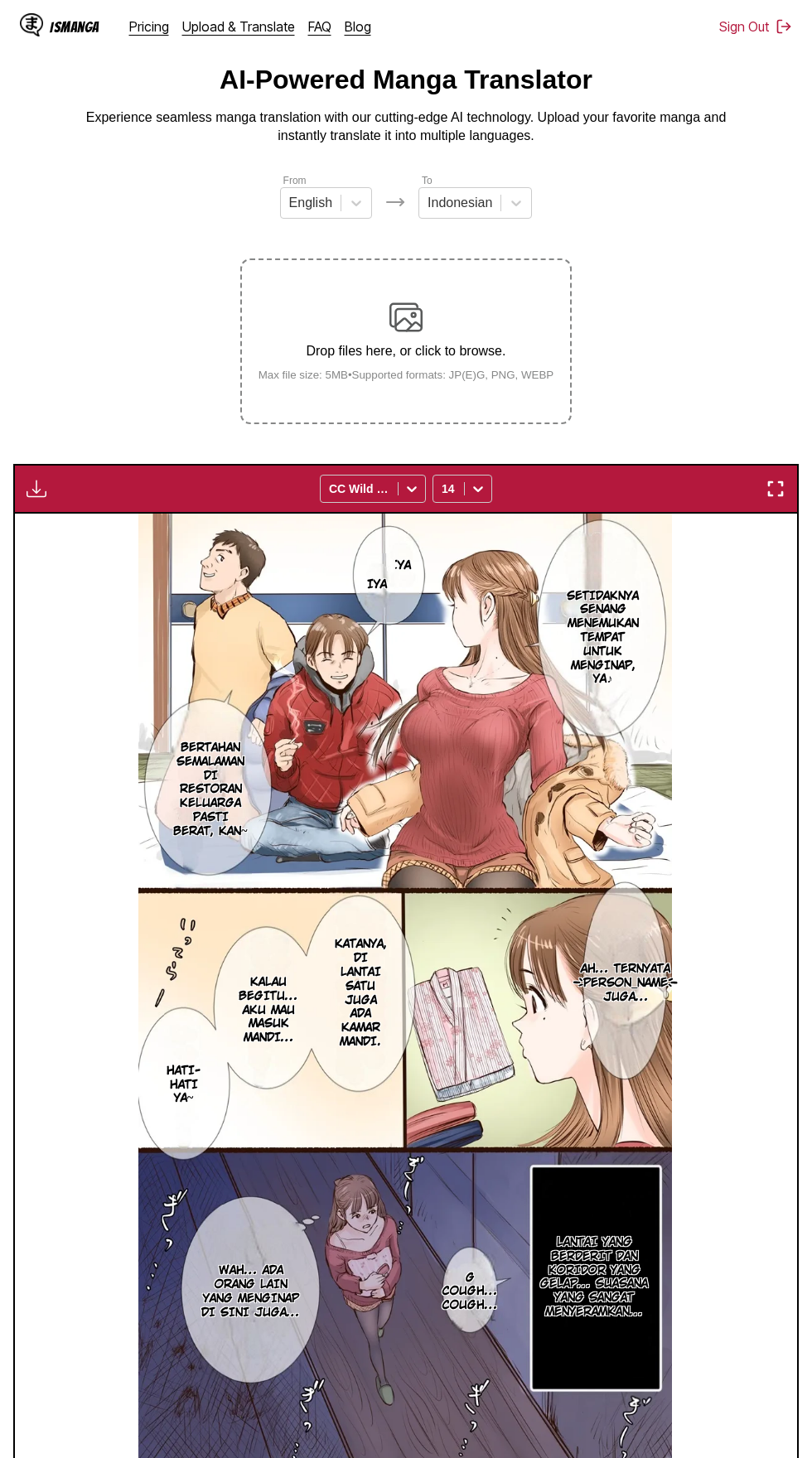
scroll to position [0, 0]
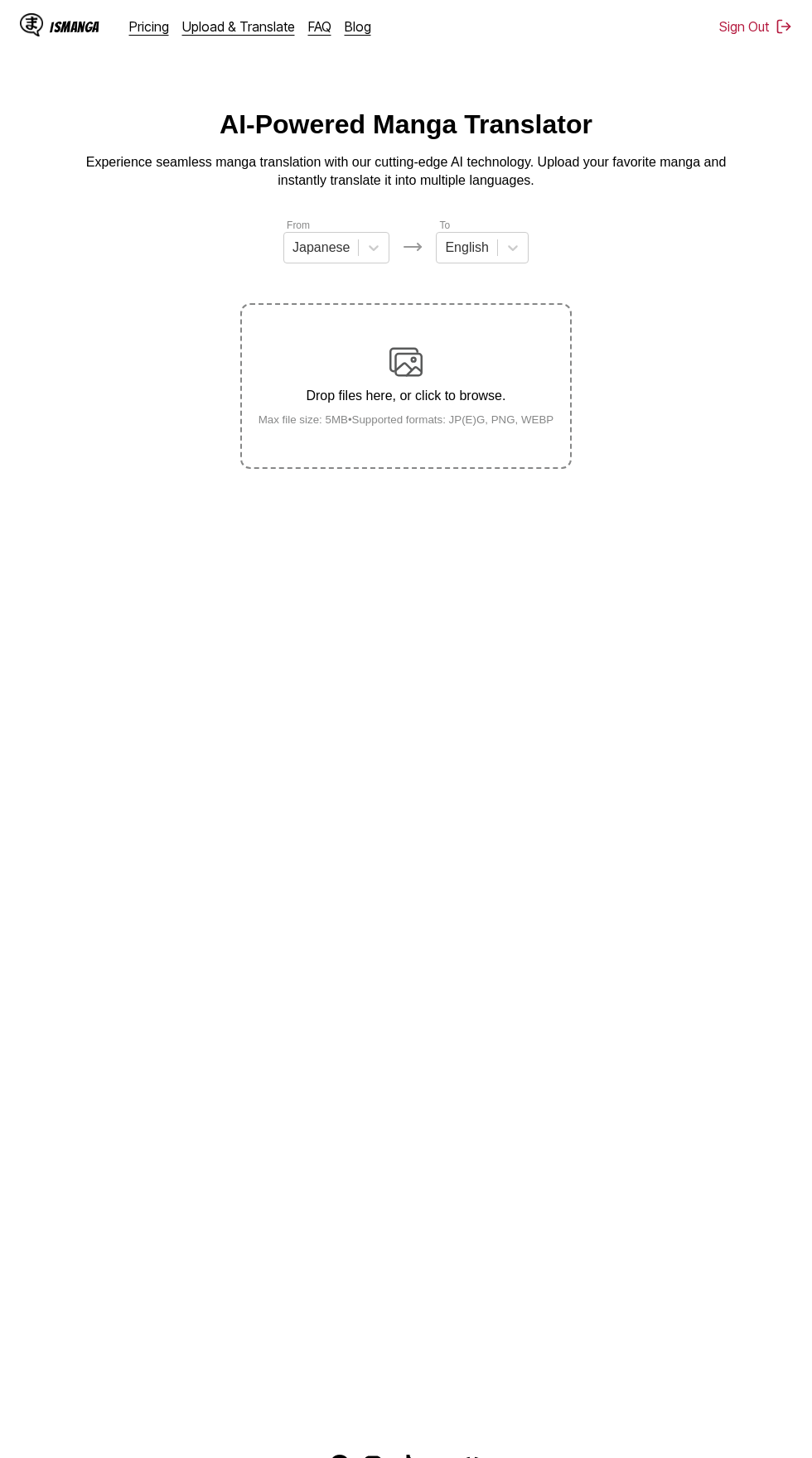
click at [579, 680] on main "AI-Powered Manga Translator Experience seamless manga translation with our cutt…" at bounding box center [406, 766] width 812 height 1312
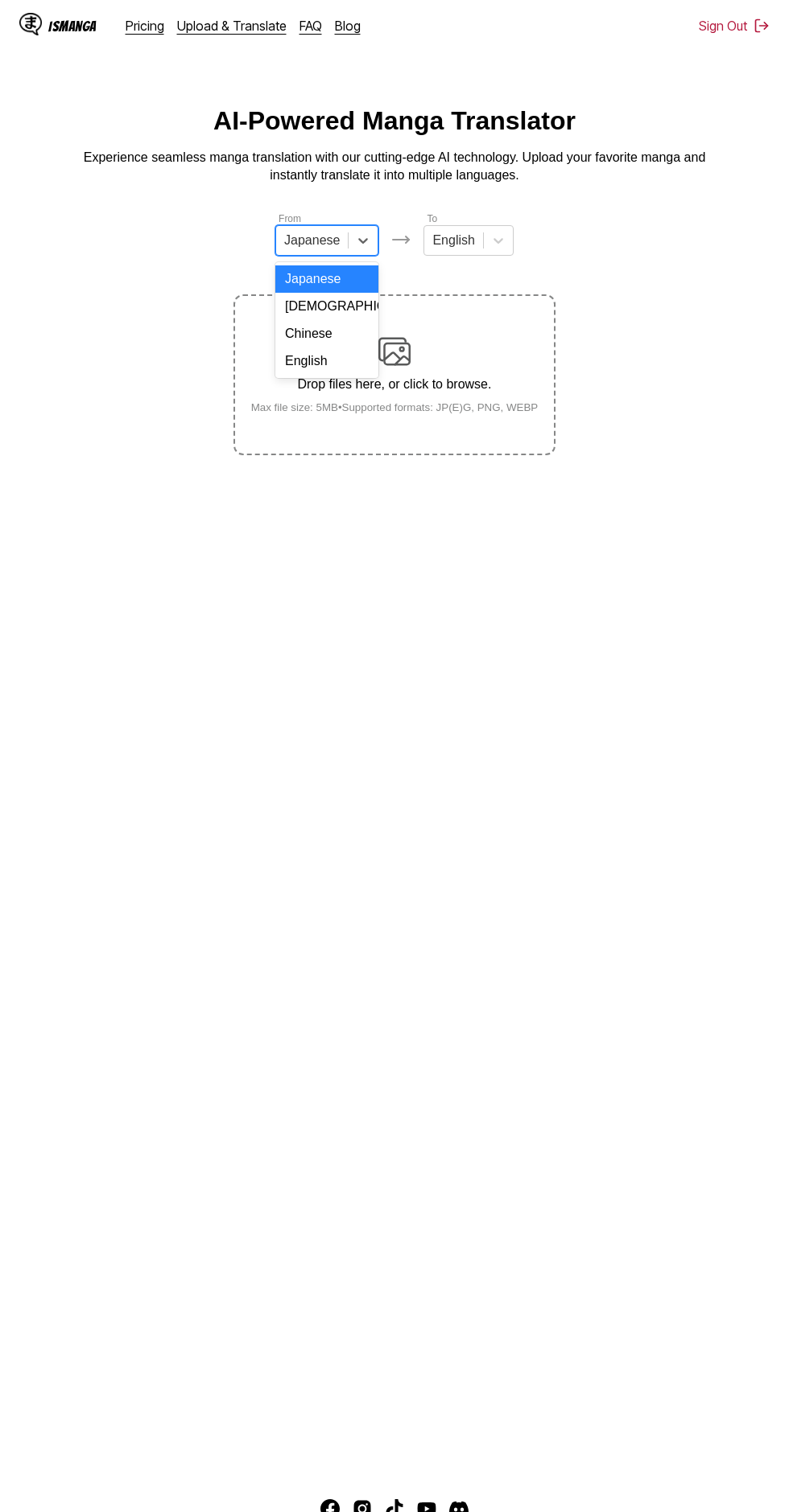
click at [343, 365] on div "English" at bounding box center [326, 361] width 103 height 27
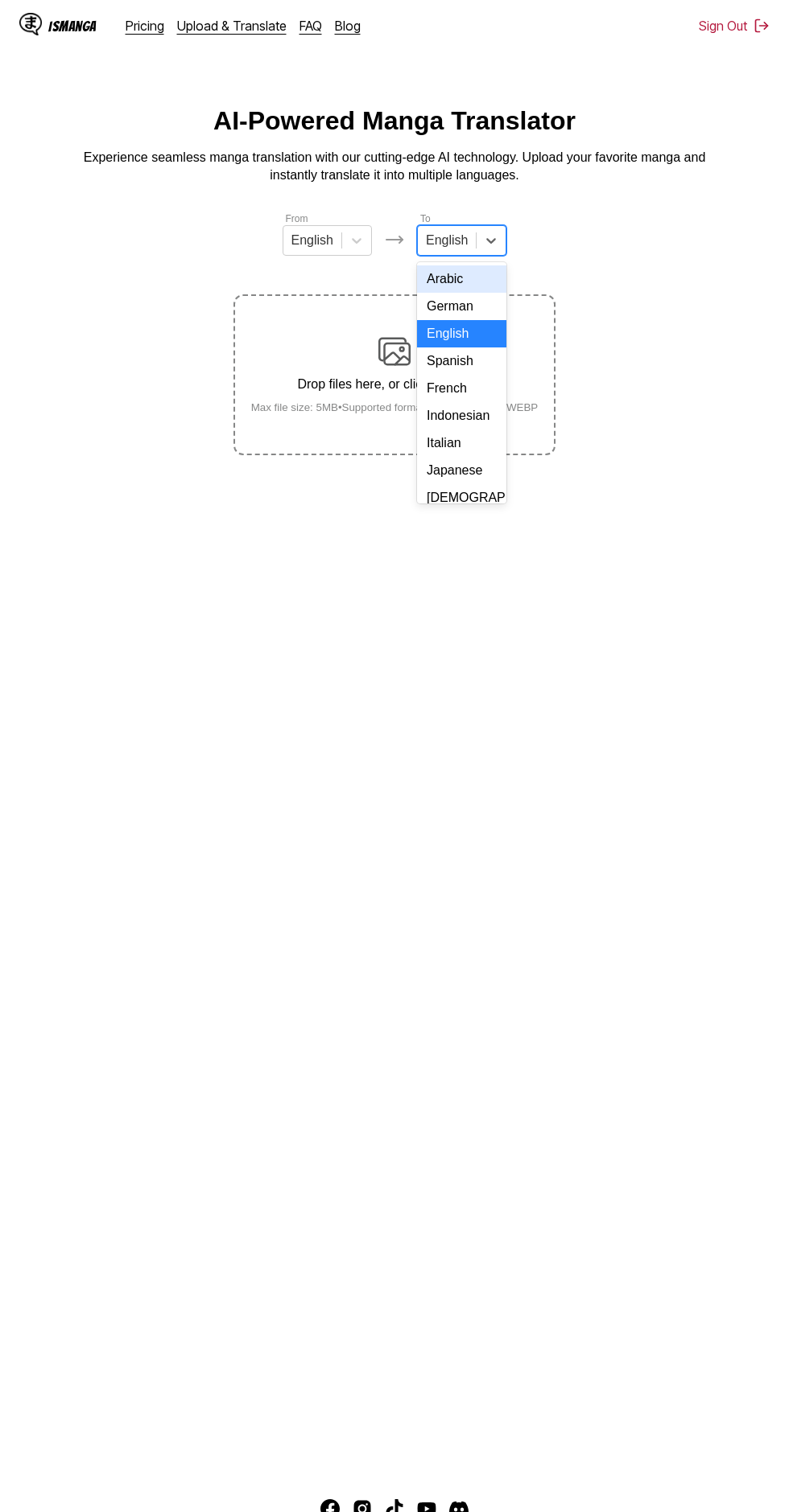
click at [457, 423] on div "Indonesian" at bounding box center [461, 416] width 89 height 27
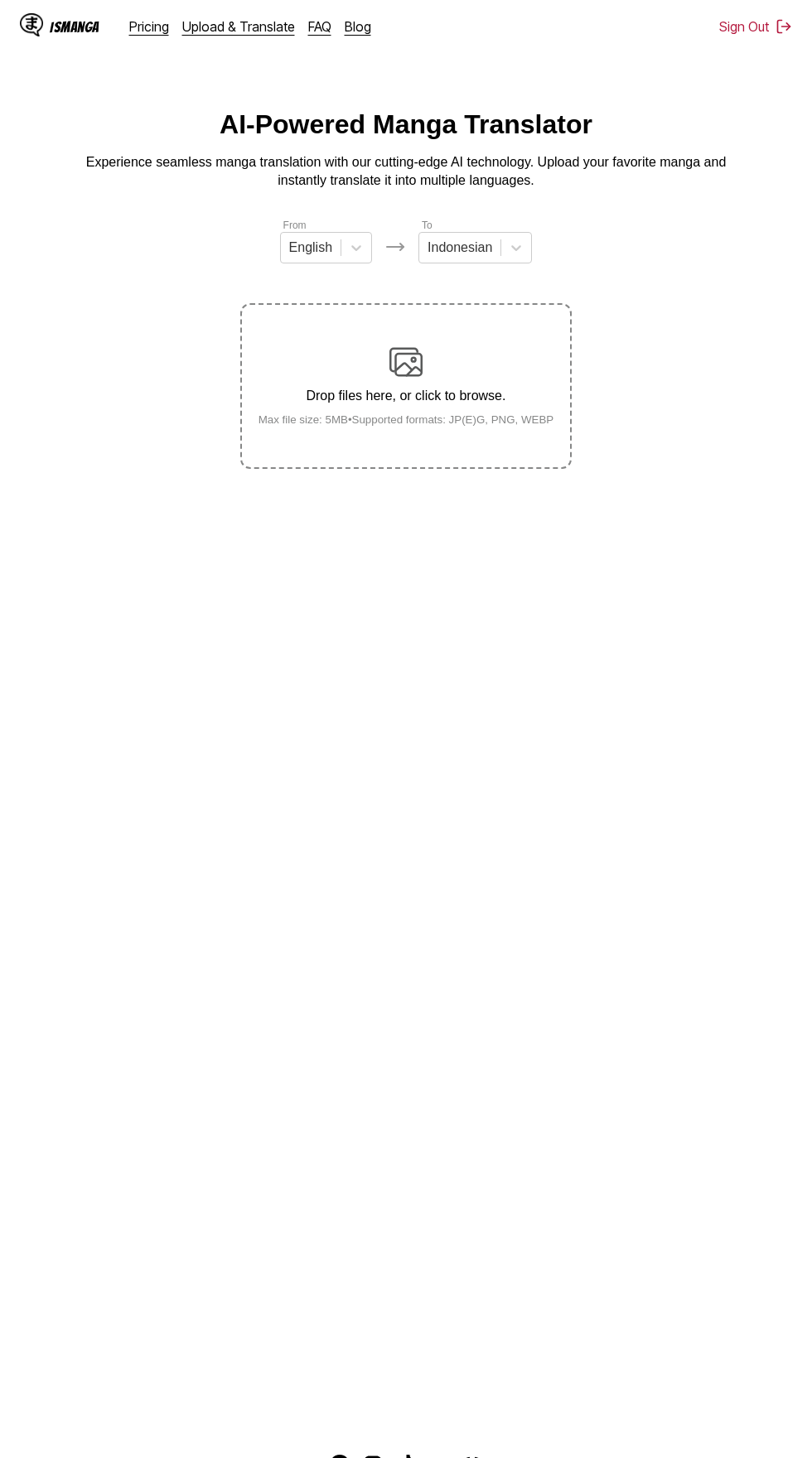
click at [441, 345] on div "Drop files here, or click to browse. Max file size: 5MB • Supported formats: JP…" at bounding box center [406, 385] width 322 height 80
click at [0, 0] on input "Drop files here, or click to browse. Max file size: 5MB • Supported formats: JP…" at bounding box center [0, 0] width 0 height 0
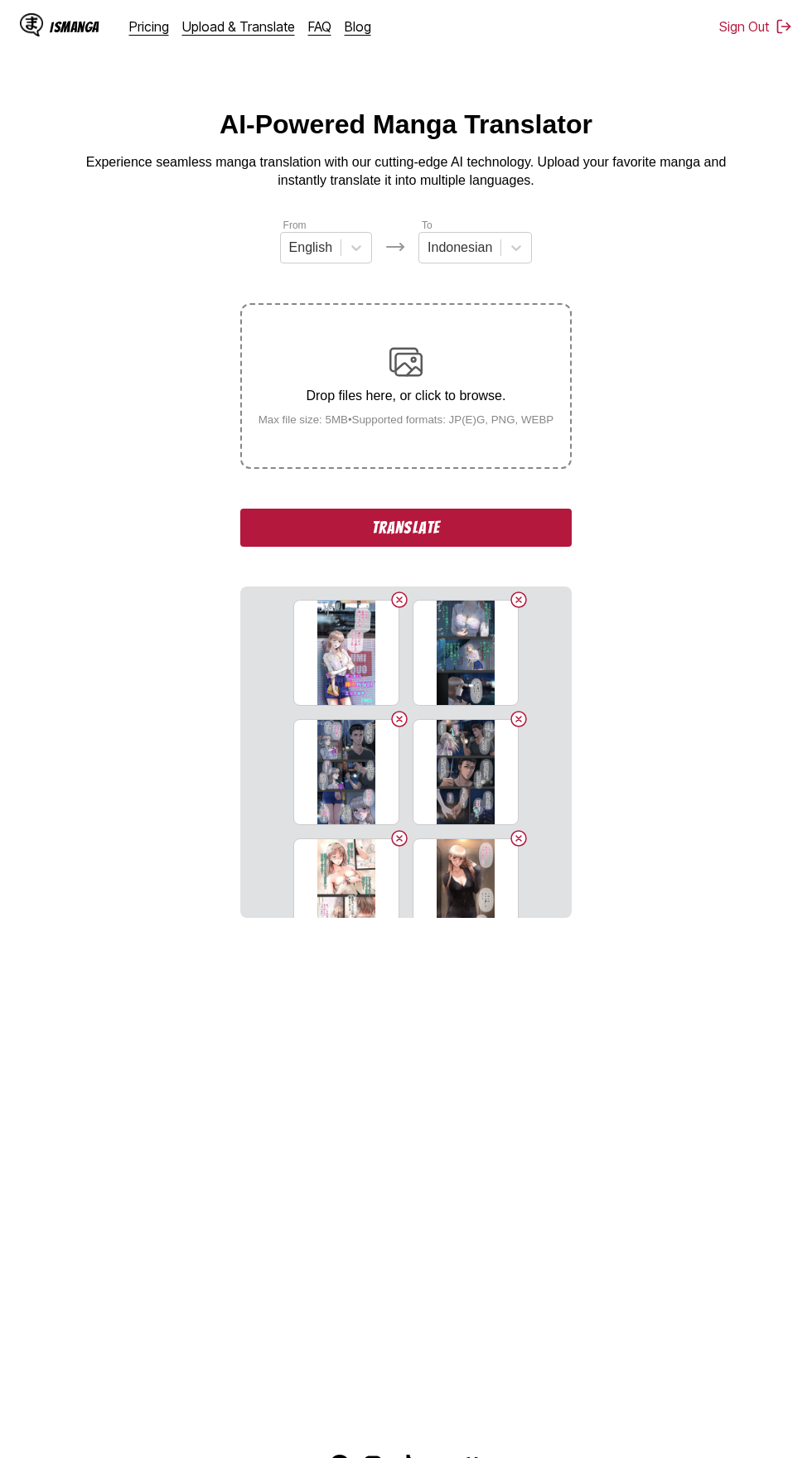
click at [276, 508] on button "Translate" at bounding box center [406, 527] width 331 height 39
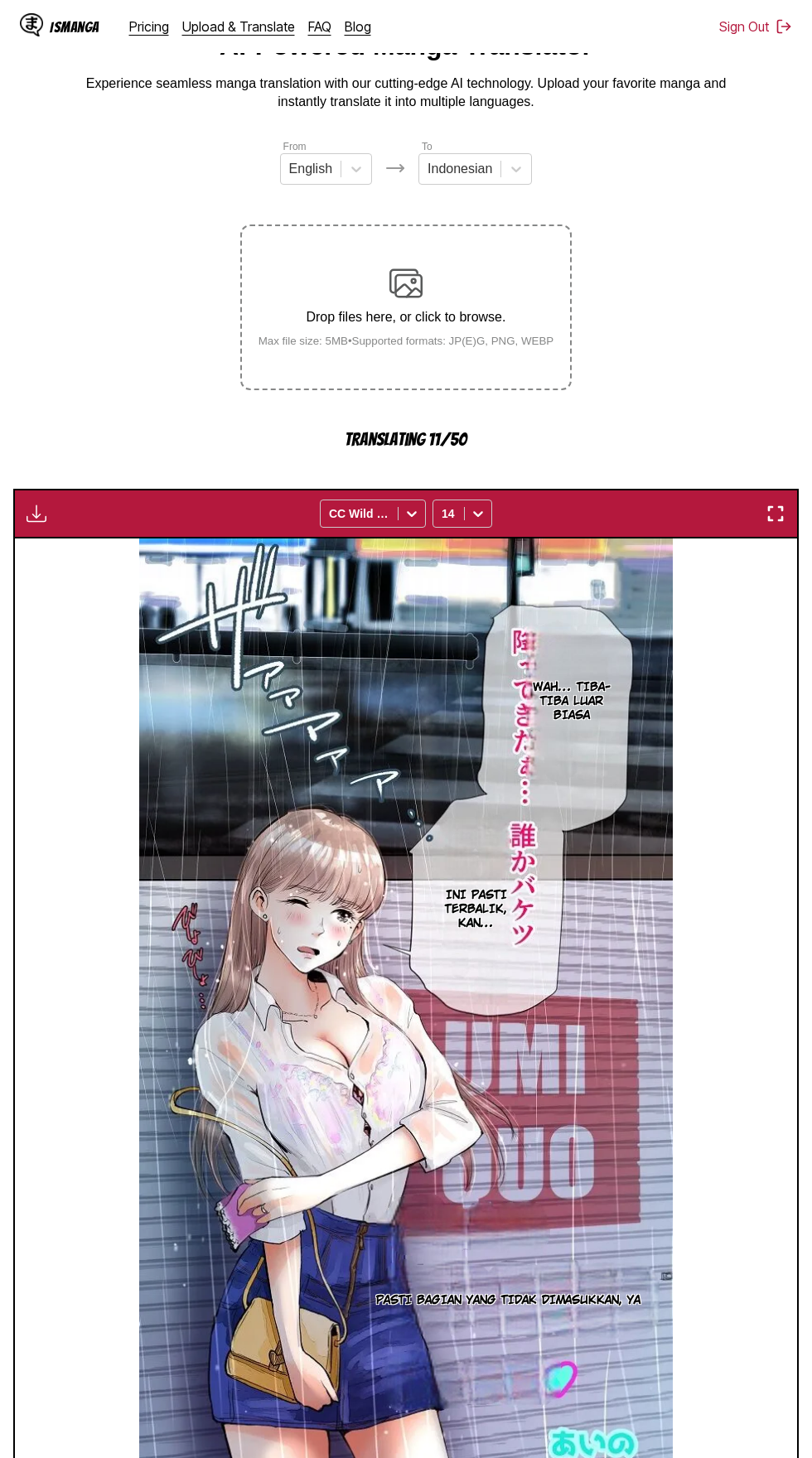
scroll to position [92, 0]
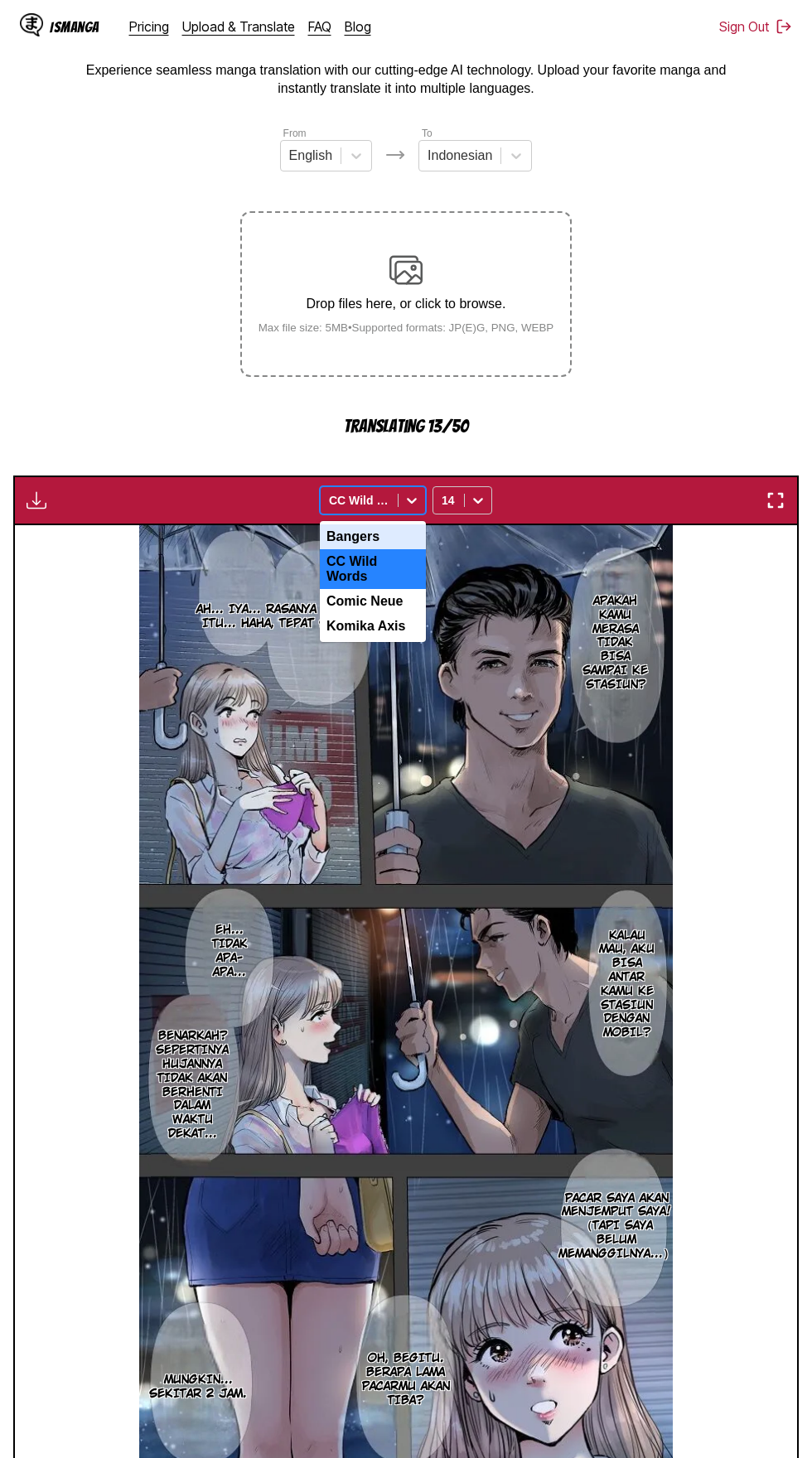
scroll to position [142, 0]
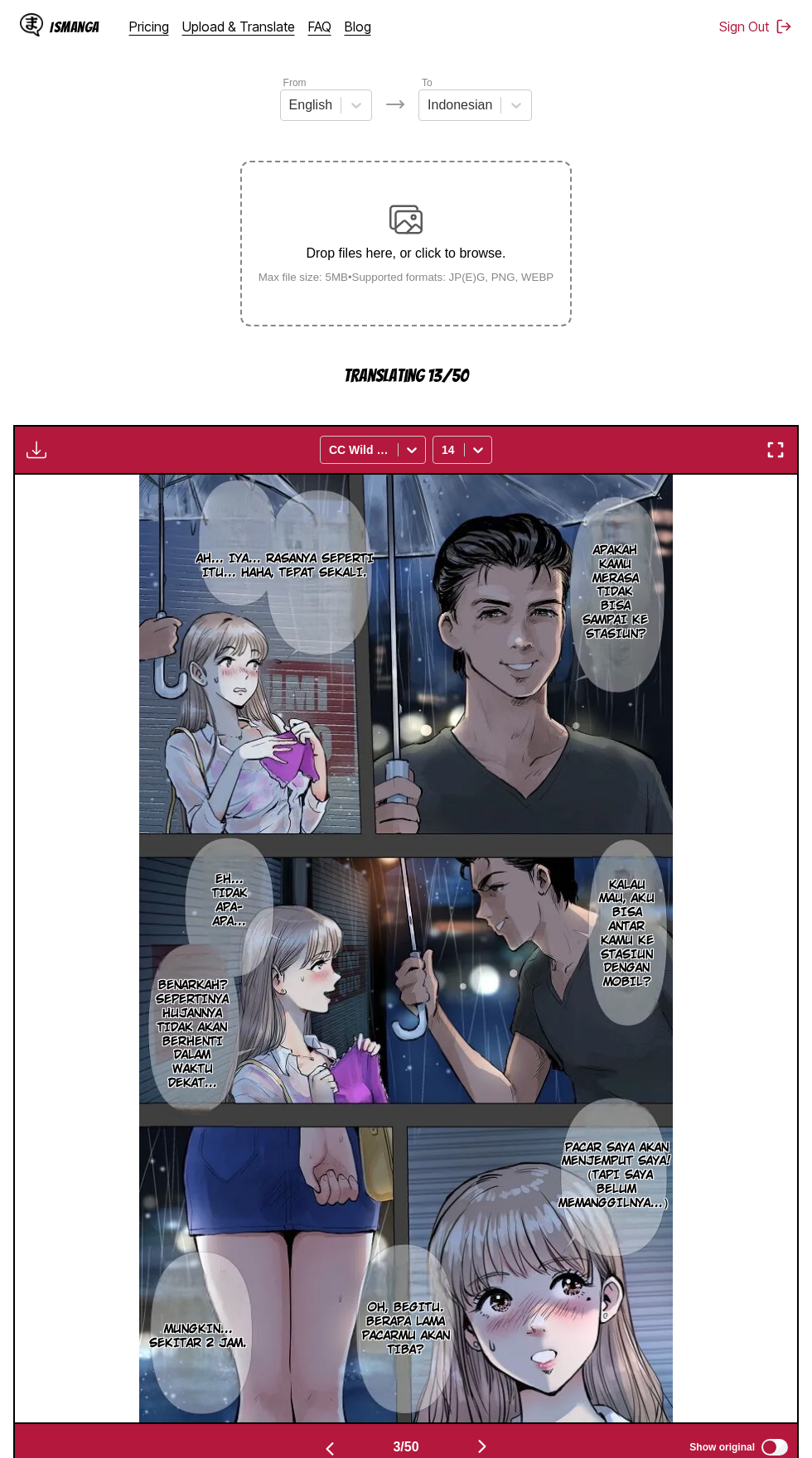
click at [48, 652] on div "Apakah kamu merasa tidak bisa sampai ke stasiun? Ah... iya... rasanya seperti i…" at bounding box center [406, 949] width 782 height 948
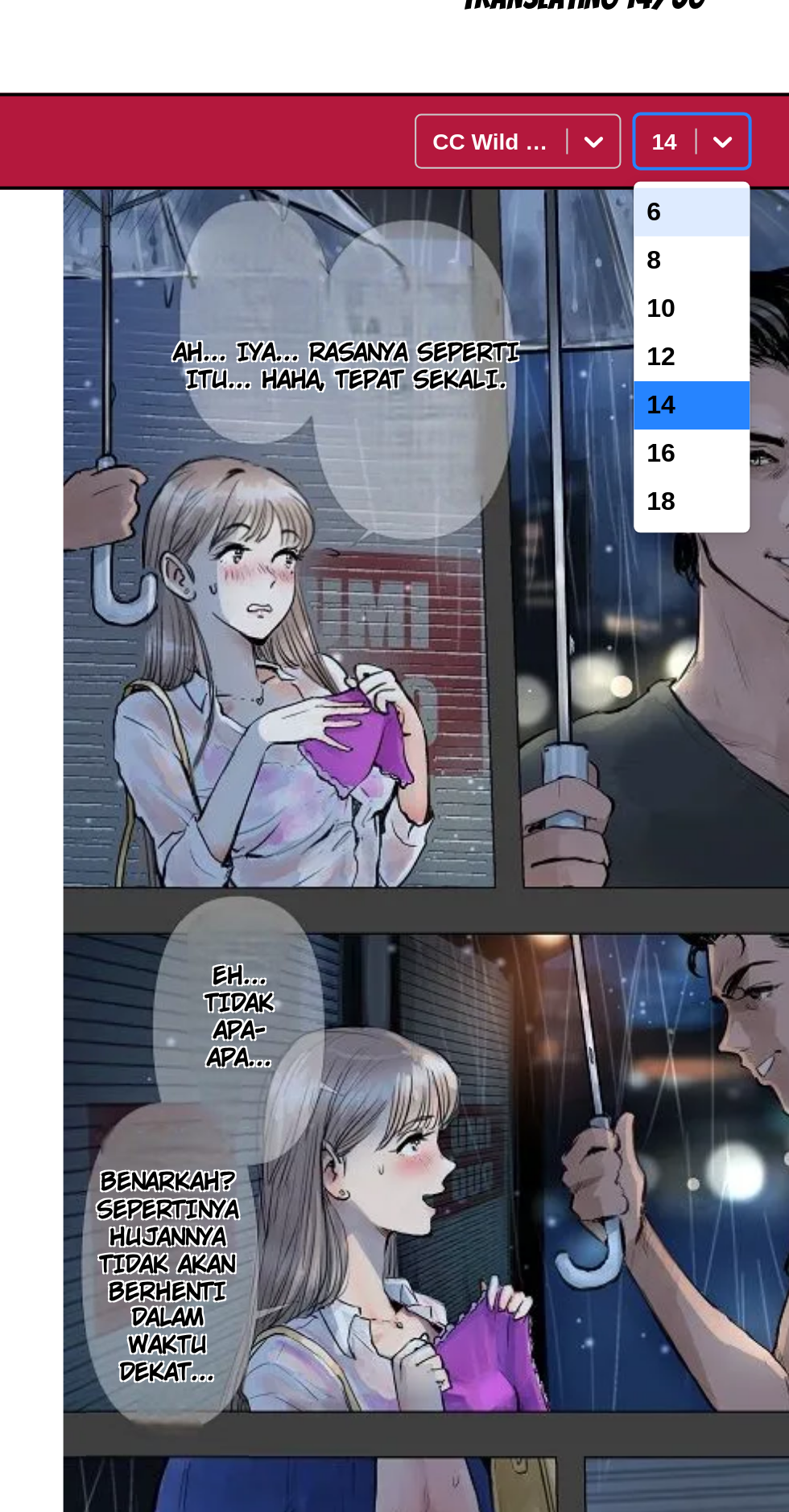
click at [453, 581] on div "16" at bounding box center [449, 593] width 58 height 24
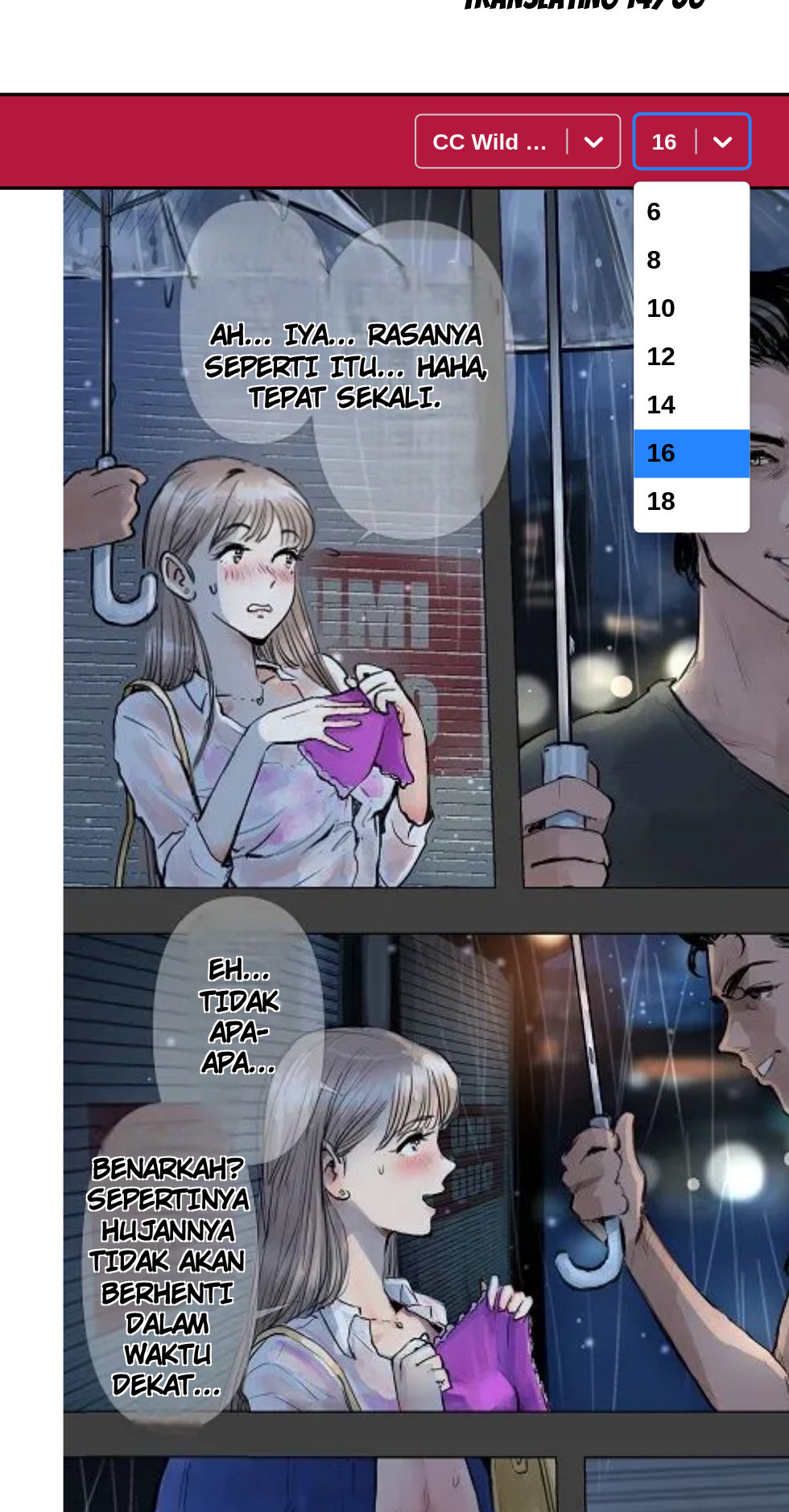
click at [450, 605] on div "18" at bounding box center [449, 617] width 58 height 24
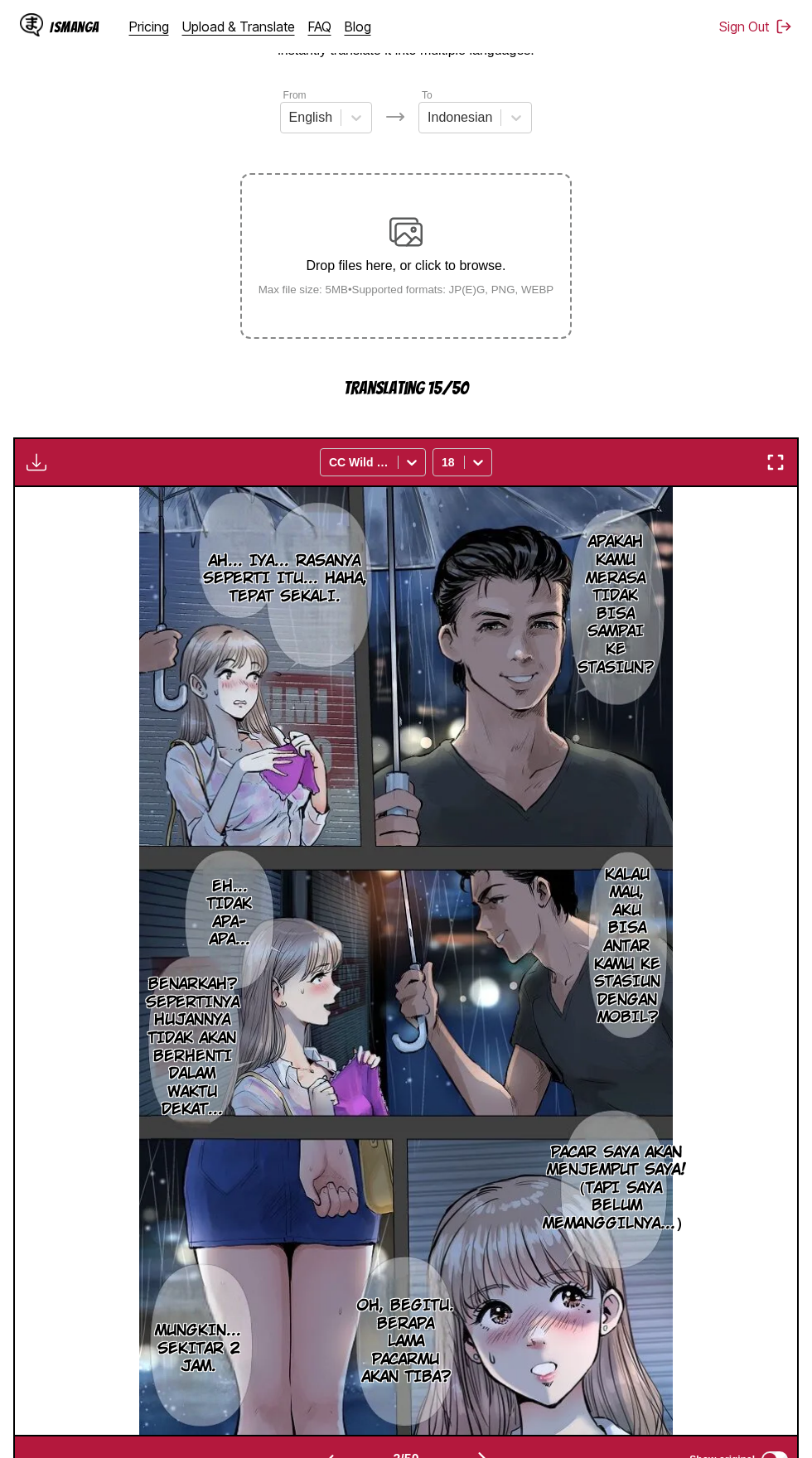
scroll to position [90, 0]
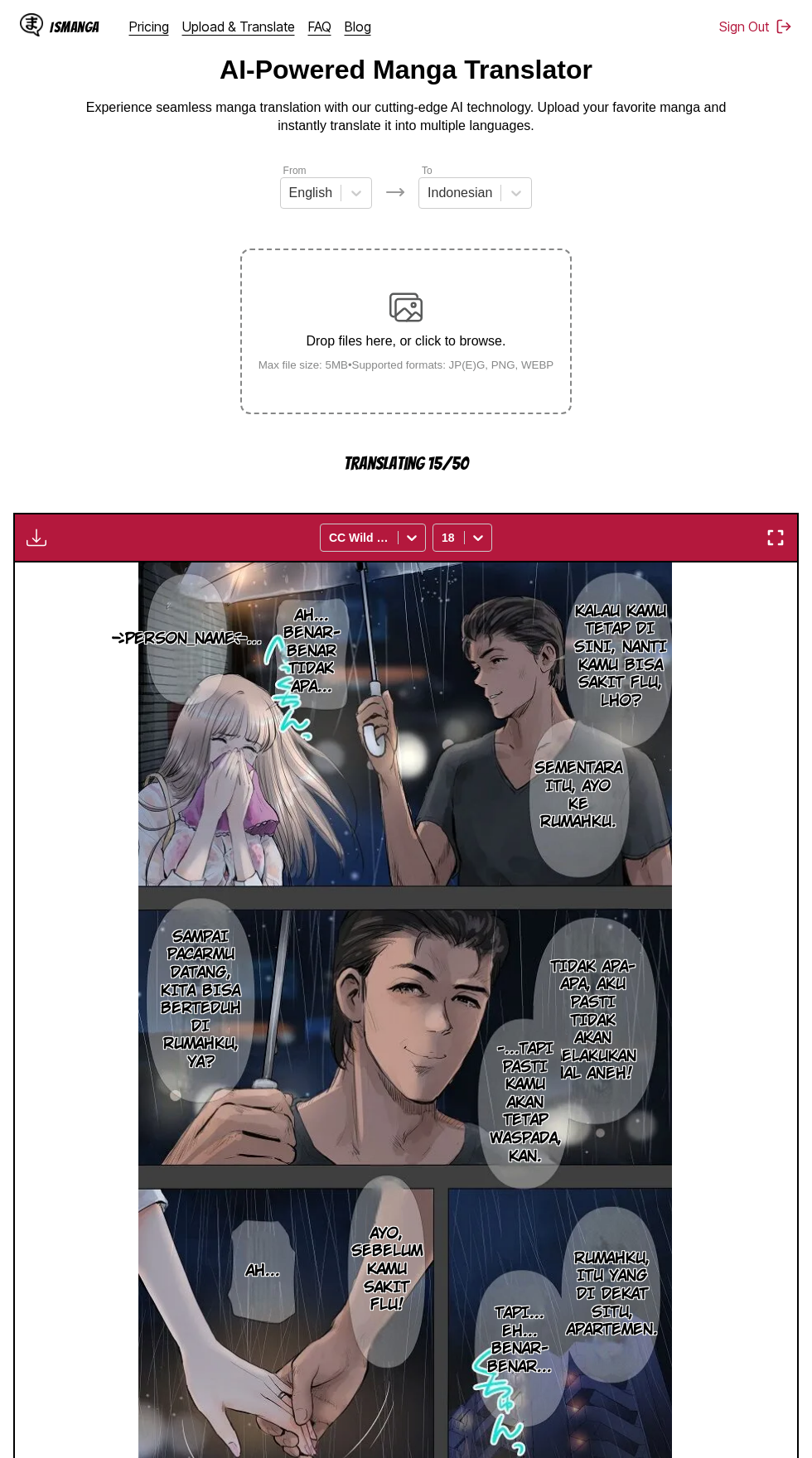
scroll to position [0, 0]
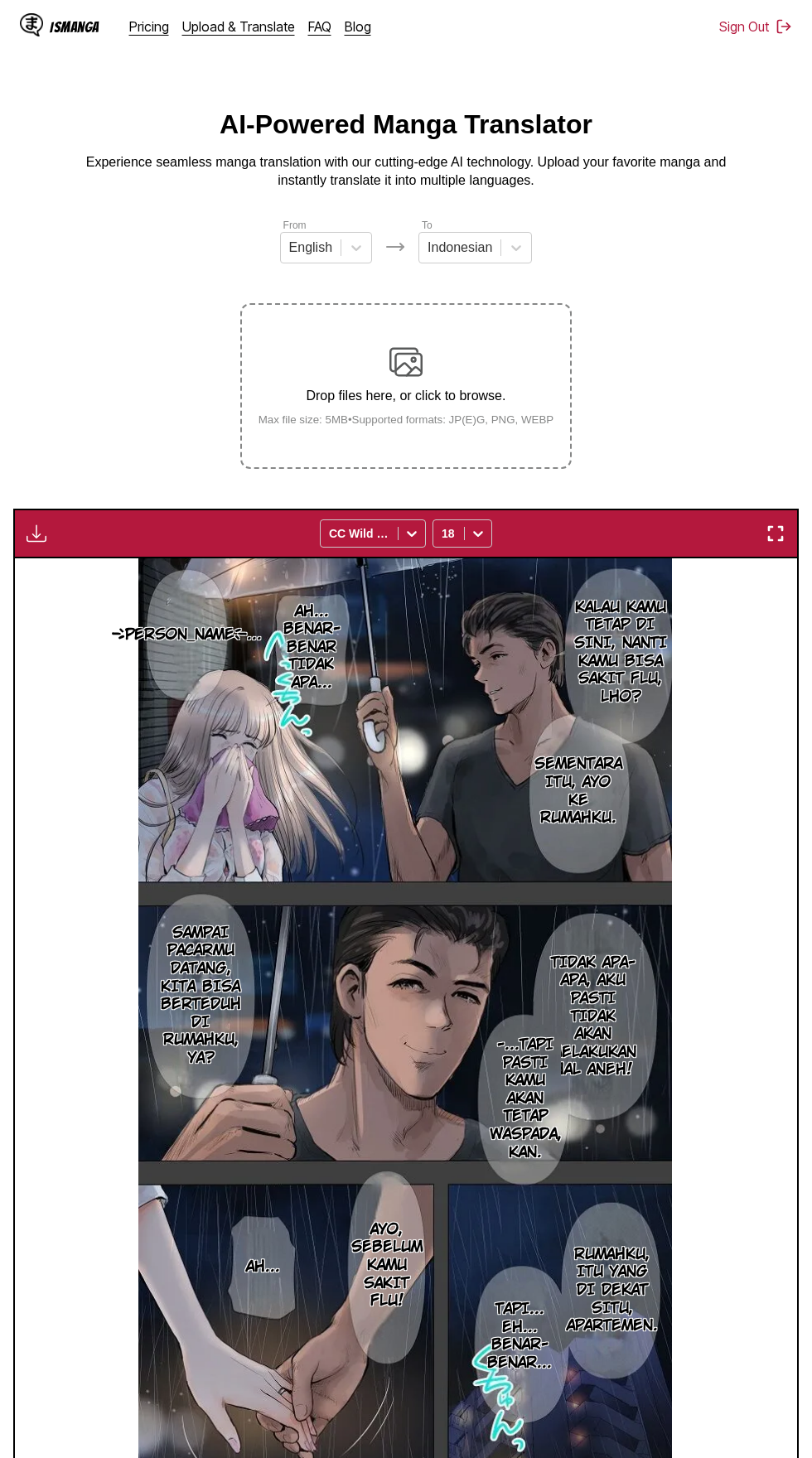
click at [36, 523] on img "button" at bounding box center [37, 533] width 20 height 20
click at [111, 569] on button "Download All" at bounding box center [80, 589] width 106 height 40
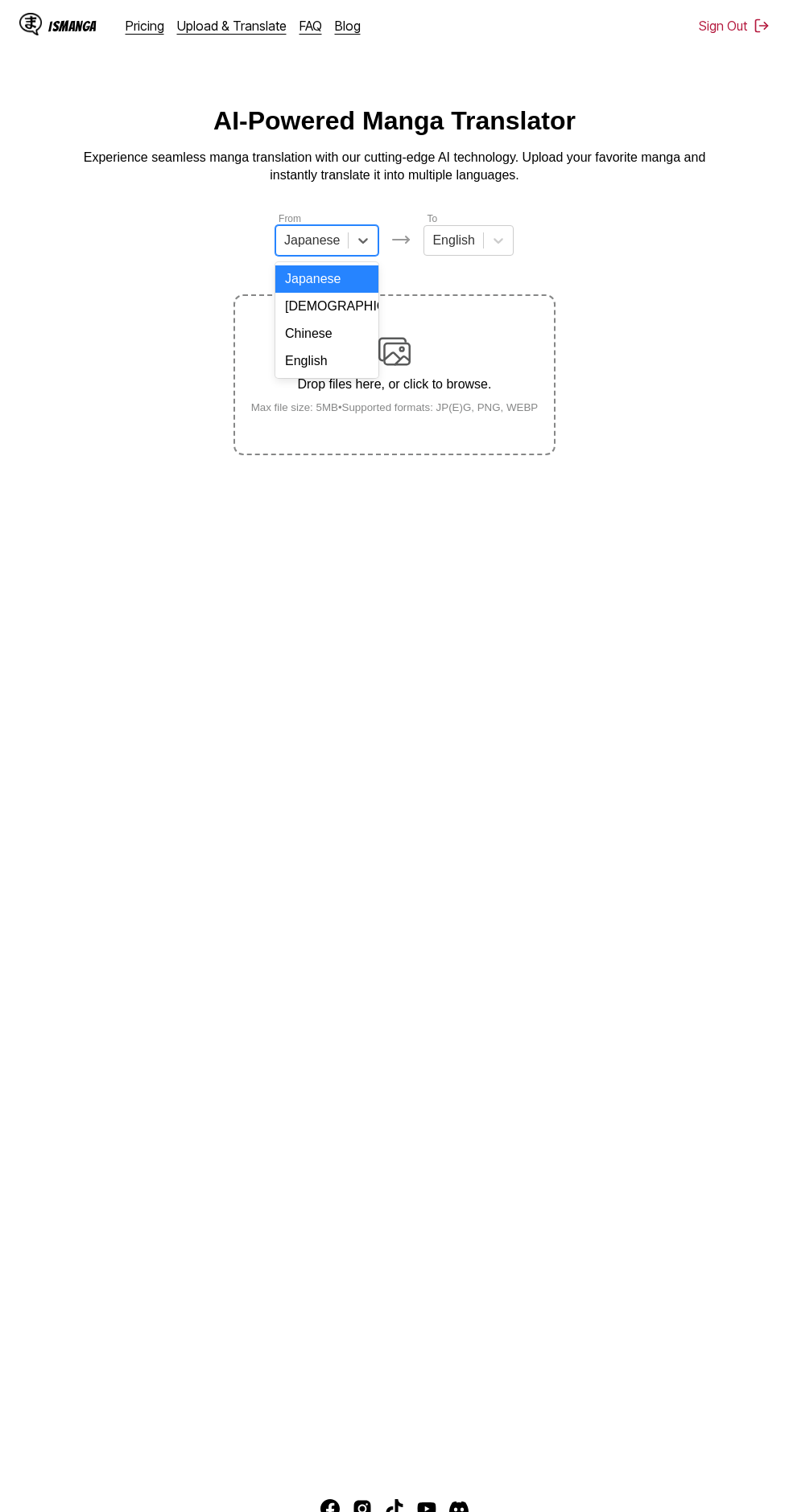
click at [351, 362] on div "English" at bounding box center [326, 361] width 103 height 27
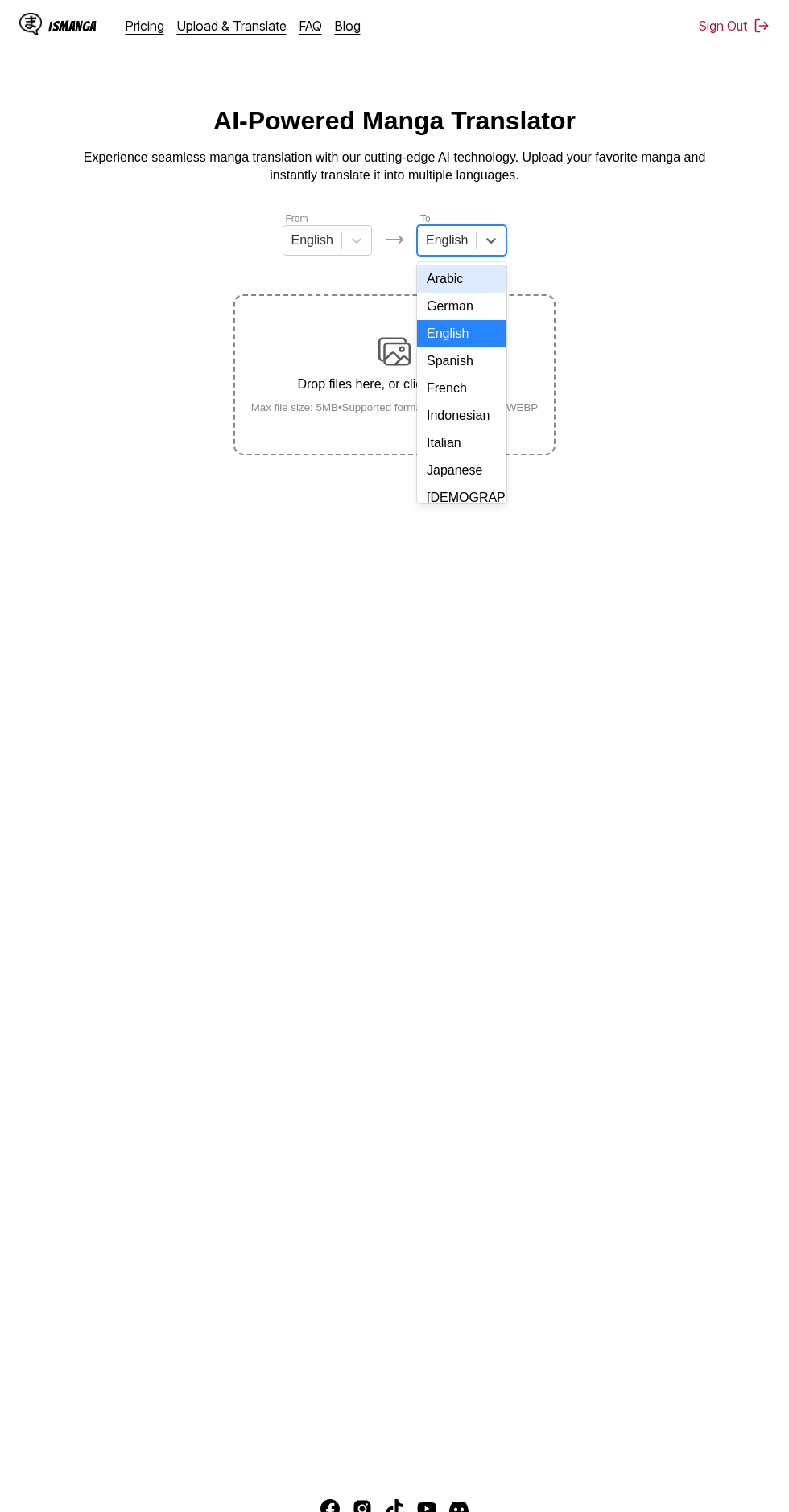
click at [482, 429] on div "Indonesian" at bounding box center [461, 416] width 89 height 27
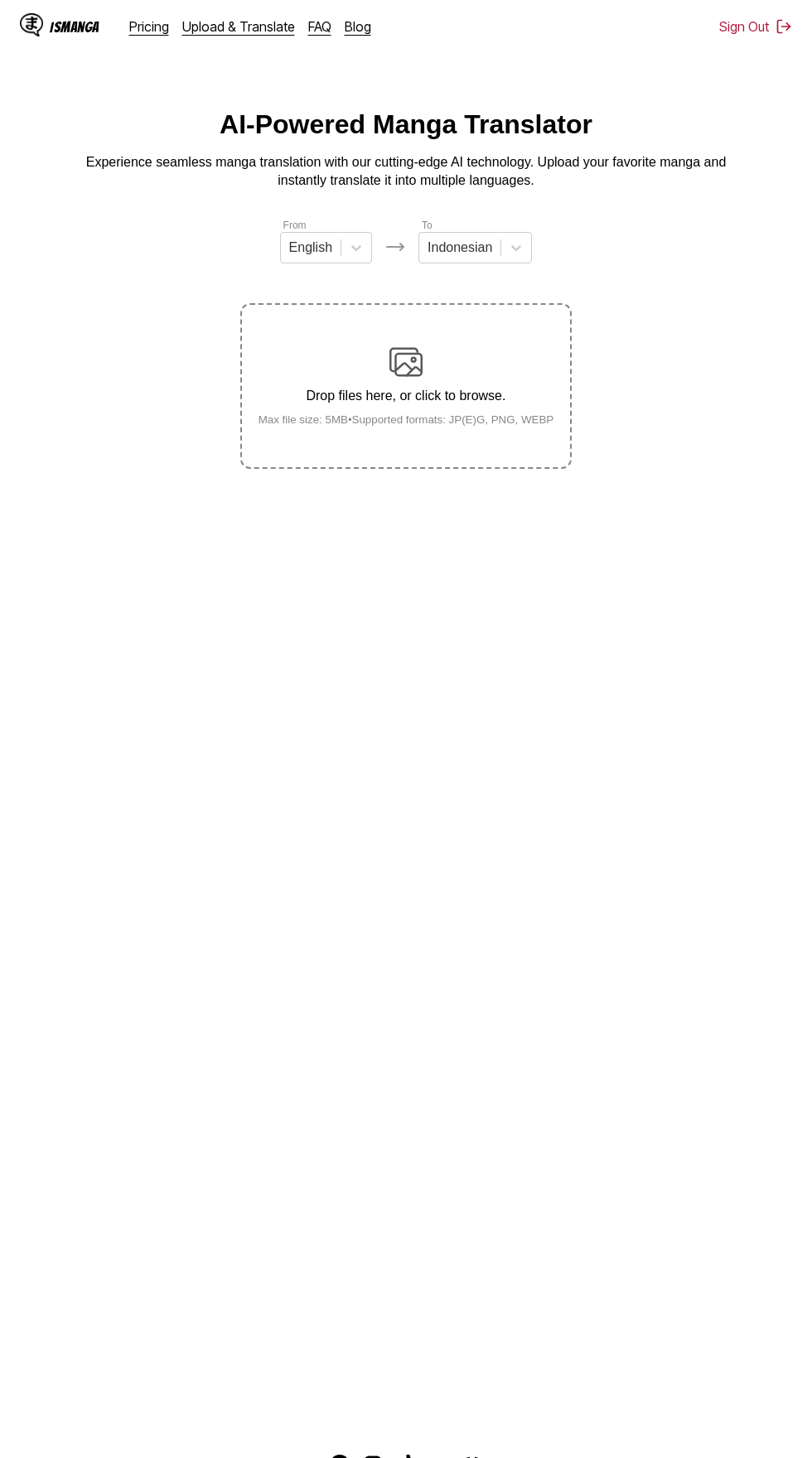
click at [420, 364] on div "Drop files here, or click to browse. Max file size: 5MB • Supported formats: JP…" at bounding box center [406, 385] width 322 height 80
click at [0, 0] on input "Drop files here, or click to browse. Max file size: 5MB • Supported formats: JP…" at bounding box center [0, 0] width 0 height 0
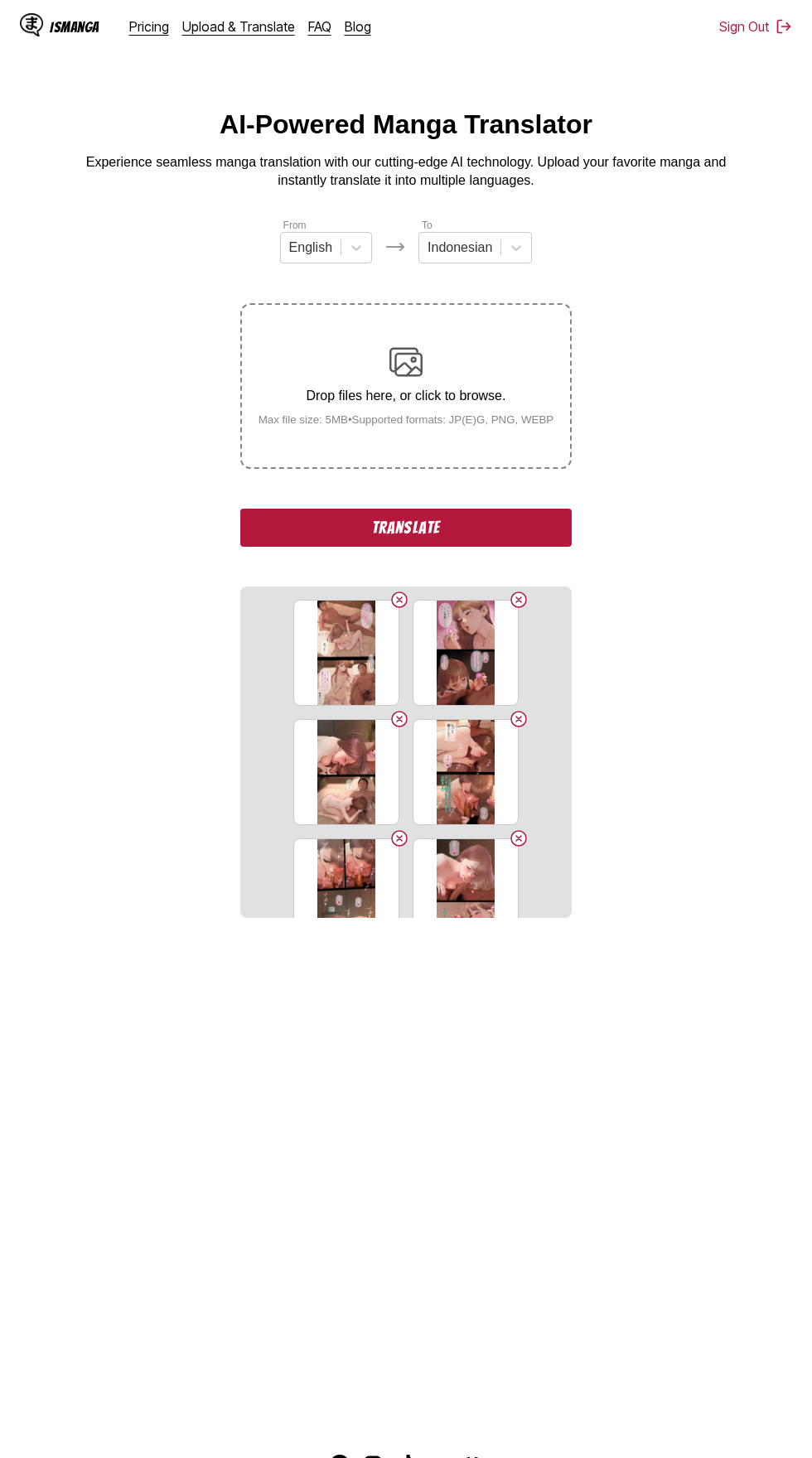
click at [312, 508] on button "Translate" at bounding box center [406, 527] width 331 height 39
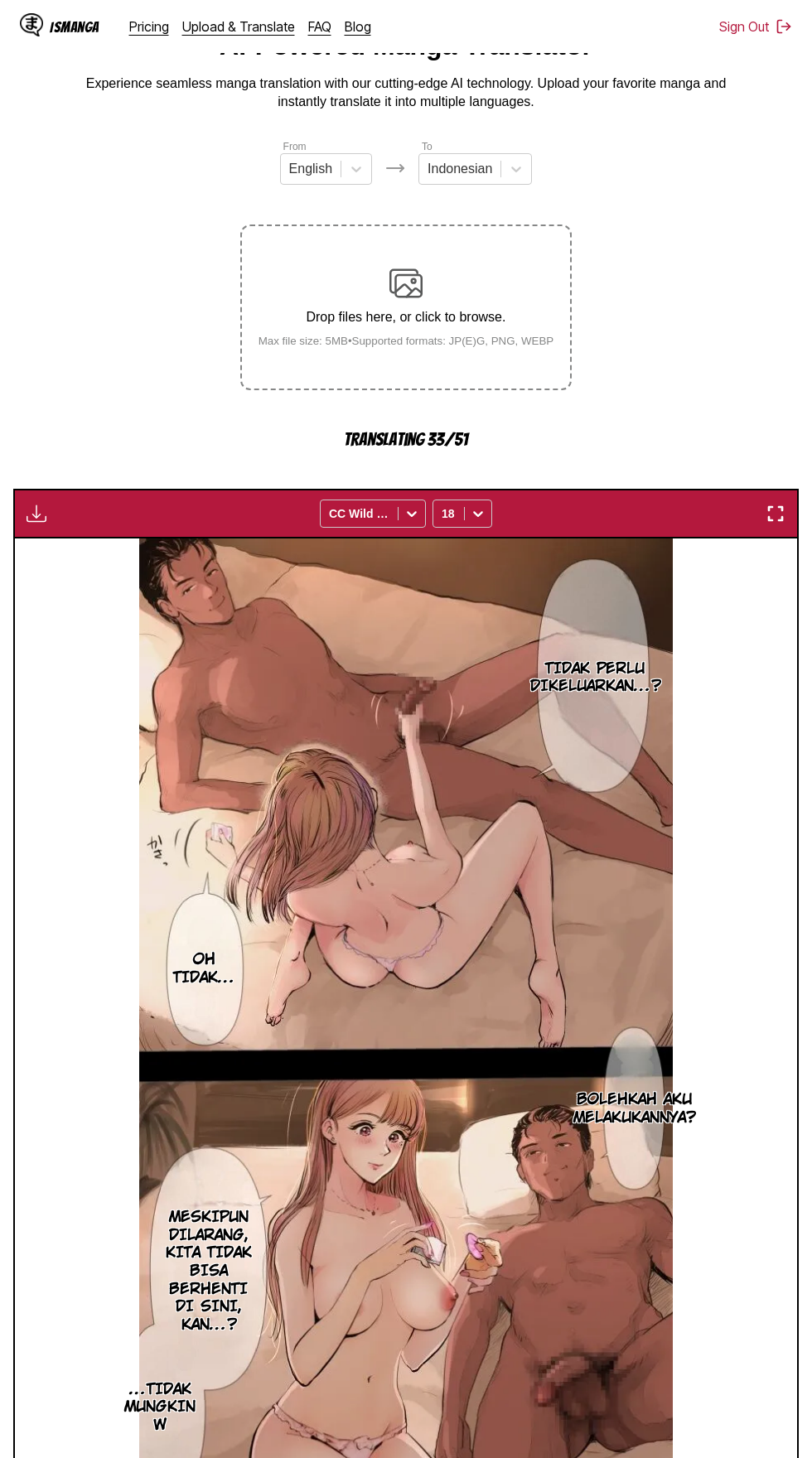
scroll to position [95, 0]
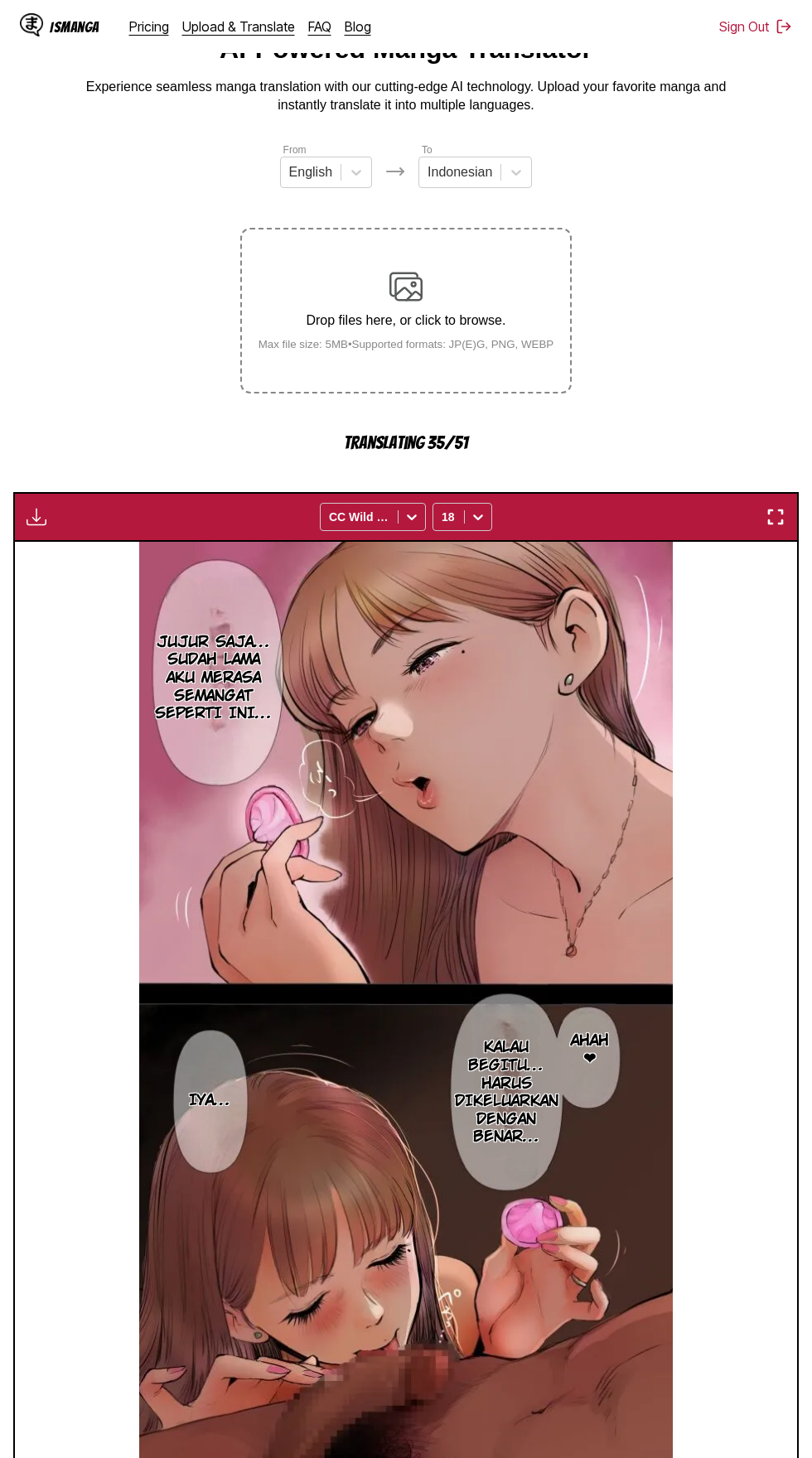
scroll to position [74, 0]
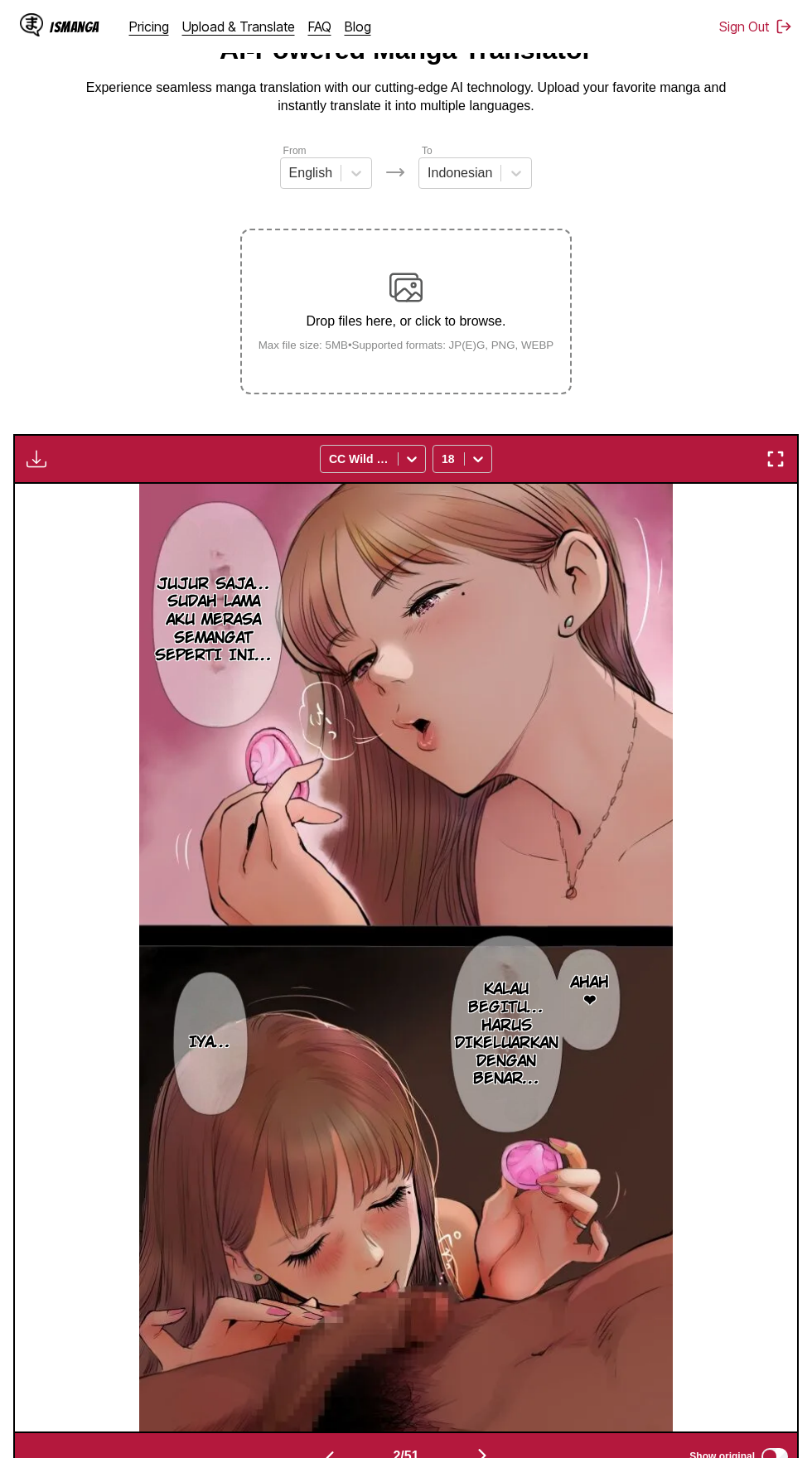
click at [36, 449] on img "button" at bounding box center [37, 459] width 20 height 20
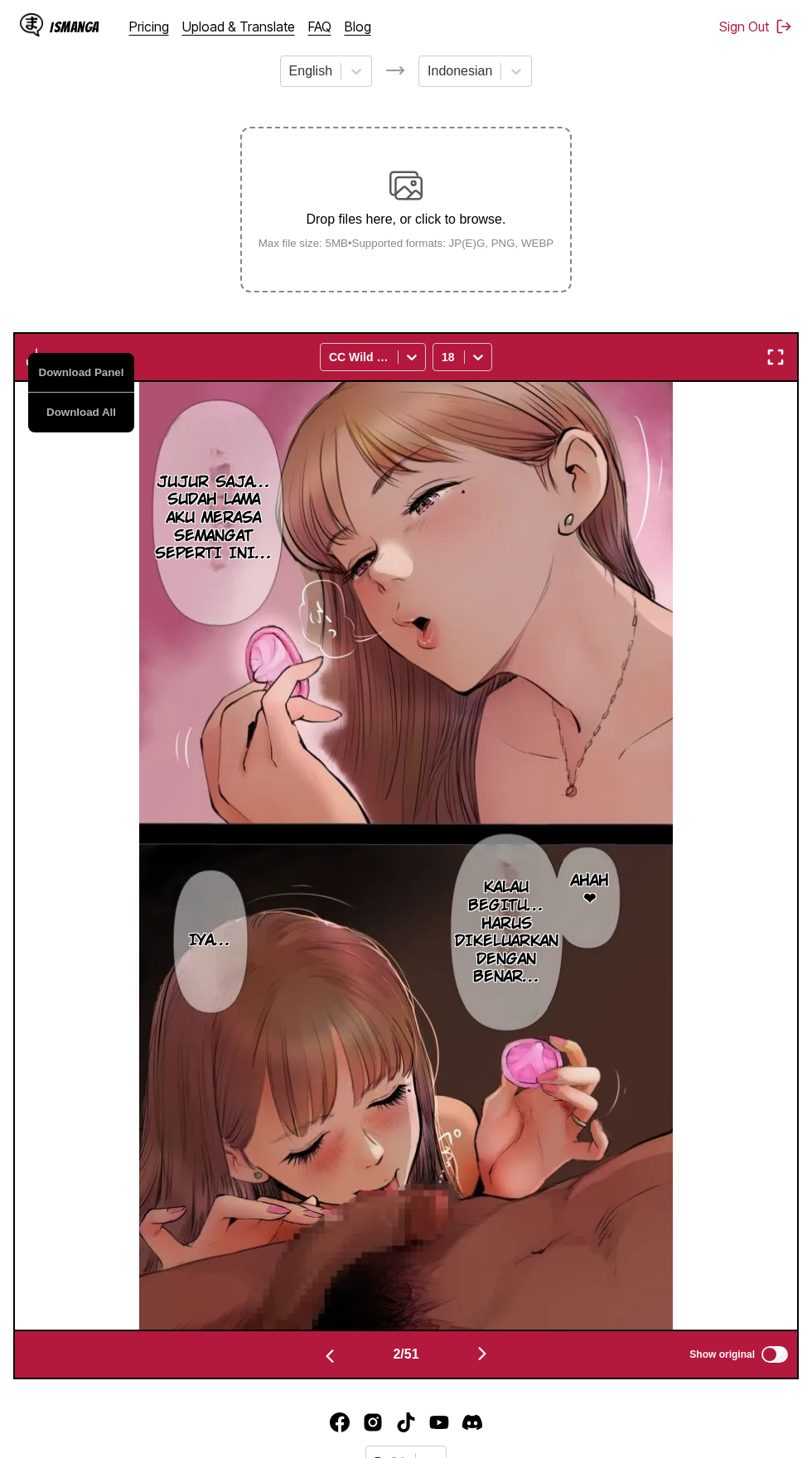
scroll to position [191, 0]
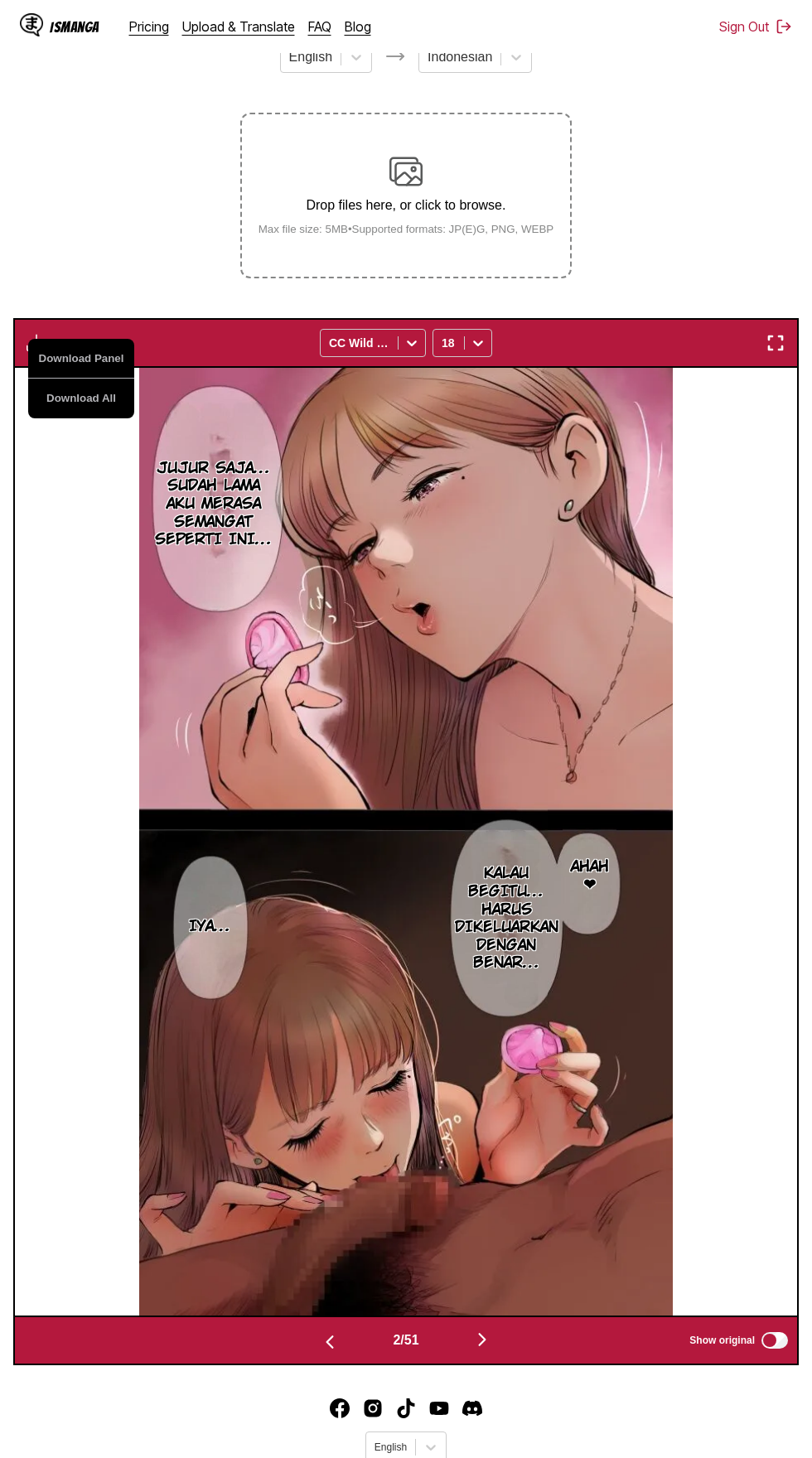
click at [56, 383] on button "Download All" at bounding box center [80, 399] width 106 height 40
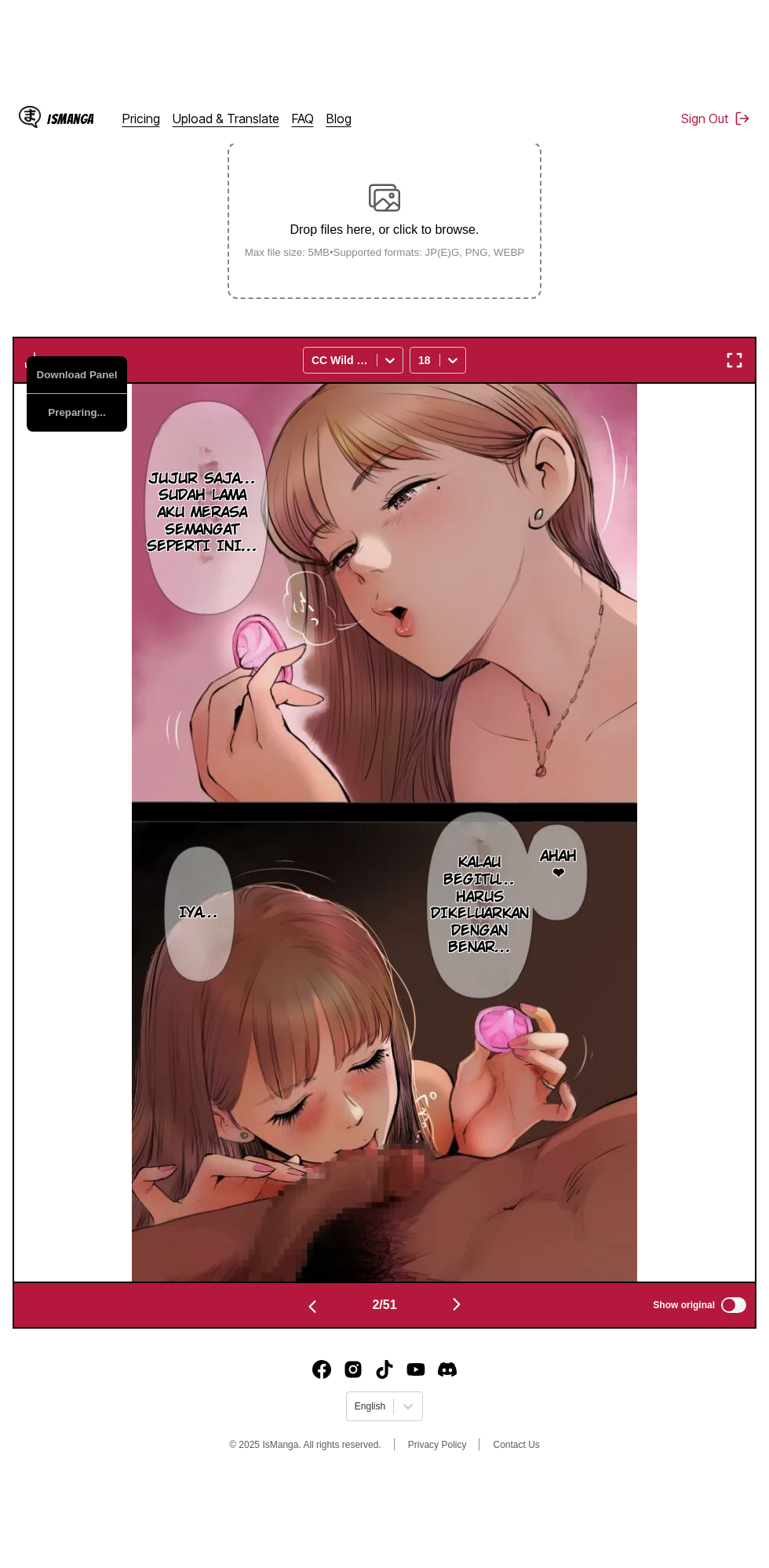
scroll to position [190, 0]
